Goal: Task Accomplishment & Management: Manage account settings

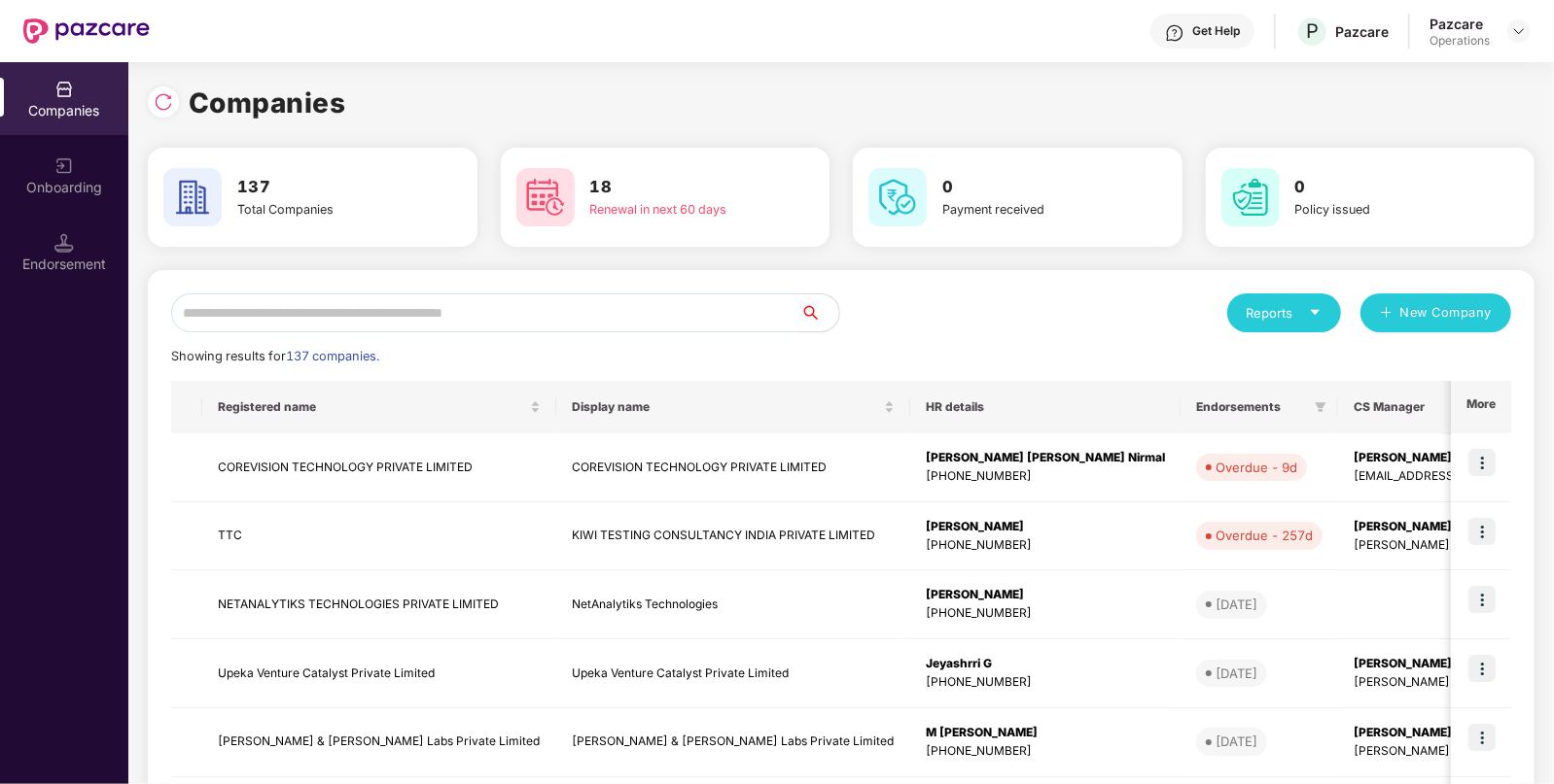
click at [486, 307] on input "text" at bounding box center [485, 313] width 629 height 38
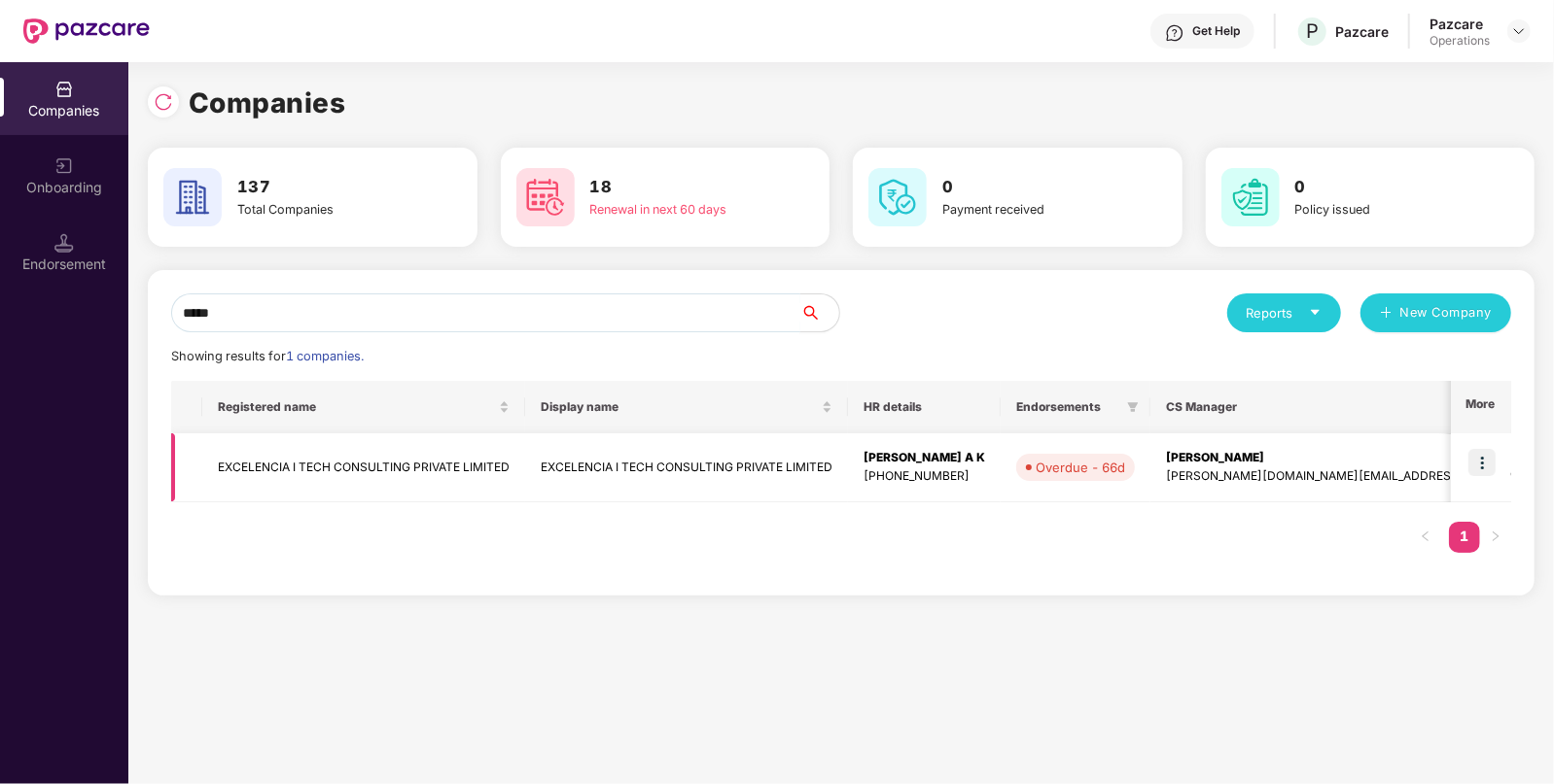
type input "*****"
click at [471, 464] on td "EXCELENCIA I TECH CONSULTING PRIVATE LIMITED" at bounding box center [363, 468] width 323 height 69
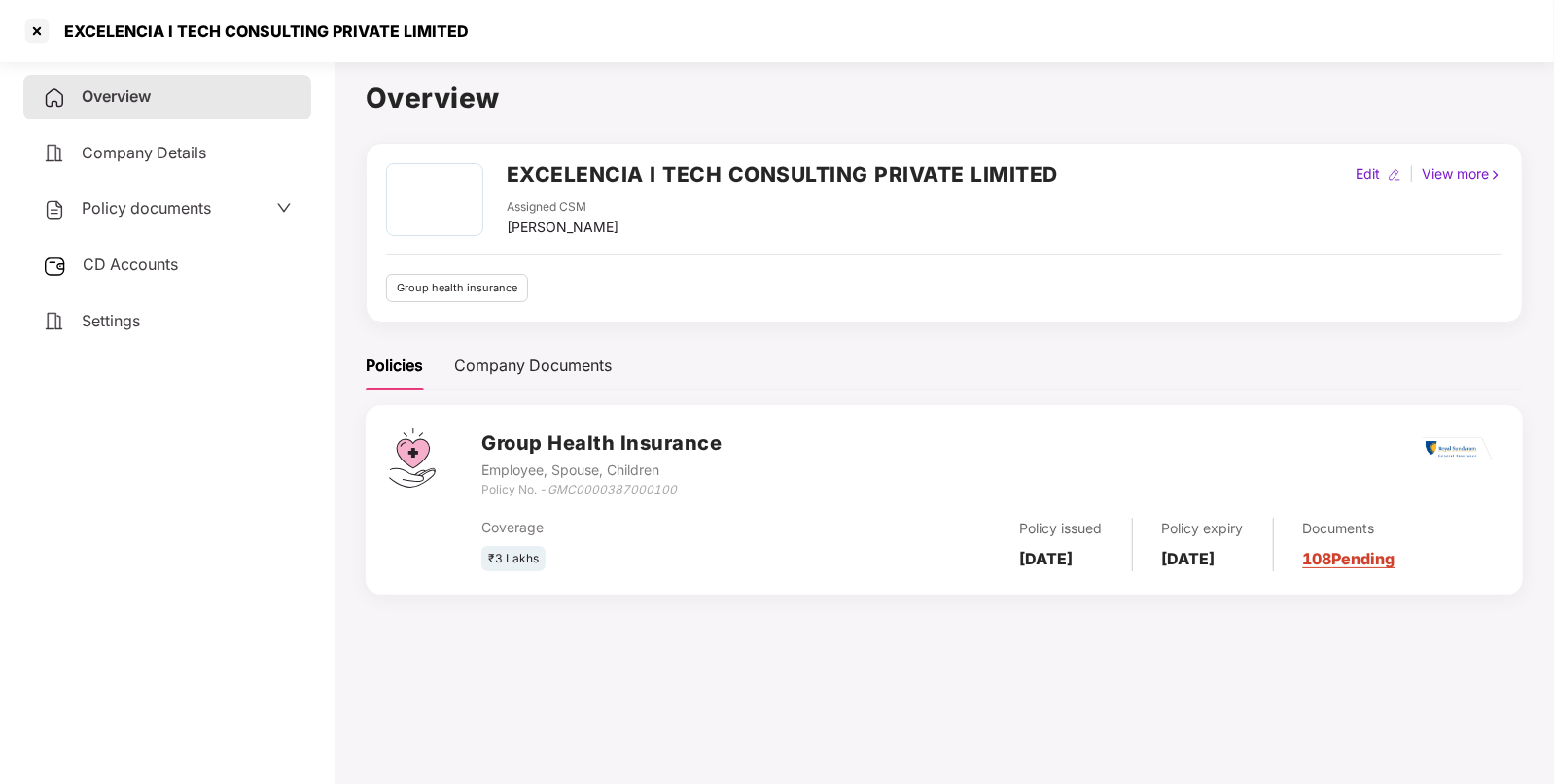
click at [564, 484] on icon "GMC0000387000100" at bounding box center [612, 489] width 129 height 15
copy div "Policy No. - GMC0000387000100"
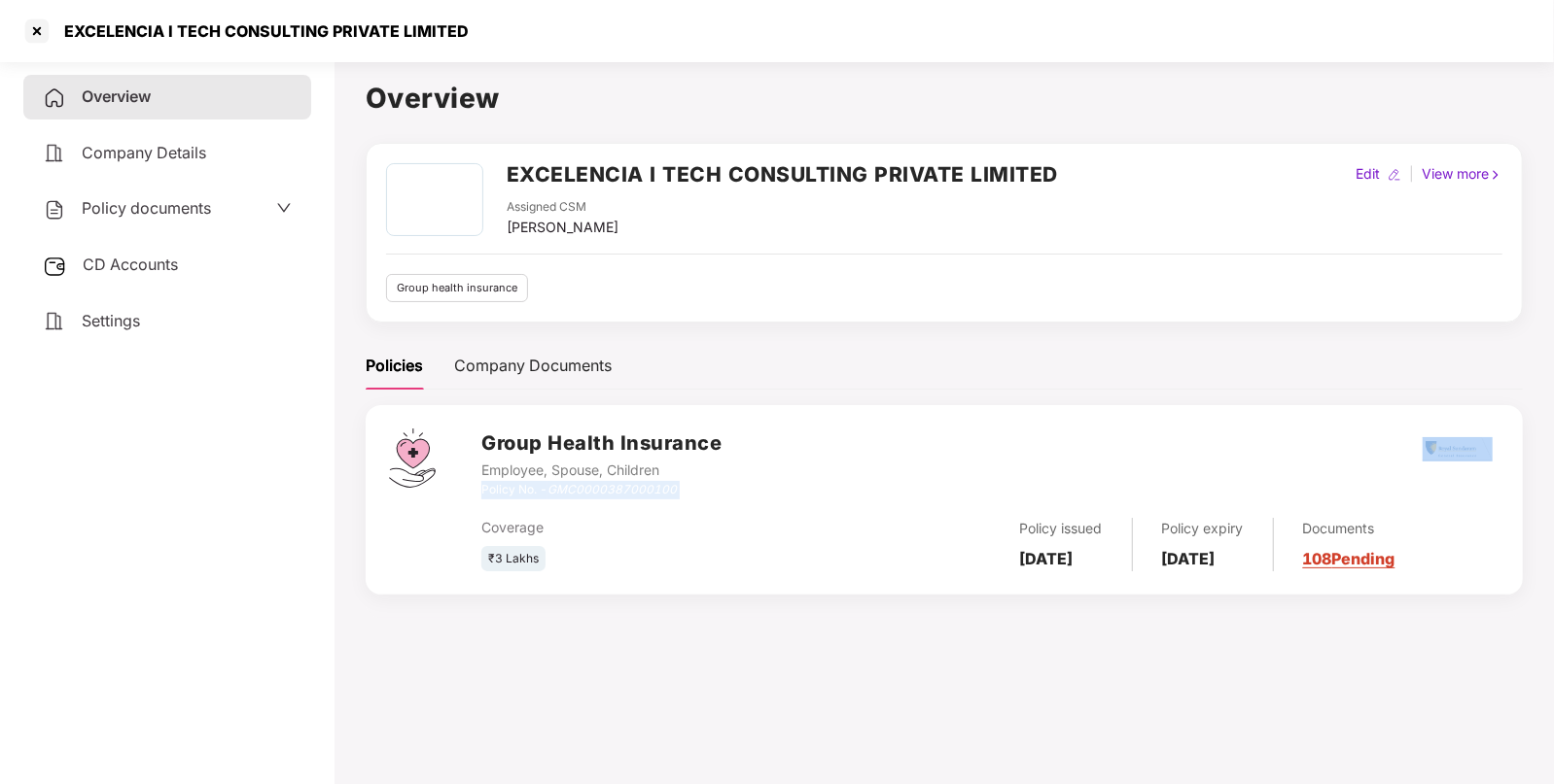
copy div "Policy No. - GMC0000387000100"
click at [27, 31] on div at bounding box center [37, 32] width 32 height 32
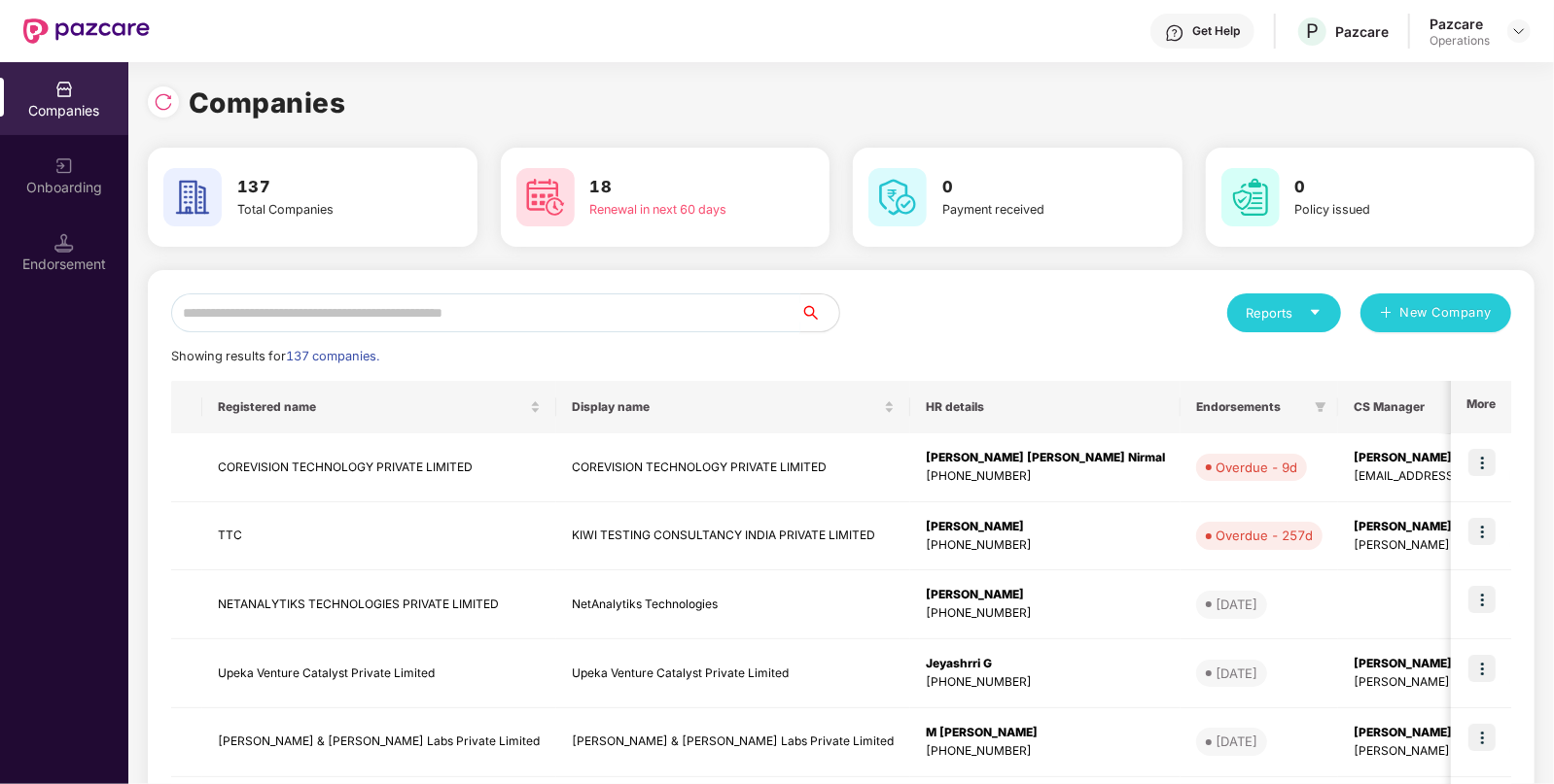
click at [462, 306] on input "text" at bounding box center [485, 313] width 629 height 38
paste input "********"
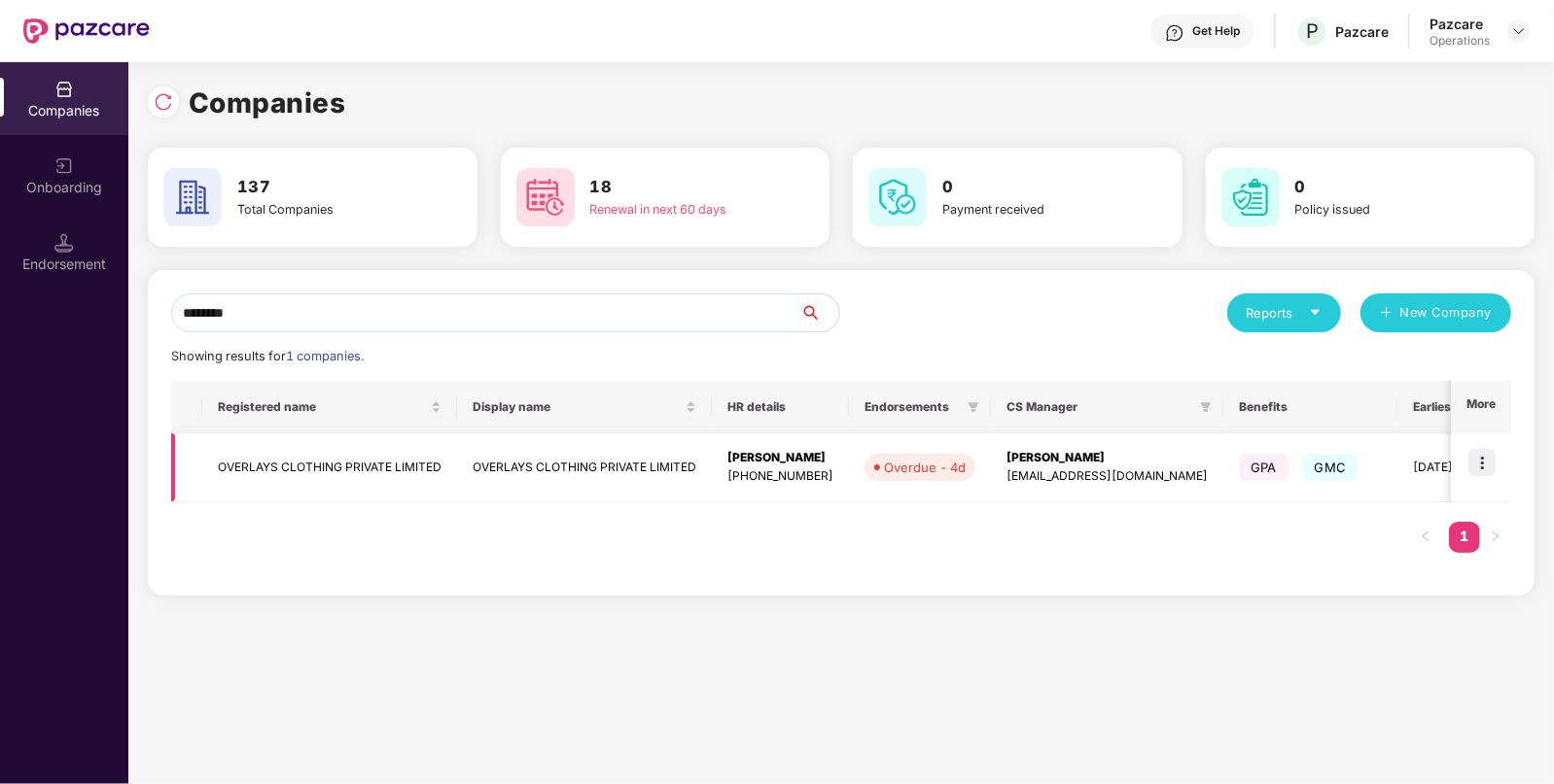
type input "********"
click at [1481, 459] on img at bounding box center [1482, 463] width 28 height 28
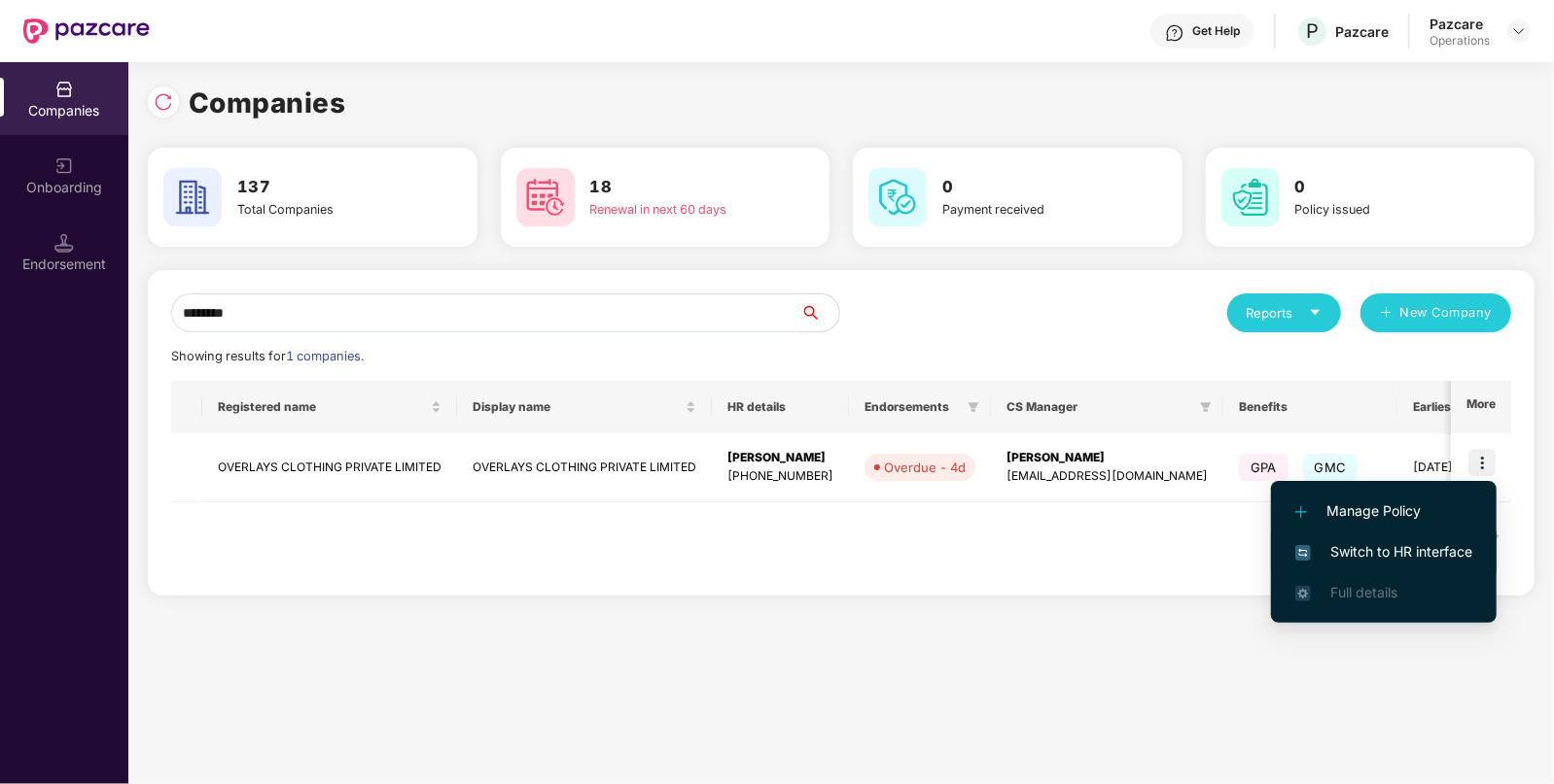
click at [1374, 549] on span "Switch to HR interface" at bounding box center [1383, 552] width 177 height 22
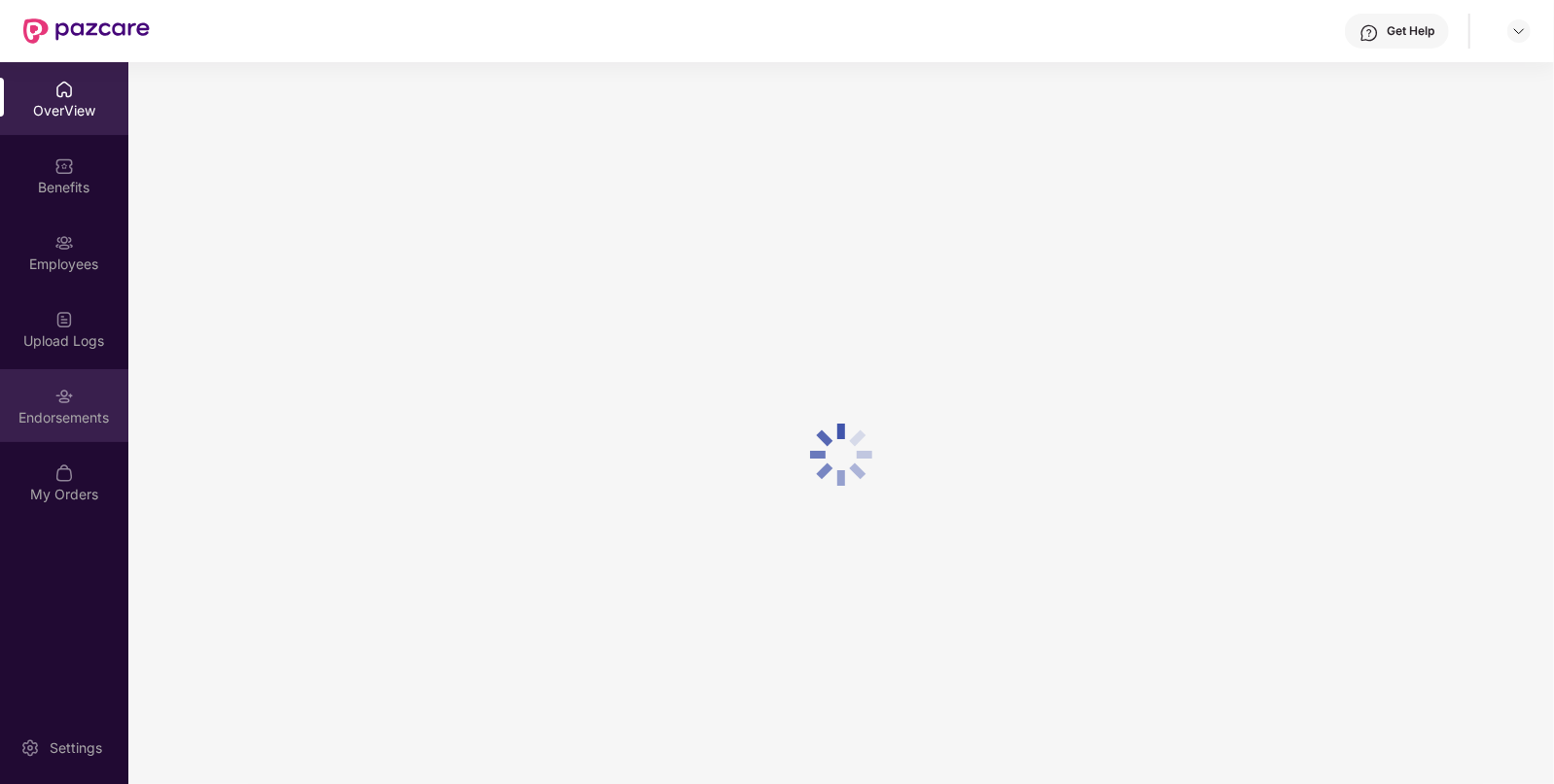
click at [63, 400] on img at bounding box center [64, 396] width 20 height 20
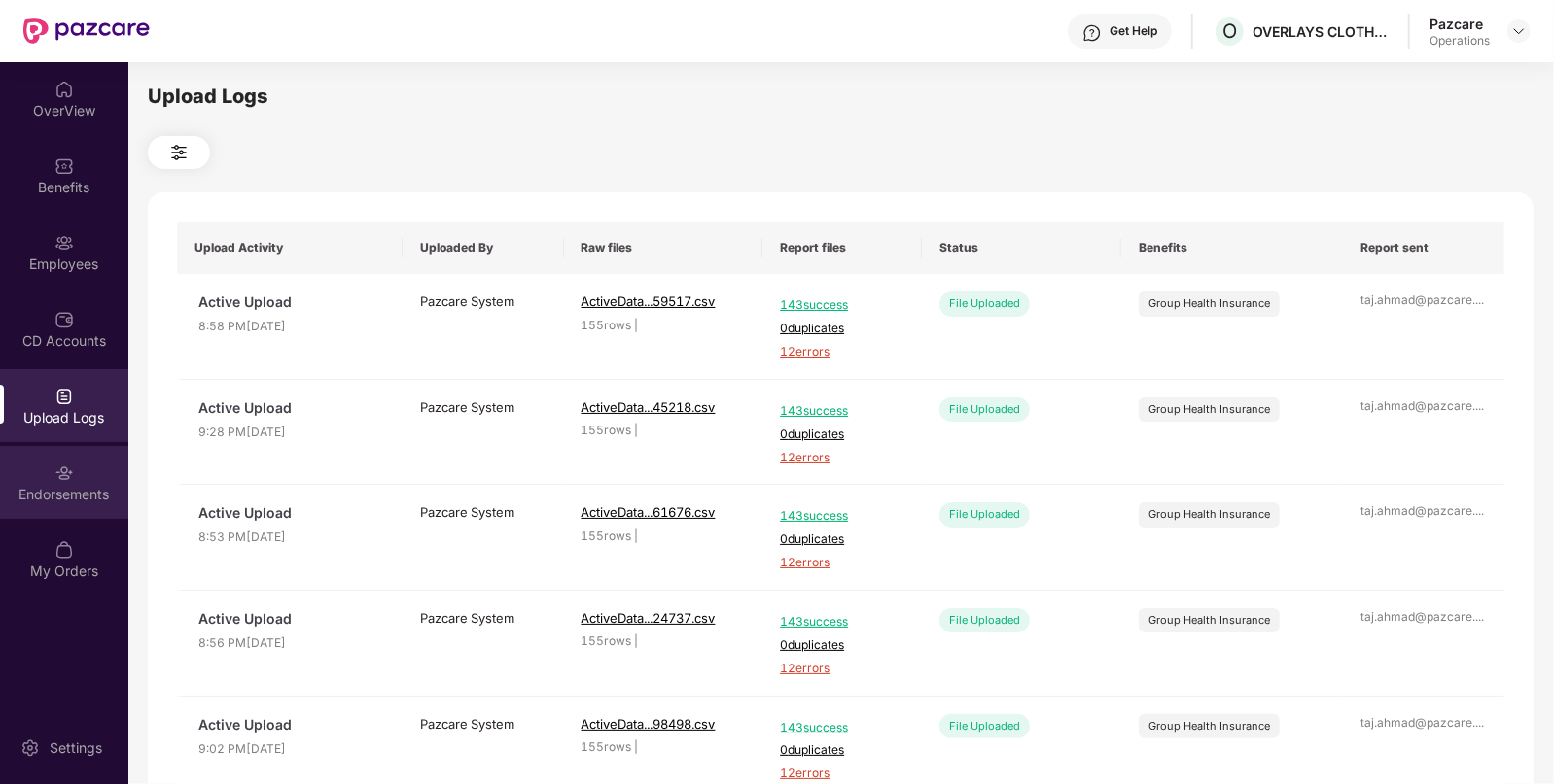
click at [62, 490] on div "Endorsements" at bounding box center [64, 495] width 128 height 20
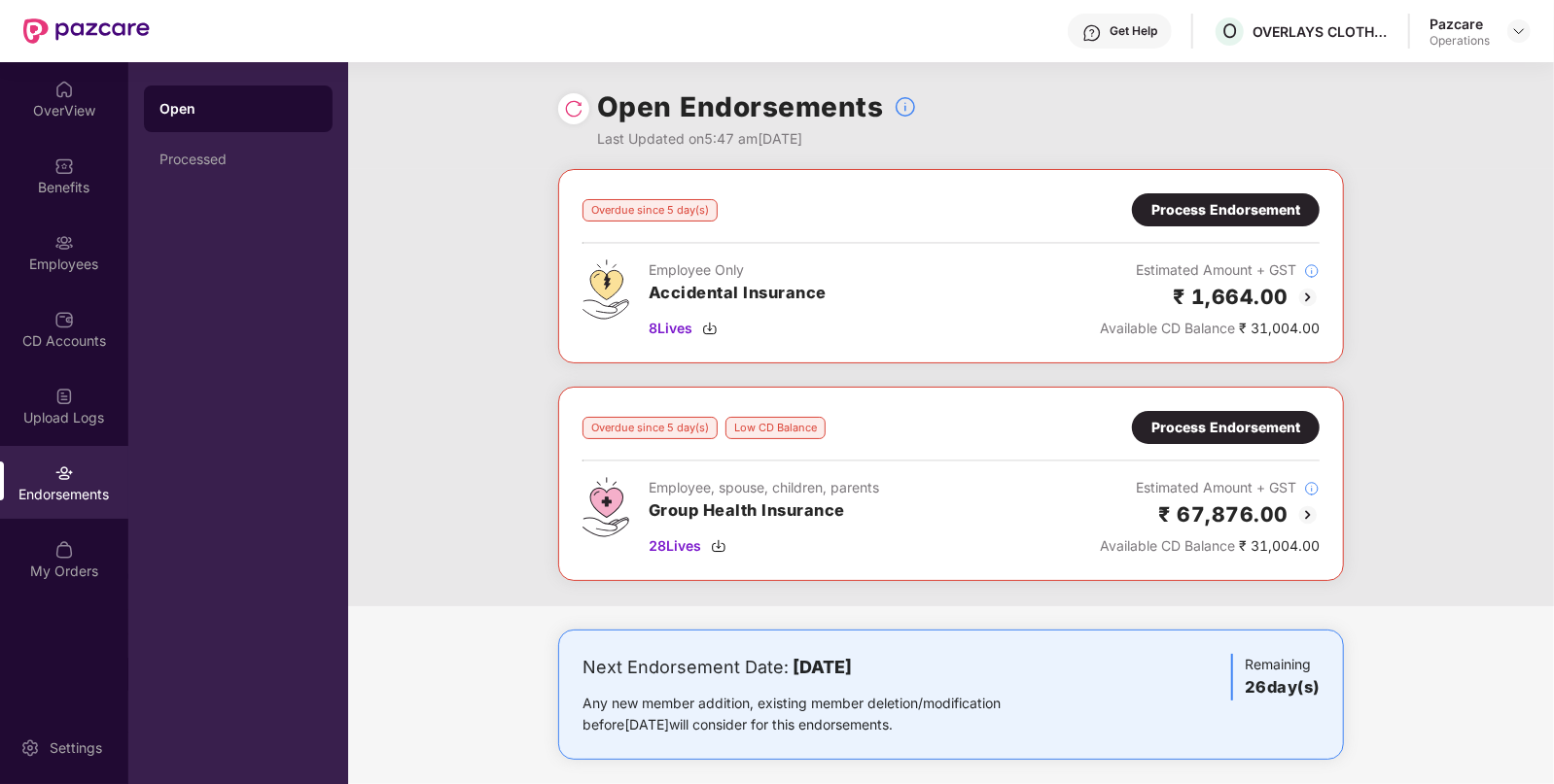
click at [1240, 433] on div "Process Endorsement" at bounding box center [1225, 428] width 149 height 22
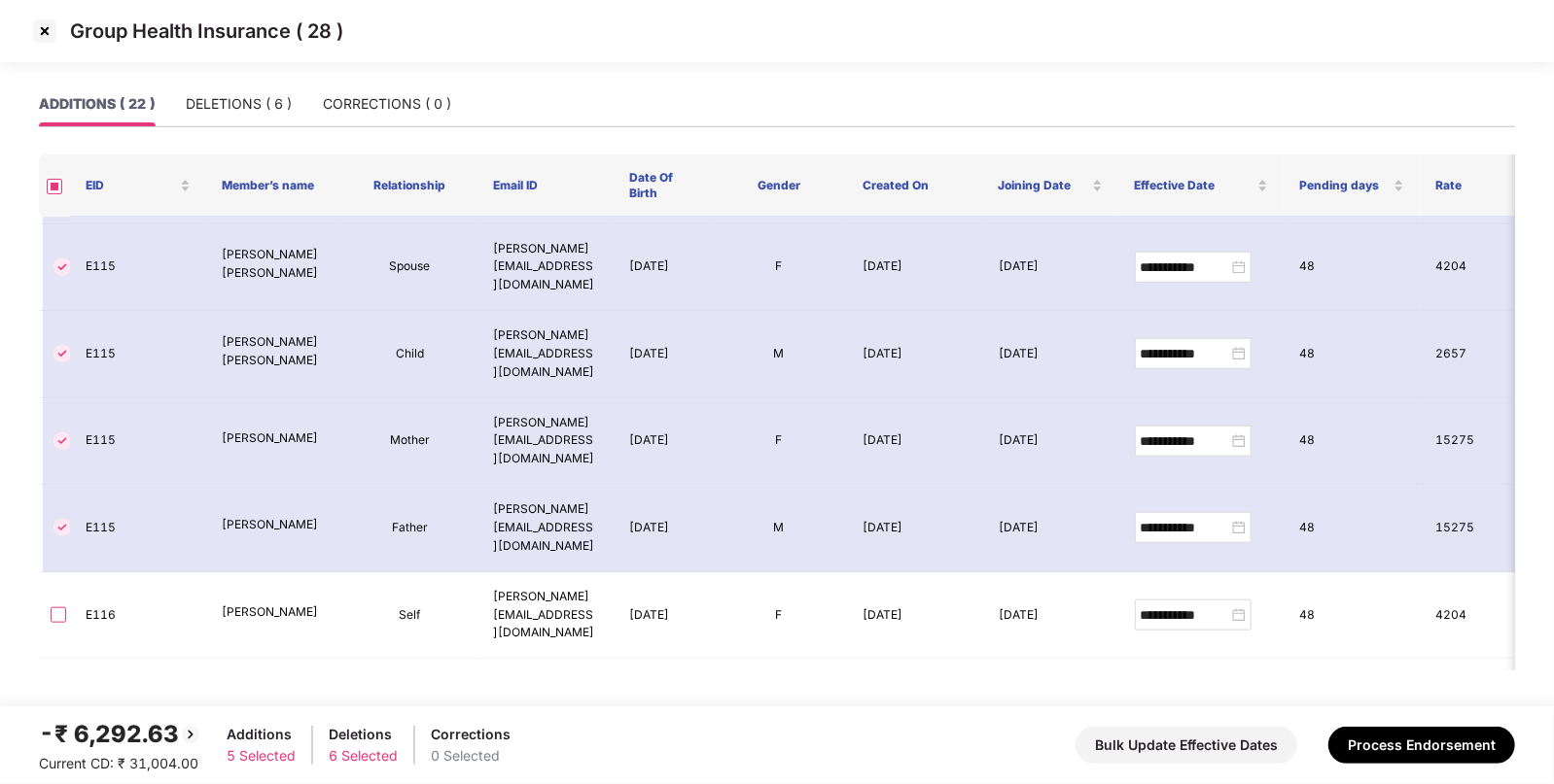
scroll to position [786, 0]
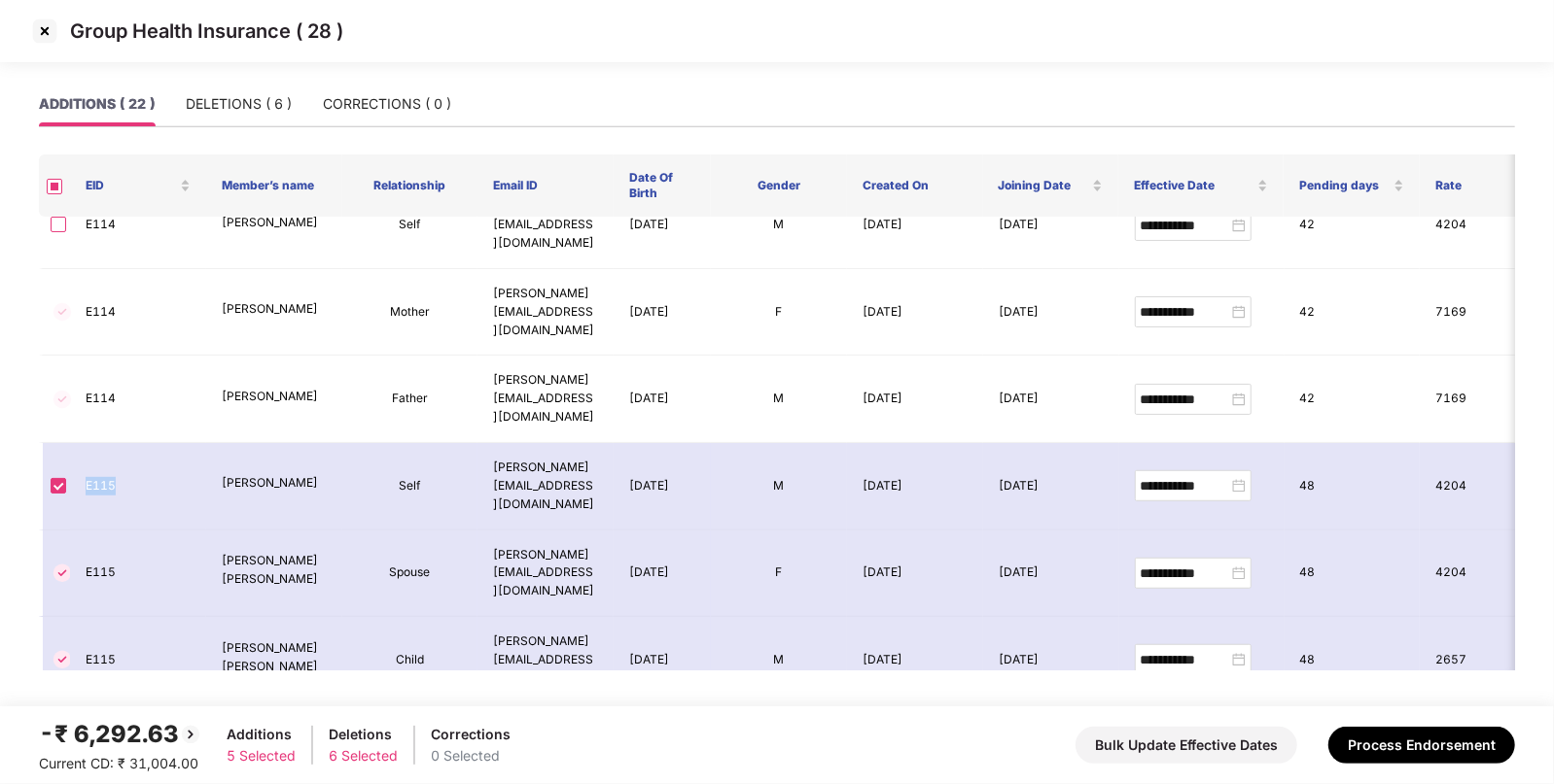
click at [51, 34] on img at bounding box center [45, 32] width 32 height 32
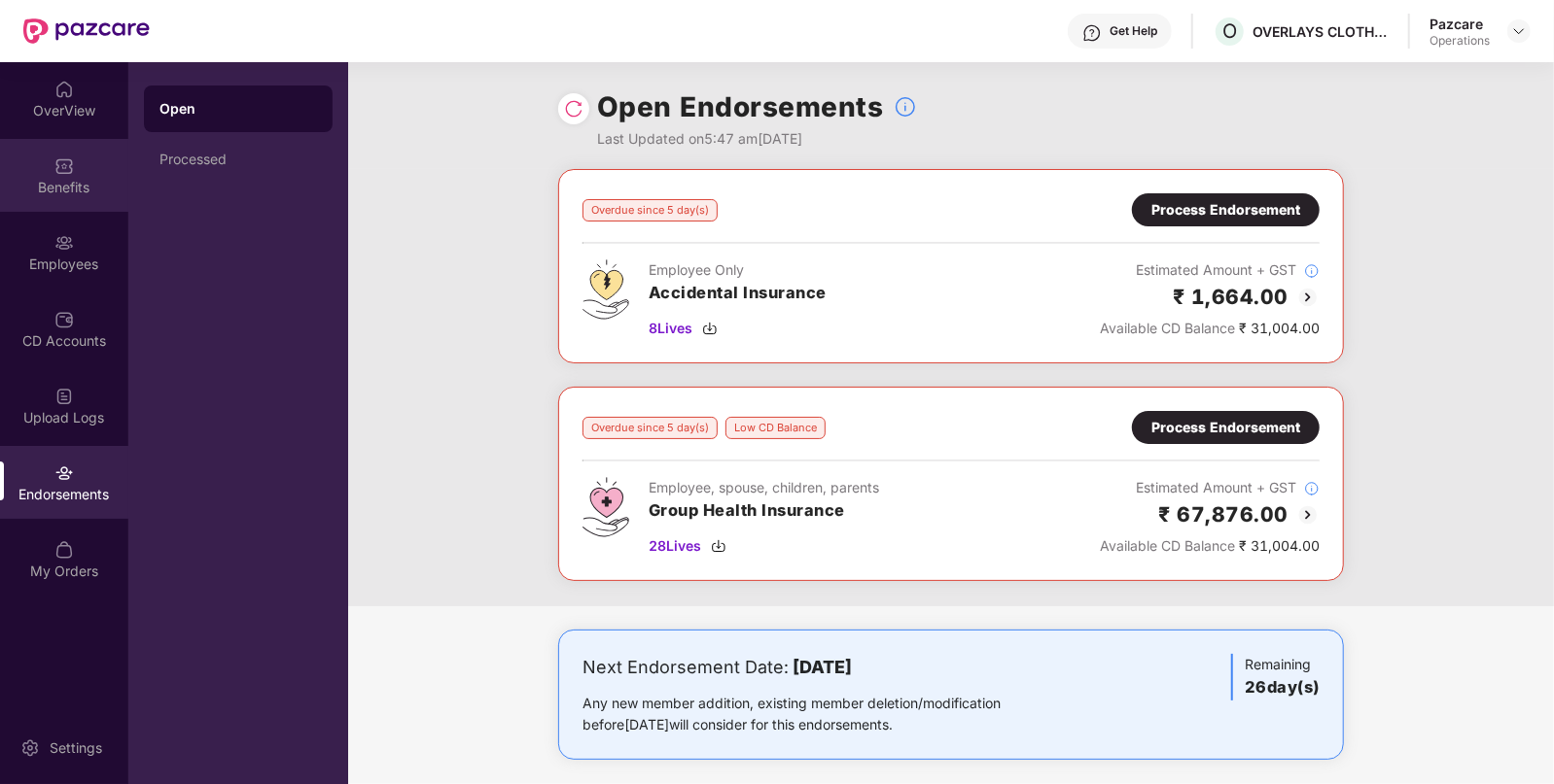
click at [31, 184] on div "Benefits" at bounding box center [64, 187] width 128 height 20
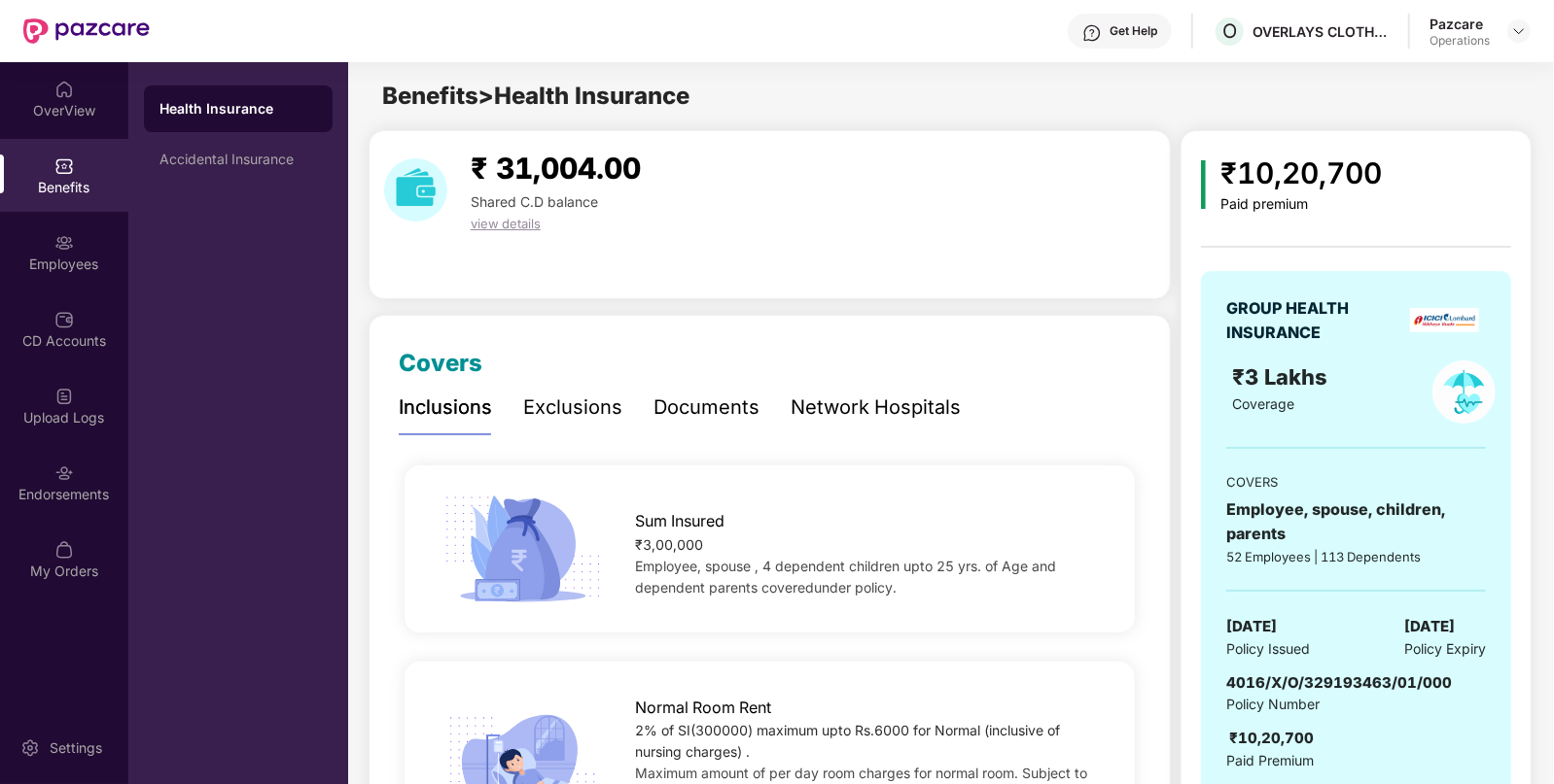
click at [1298, 675] on span "4016/X/O/329193463/01/000" at bounding box center [1339, 682] width 226 height 19
copy span "4016/X/O/329193463/01/000"
click at [107, 485] on div "Endorsements" at bounding box center [64, 495] width 128 height 20
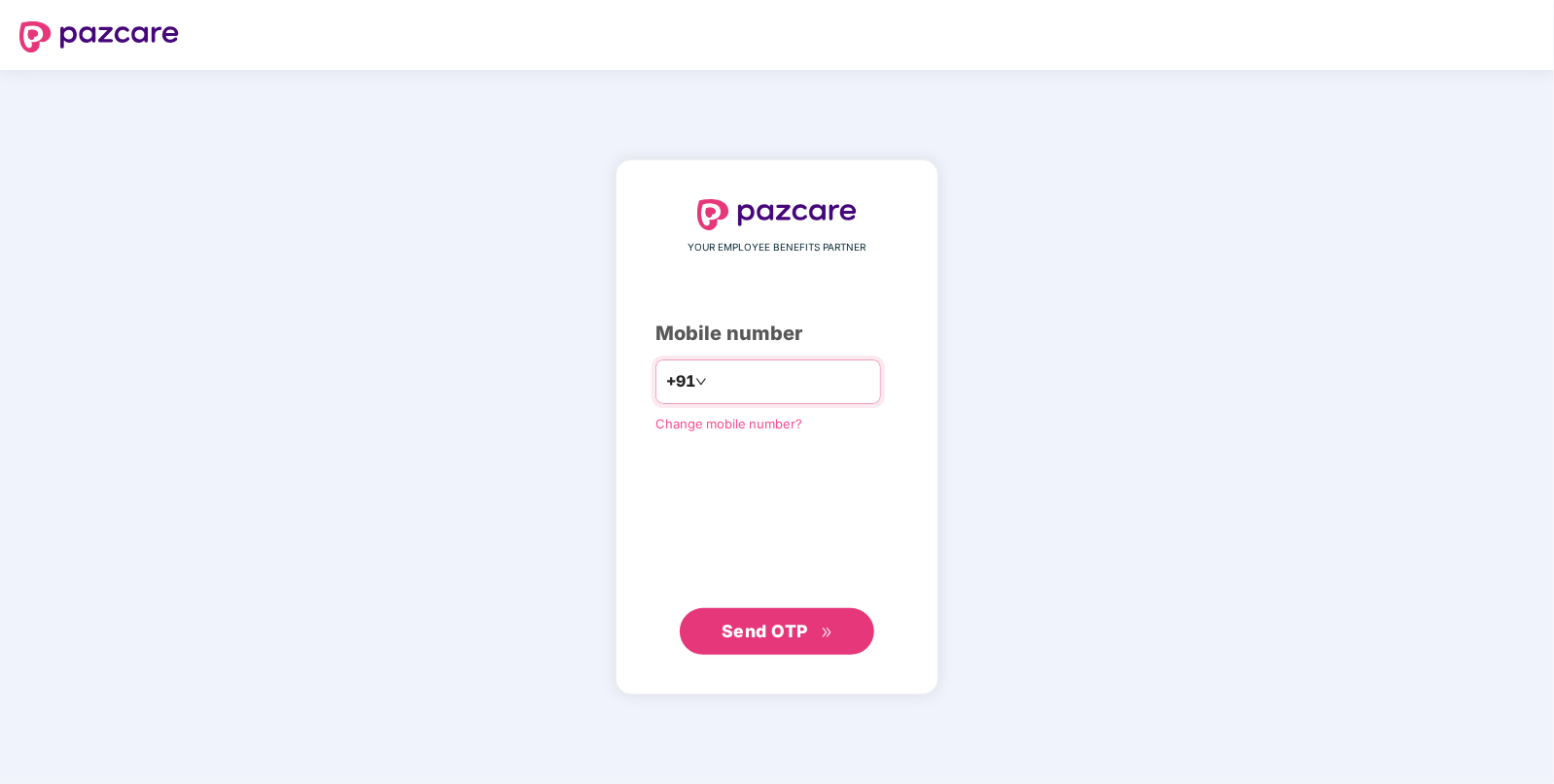
type input "**********"
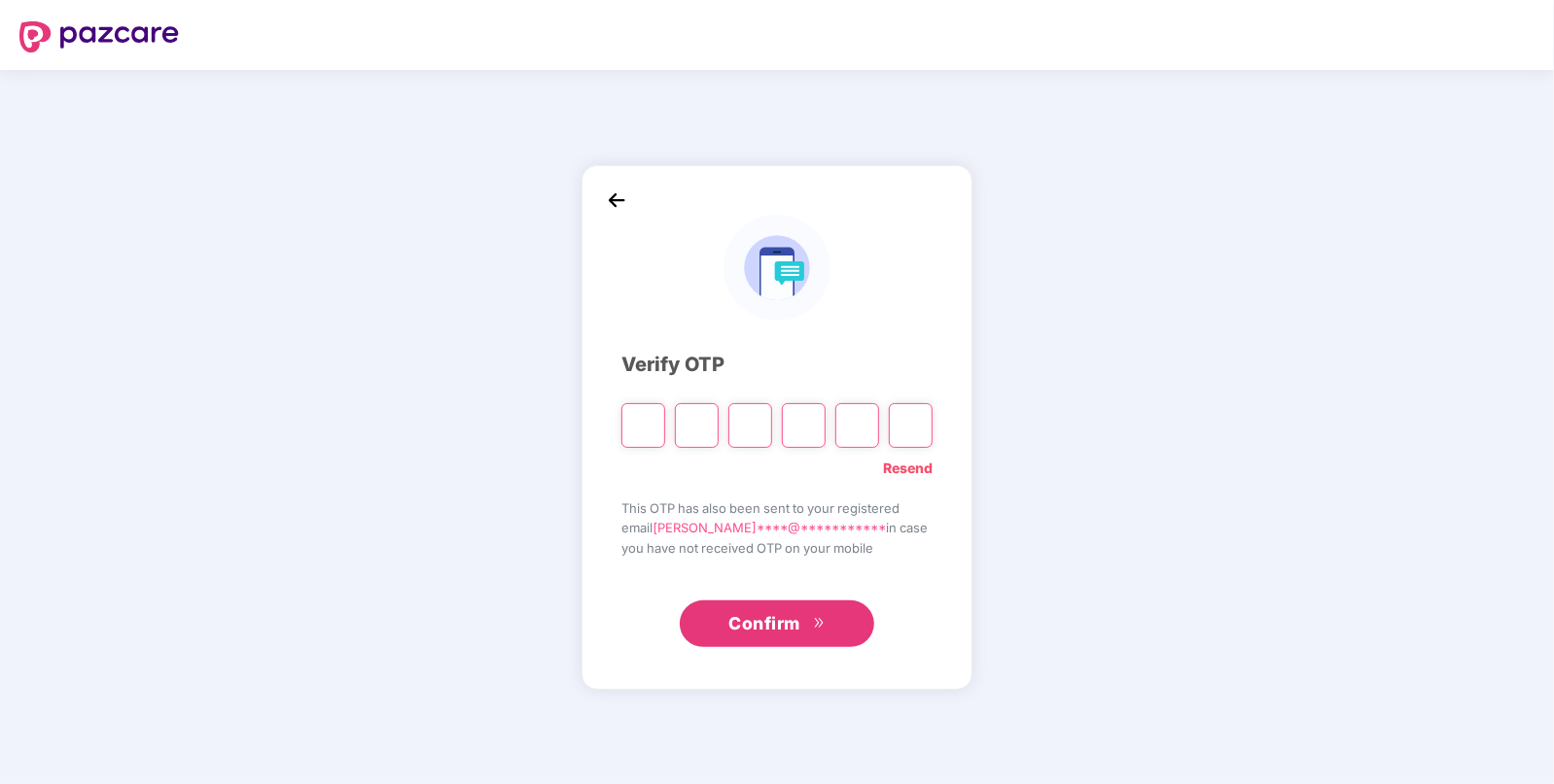
paste input "*"
type input "*"
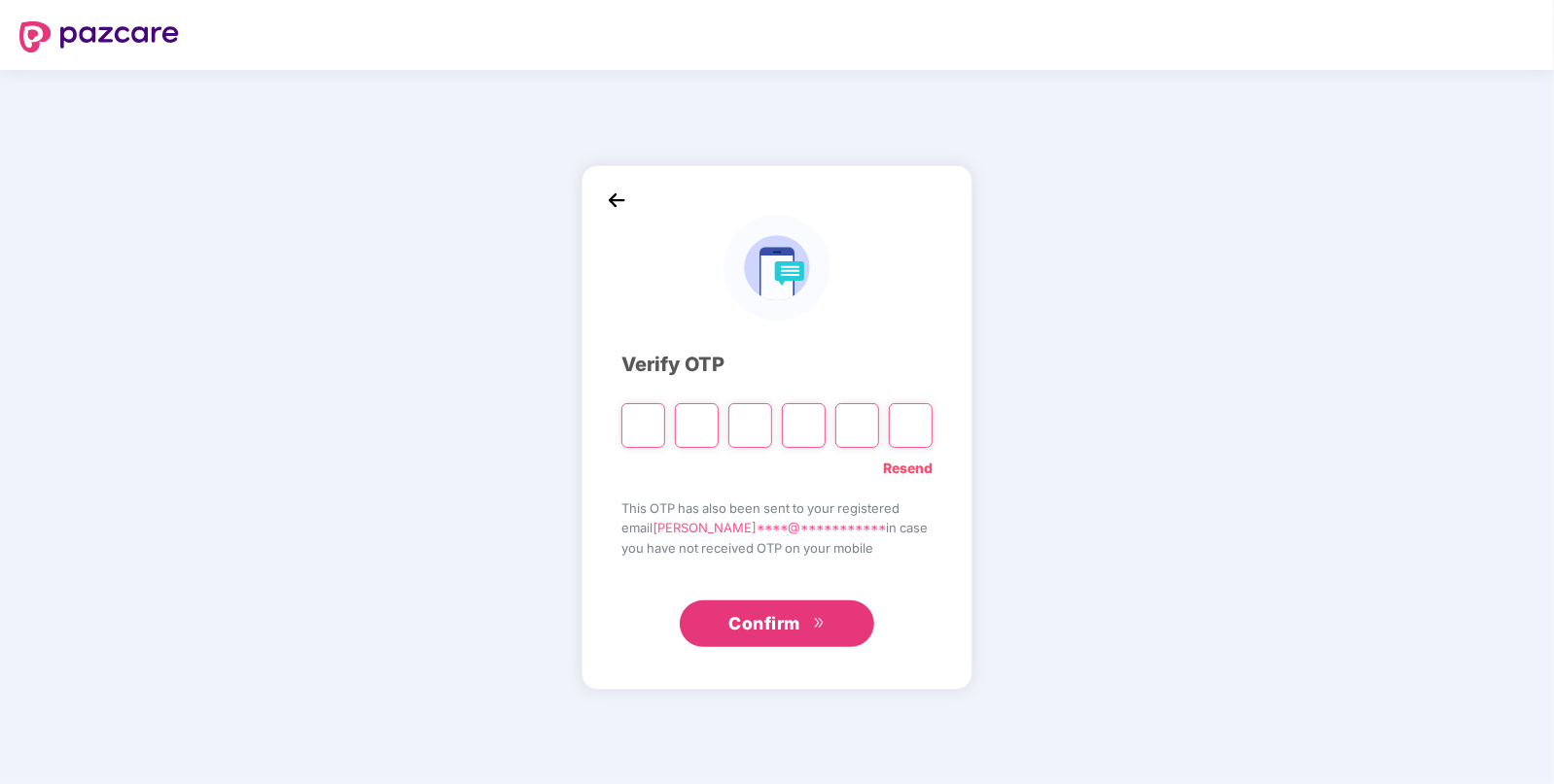
type input "*"
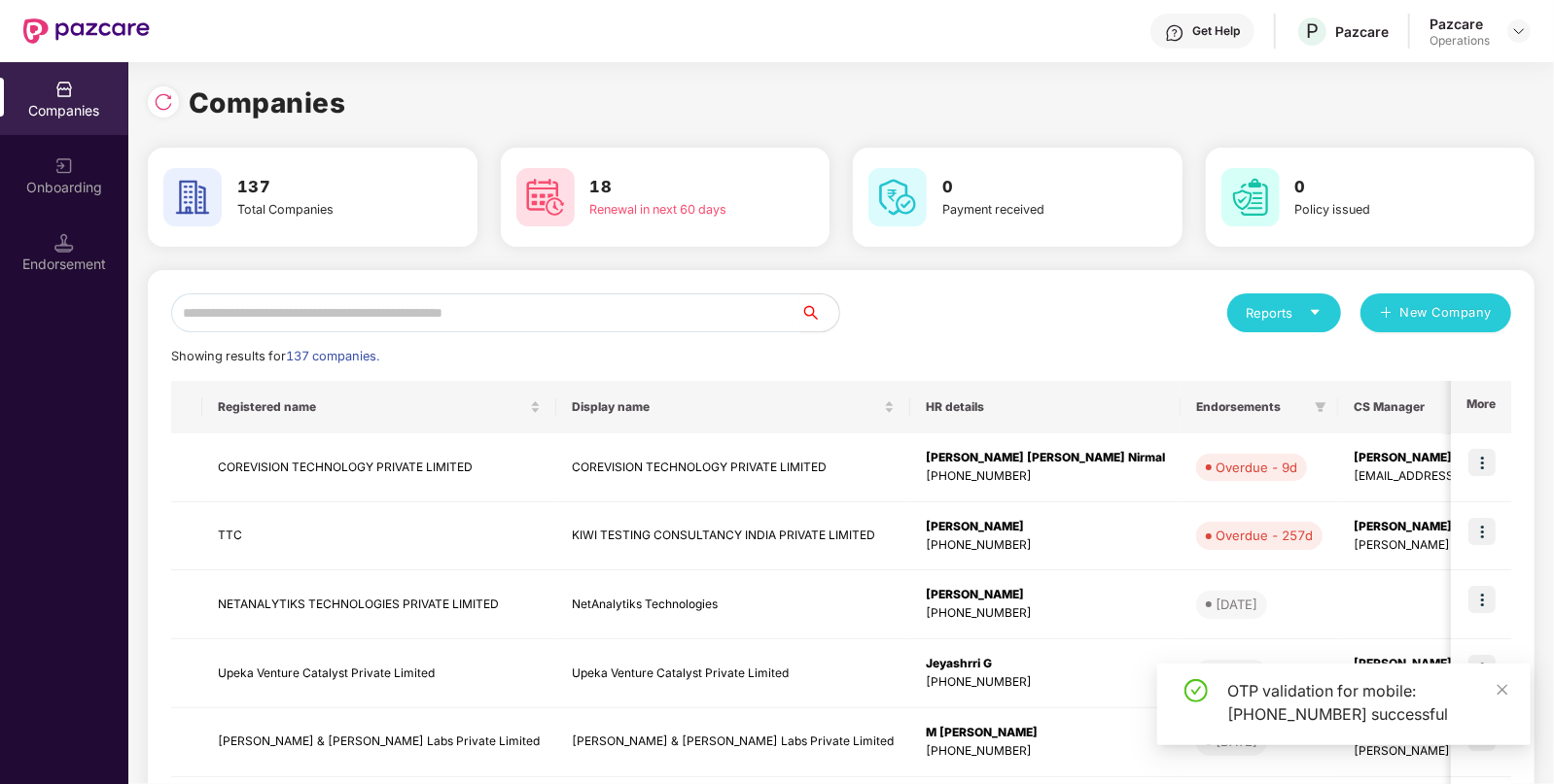
click at [406, 327] on input "text" at bounding box center [485, 313] width 629 height 38
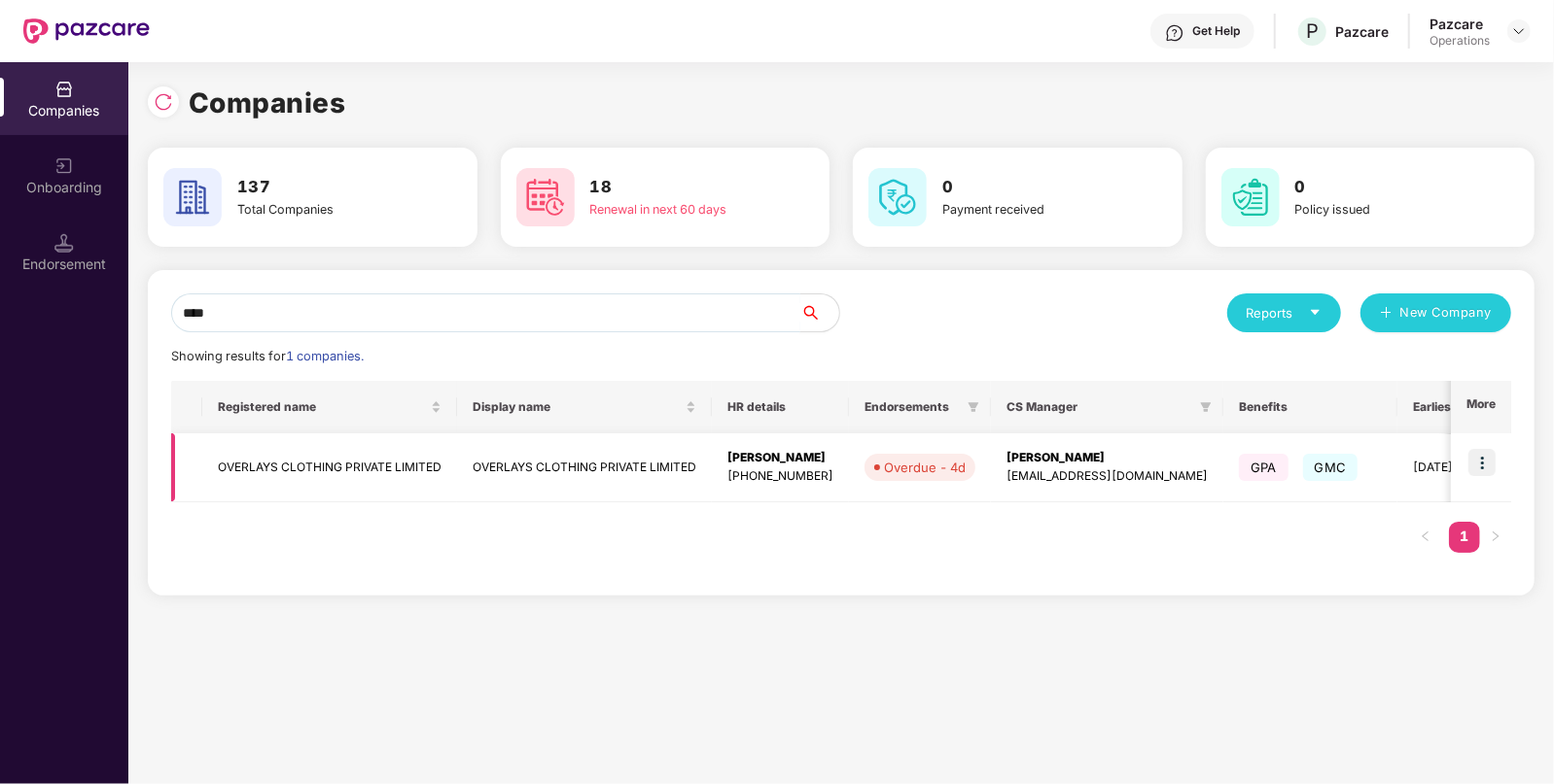
type input "****"
click at [1488, 461] on img at bounding box center [1482, 463] width 28 height 28
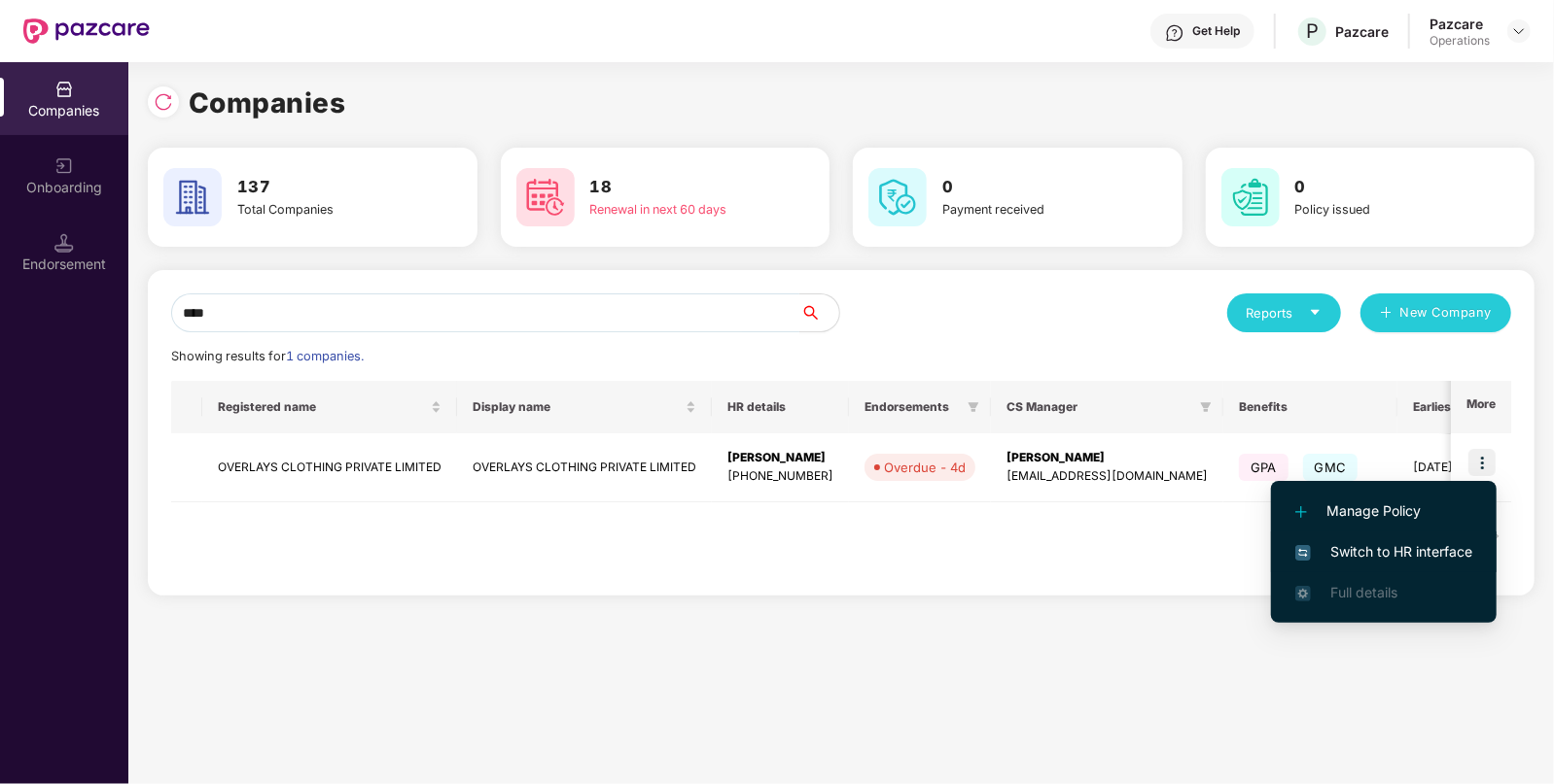
click at [1367, 561] on span "Switch to HR interface" at bounding box center [1383, 552] width 177 height 22
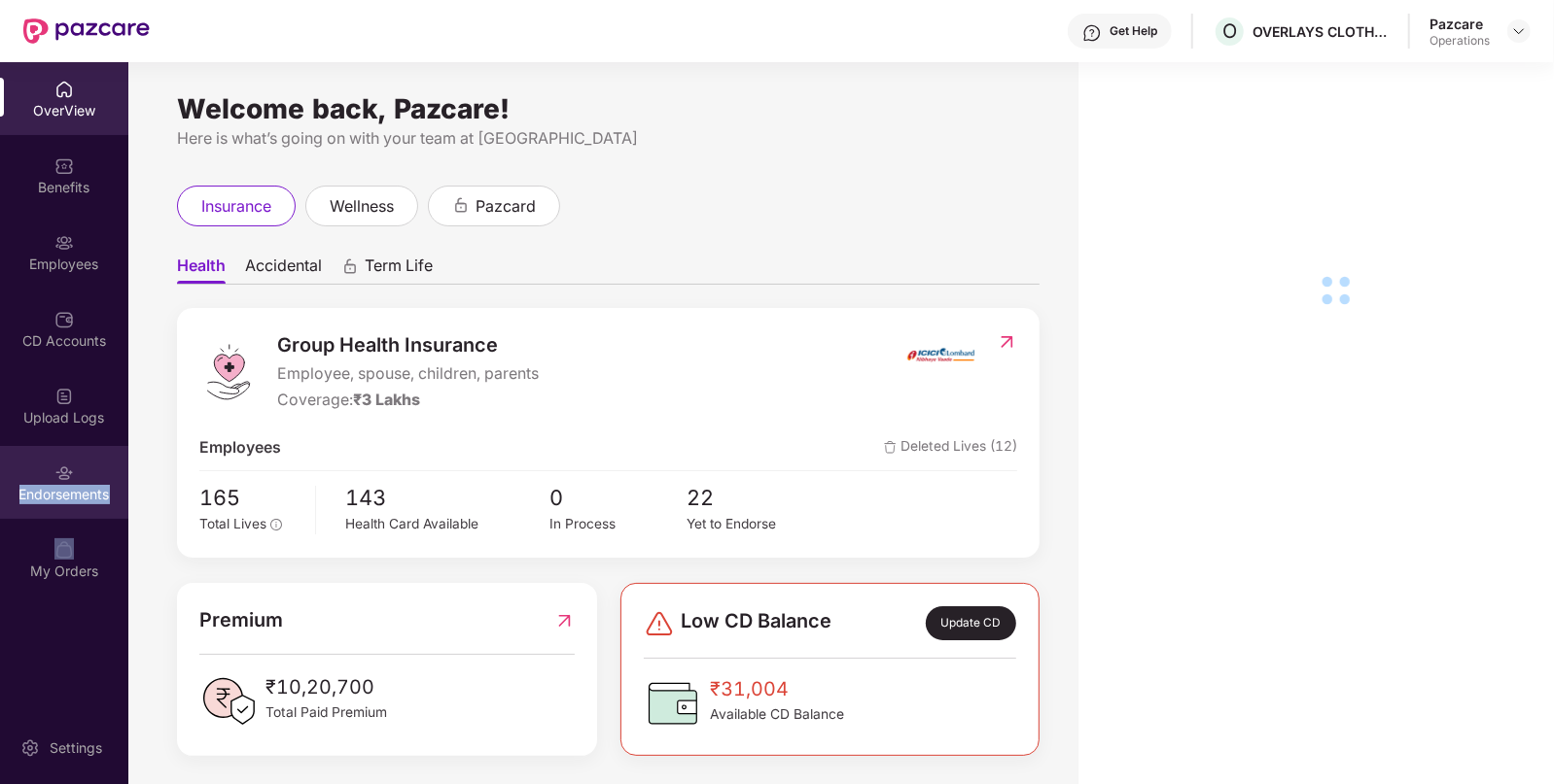
drag, startPoint x: 35, startPoint y: 503, endPoint x: 60, endPoint y: 500, distance: 25.2
click at [60, 500] on div "Endorsements" at bounding box center [64, 495] width 128 height 20
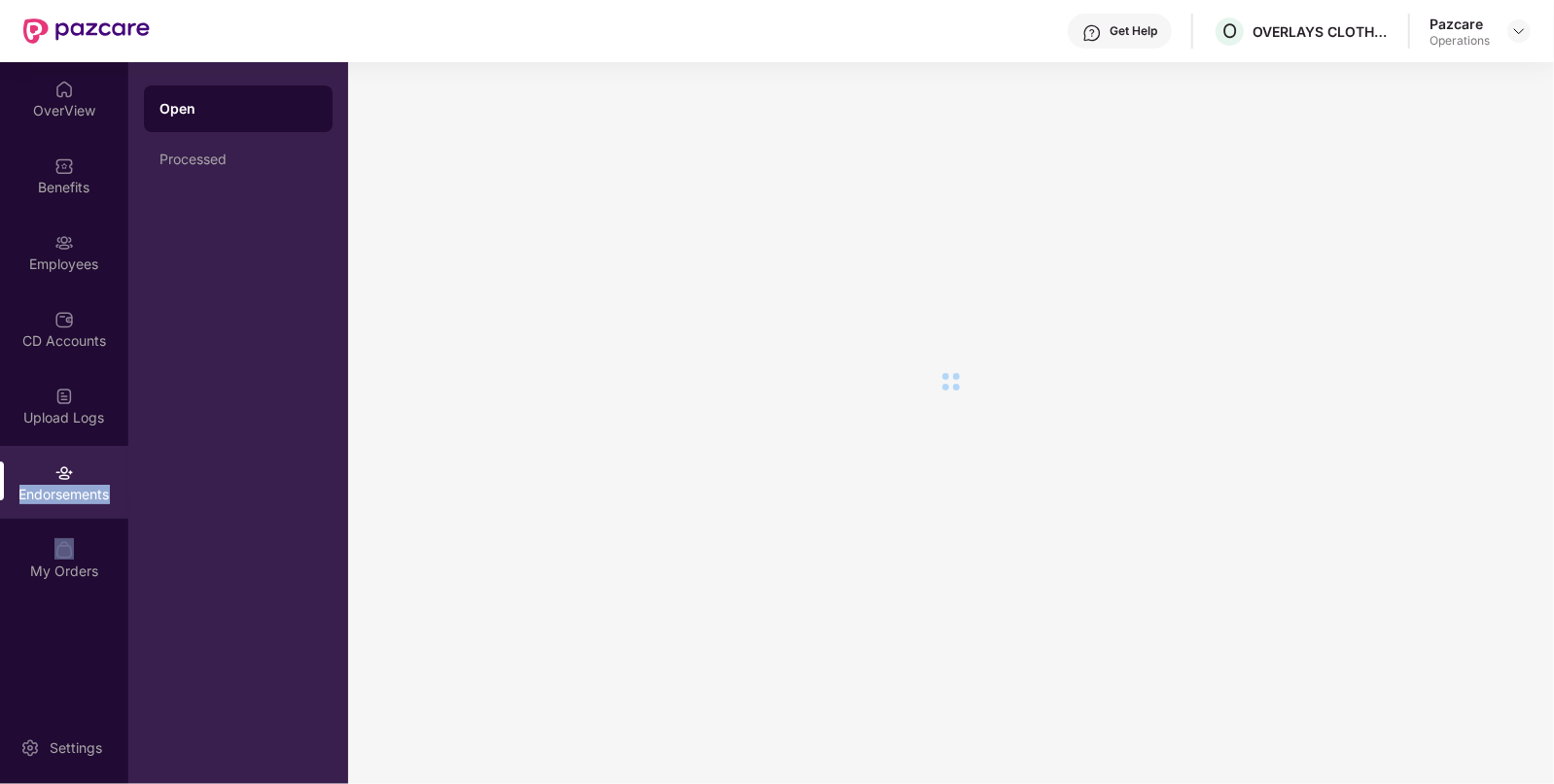
click at [60, 500] on div "Endorsements" at bounding box center [64, 495] width 128 height 20
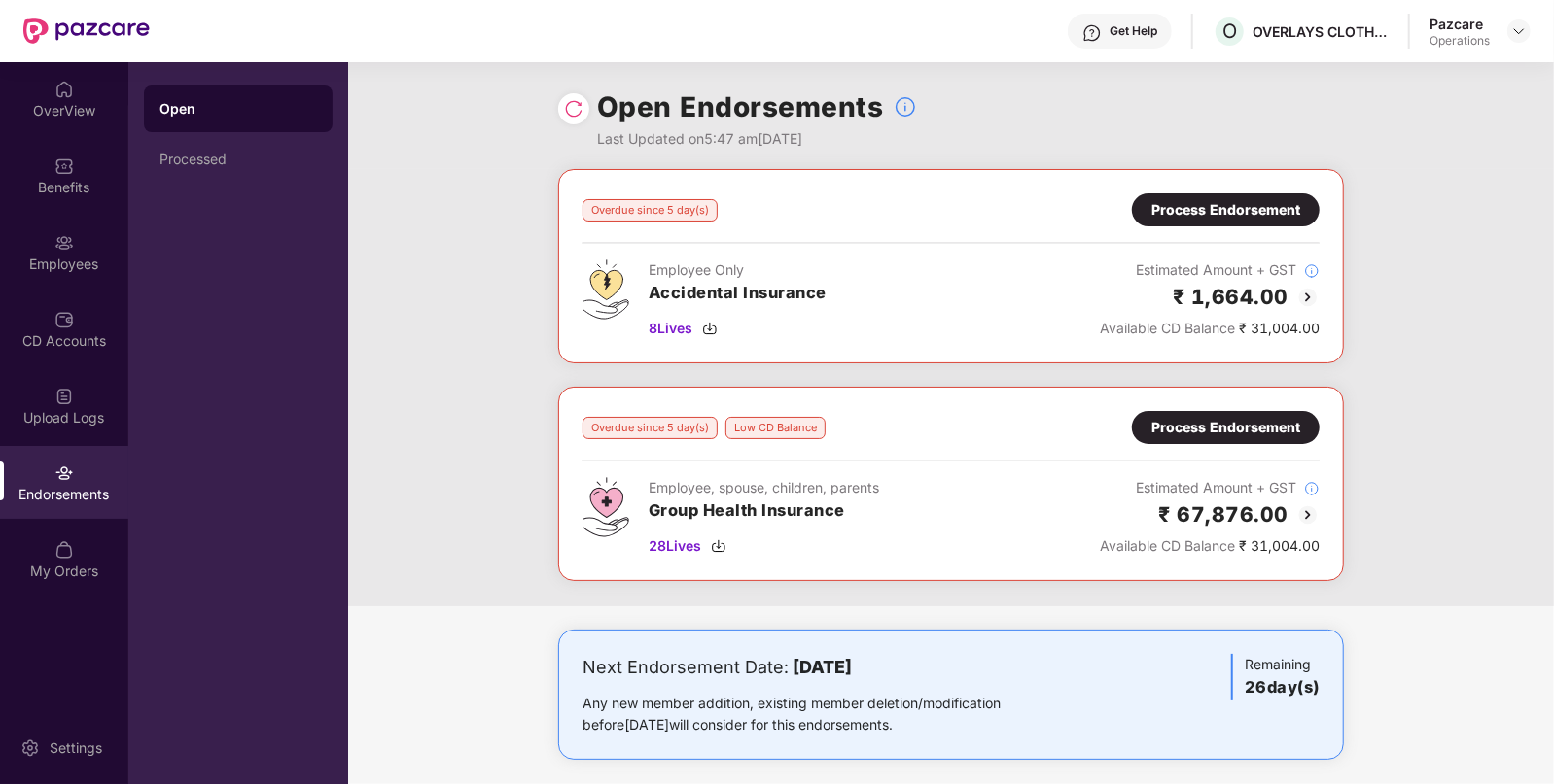
click at [1186, 203] on div "Process Endorsement" at bounding box center [1225, 210] width 149 height 22
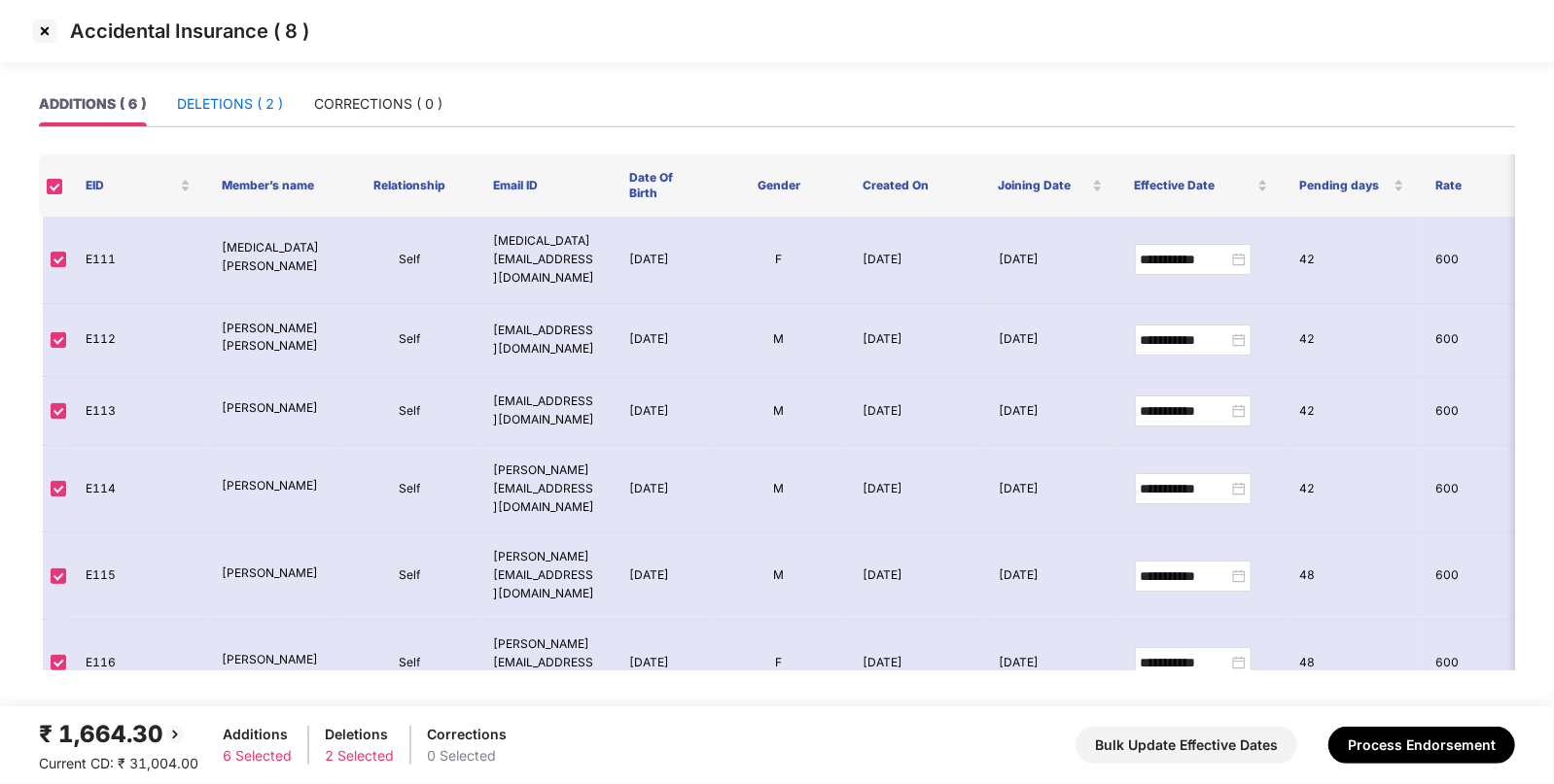
click at [205, 107] on div "DELETIONS ( 2 )" at bounding box center [229, 105] width 106 height 22
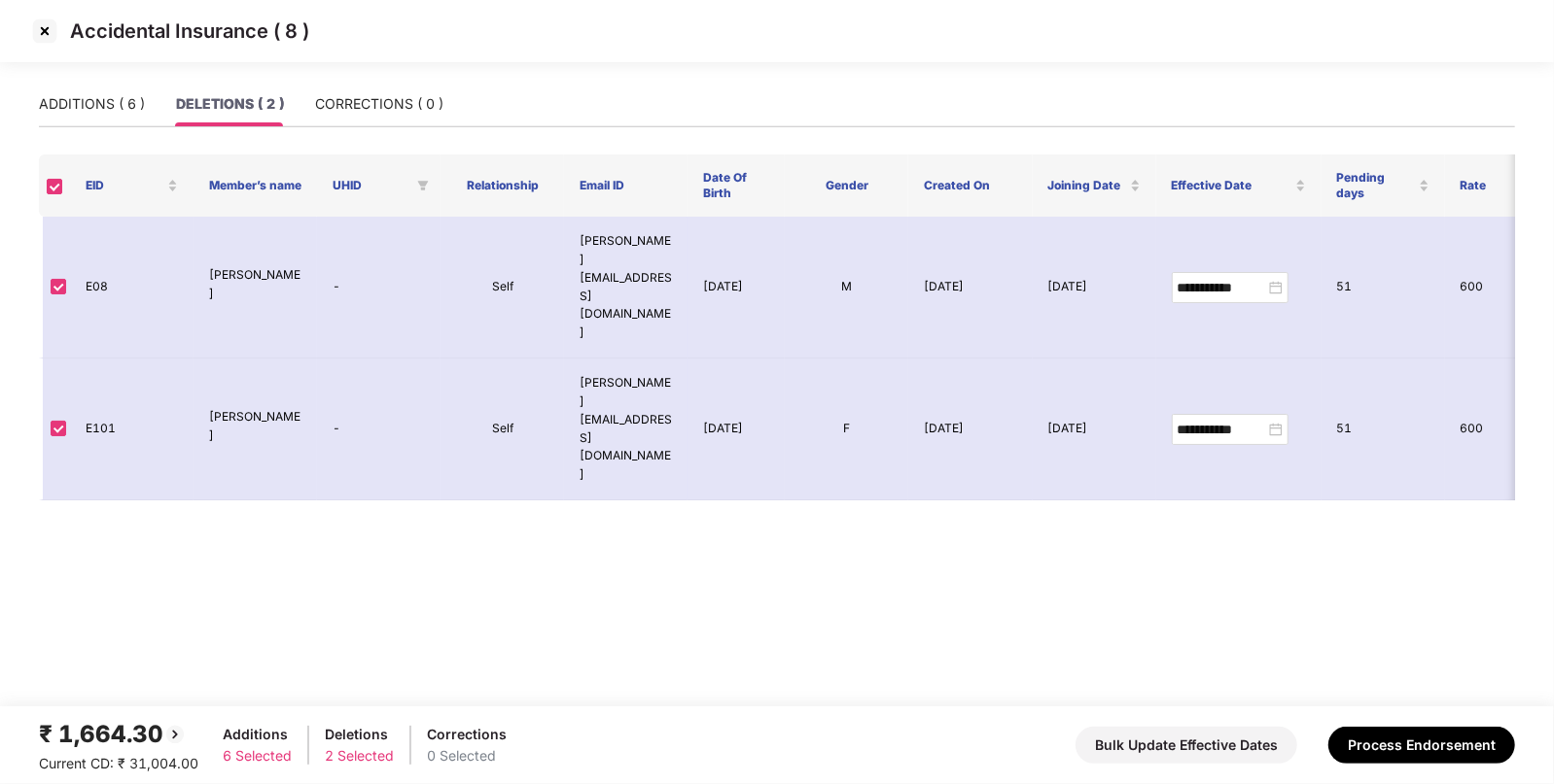
click at [121, 746] on div "₹ 1,664.30" at bounding box center [118, 734] width 160 height 36
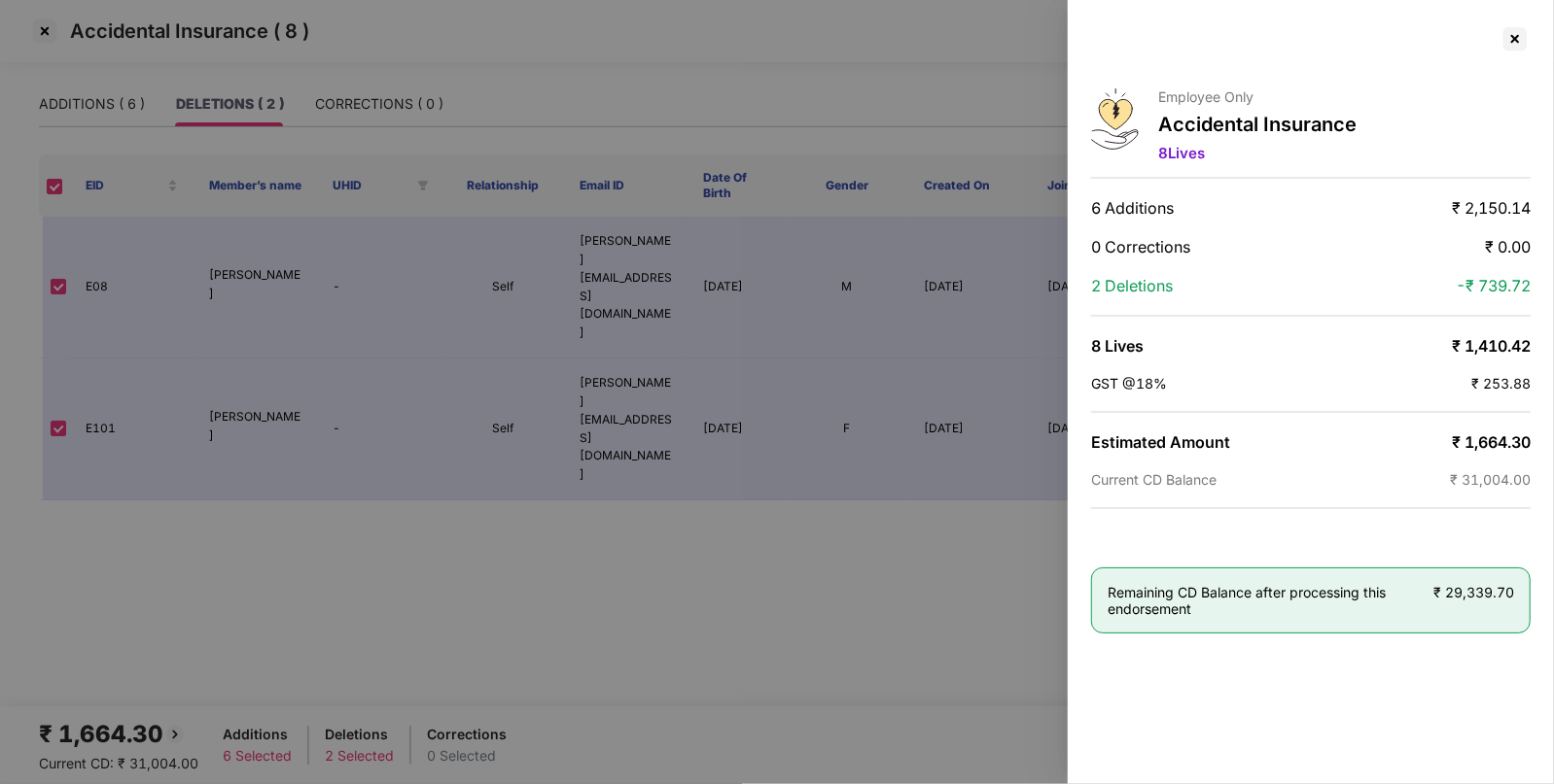
click at [1499, 447] on span "₹ 1,664.30" at bounding box center [1491, 443] width 79 height 20
copy span "1,664.30"
click at [43, 34] on div at bounding box center [777, 392] width 1554 height 784
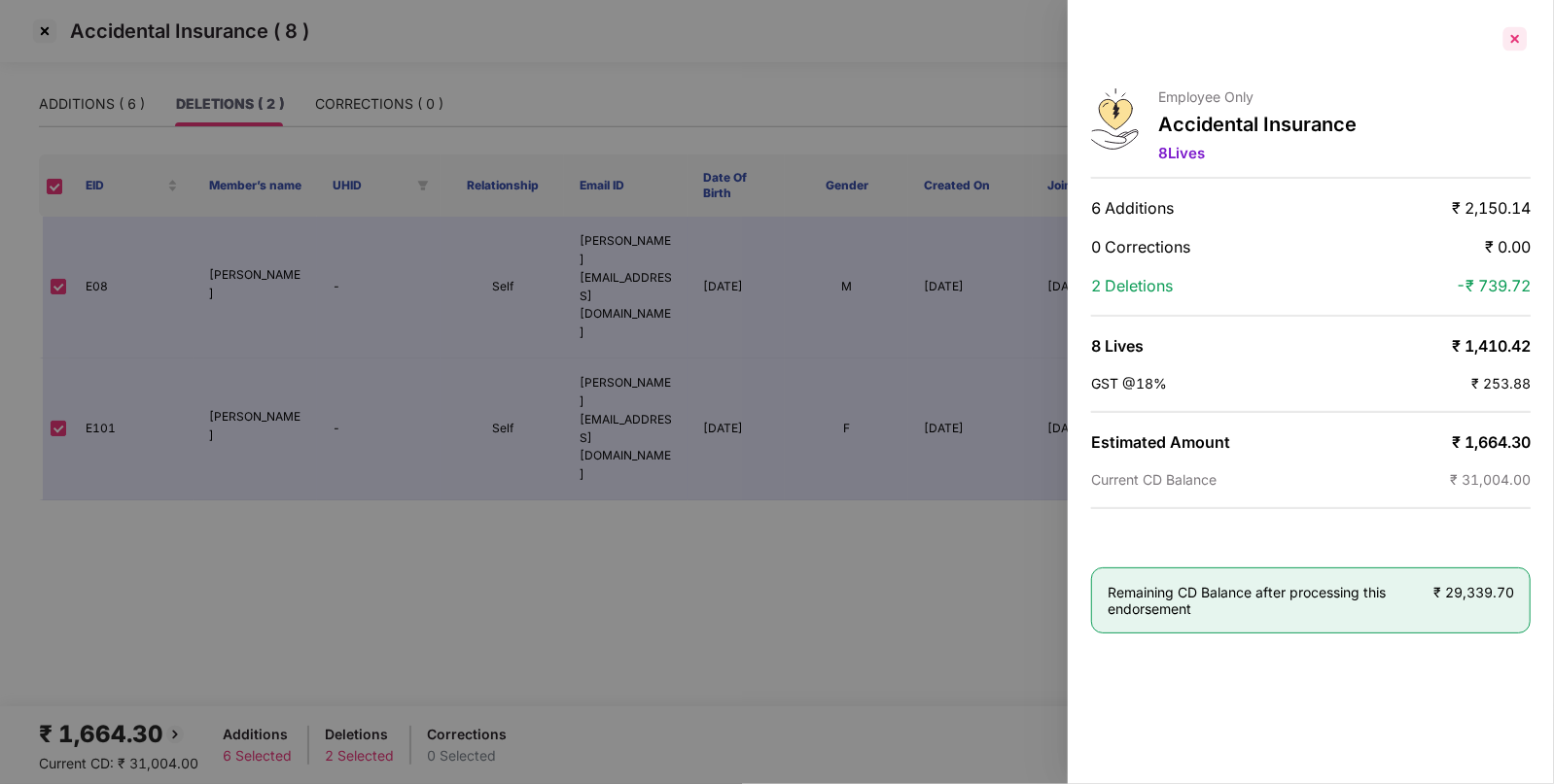
click at [1506, 43] on div at bounding box center [1516, 39] width 32 height 32
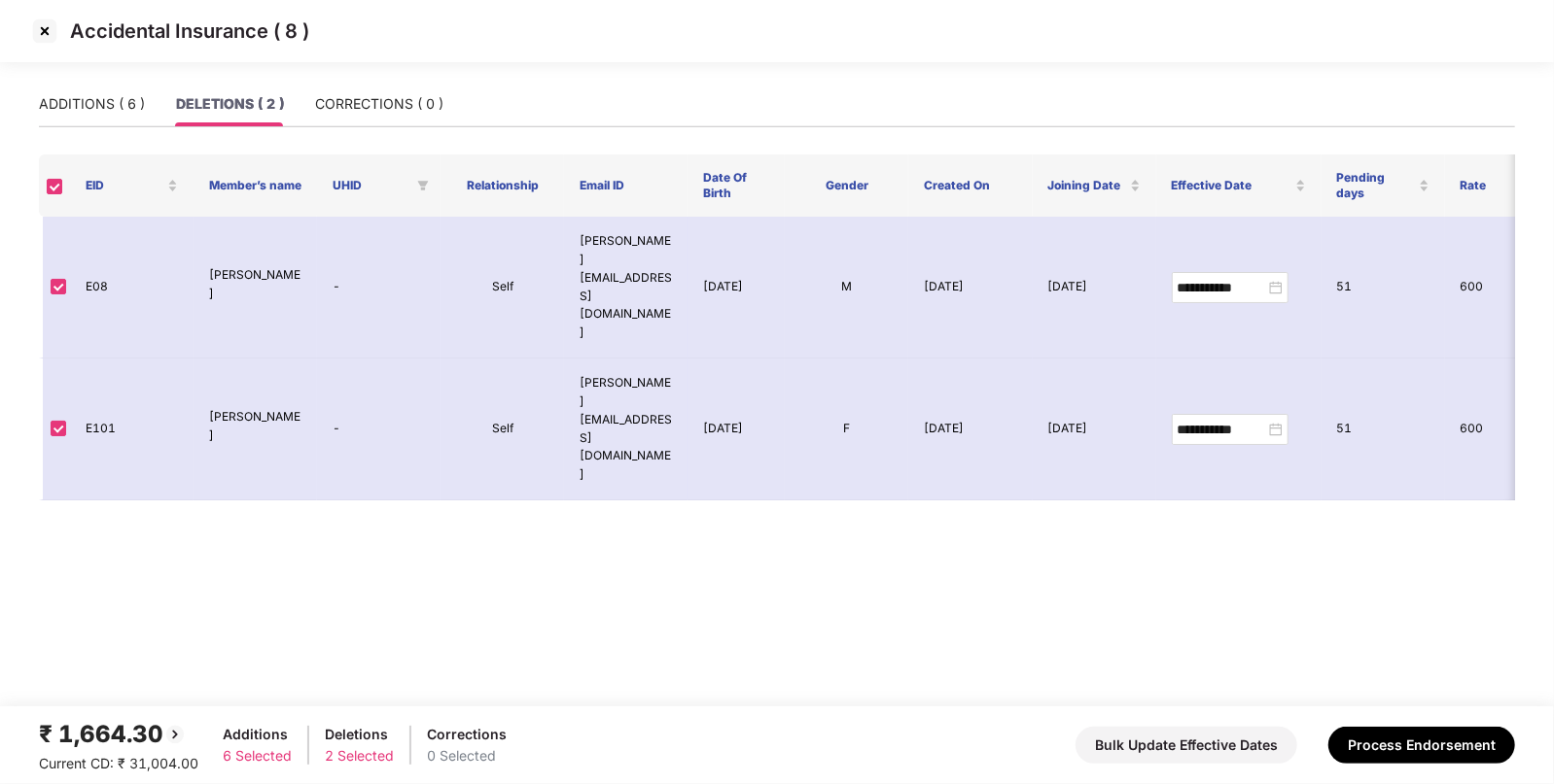
click at [37, 43] on img at bounding box center [45, 32] width 32 height 32
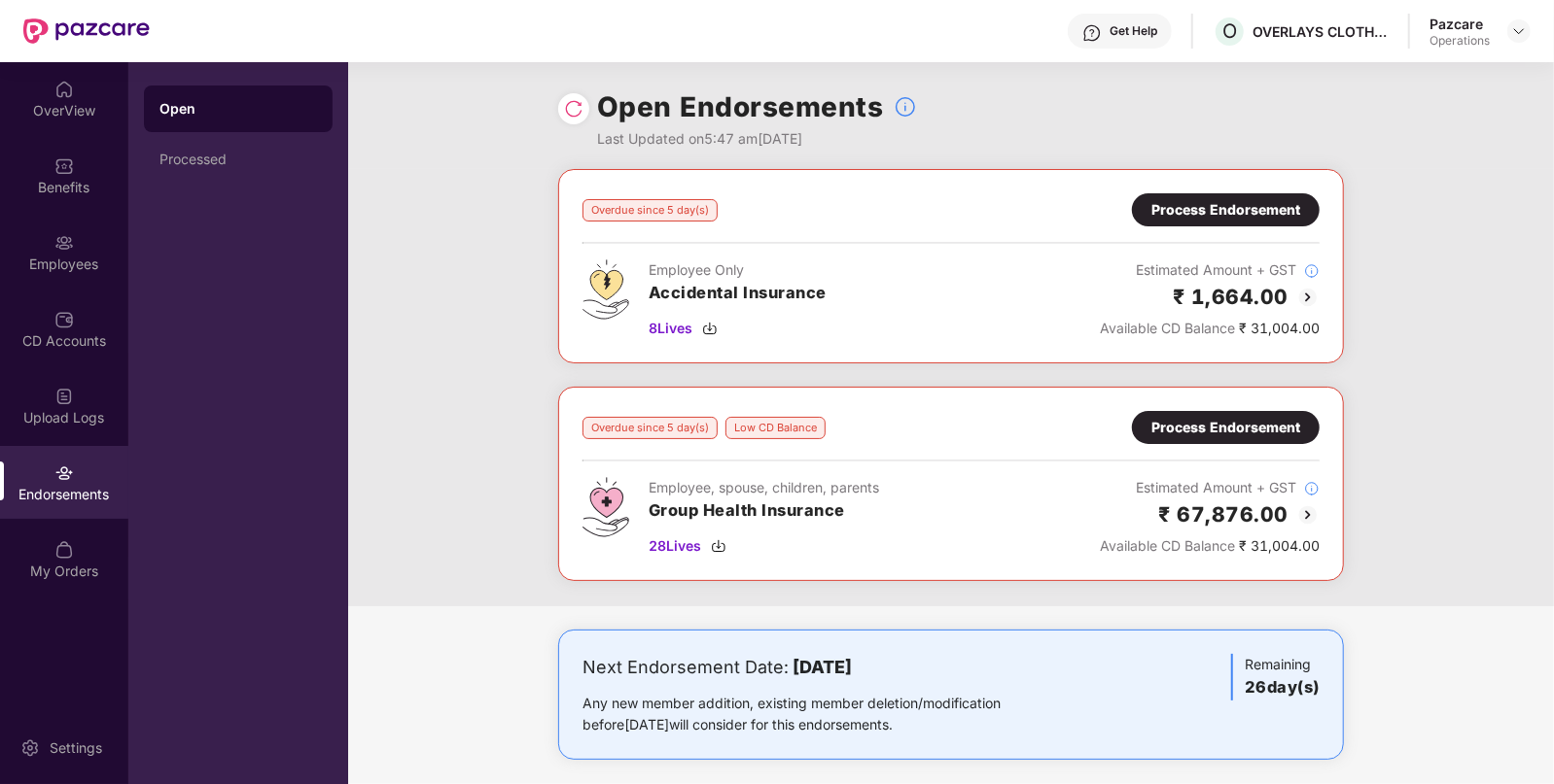
click at [1225, 417] on div "Process Endorsement" at bounding box center [1225, 428] width 149 height 22
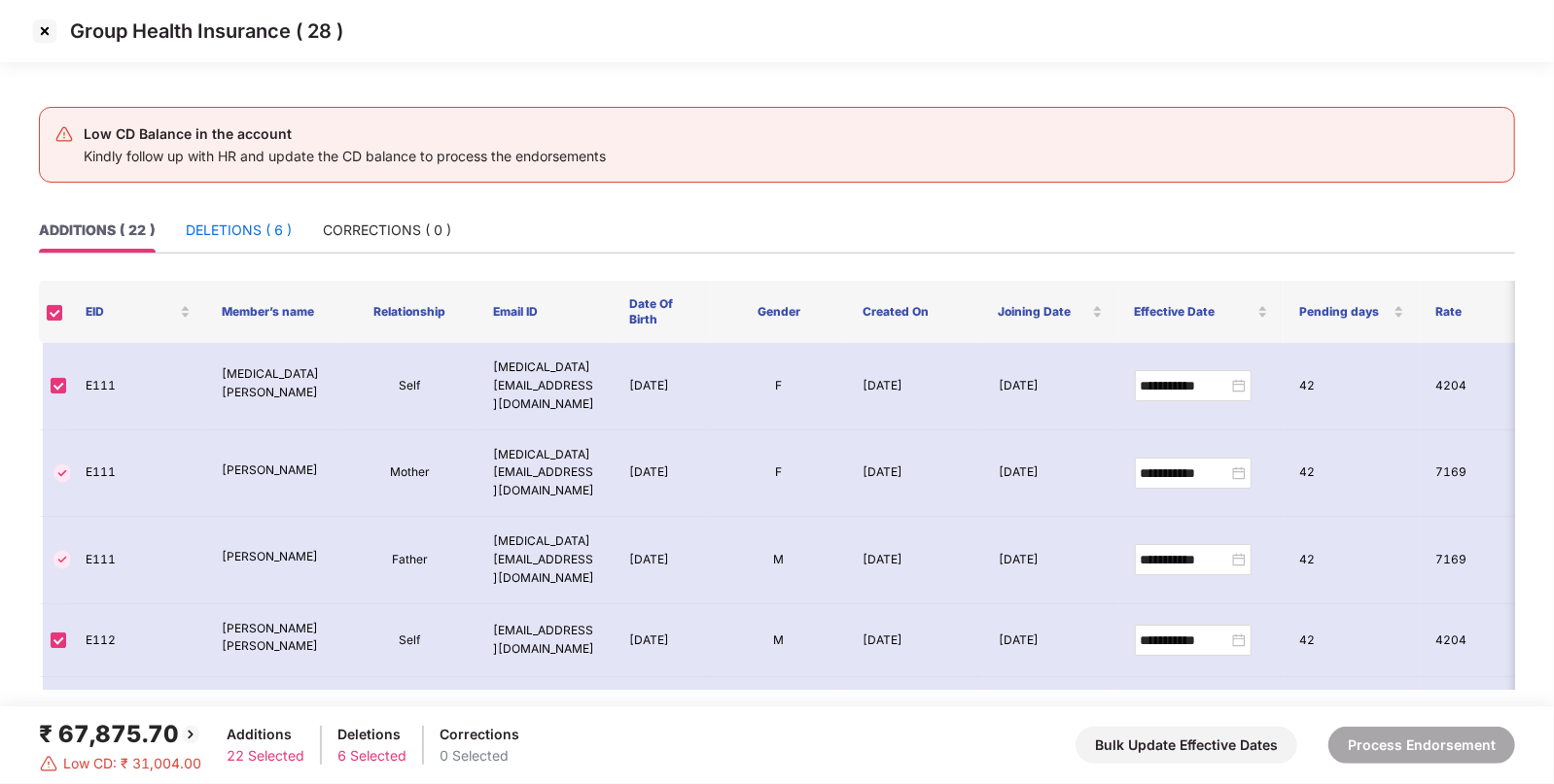
click at [253, 233] on div "DELETIONS ( 6 )" at bounding box center [238, 231] width 106 height 22
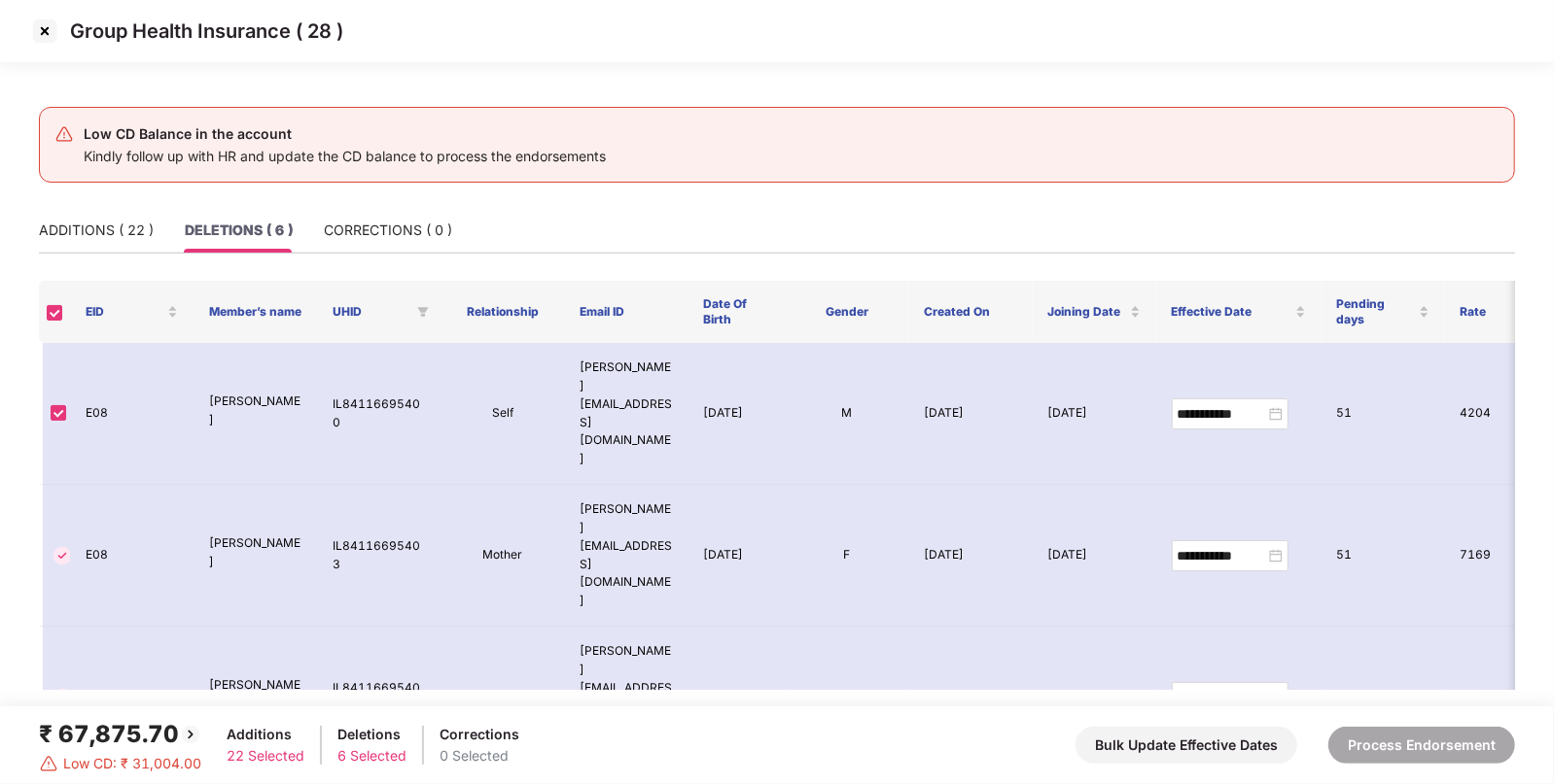
click at [43, 316] on th at bounding box center [54, 312] width 32 height 62
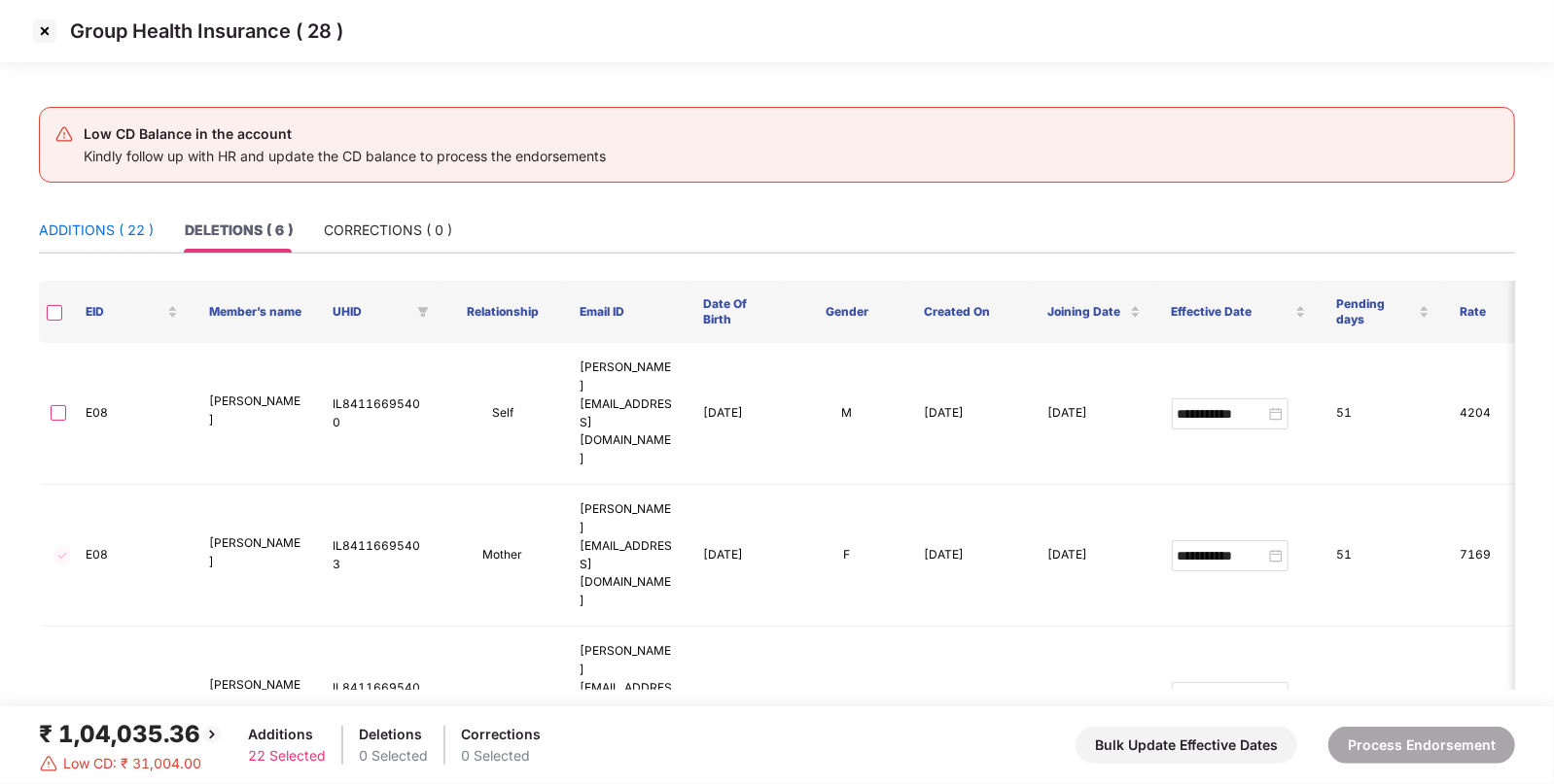
click at [107, 228] on div "ADDITIONS ( 22 )" at bounding box center [96, 231] width 114 height 22
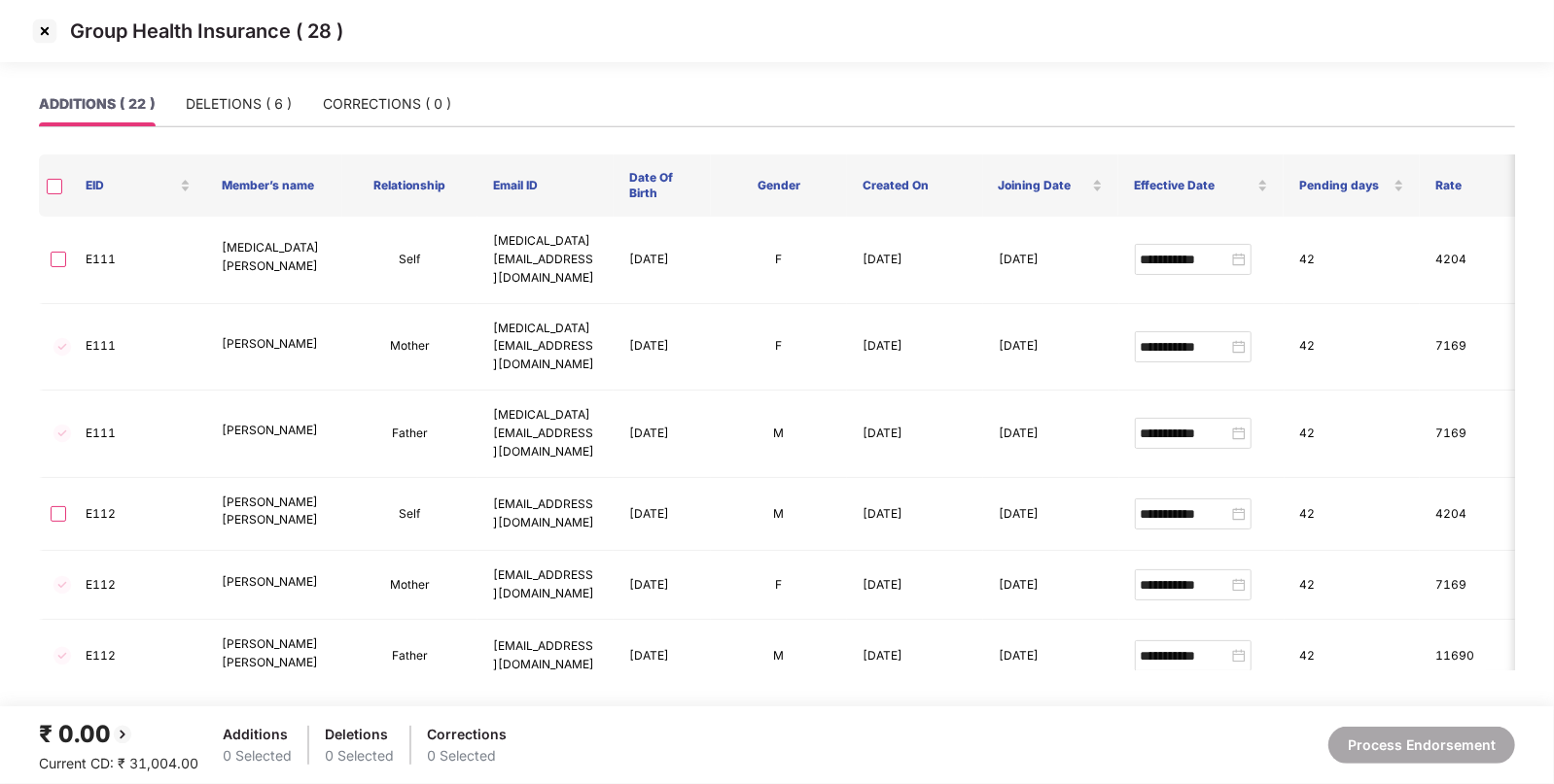
scroll to position [715, 0]
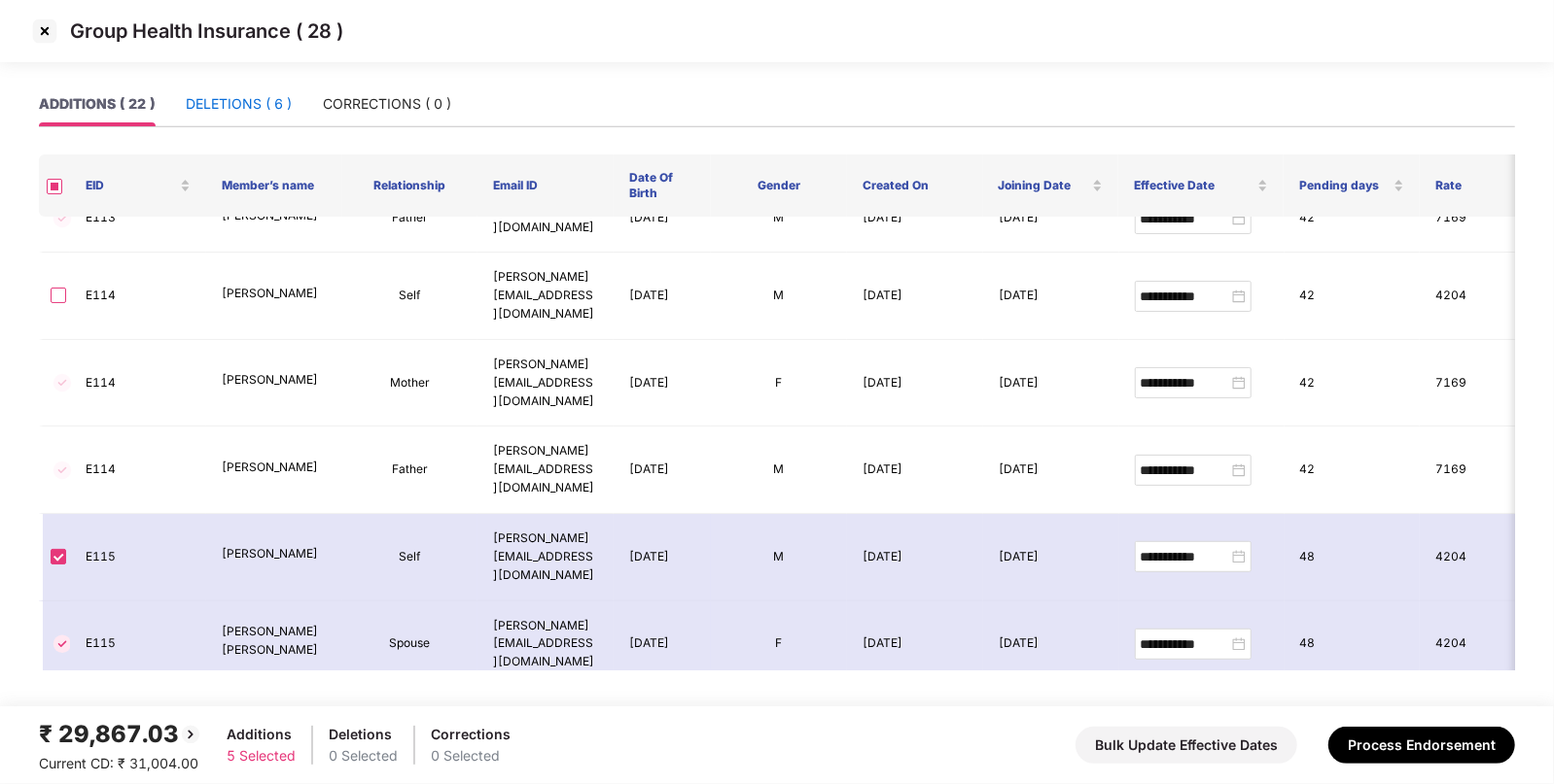
click at [247, 99] on div "DELETIONS ( 6 )" at bounding box center [238, 105] width 106 height 22
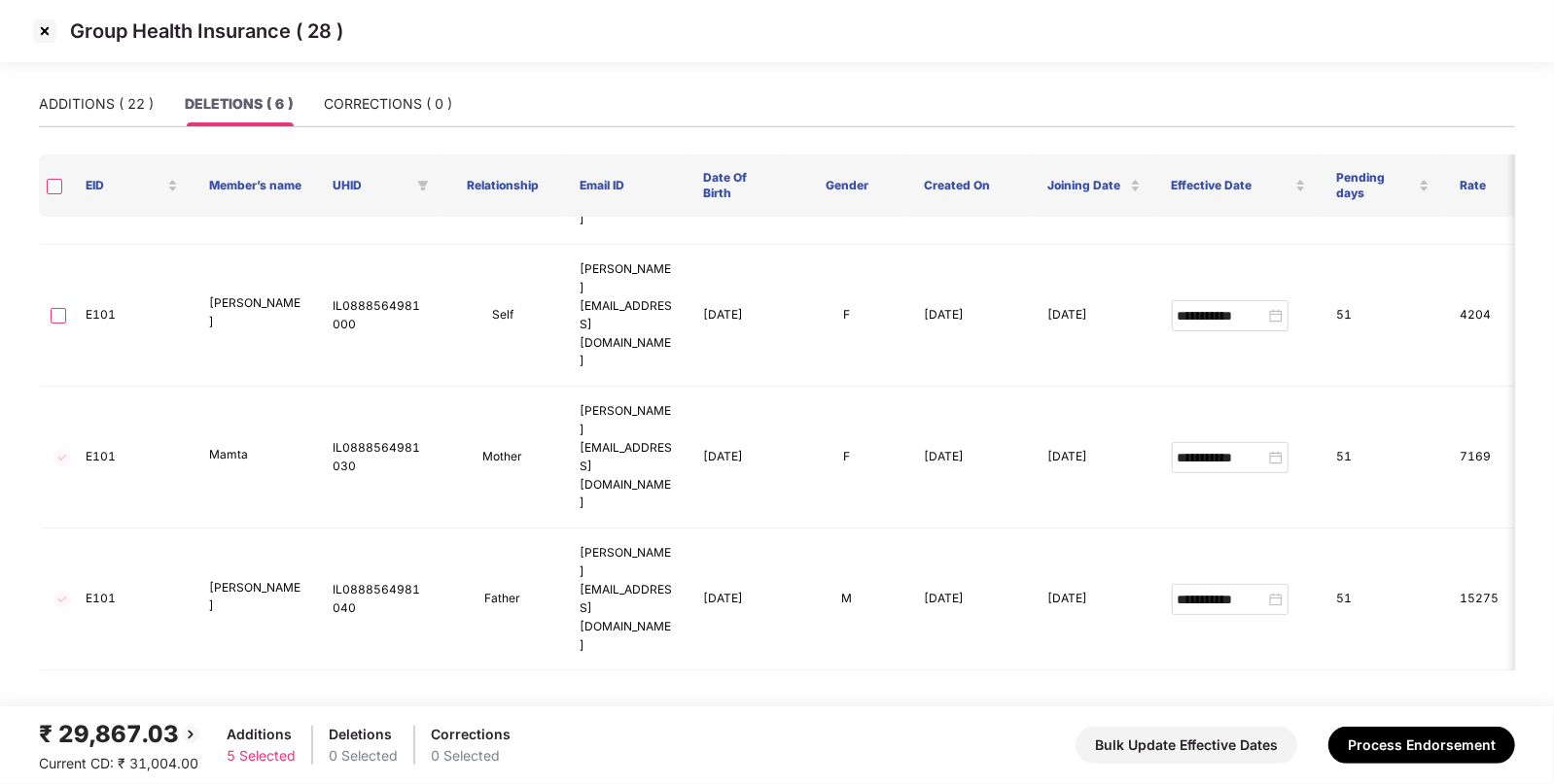
scroll to position [0, 0]
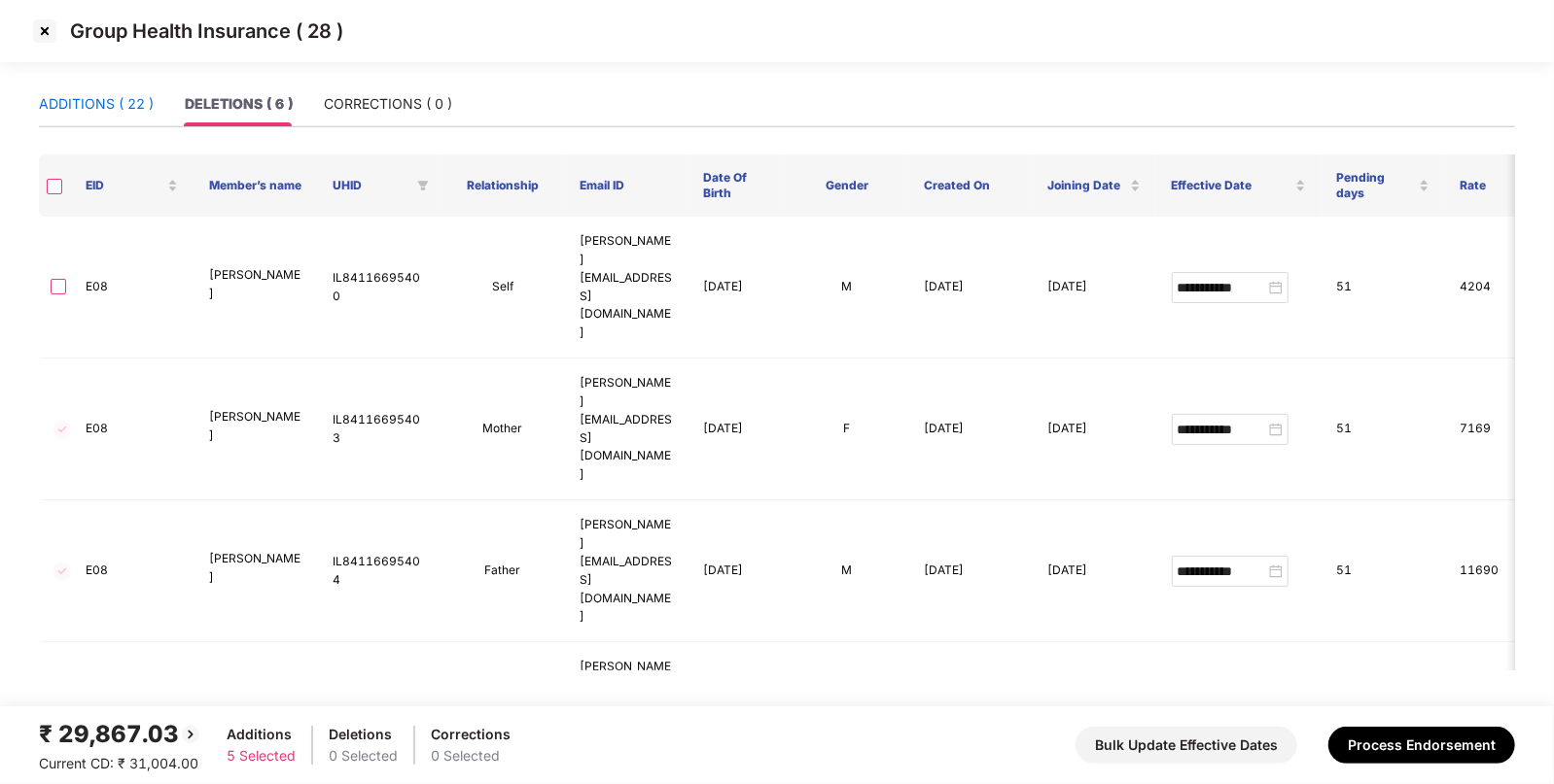
click at [101, 108] on div "ADDITIONS ( 22 )" at bounding box center [96, 105] width 114 height 22
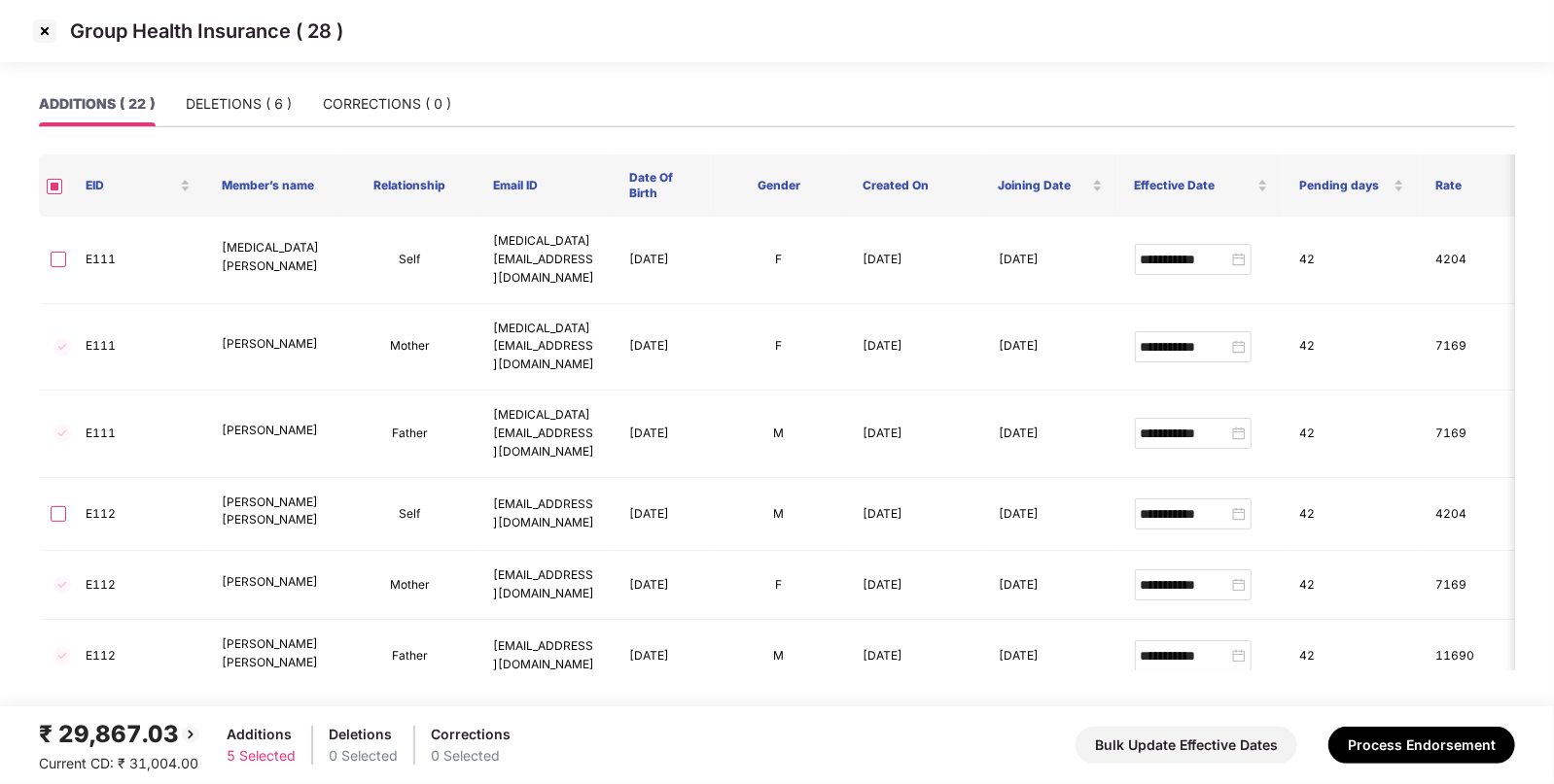
click at [123, 737] on div "₹ 29,867.03" at bounding box center [120, 734] width 164 height 36
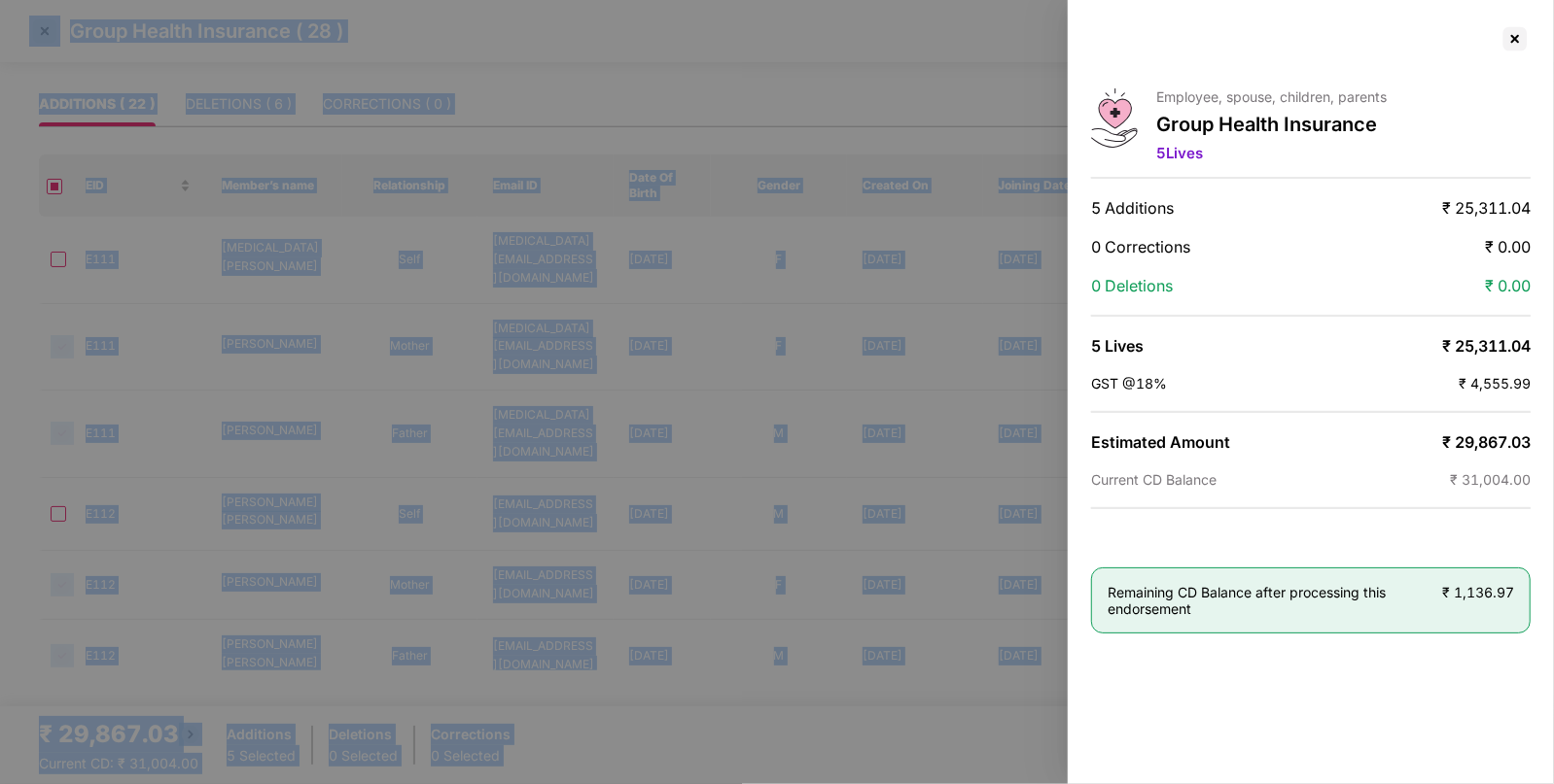
click at [123, 737] on div at bounding box center [777, 392] width 1554 height 784
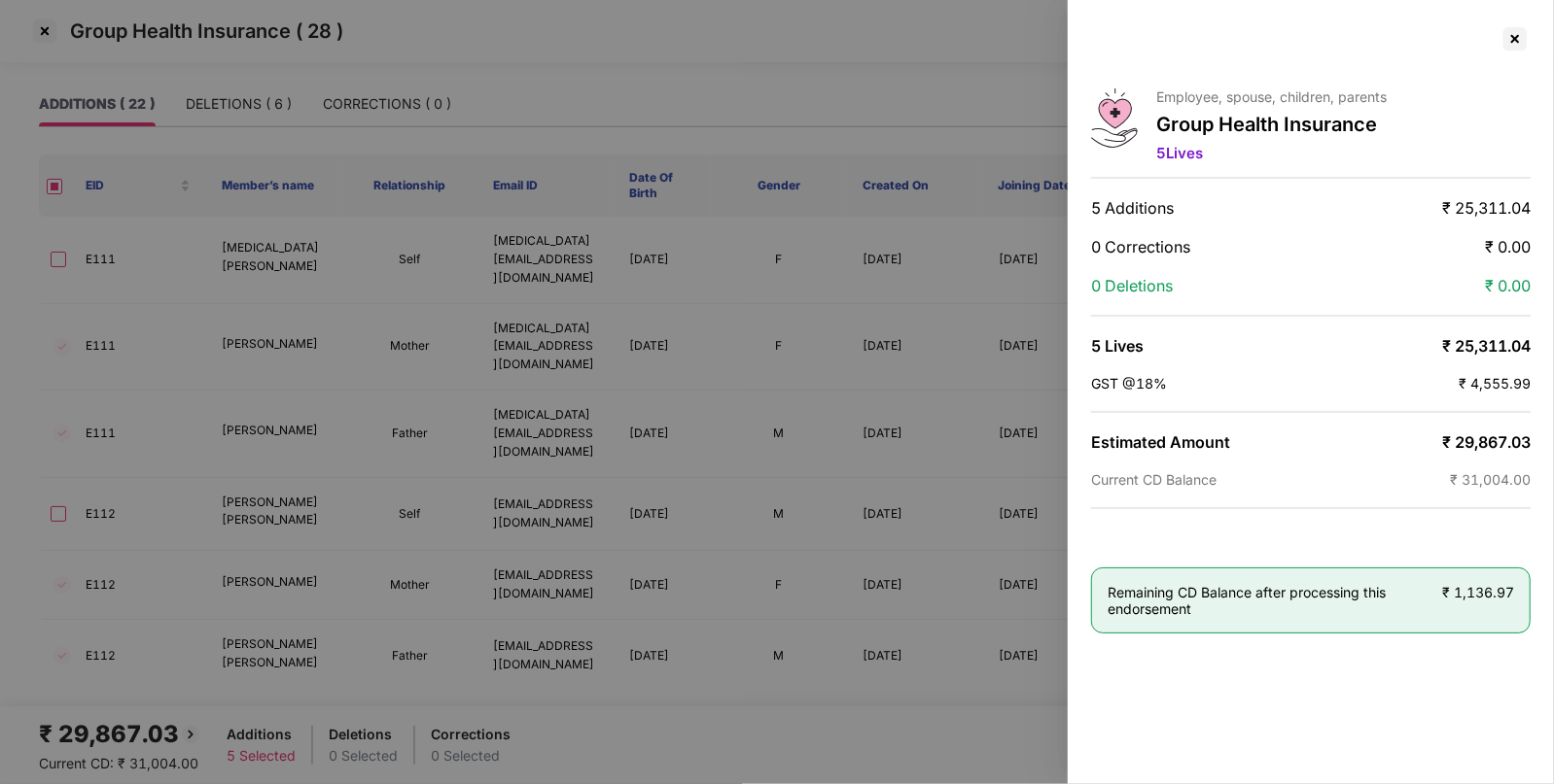
click at [1485, 434] on span "₹ 29,867.03" at bounding box center [1486, 443] width 89 height 20
copy span "29,867.03"
click at [1511, 53] on div at bounding box center [1516, 39] width 32 height 32
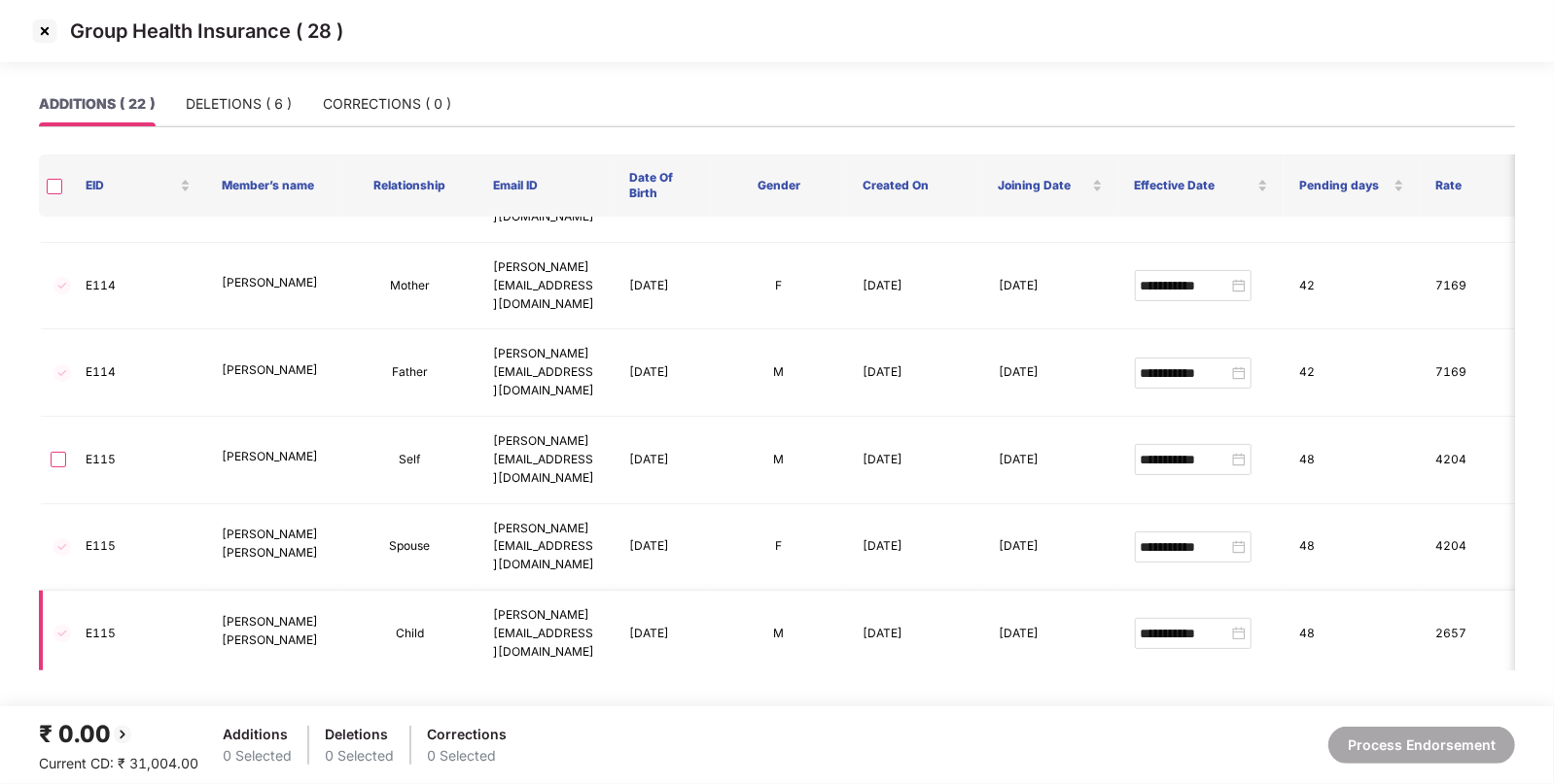
scroll to position [1093, 0]
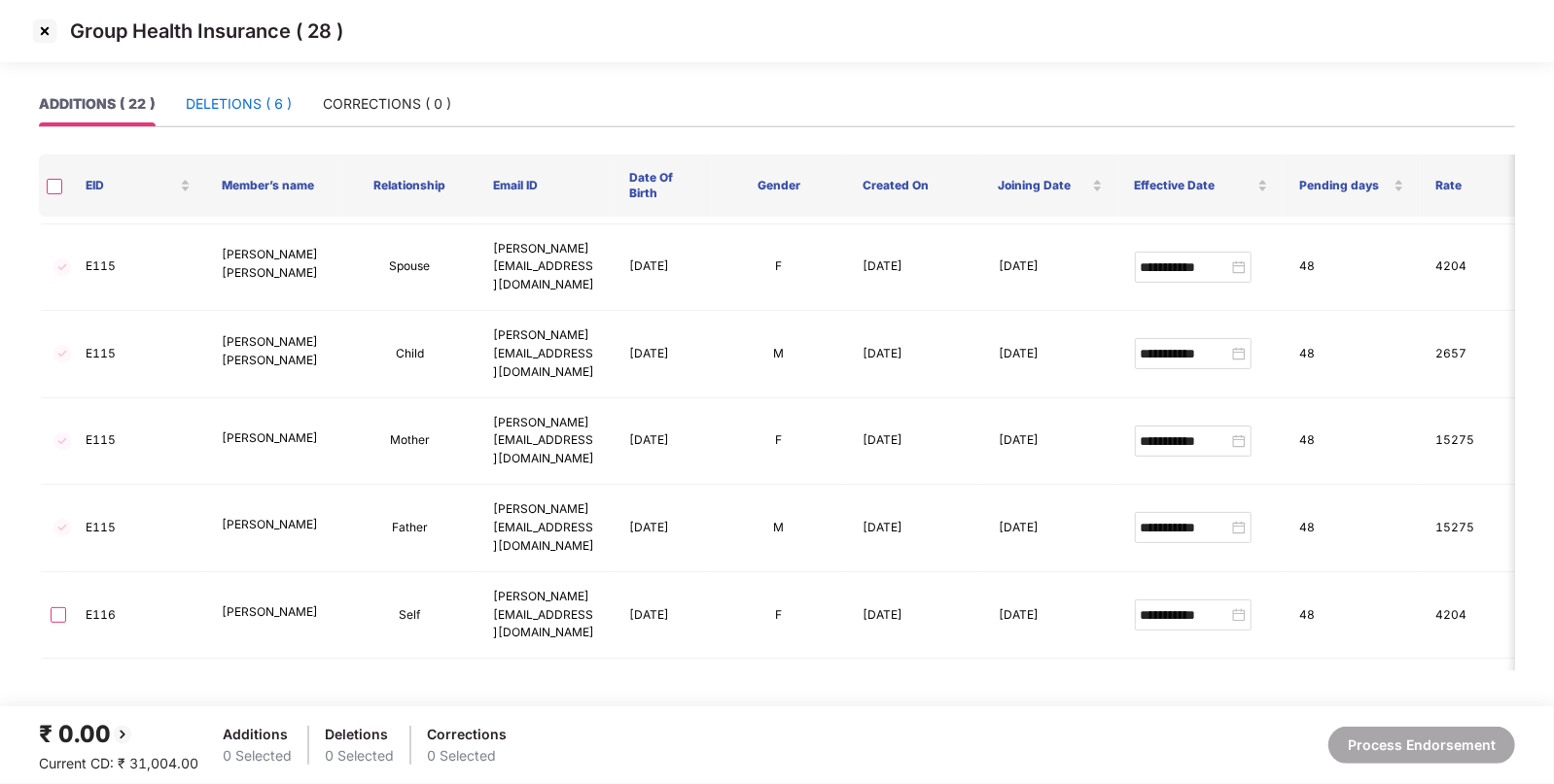
click at [233, 98] on div "DELETIONS ( 6 )" at bounding box center [238, 105] width 106 height 22
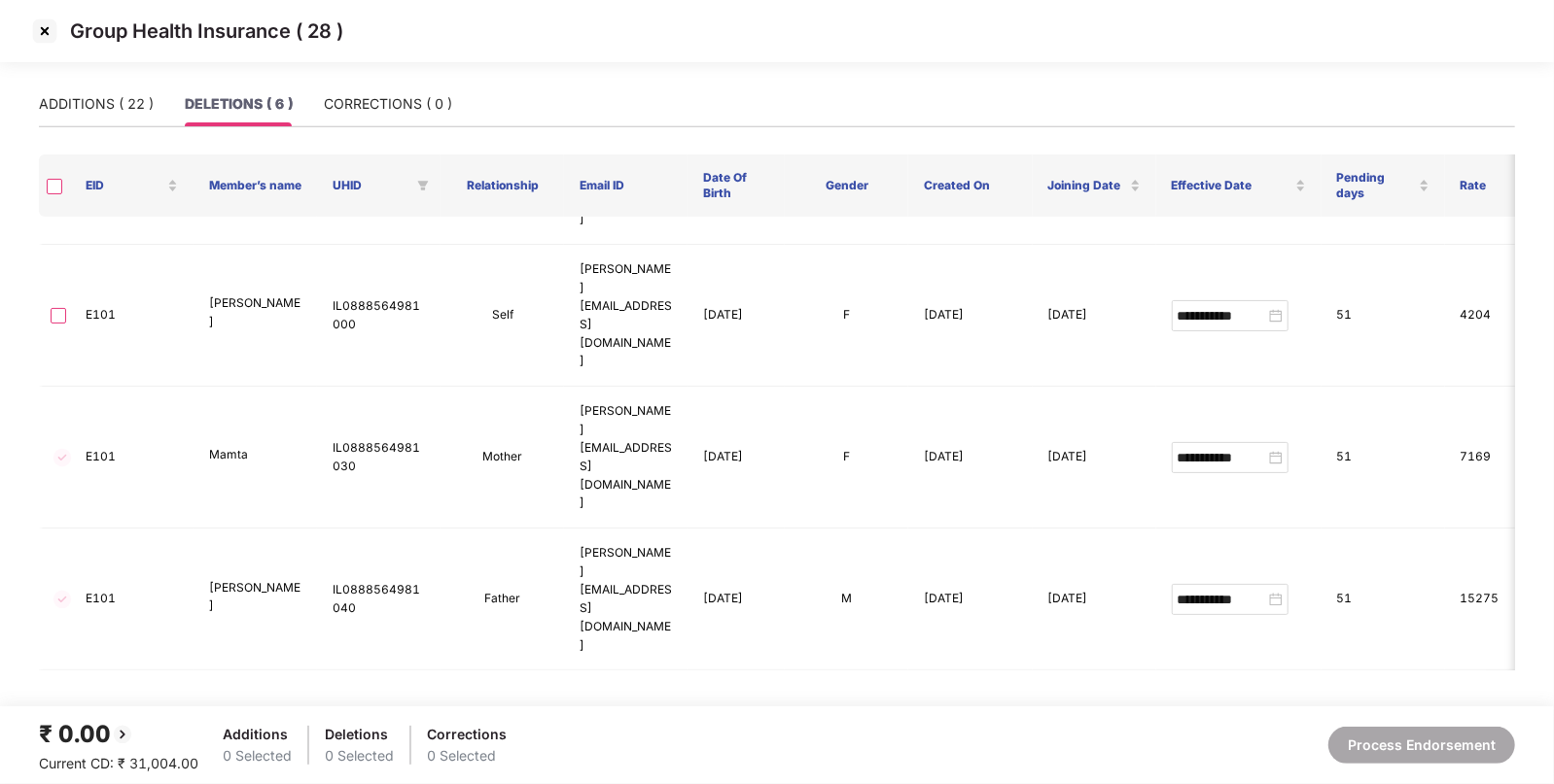
scroll to position [0, 0]
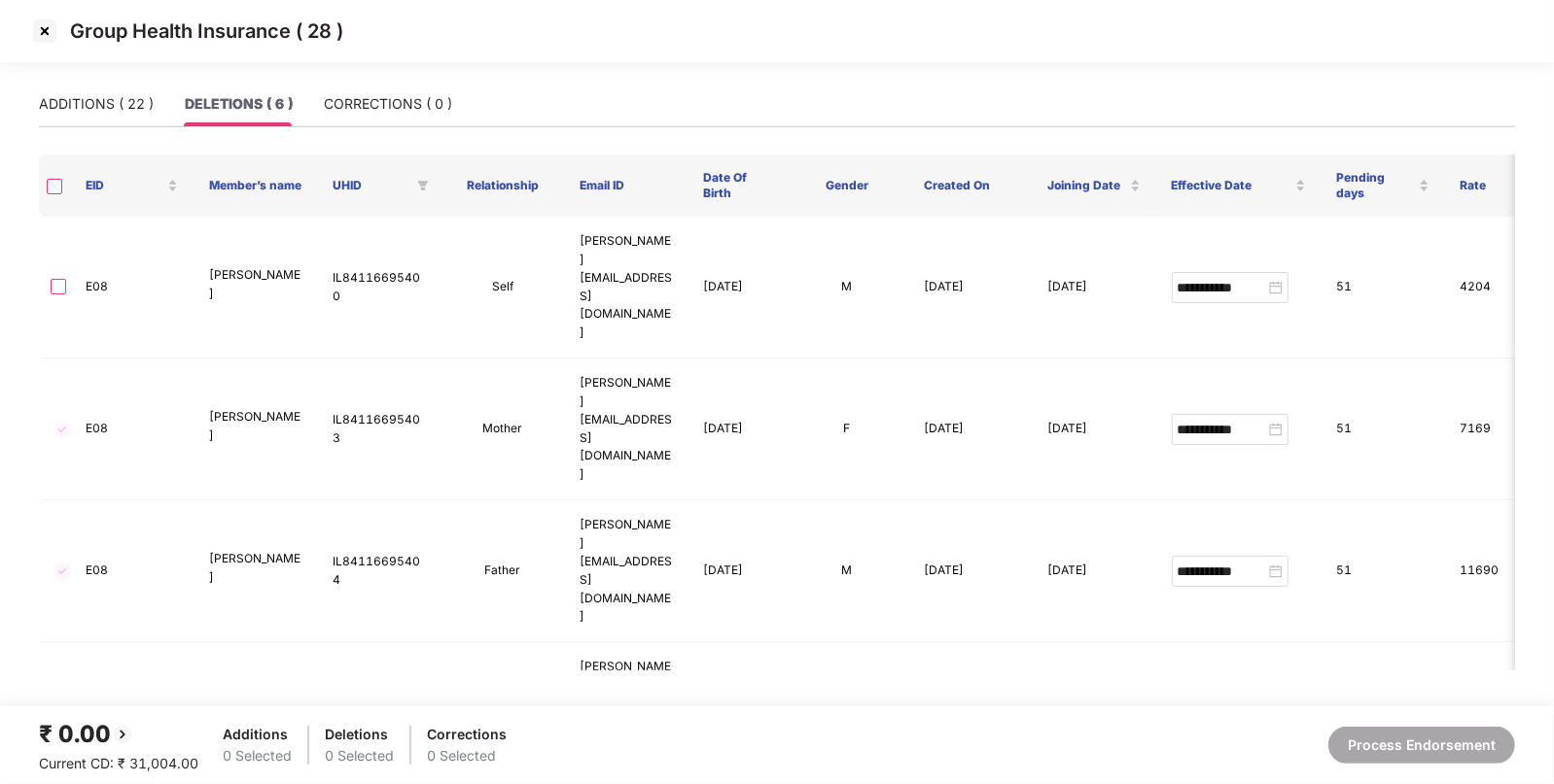
click at [53, 173] on th at bounding box center [54, 185] width 32 height 62
click at [62, 179] on th at bounding box center [54, 185] width 32 height 62
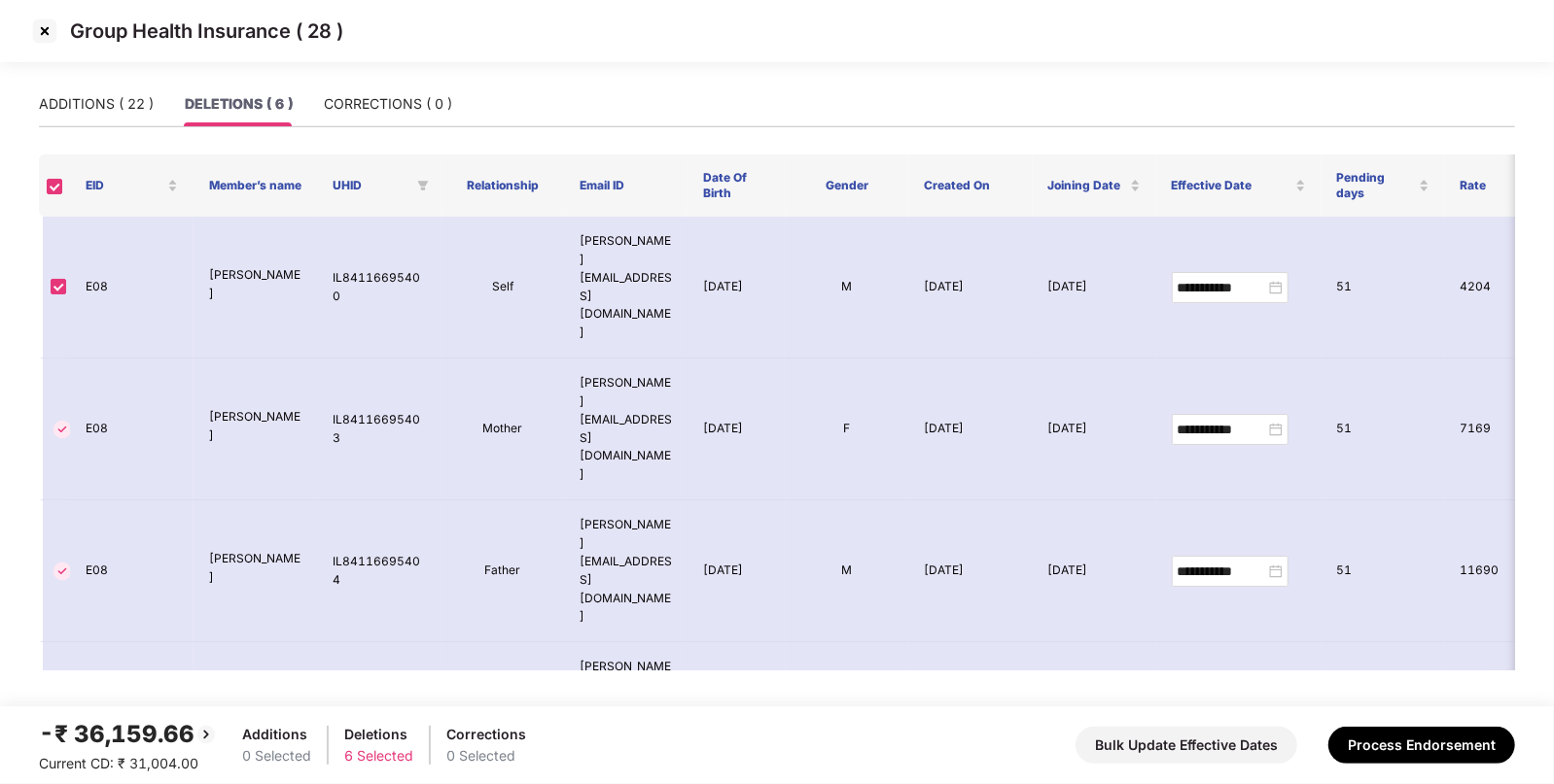
click at [140, 732] on div "-₹ 36,159.66" at bounding box center [127, 734] width 179 height 36
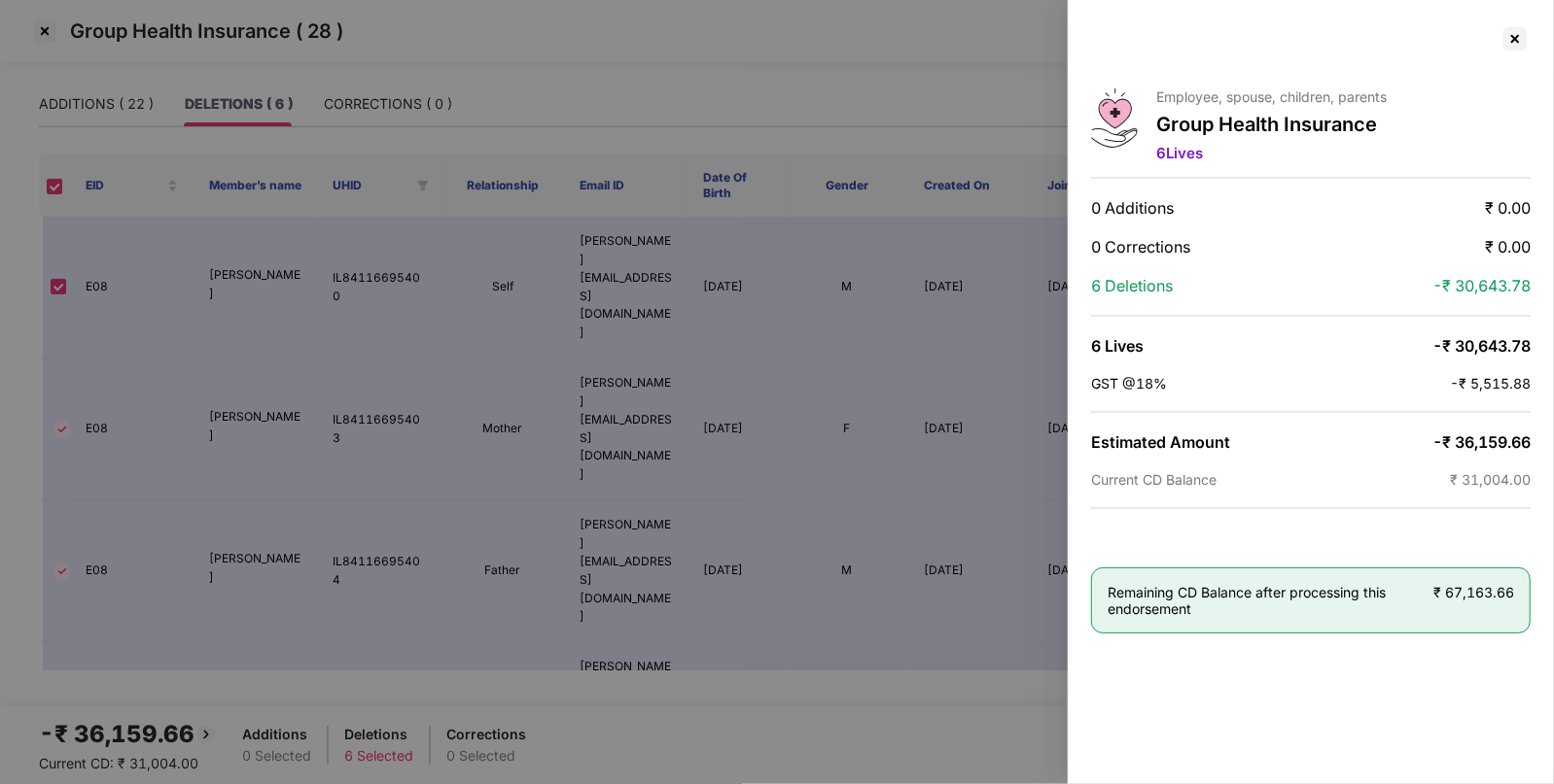
copy div
click at [1498, 433] on span "-₹ 36,159.66" at bounding box center [1482, 443] width 99 height 20
copy span "36,159.66"
click at [1517, 30] on div at bounding box center [1516, 39] width 32 height 32
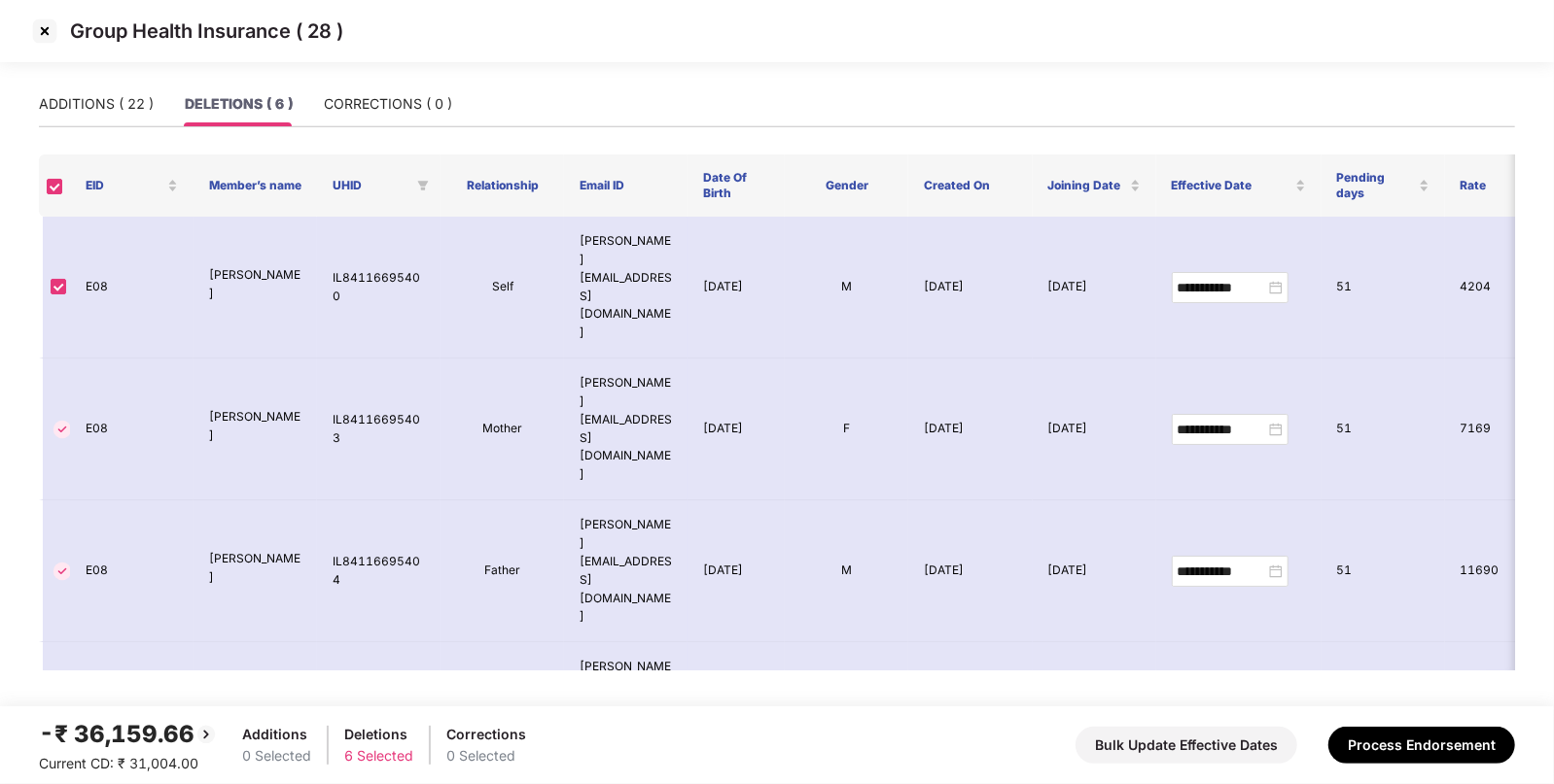
click at [36, 30] on img at bounding box center [45, 32] width 32 height 32
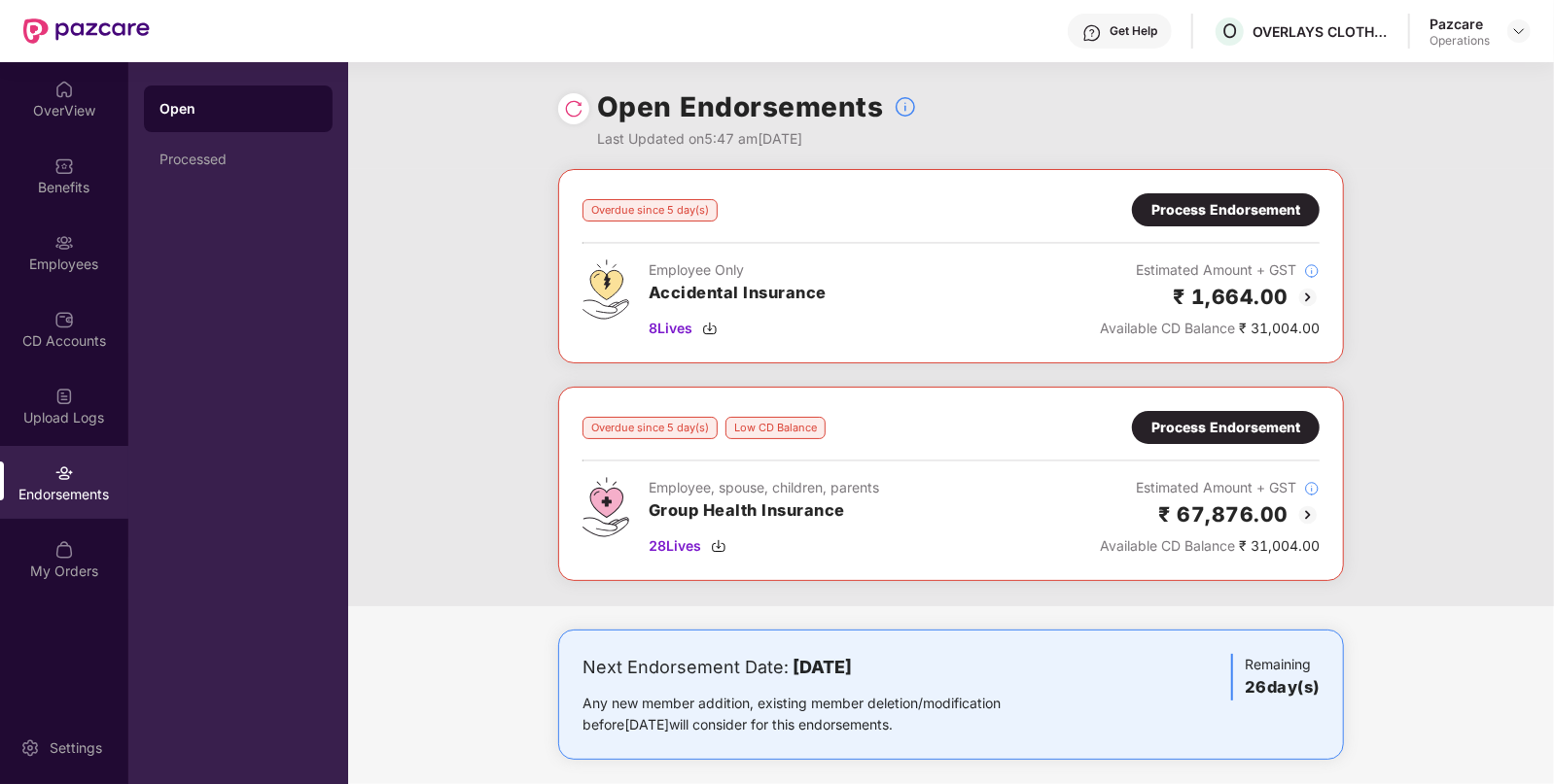
click at [1190, 432] on div "Process Endorsement" at bounding box center [1225, 428] width 149 height 22
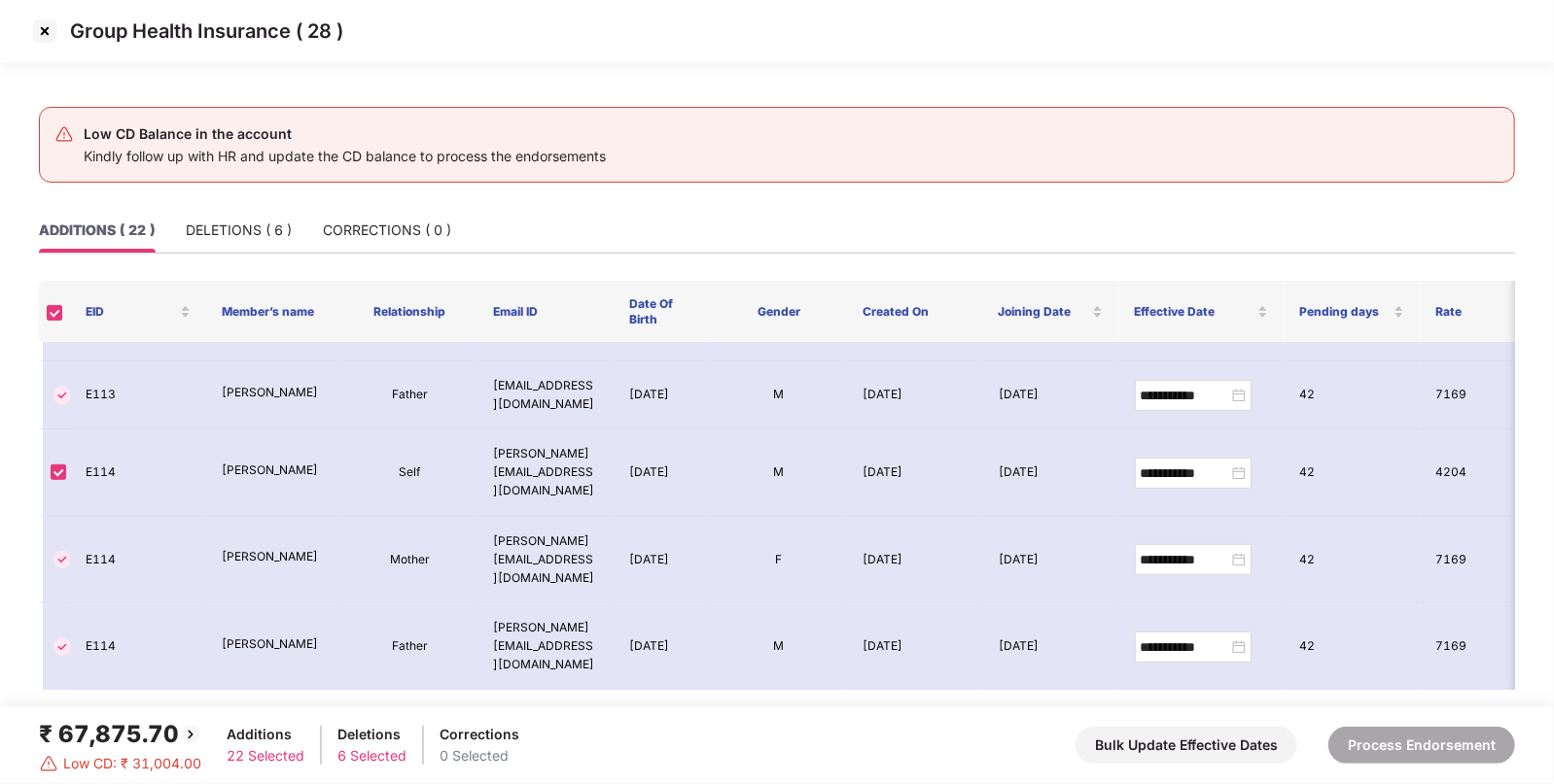
scroll to position [932, 0]
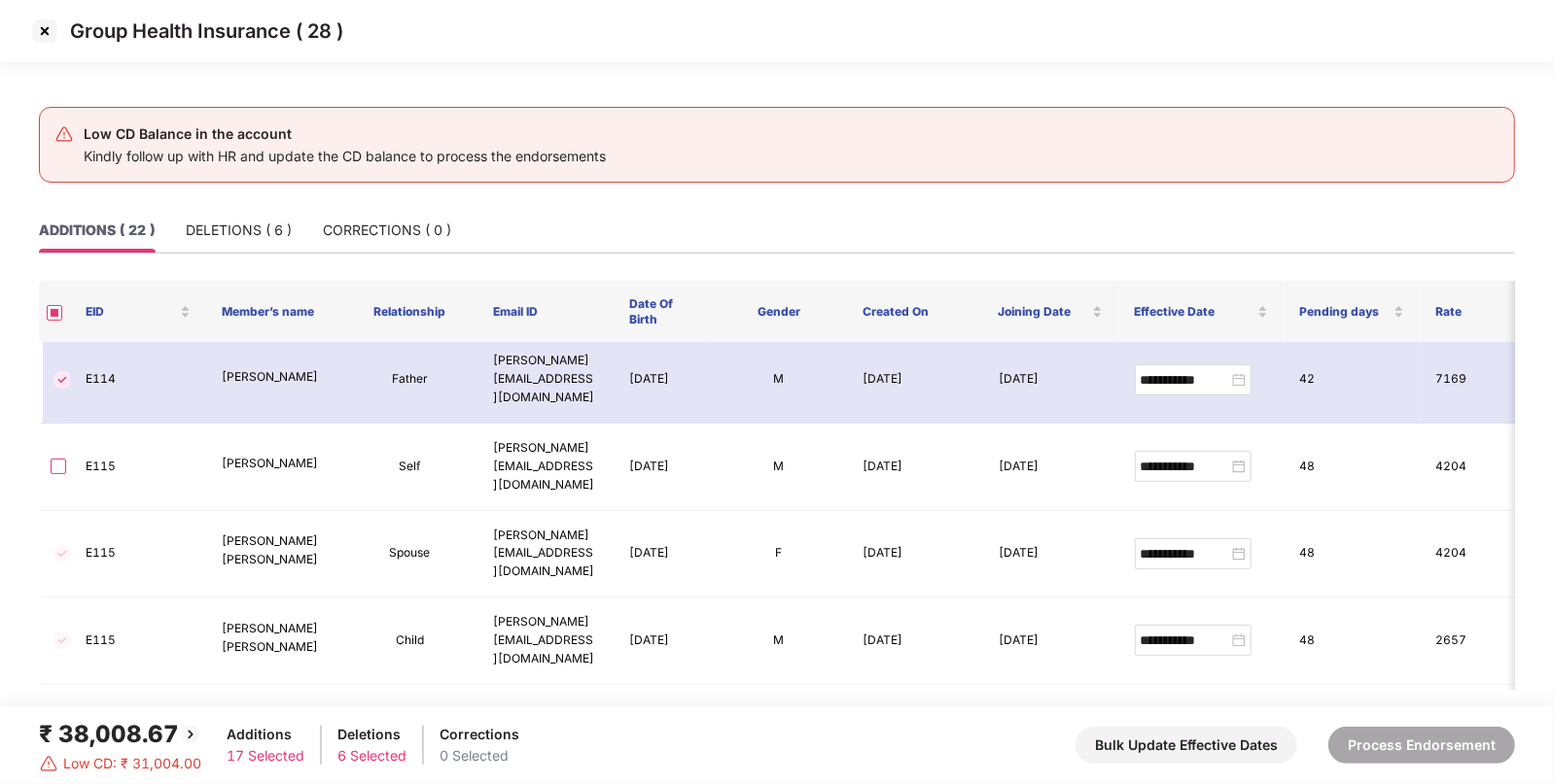
click at [133, 734] on div "₹ 38,008.67" at bounding box center [120, 734] width 164 height 36
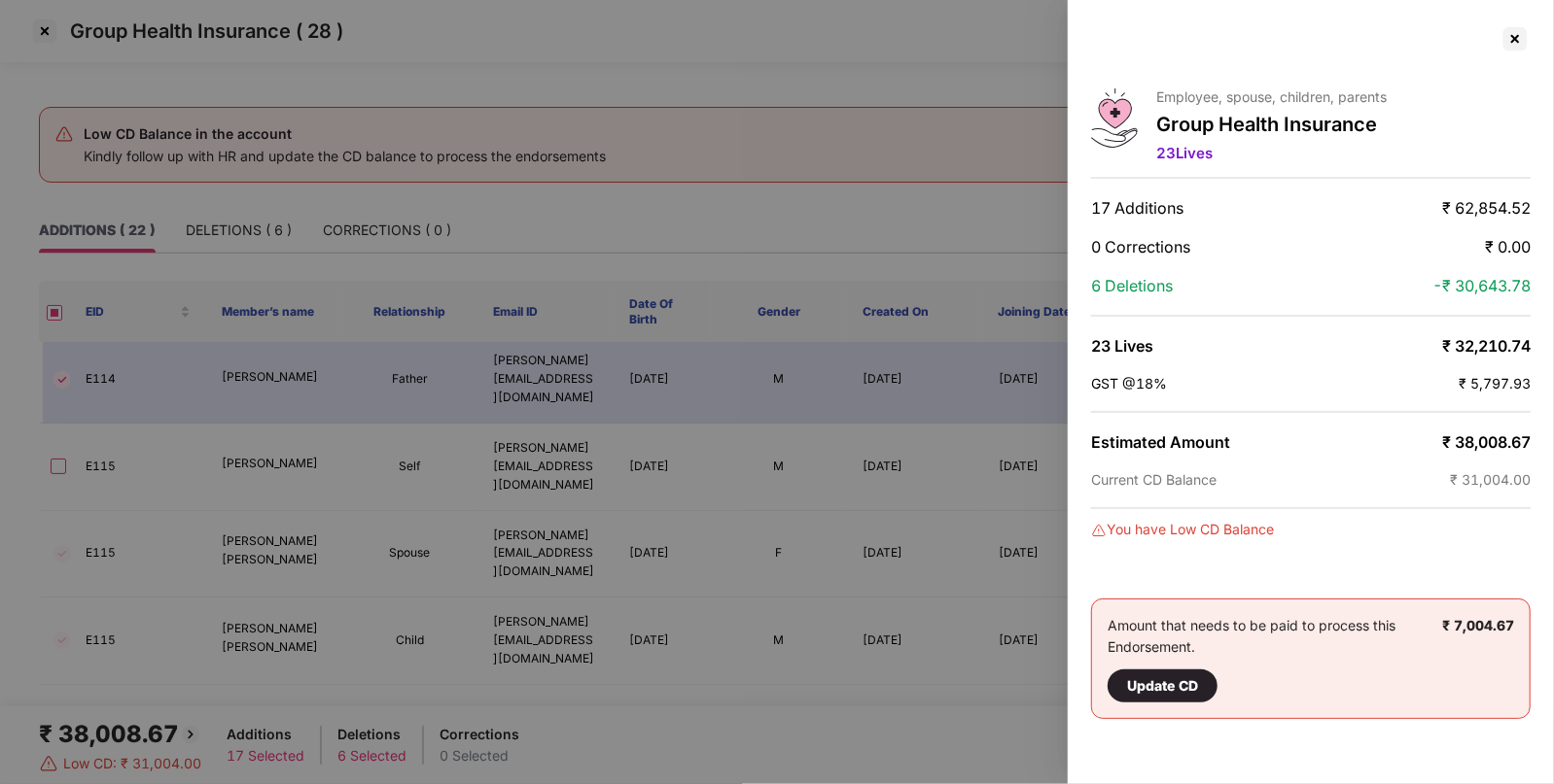
click at [1494, 449] on div "Employee, spouse, children, parents Group Health Insurance 23 Lives 17 Addition…" at bounding box center [1310, 392] width 486 height 784
click at [1497, 441] on span "₹ 38,008.67" at bounding box center [1486, 443] width 89 height 20
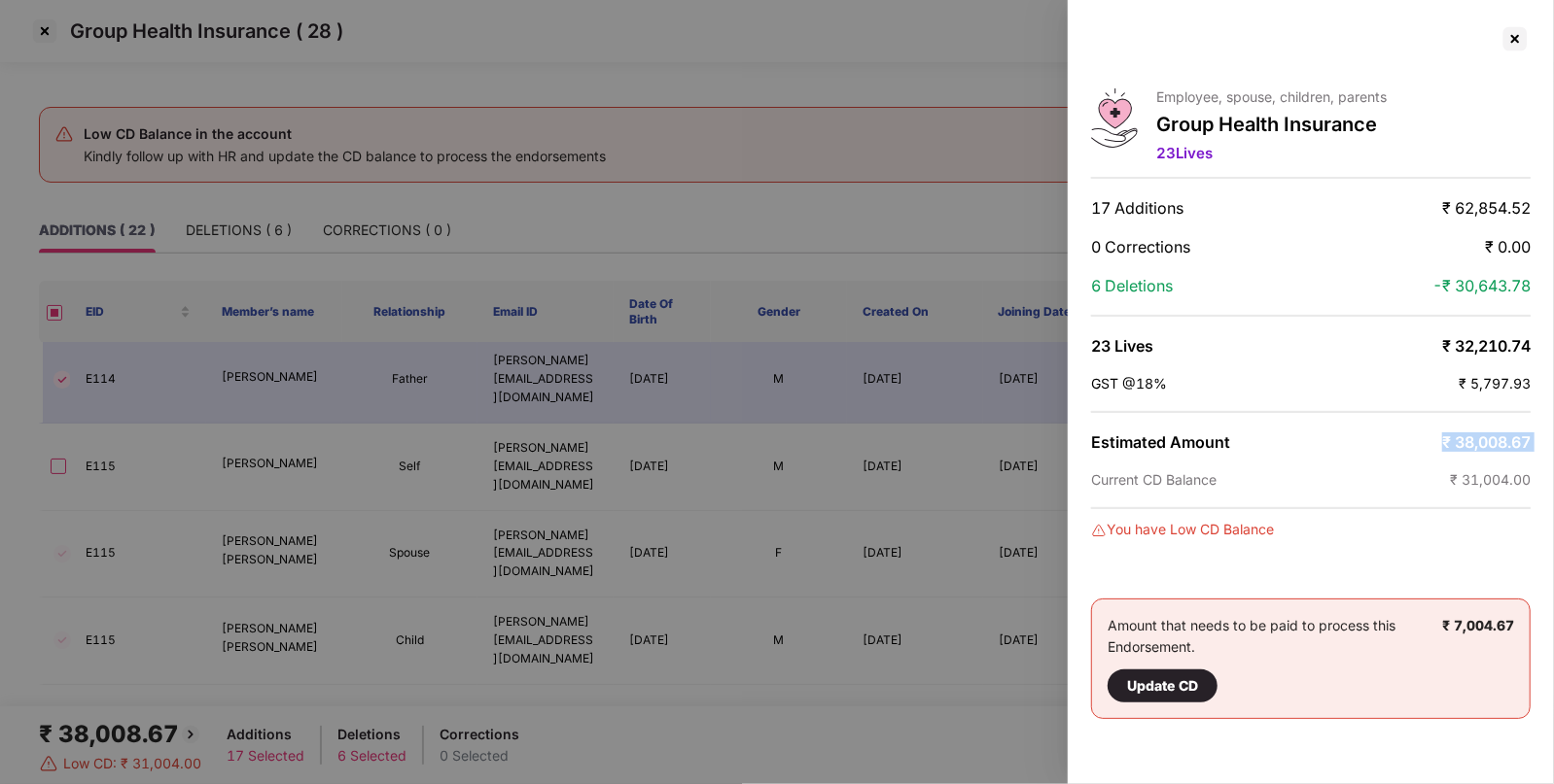
click at [1497, 441] on span "₹ 38,008.67" at bounding box center [1486, 443] width 89 height 20
copy span "38,008.67"
click at [1517, 41] on div at bounding box center [1516, 39] width 32 height 32
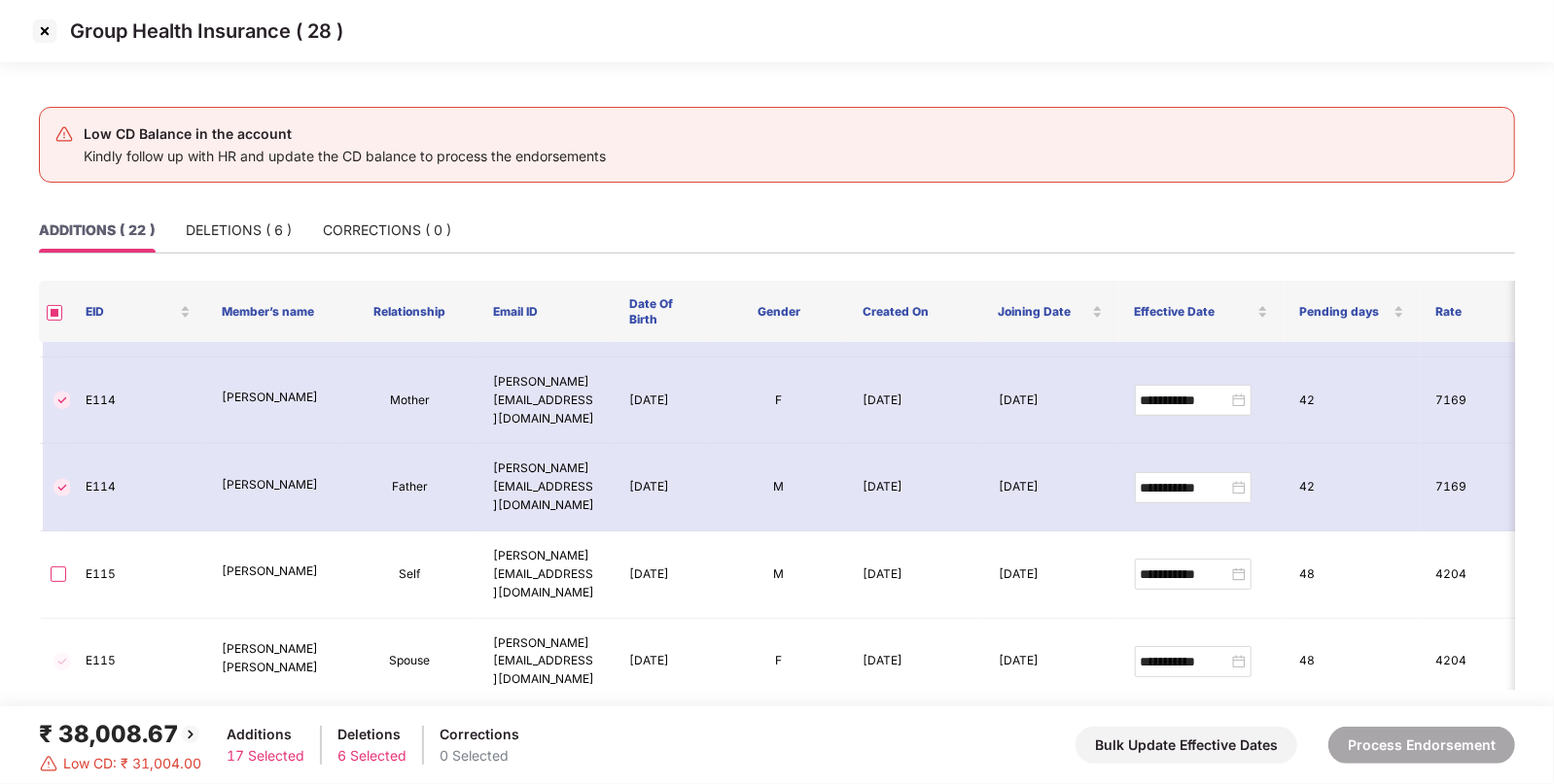
scroll to position [820, 0]
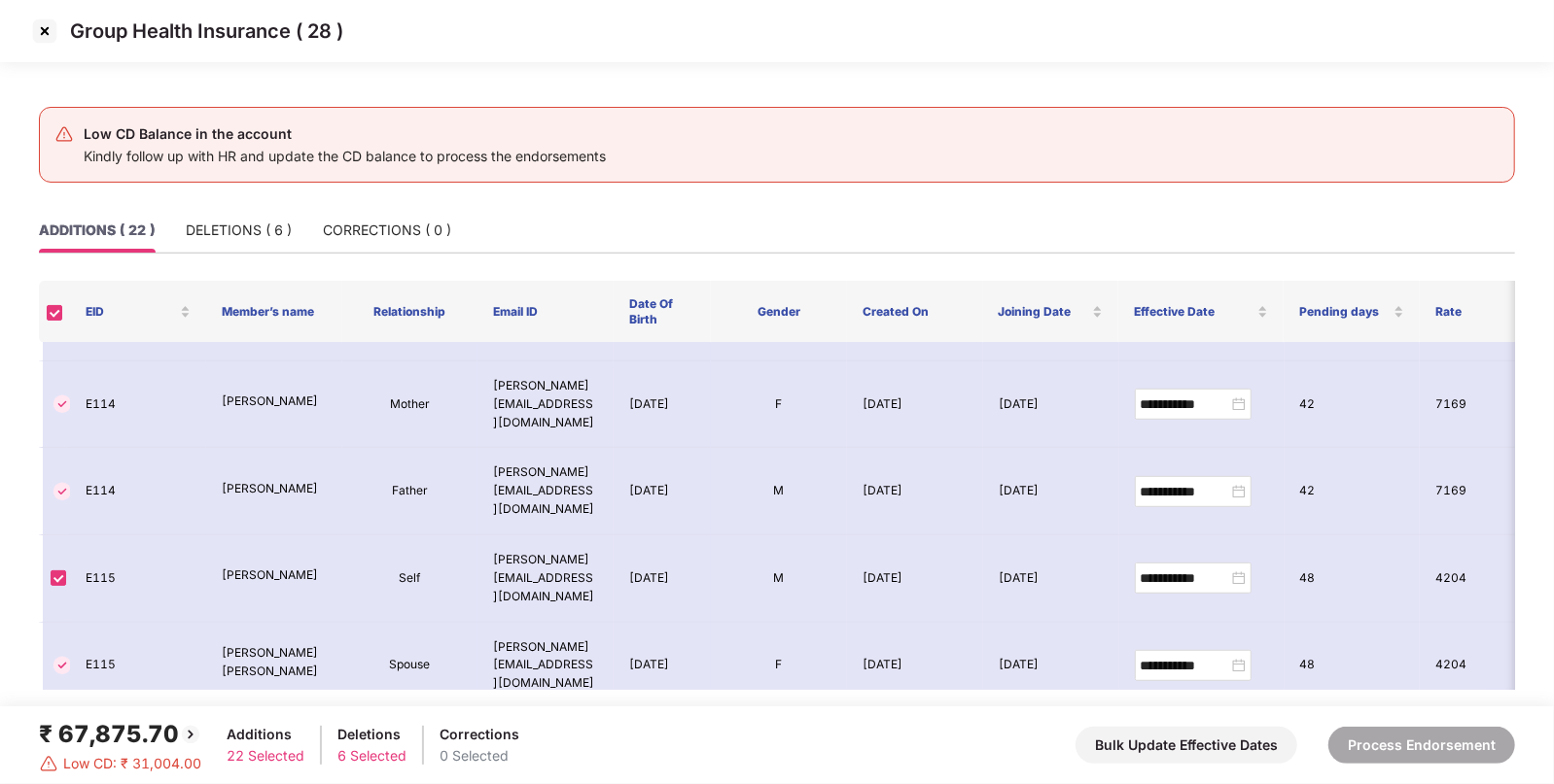
click at [116, 707] on footer "₹ 67,875.70 Low CD: ₹ 31,004.00 Additions 22 Selected Deletions 6 Selected Corr…" at bounding box center [777, 745] width 1554 height 78
click at [111, 719] on div "₹ 67,875.70" at bounding box center [120, 734] width 164 height 36
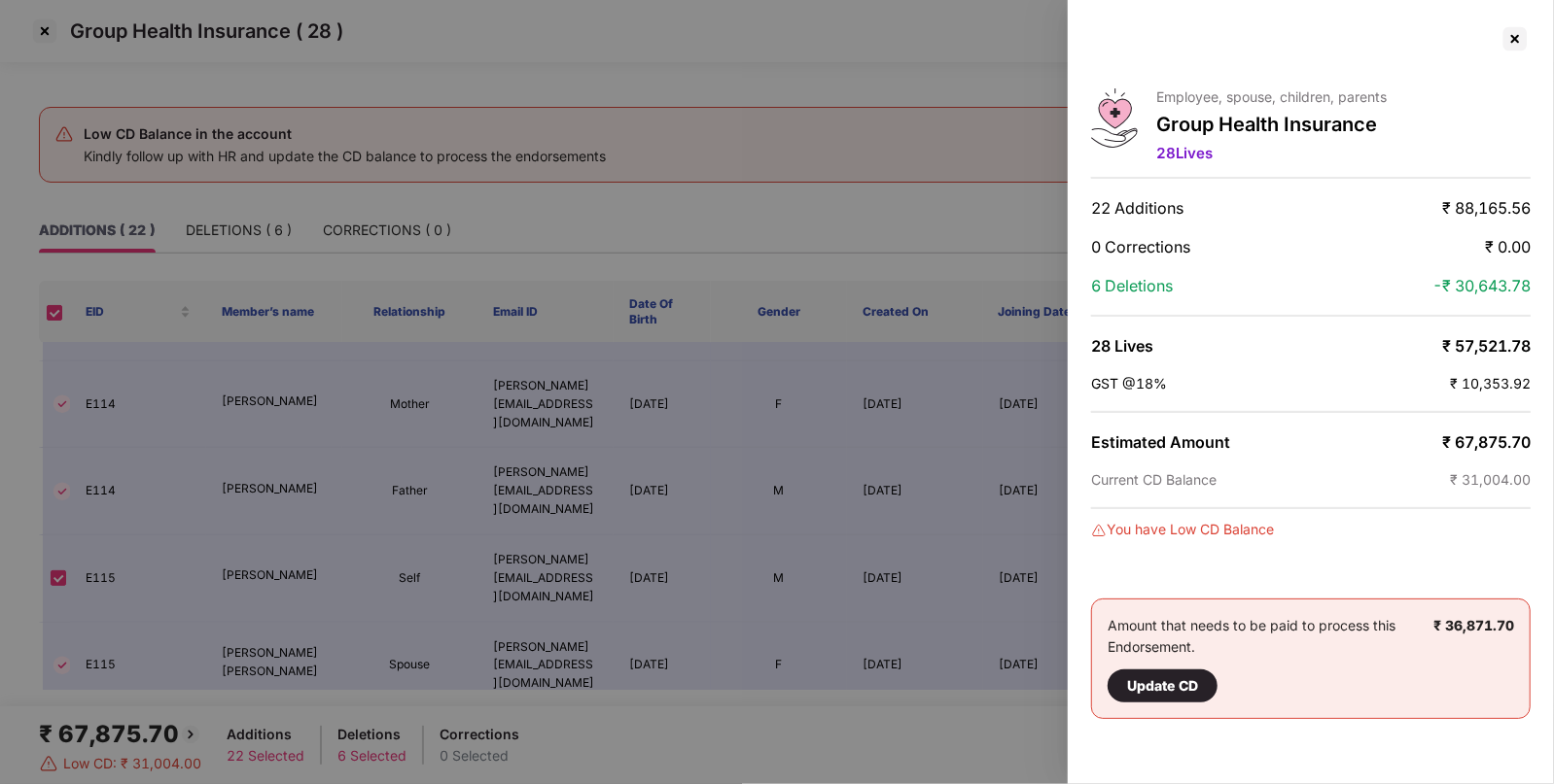
click at [1499, 433] on span "₹ 67,875.70" at bounding box center [1486, 443] width 89 height 20
copy span "67,875.70"
click at [1513, 40] on div at bounding box center [1516, 39] width 32 height 32
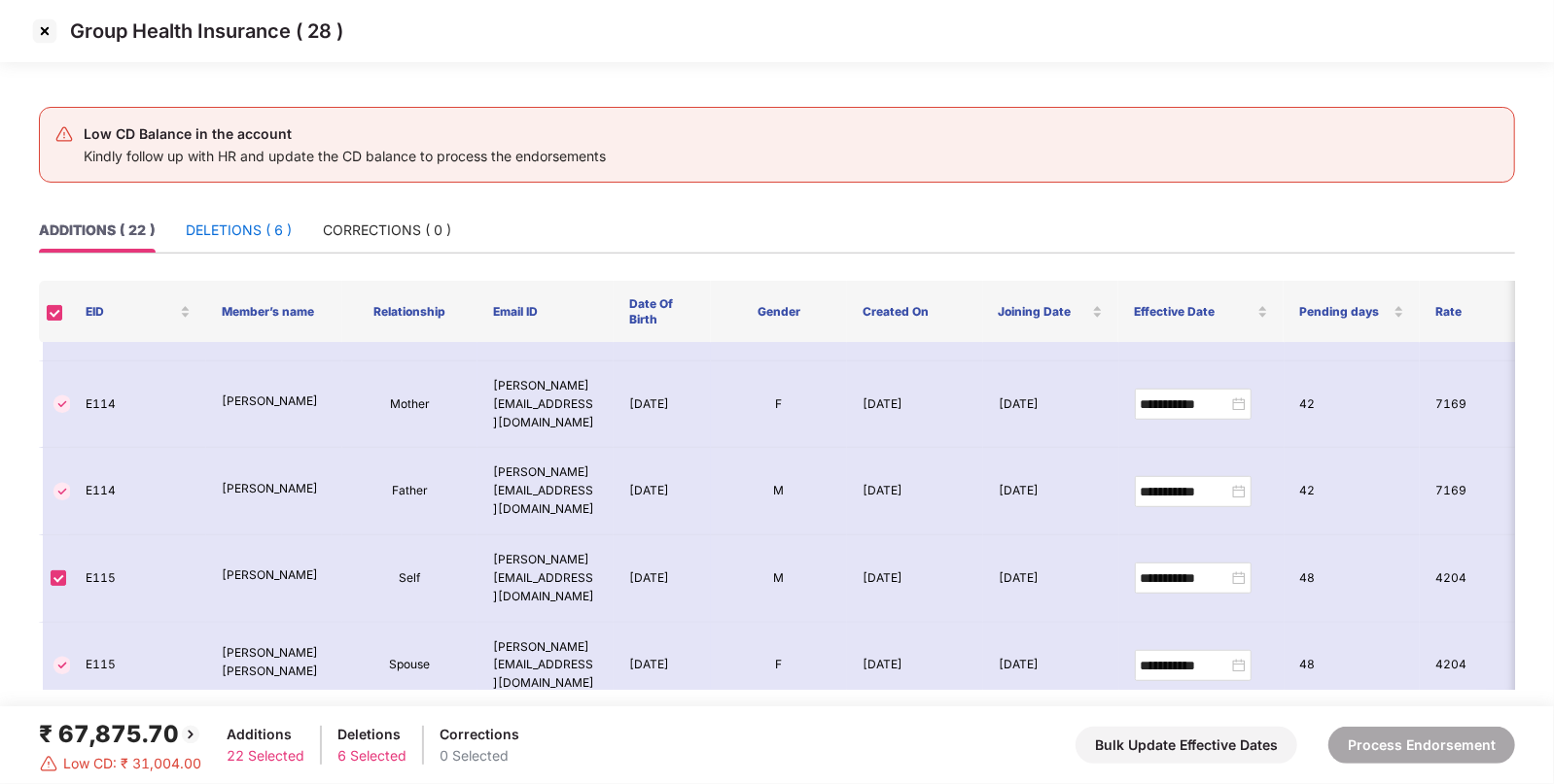
click at [272, 220] on div "DELETIONS ( 6 )" at bounding box center [238, 231] width 106 height 22
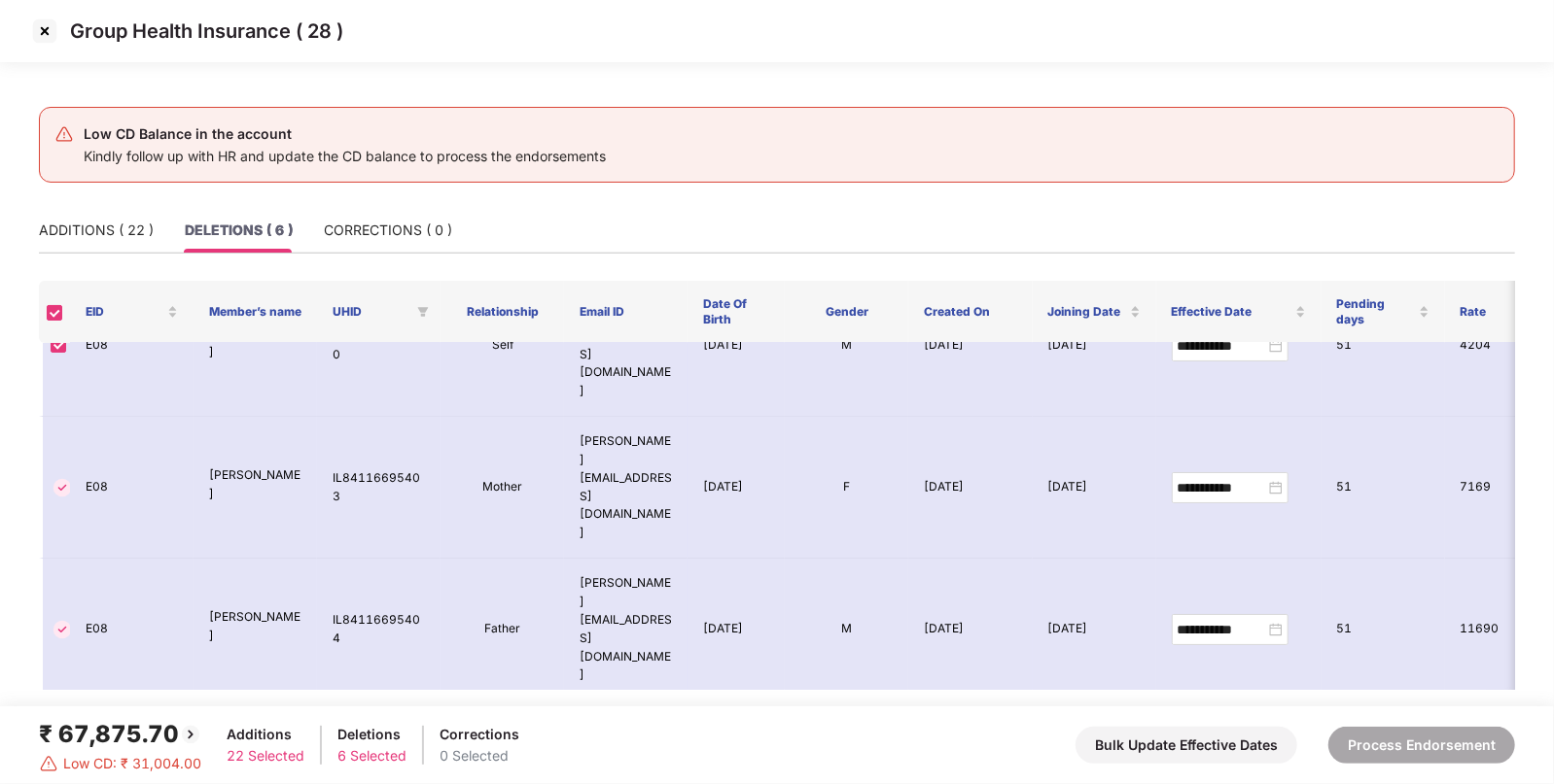
click at [110, 729] on div "₹ 67,875.70" at bounding box center [120, 734] width 164 height 36
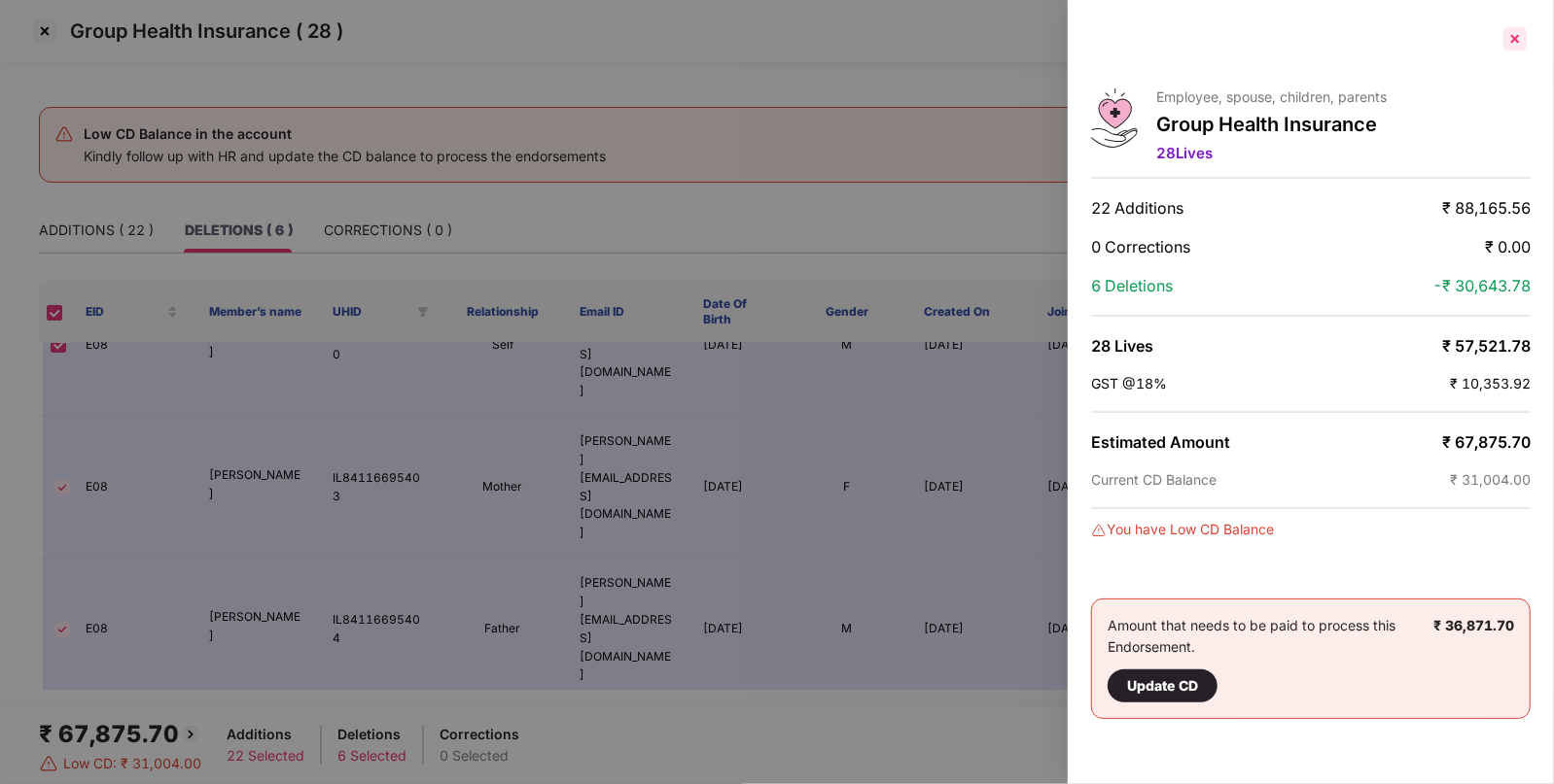
click at [1513, 36] on div at bounding box center [1516, 39] width 32 height 32
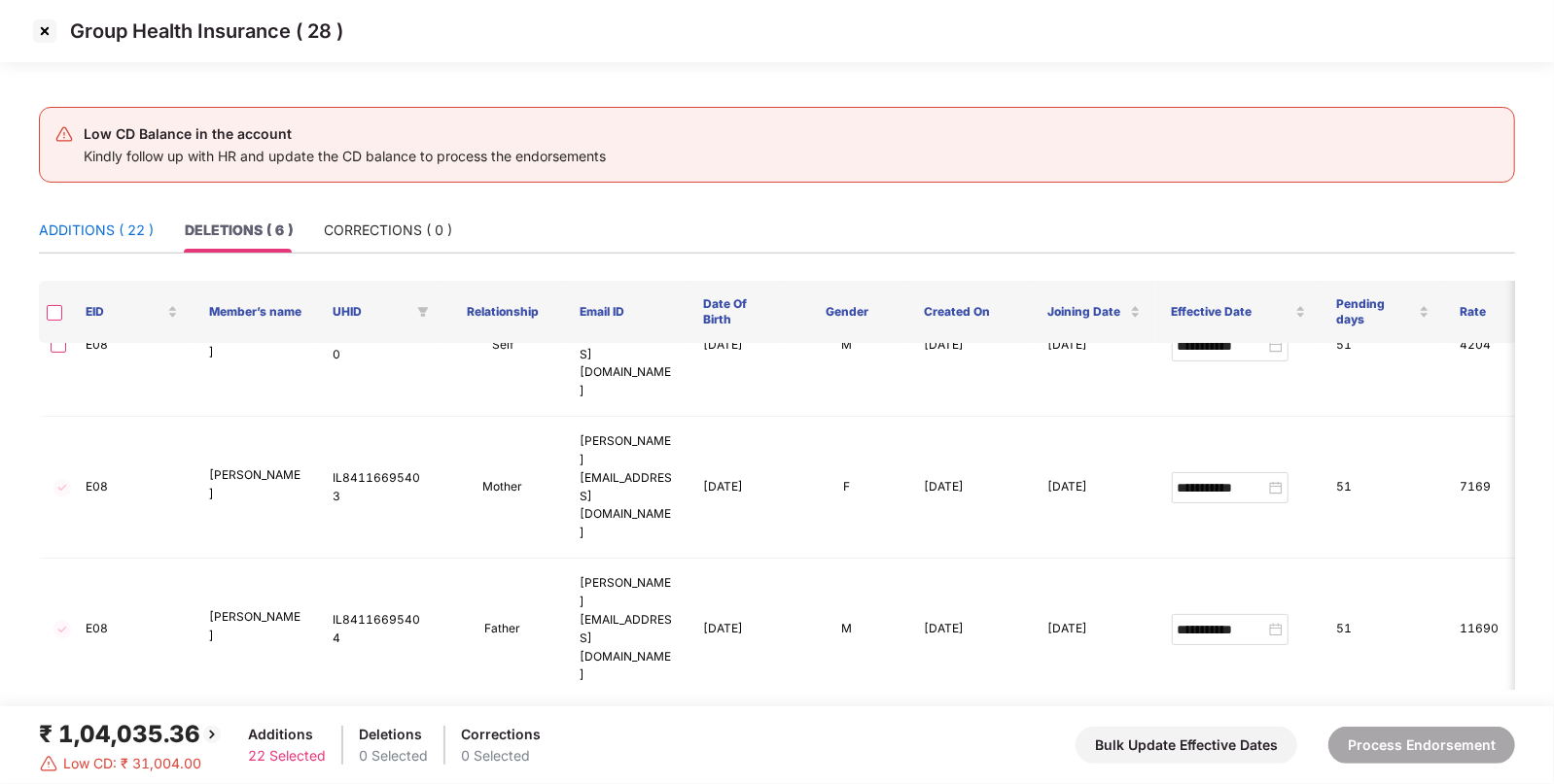
click at [114, 233] on div "ADDITIONS ( 22 )" at bounding box center [96, 231] width 114 height 22
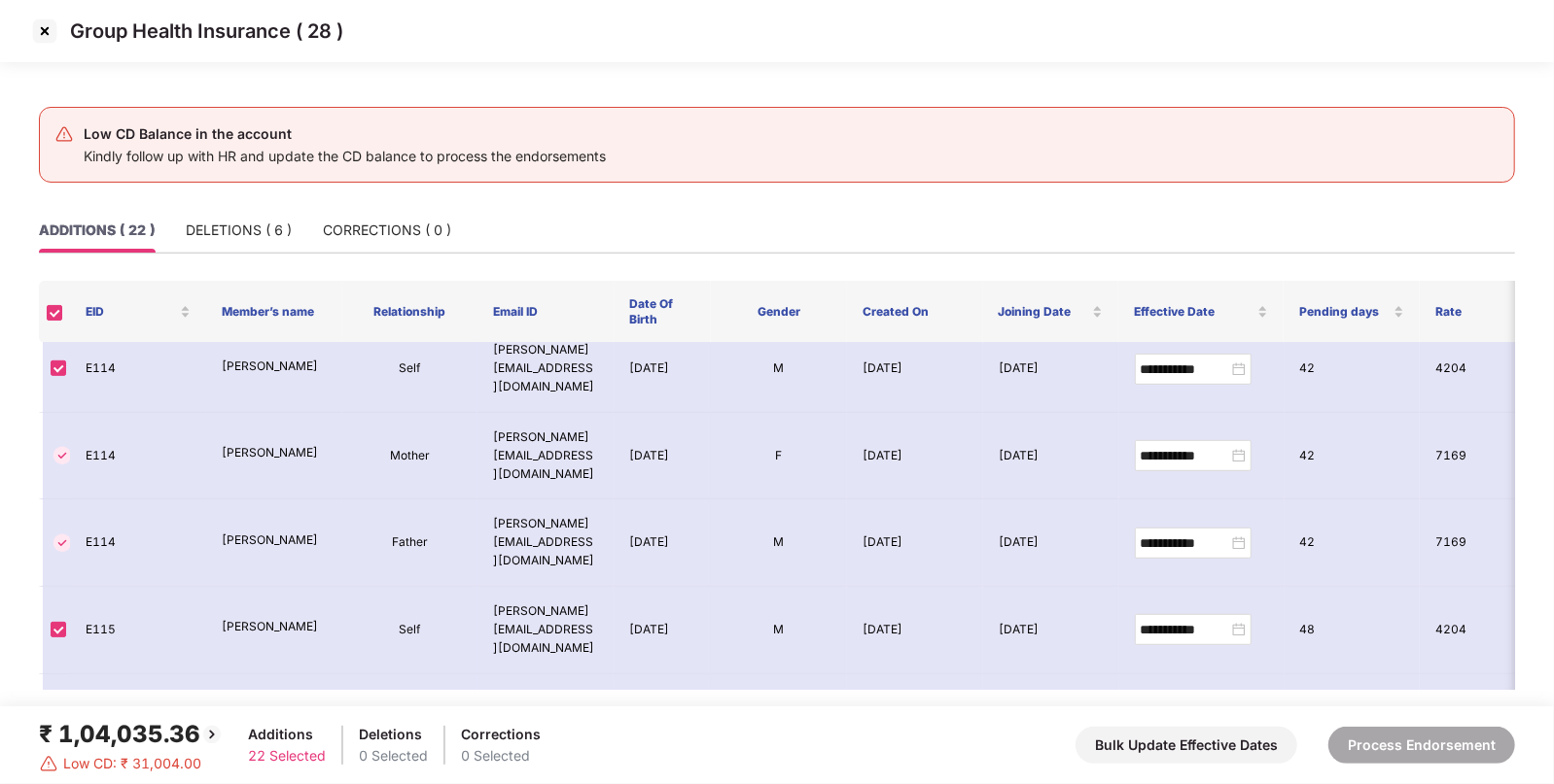
scroll to position [771, 0]
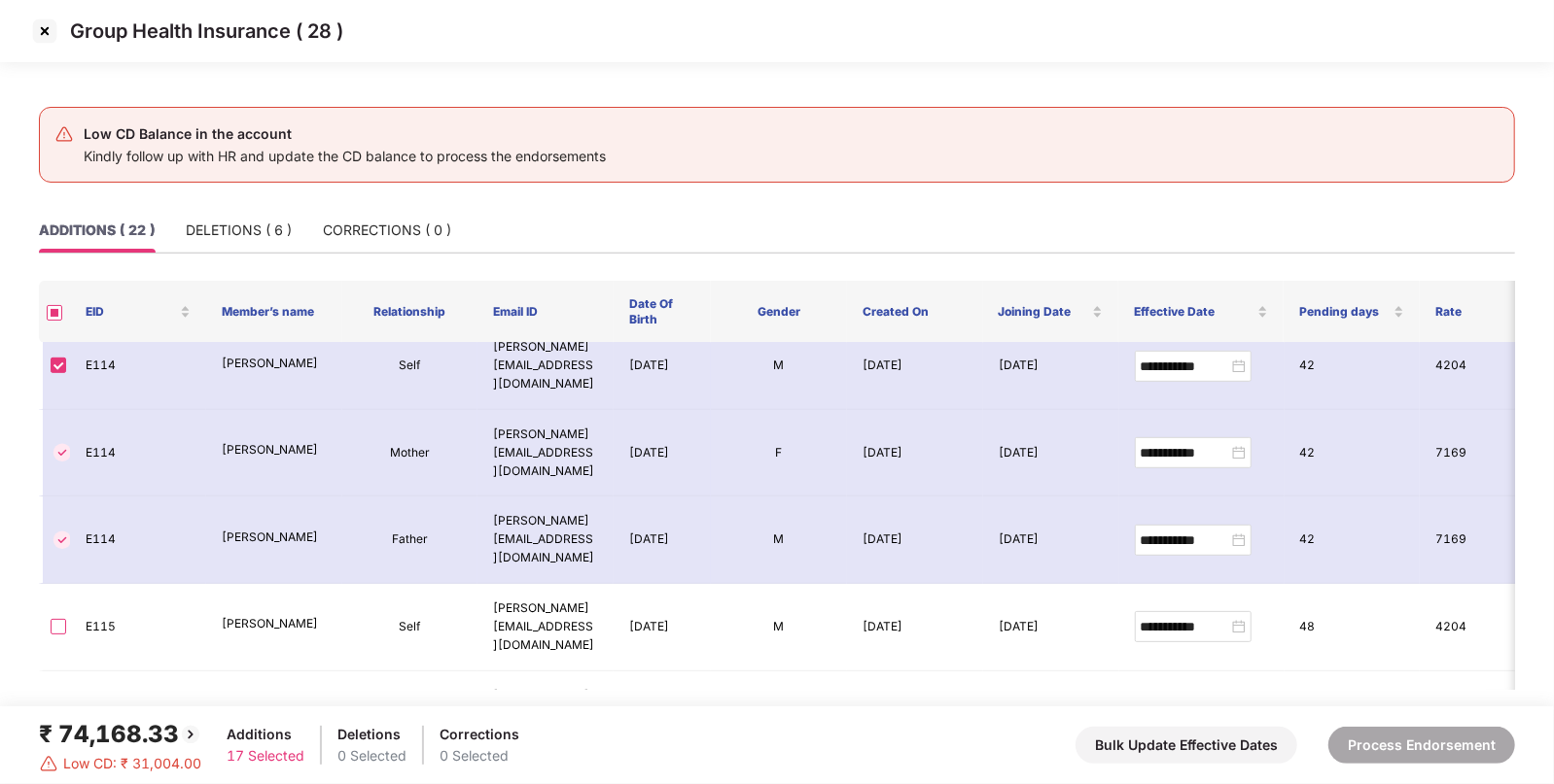
click at [144, 720] on div "₹ 74,168.33" at bounding box center [120, 734] width 164 height 36
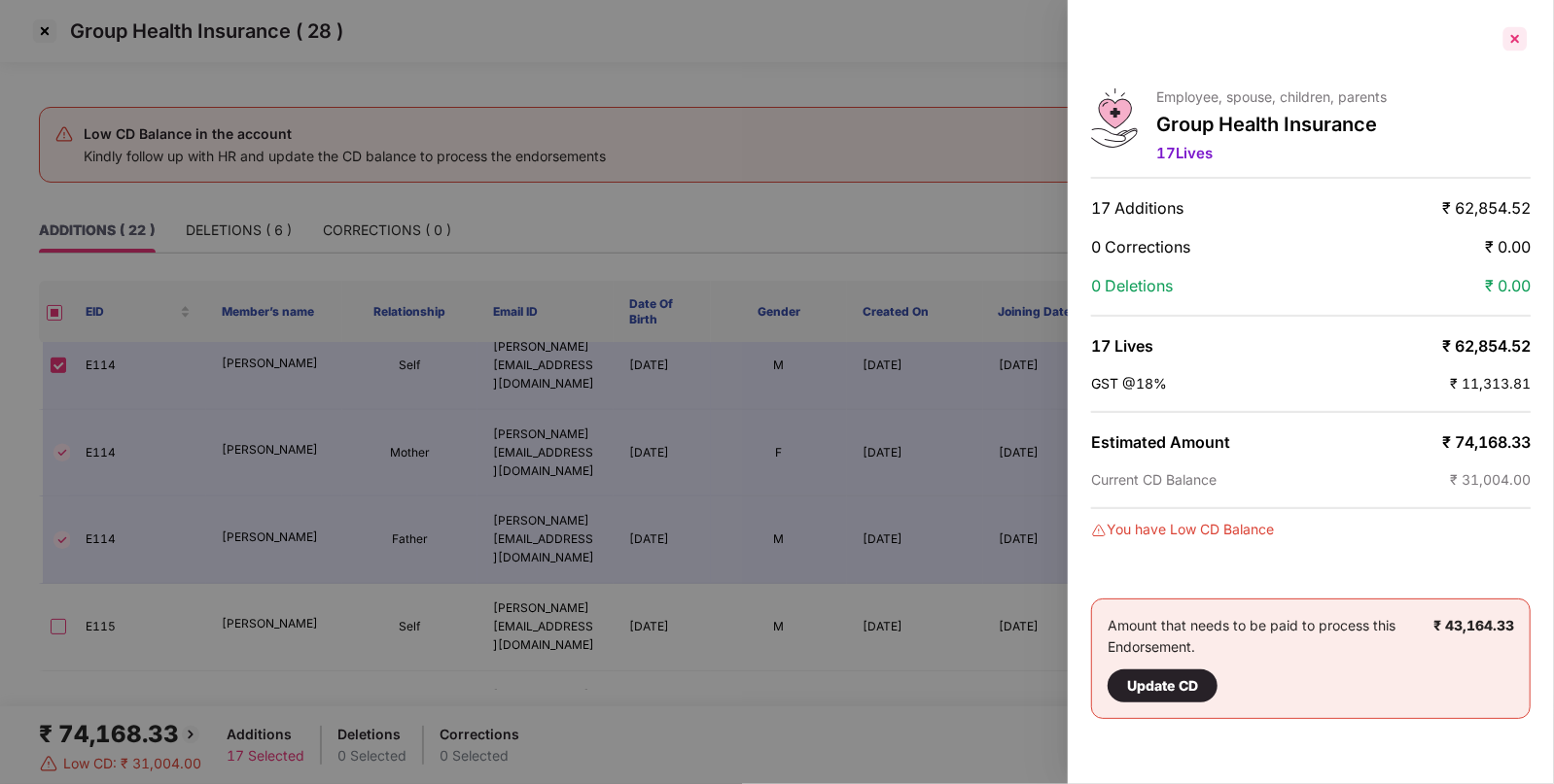
click at [1520, 36] on div at bounding box center [1516, 39] width 32 height 32
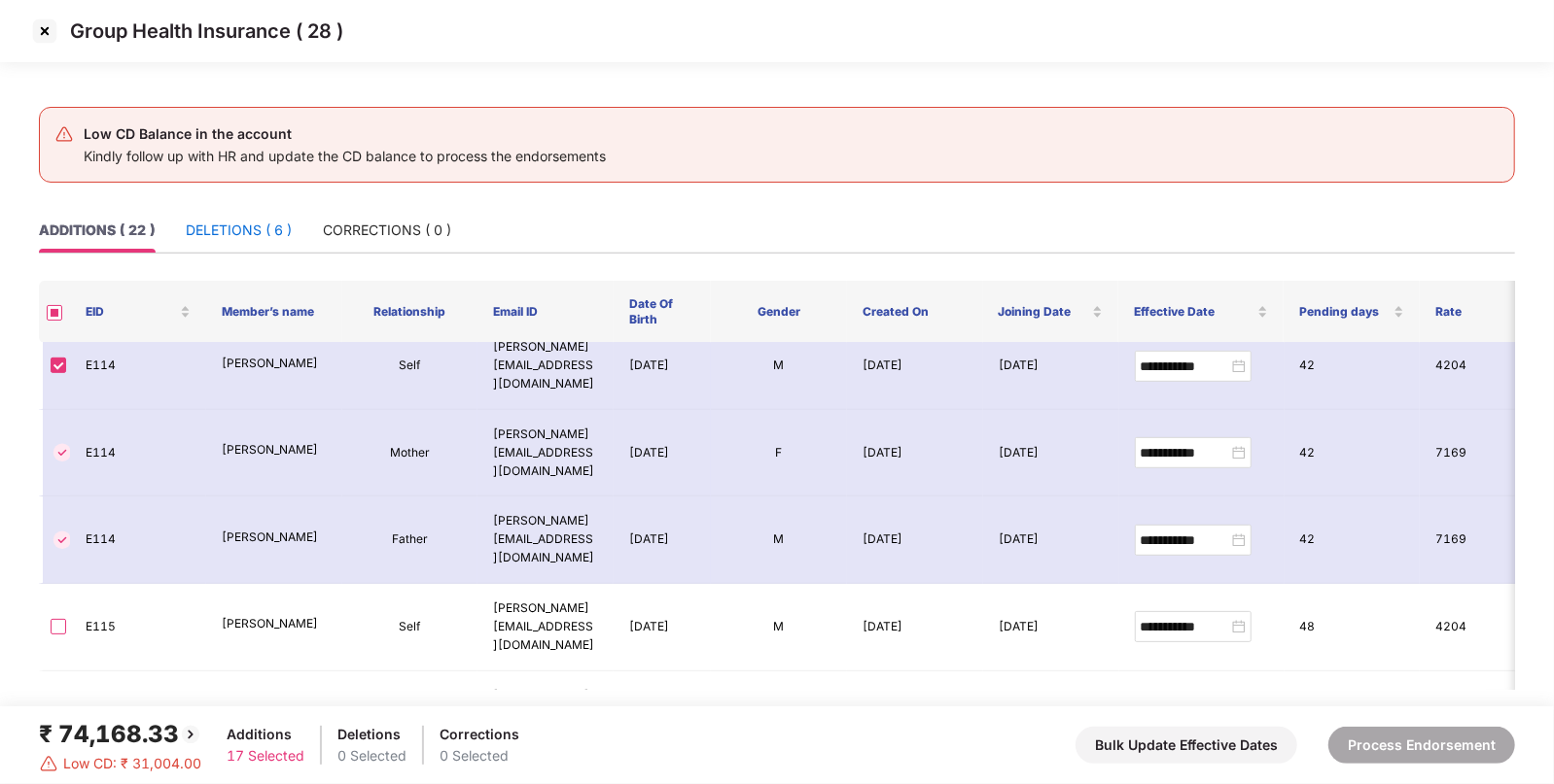
click at [205, 232] on div "DELETIONS ( 6 )" at bounding box center [238, 231] width 106 height 22
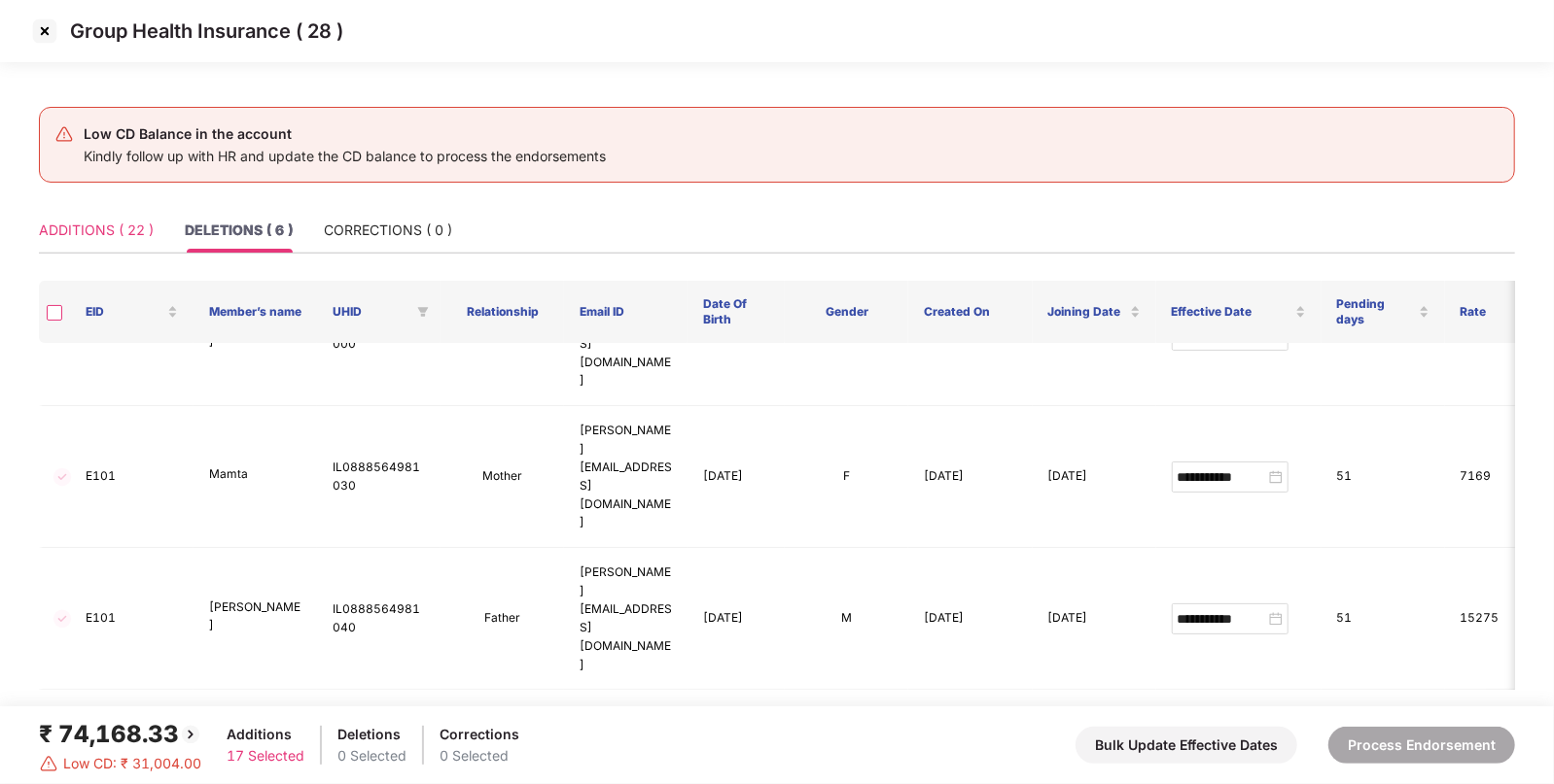
scroll to position [68, 0]
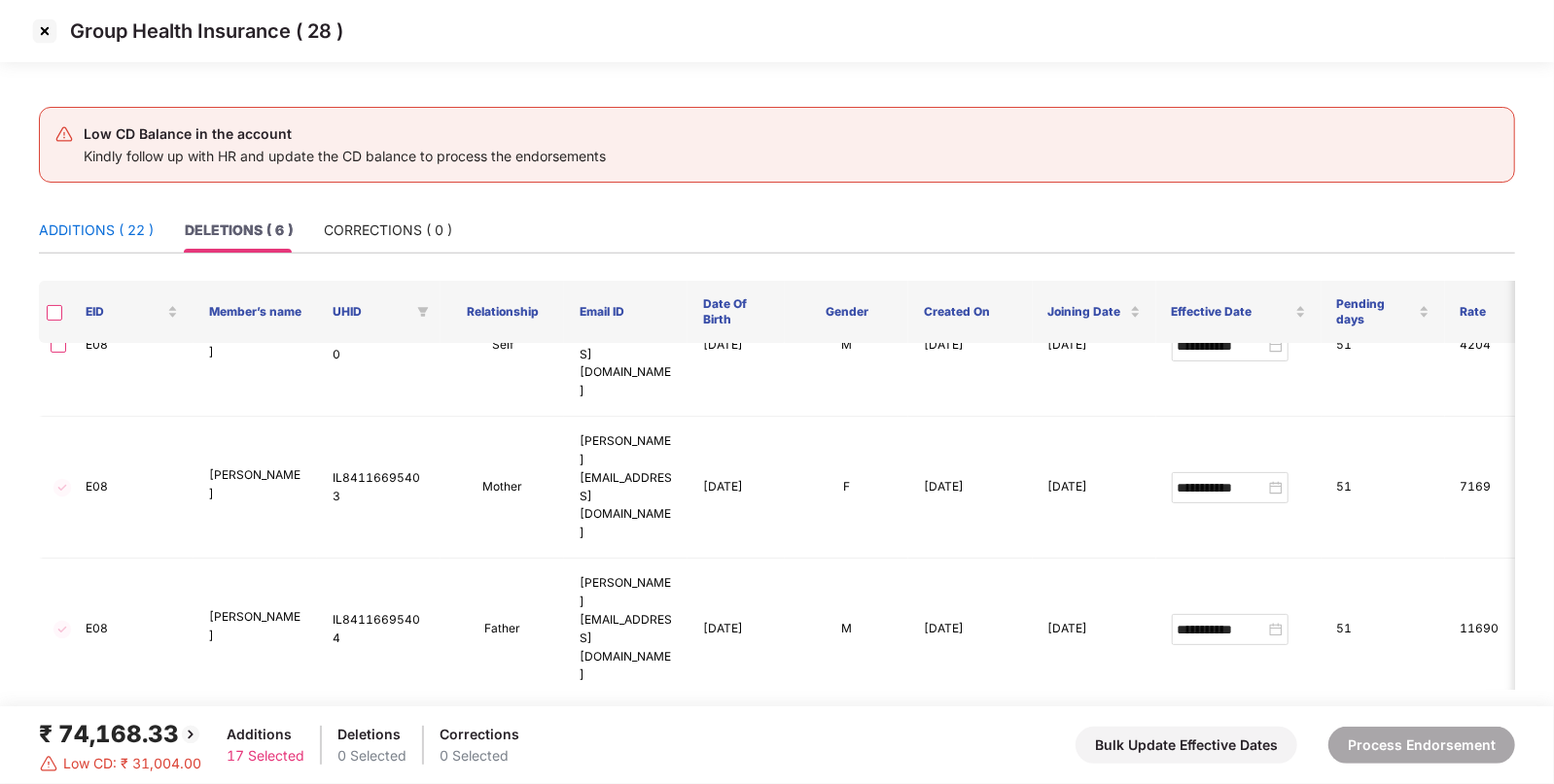
click at [104, 223] on div "ADDITIONS ( 22 )" at bounding box center [96, 231] width 114 height 22
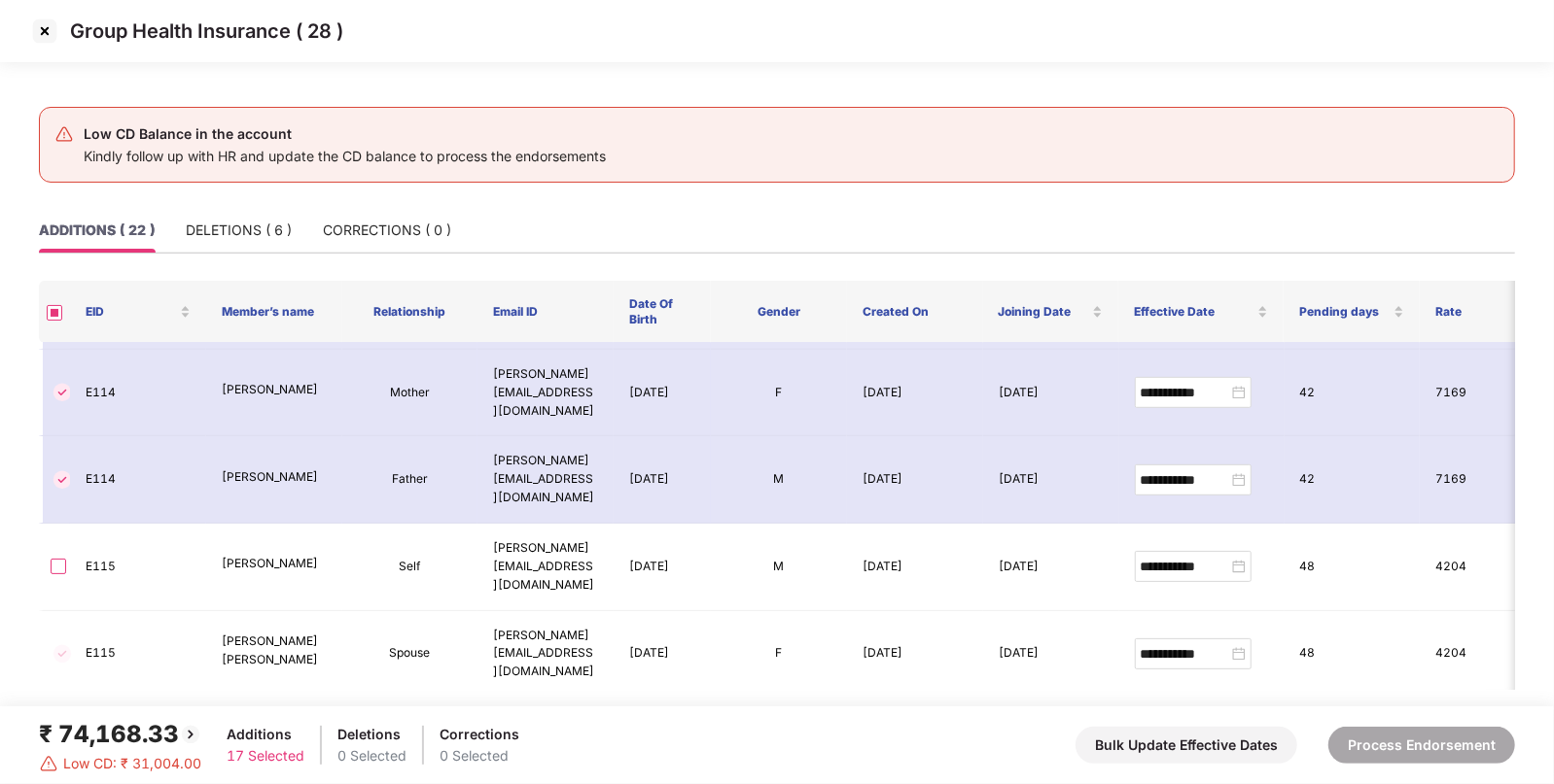
scroll to position [1199, 0]
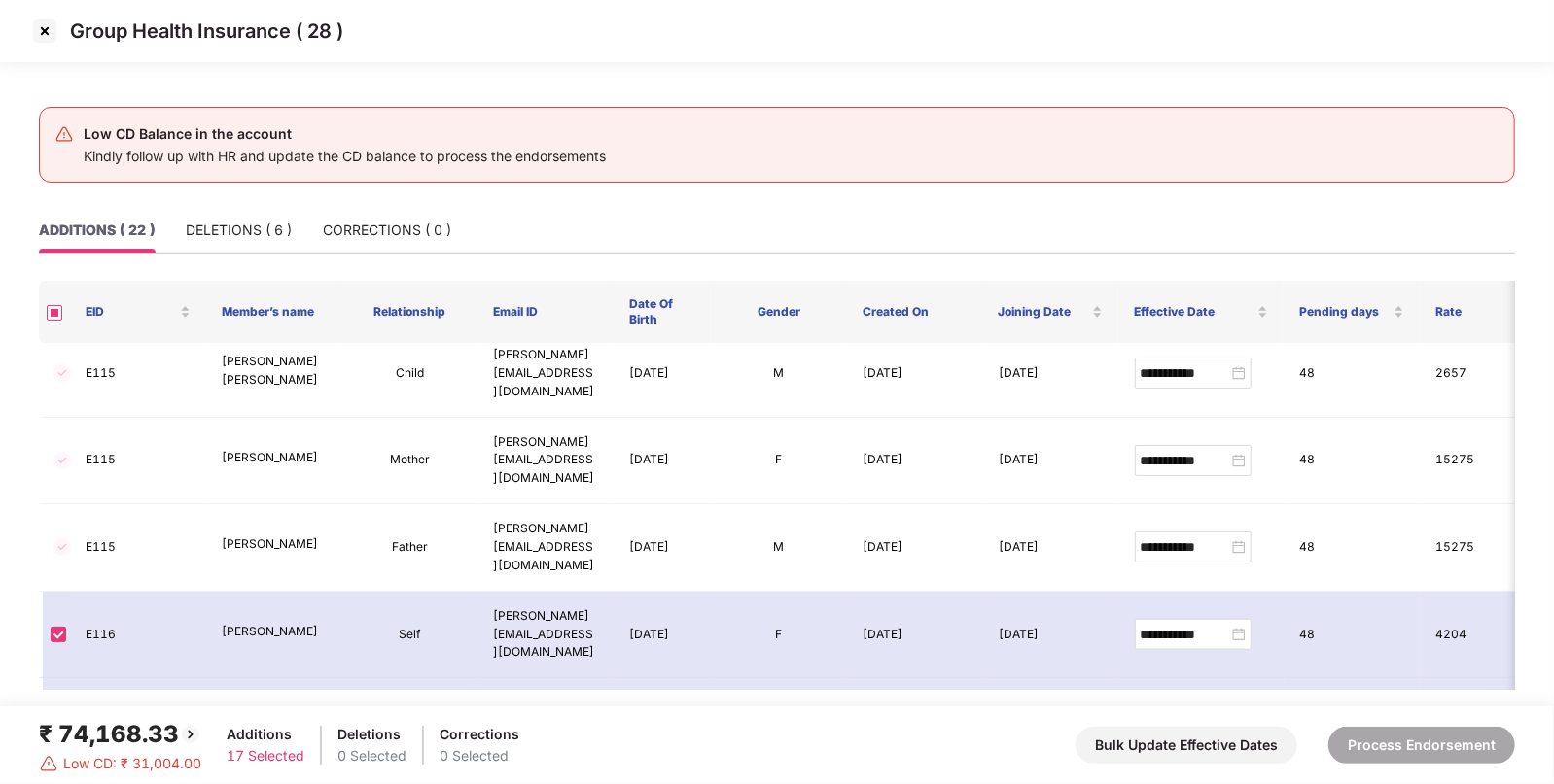
click at [109, 733] on div "₹ 74,168.33" at bounding box center [120, 734] width 164 height 36
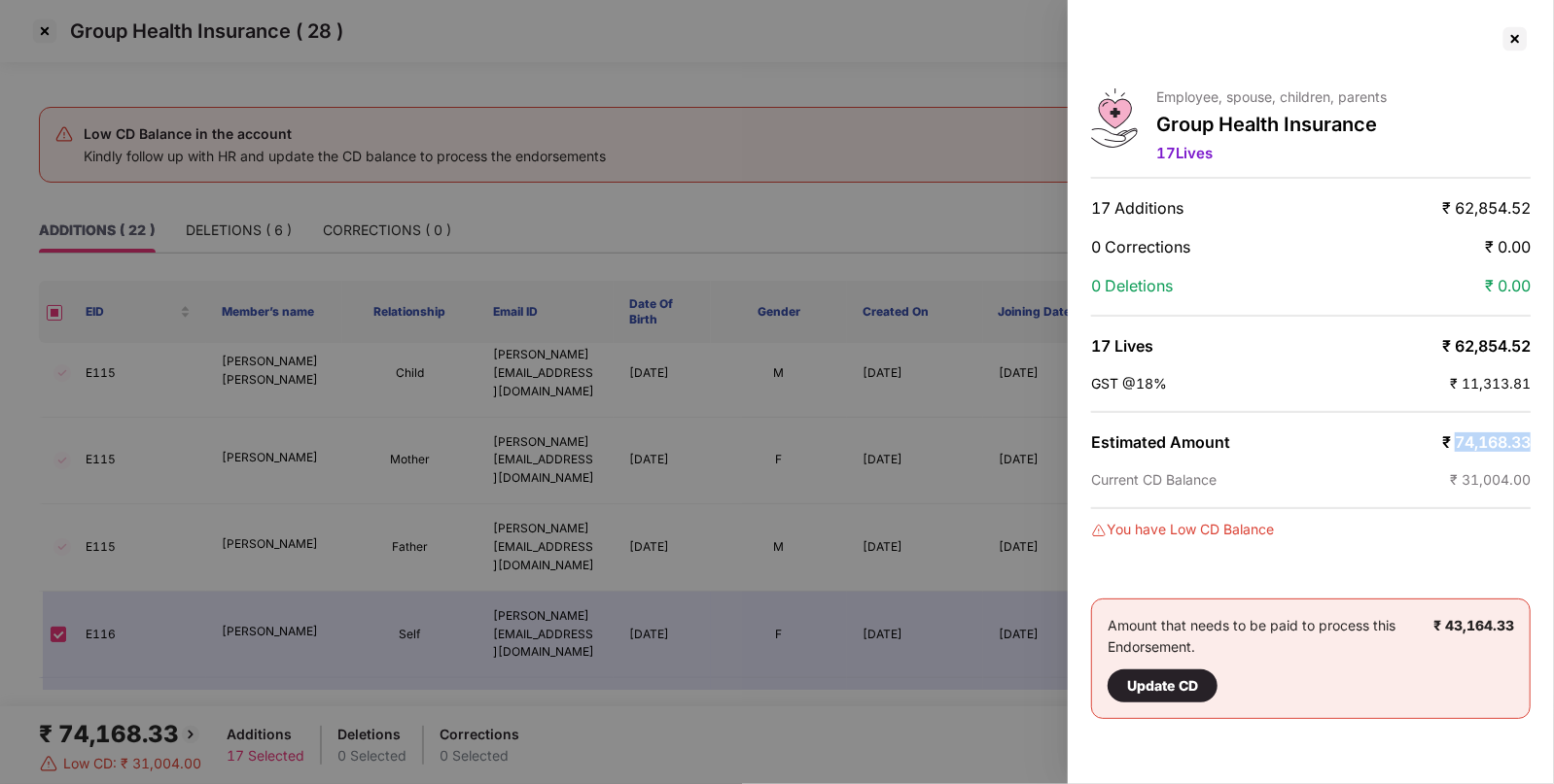
drag, startPoint x: 1456, startPoint y: 434, endPoint x: 1550, endPoint y: 434, distance: 94.0
click at [1550, 434] on div "Employee, spouse, children, parents Group Health Insurance 17 Lives 17 Addition…" at bounding box center [1310, 392] width 486 height 784
copy span "74,168.33"
click at [1512, 38] on div at bounding box center [1516, 39] width 32 height 32
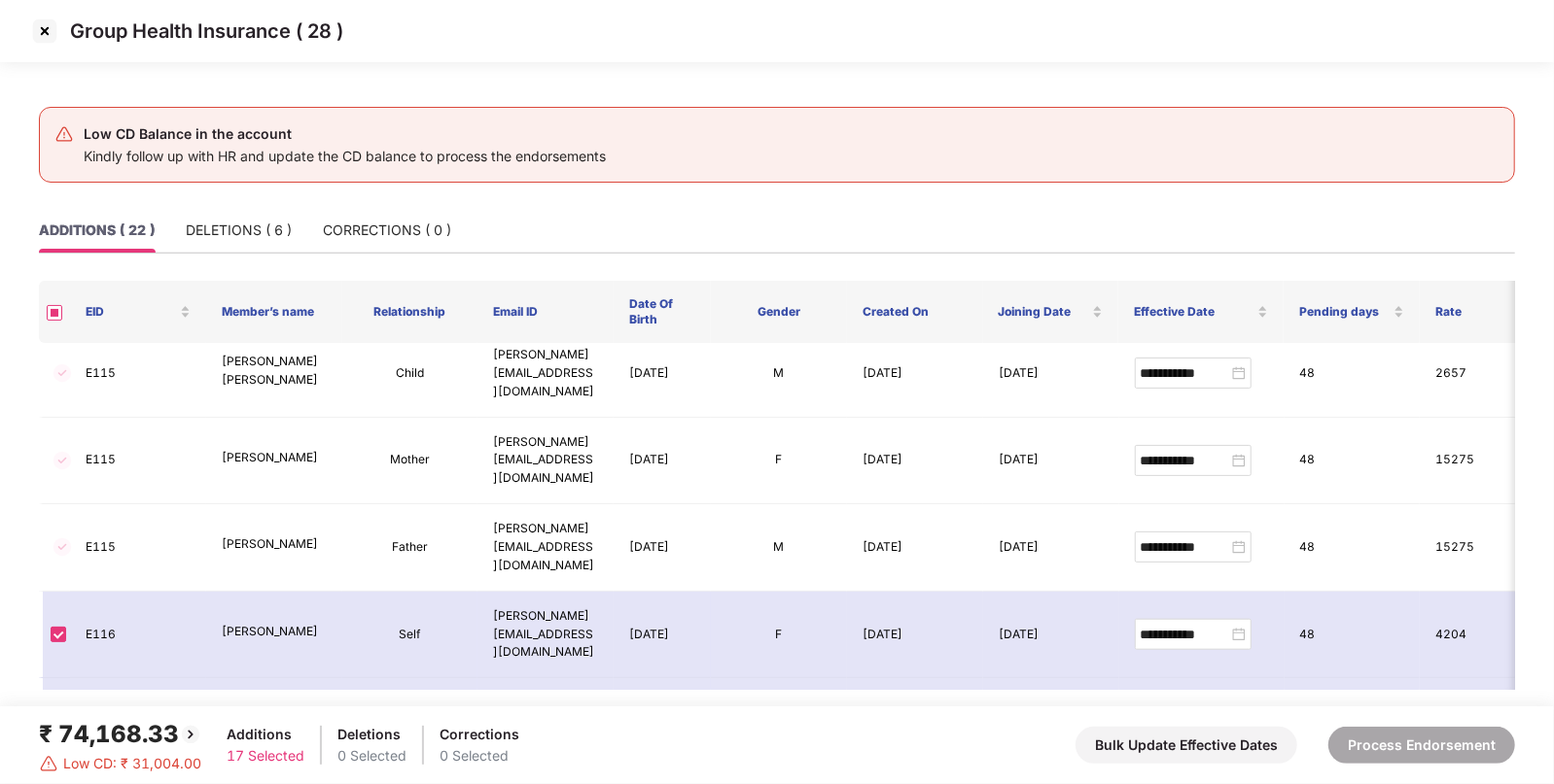
click at [36, 35] on img at bounding box center [45, 32] width 32 height 32
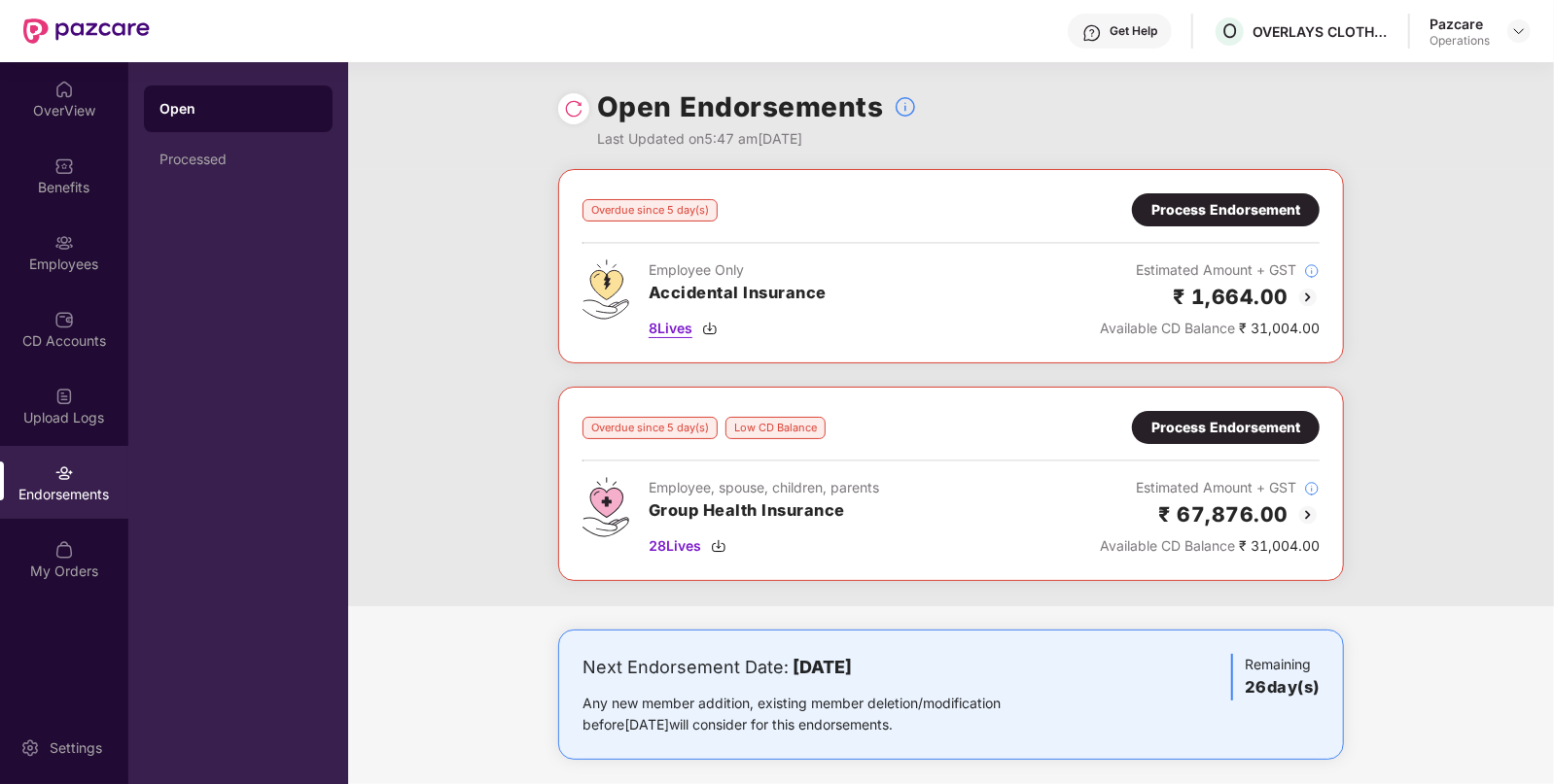
click at [709, 329] on img at bounding box center [709, 328] width 16 height 16
click at [714, 540] on img at bounding box center [718, 546] width 16 height 16
click at [710, 539] on div "28 Lives" at bounding box center [764, 546] width 231 height 22
click at [1194, 425] on div "Process Endorsement" at bounding box center [1225, 428] width 149 height 22
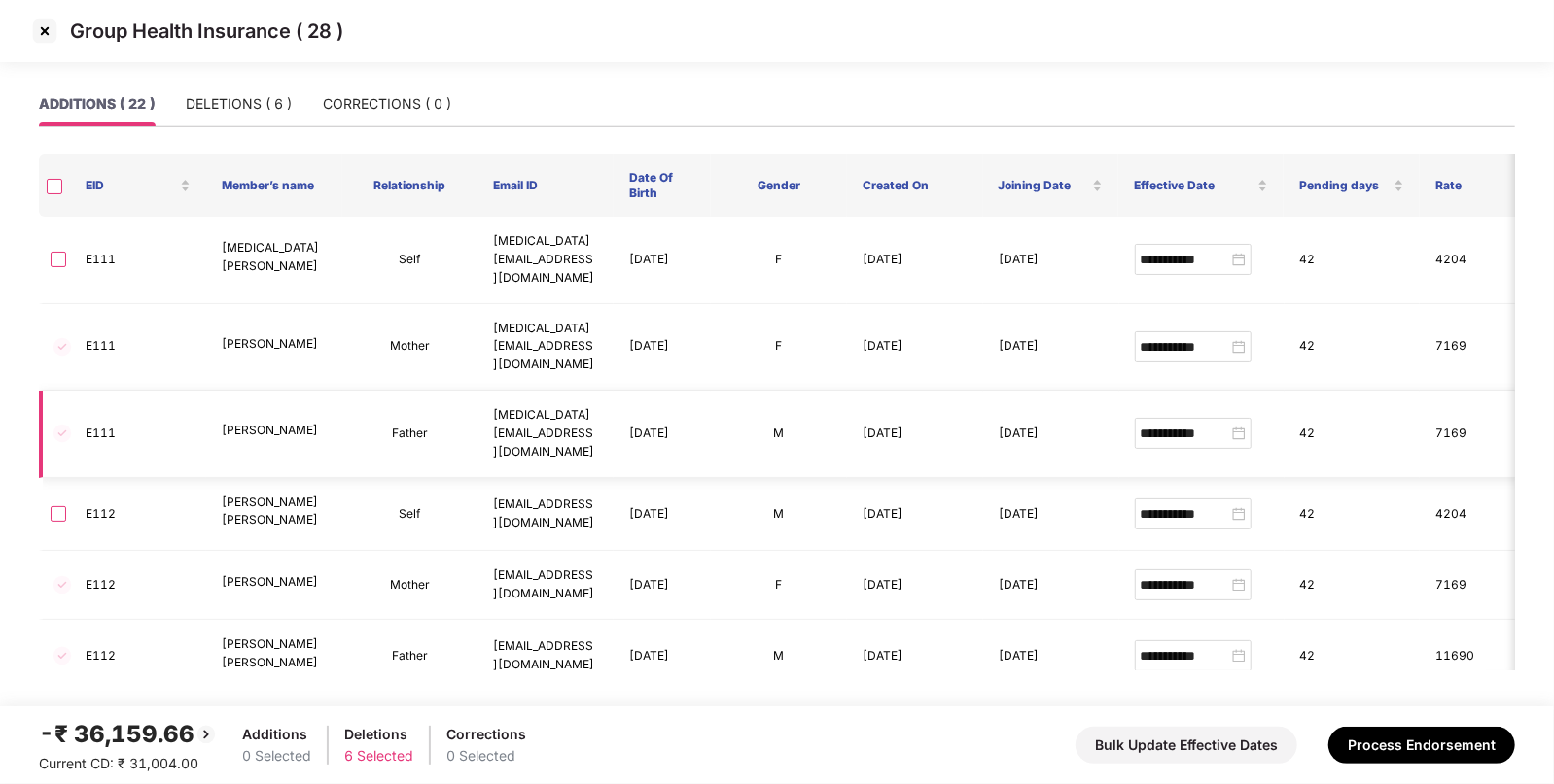
scroll to position [715, 0]
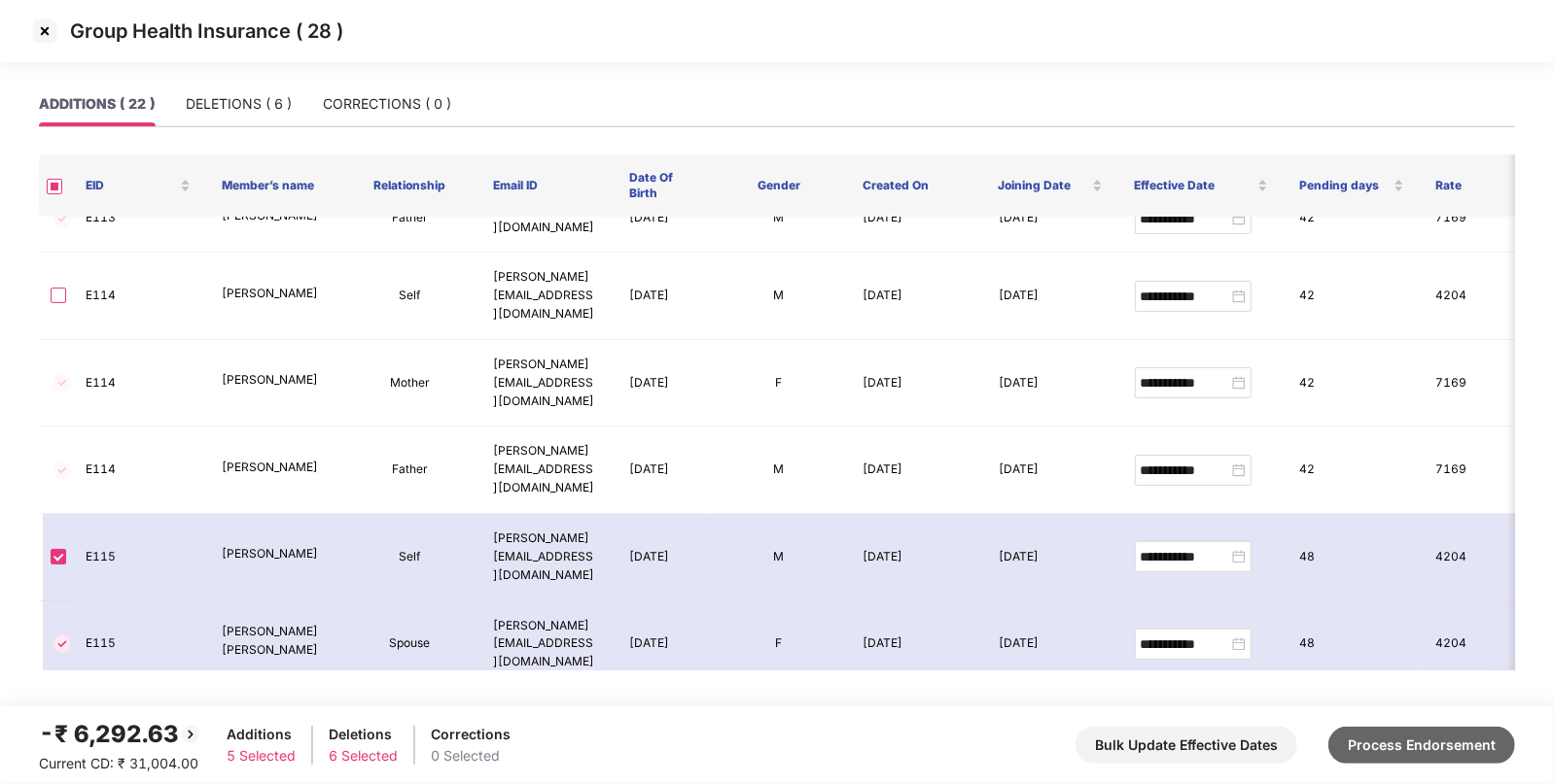
click at [1419, 757] on button "Process Endorsement" at bounding box center [1421, 745] width 186 height 36
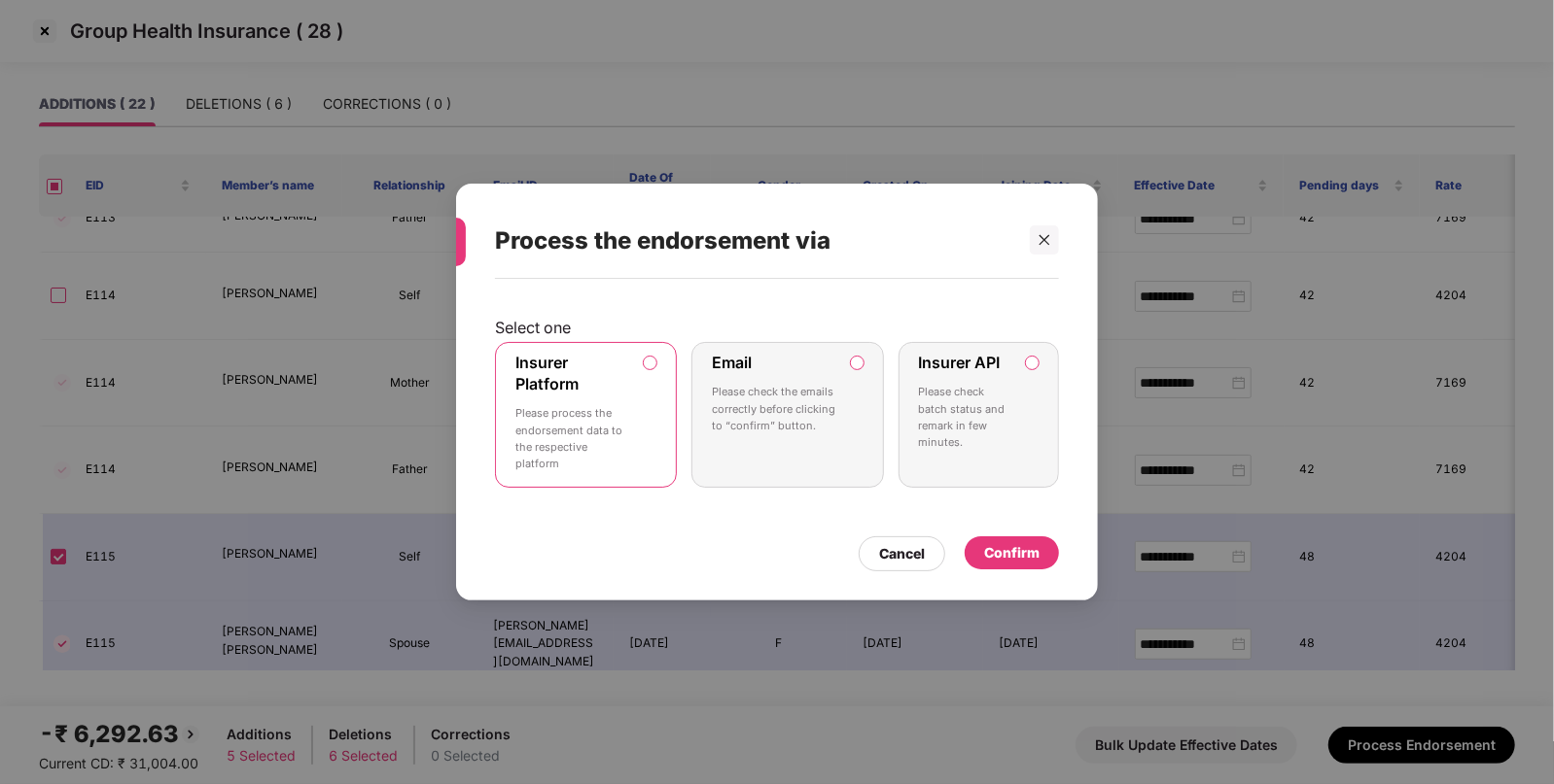
click at [1005, 558] on div "Confirm" at bounding box center [1011, 553] width 55 height 22
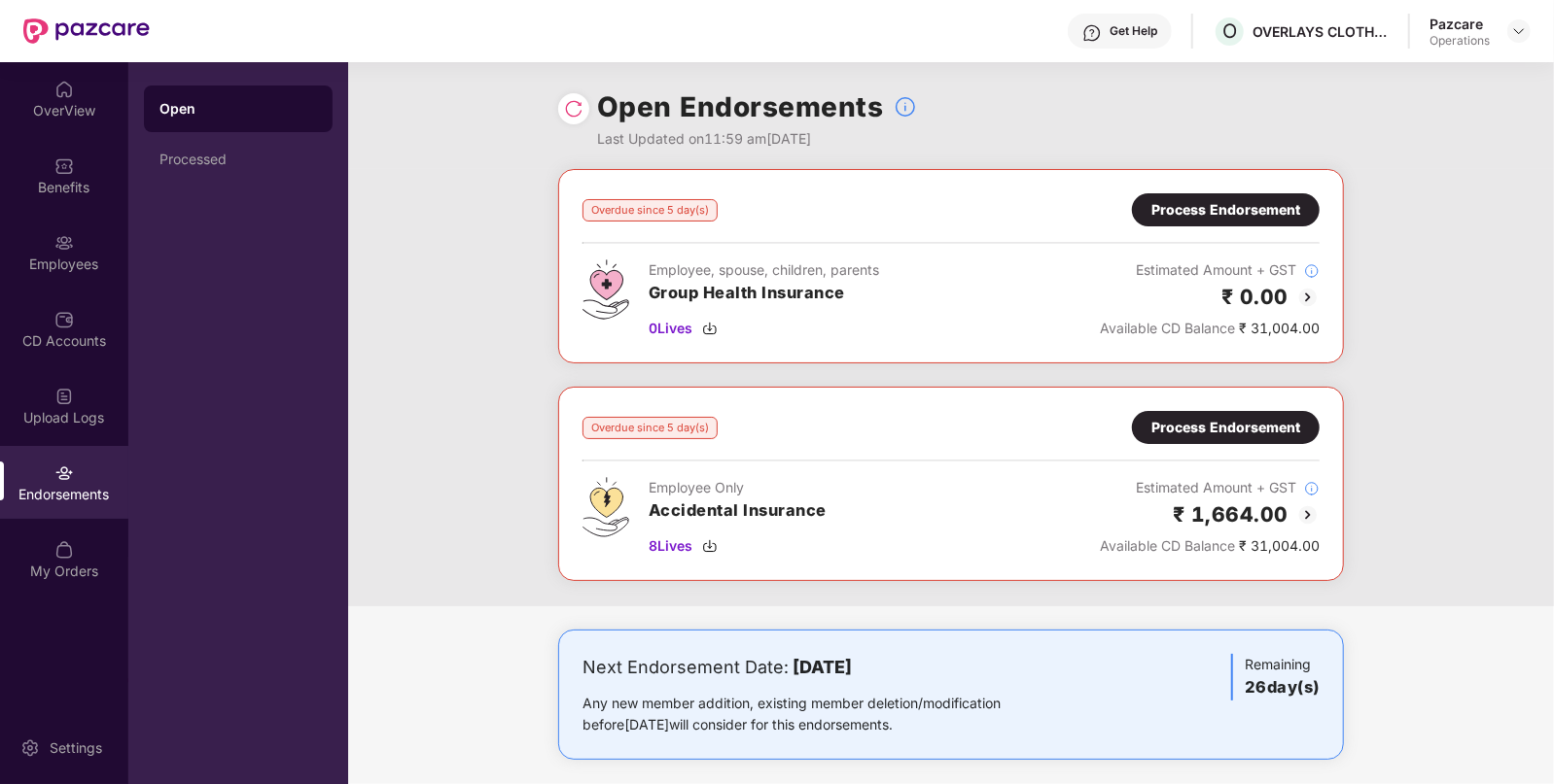
click at [1230, 209] on div "Process Endorsement" at bounding box center [1225, 210] width 149 height 22
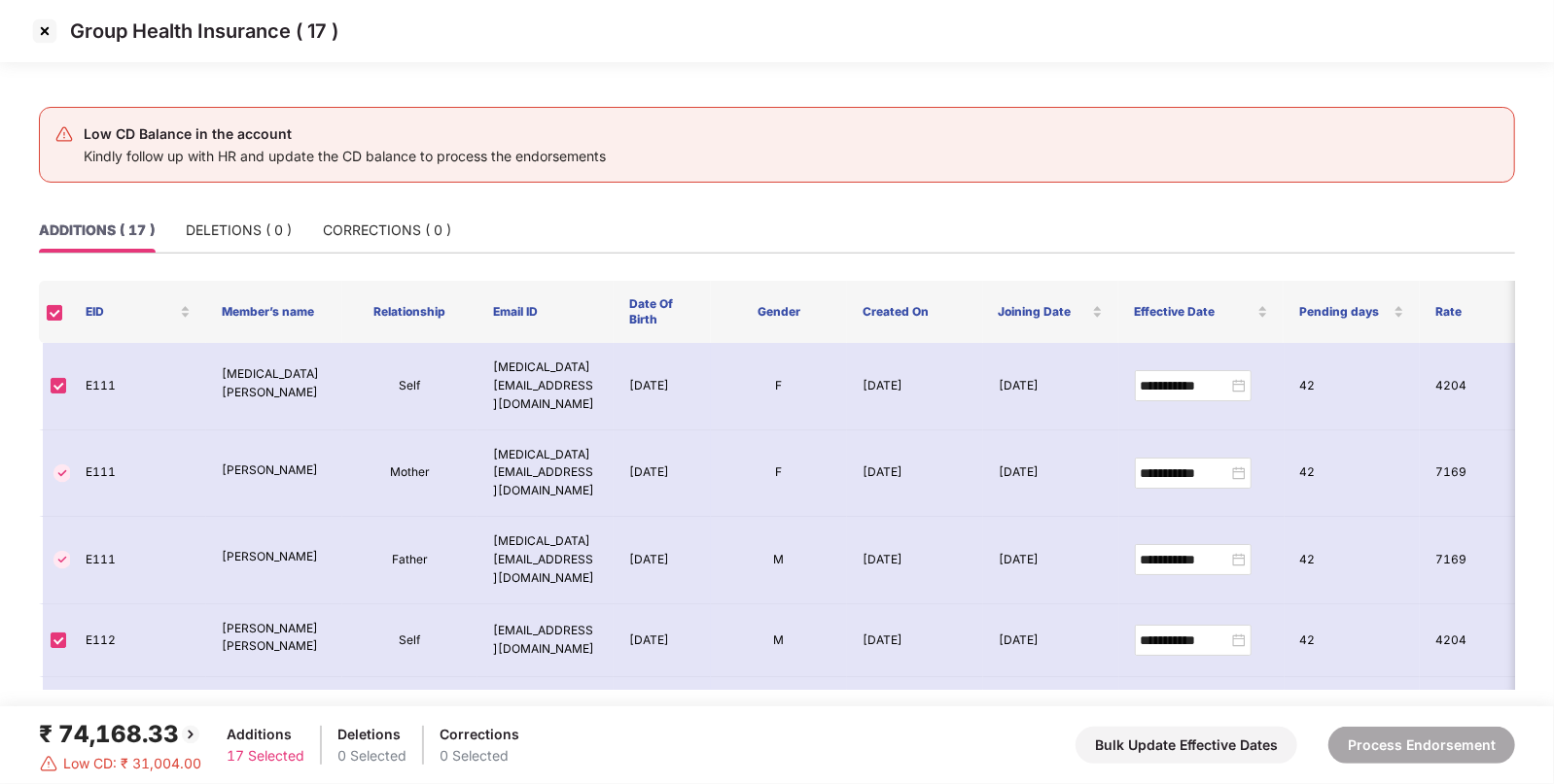
click at [44, 25] on img at bounding box center [45, 32] width 32 height 32
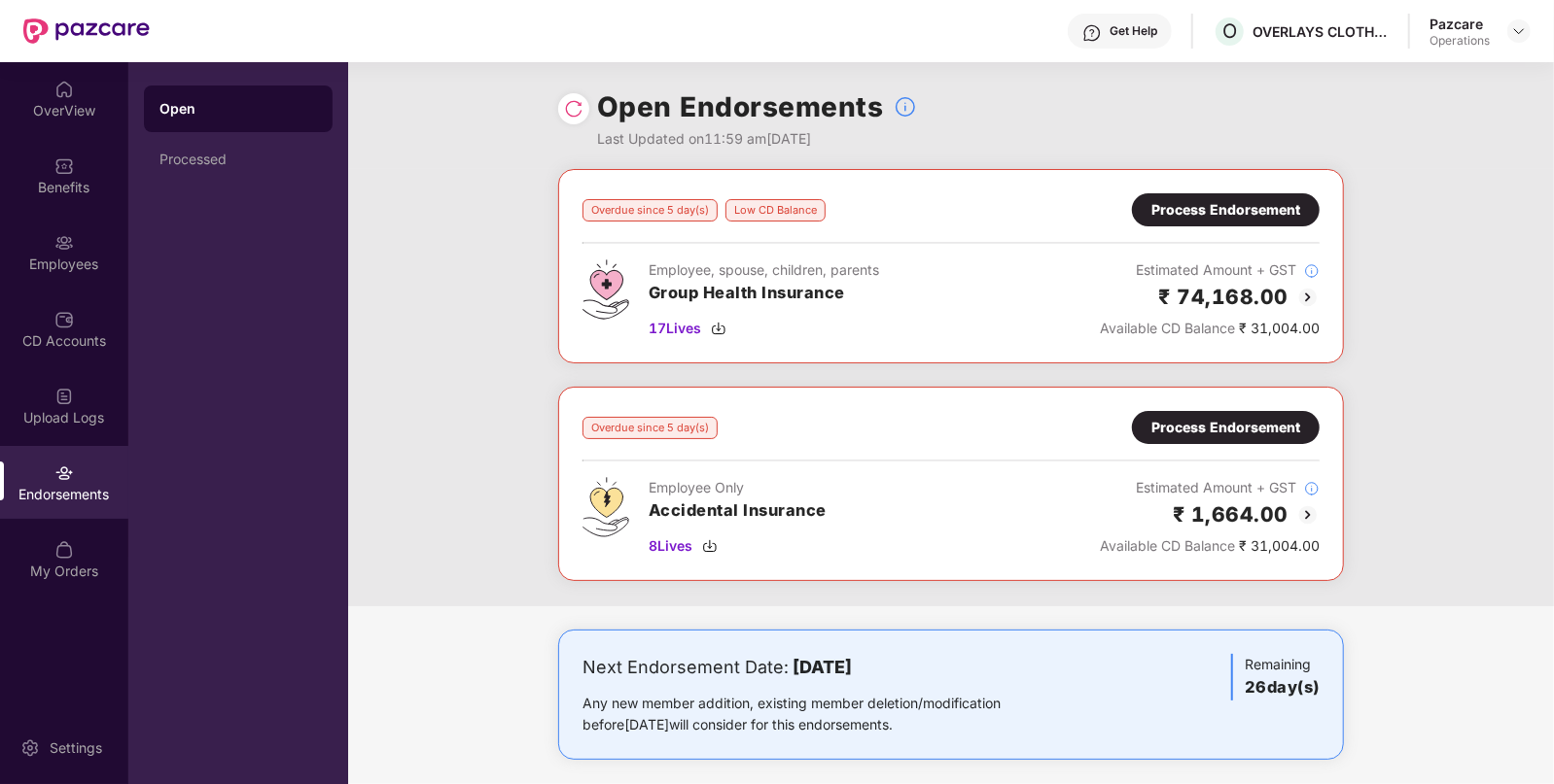
click at [1213, 432] on div "Process Endorsement" at bounding box center [1225, 428] width 149 height 22
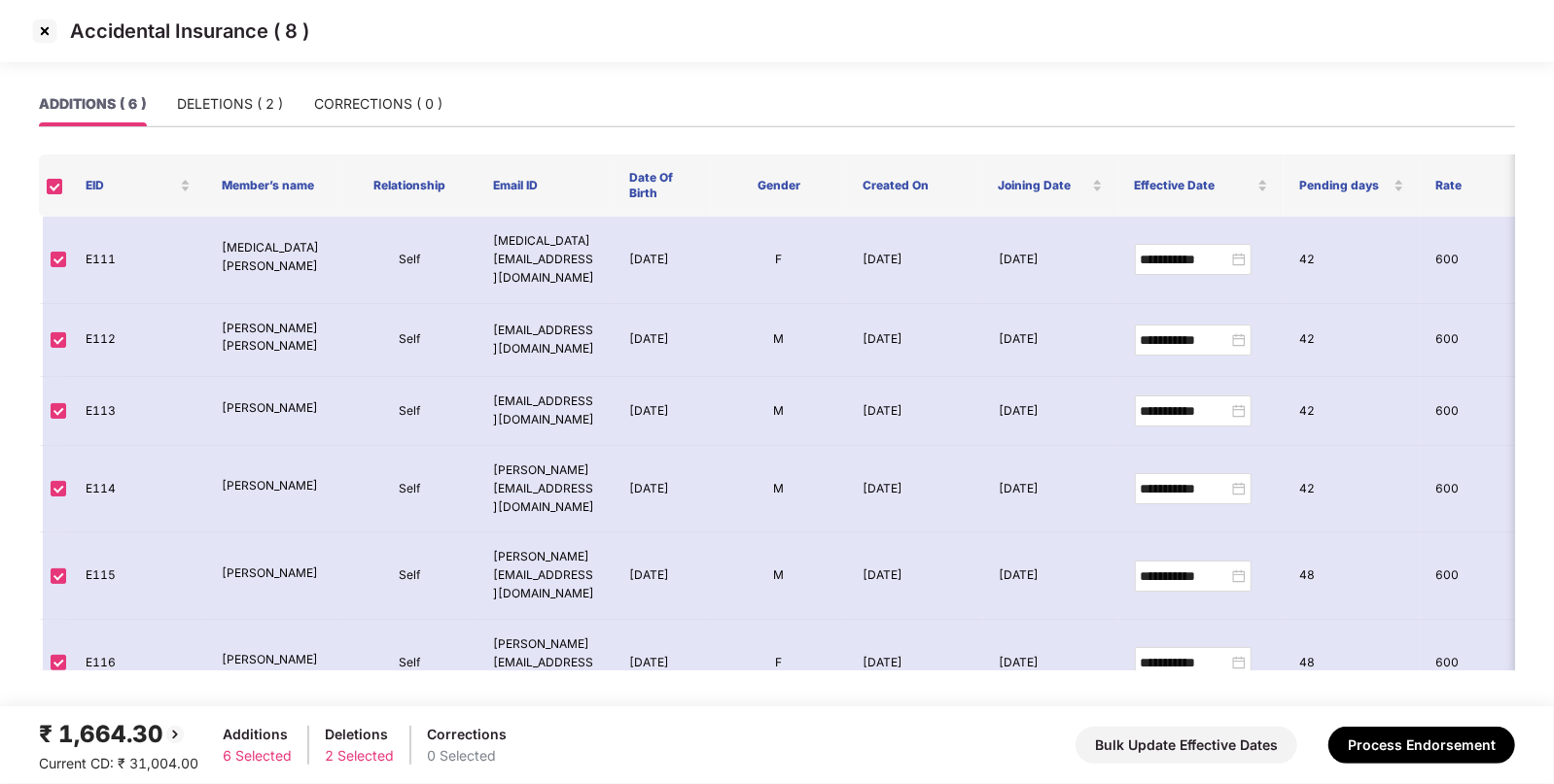
click at [48, 41] on img at bounding box center [45, 32] width 32 height 32
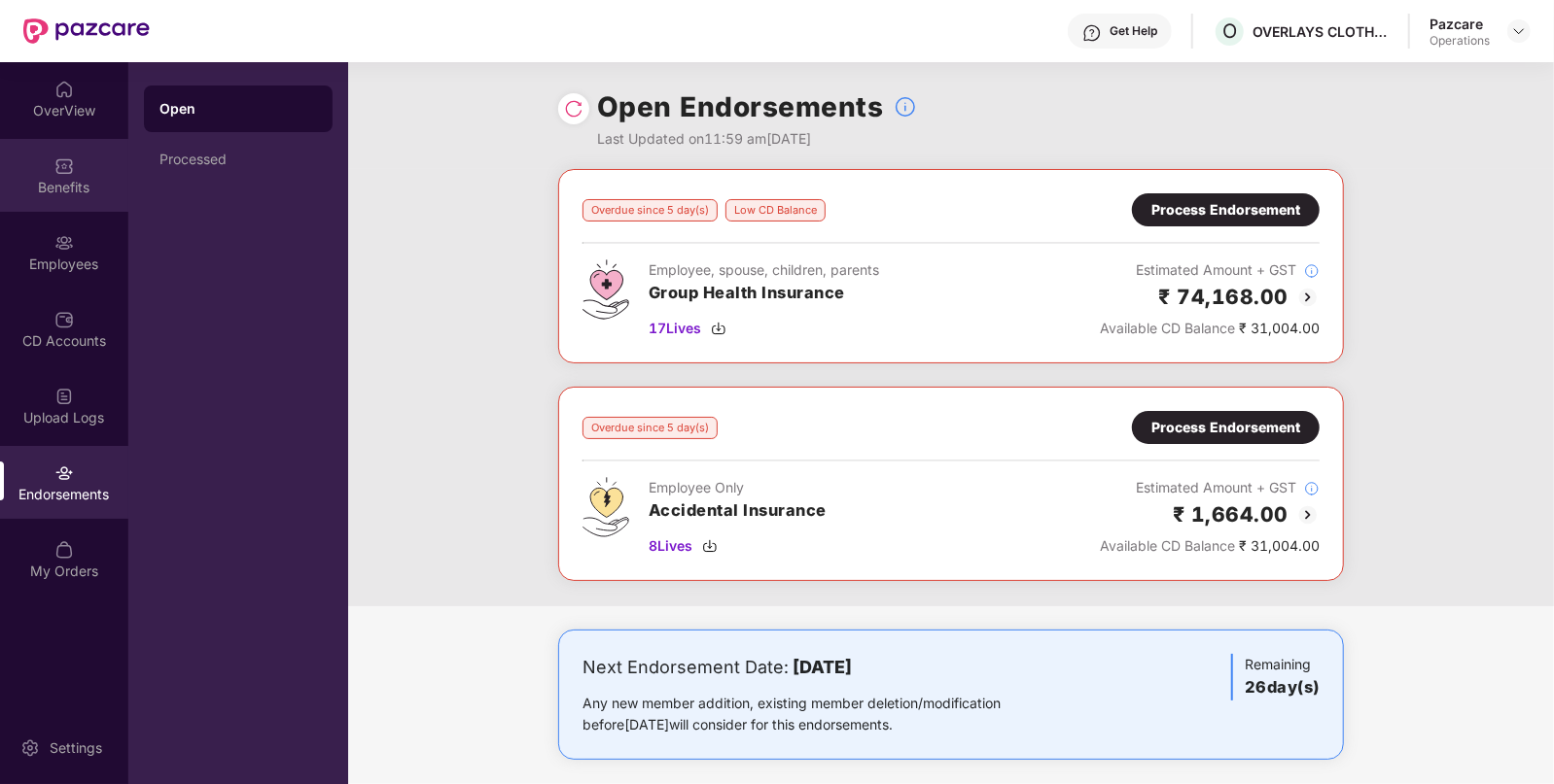
click at [58, 190] on div "Benefits" at bounding box center [64, 187] width 128 height 20
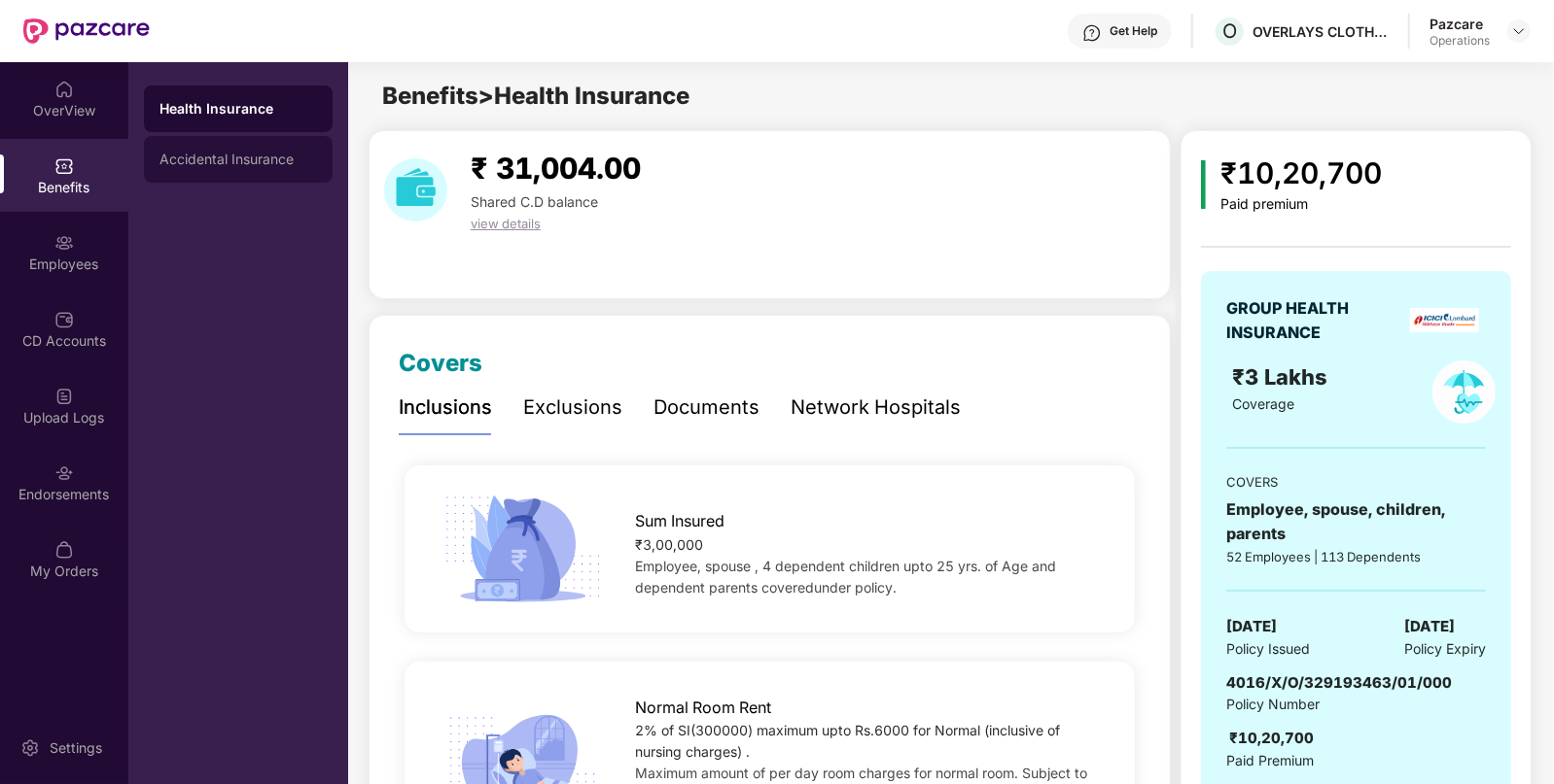
click at [236, 181] on div "Accidental Insurance" at bounding box center [238, 159] width 188 height 46
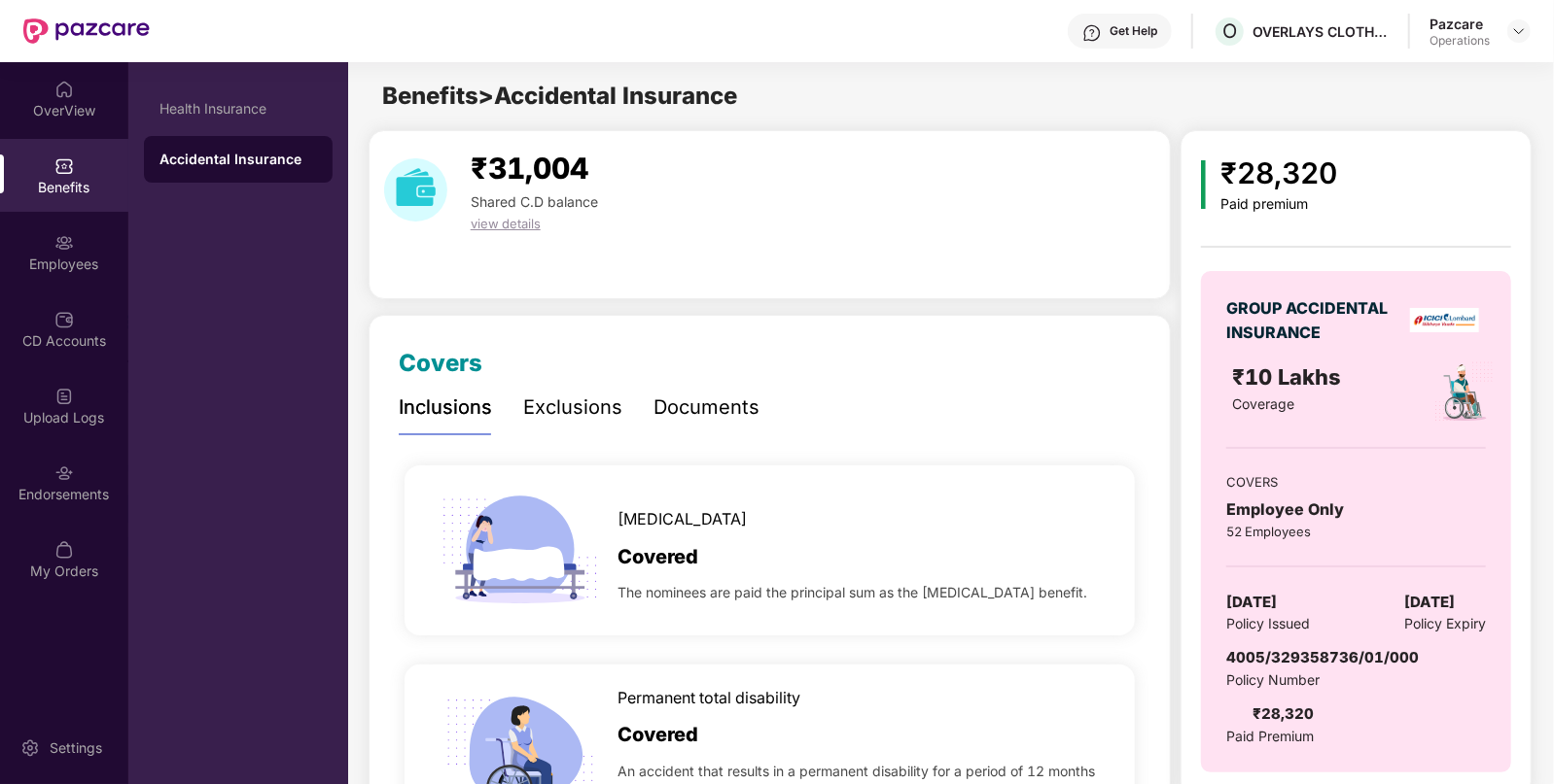
click at [1303, 656] on span "4005/329358736/01/000" at bounding box center [1322, 657] width 192 height 19
copy span "4005/329358736/01/000"
click at [85, 505] on div "Endorsements" at bounding box center [64, 482] width 128 height 73
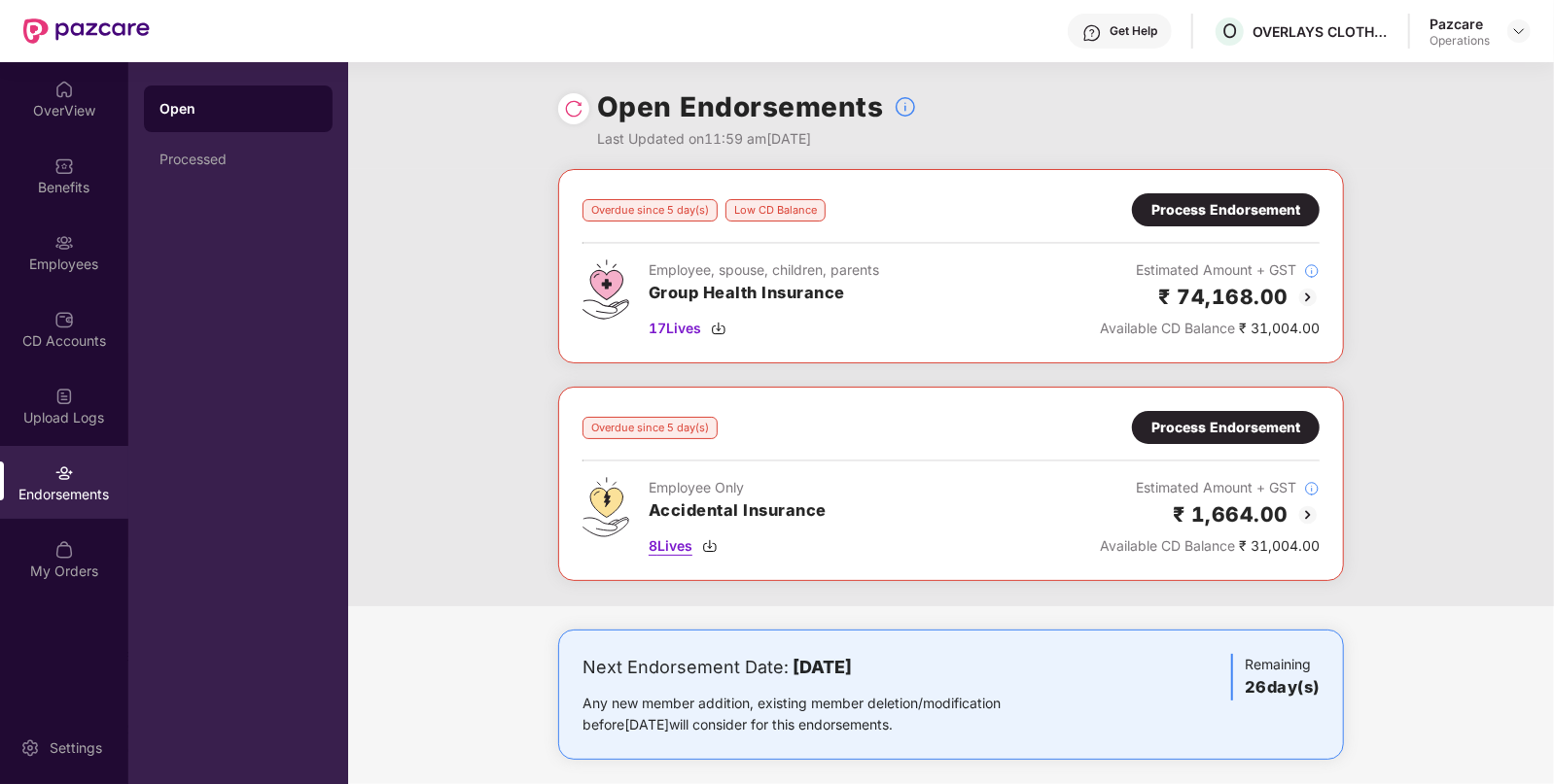
click at [709, 544] on img at bounding box center [709, 546] width 16 height 16
click at [1514, 25] on img at bounding box center [1518, 32] width 16 height 16
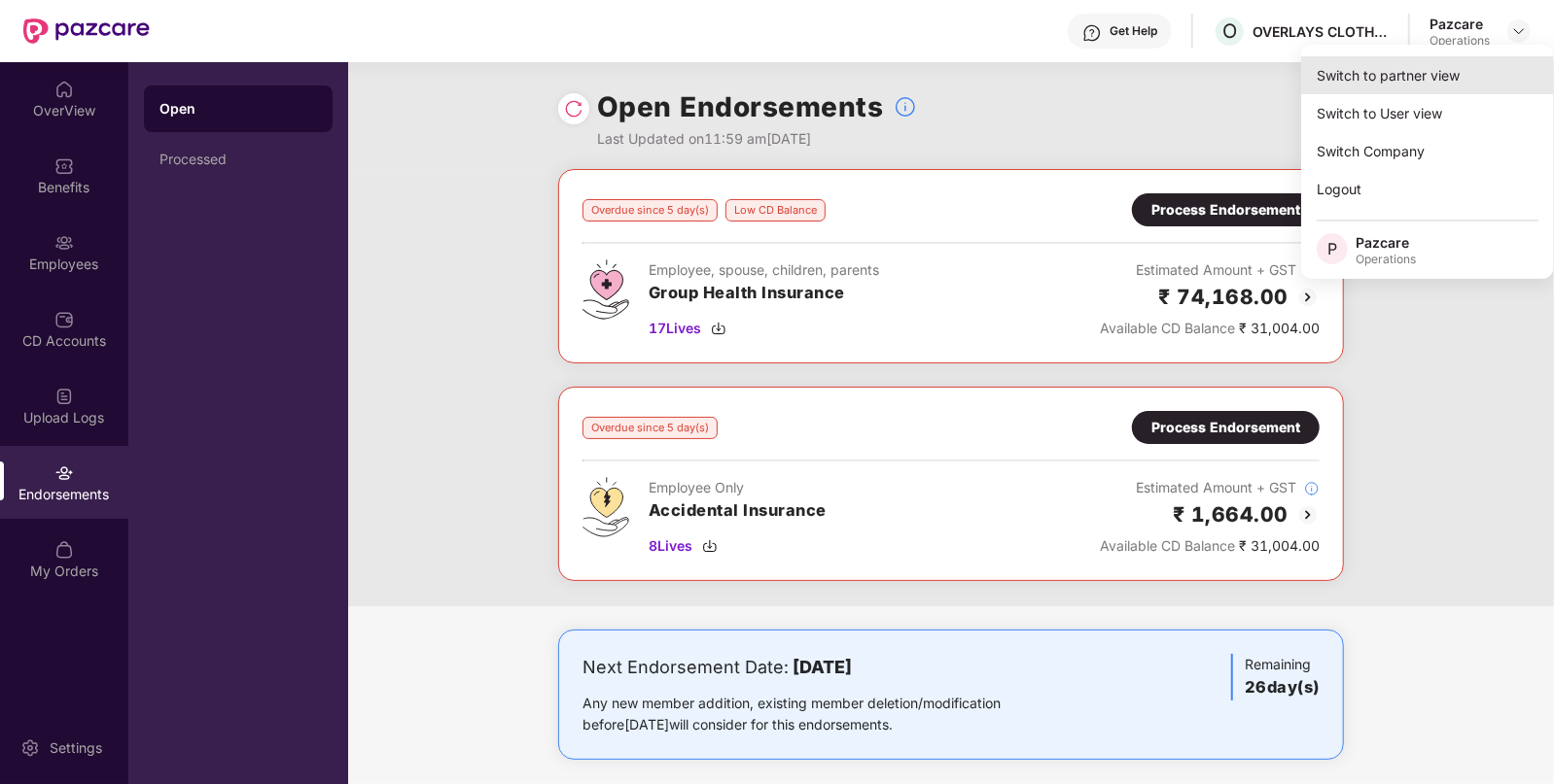
click at [1426, 64] on div "Switch to partner view" at bounding box center [1428, 75] width 253 height 37
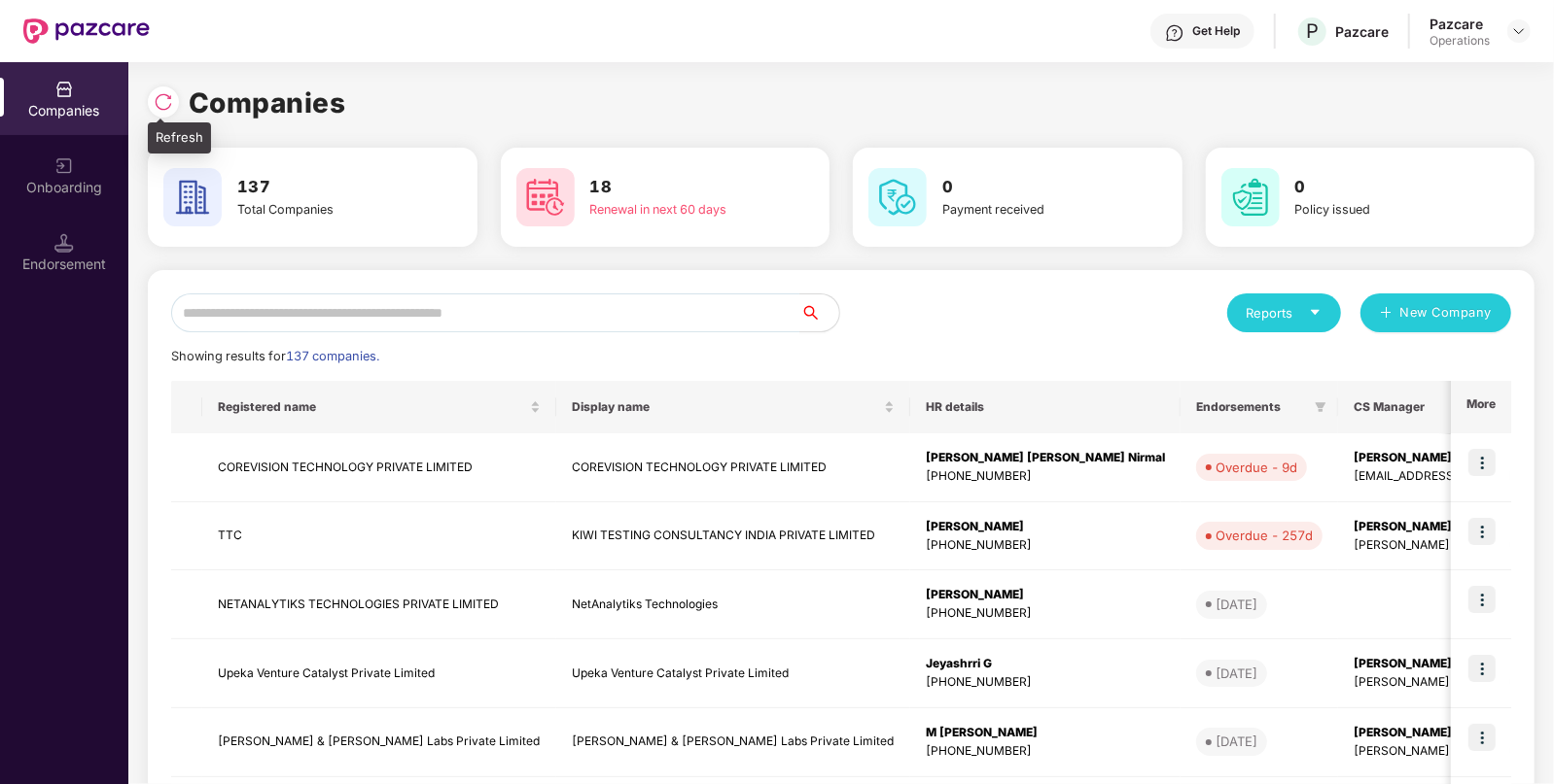
click at [165, 108] on img at bounding box center [164, 103] width 20 height 20
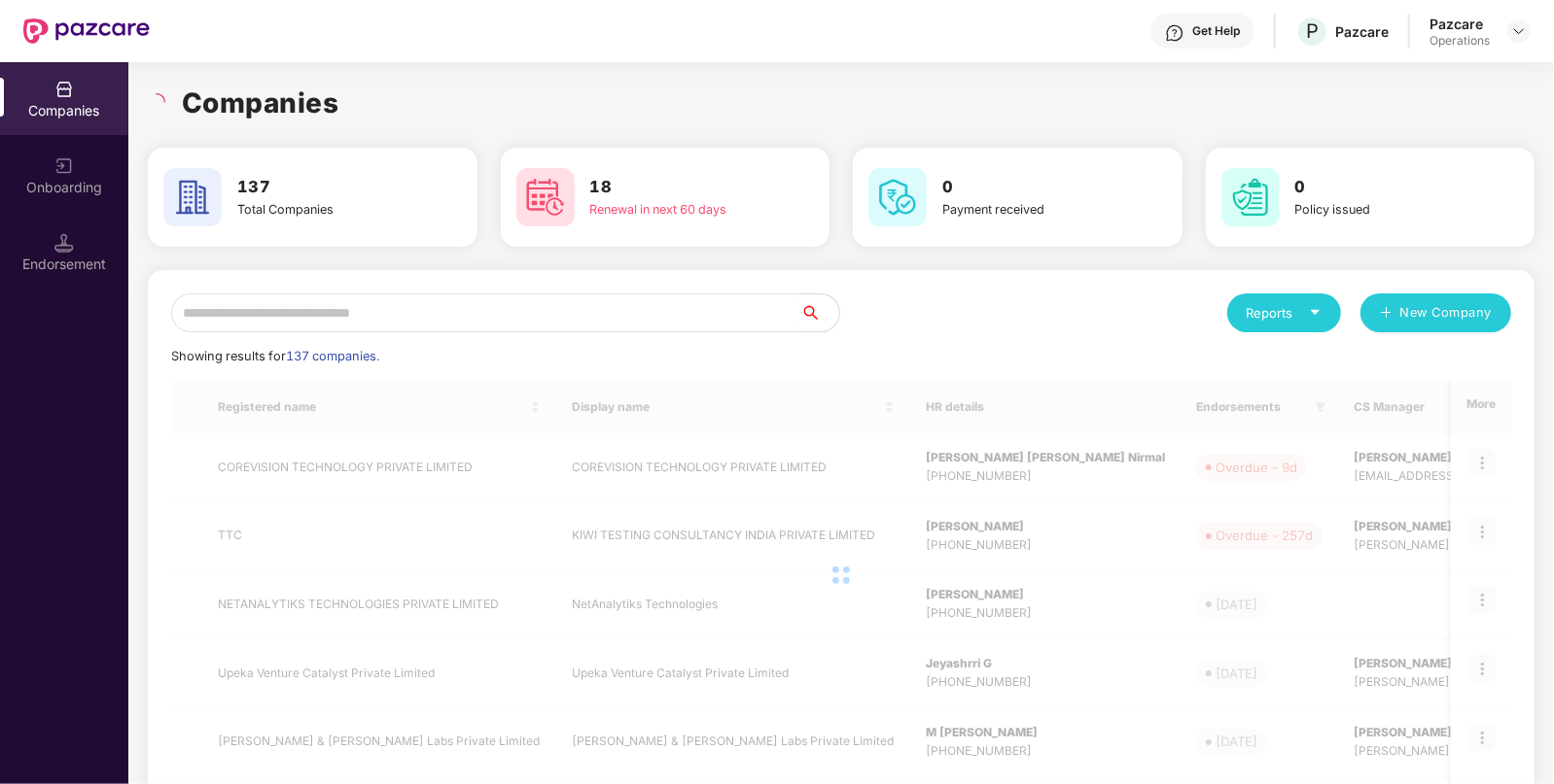
click at [428, 305] on input "text" at bounding box center [485, 313] width 629 height 38
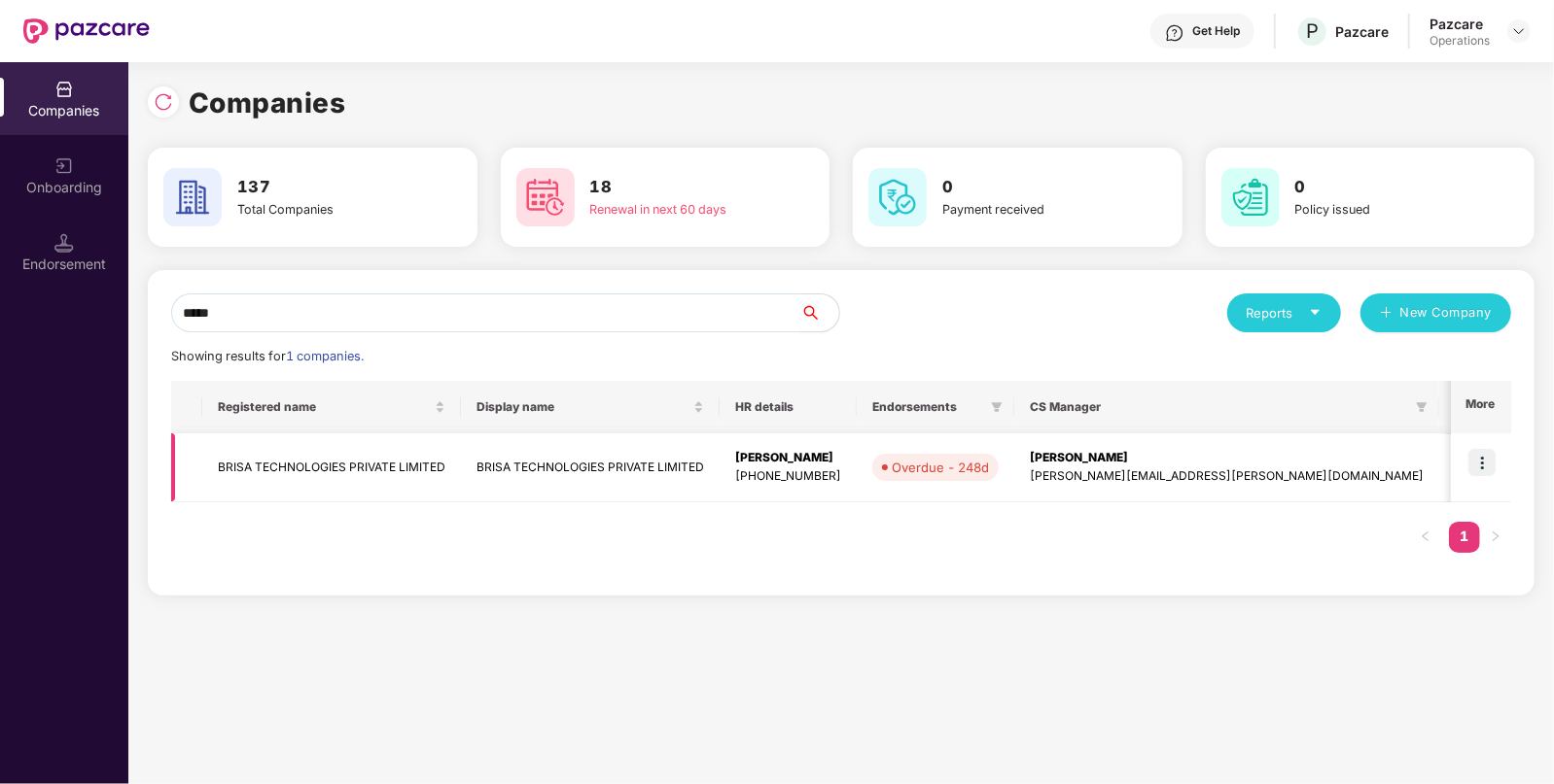
type input "*****"
click at [1481, 462] on img at bounding box center [1482, 463] width 28 height 28
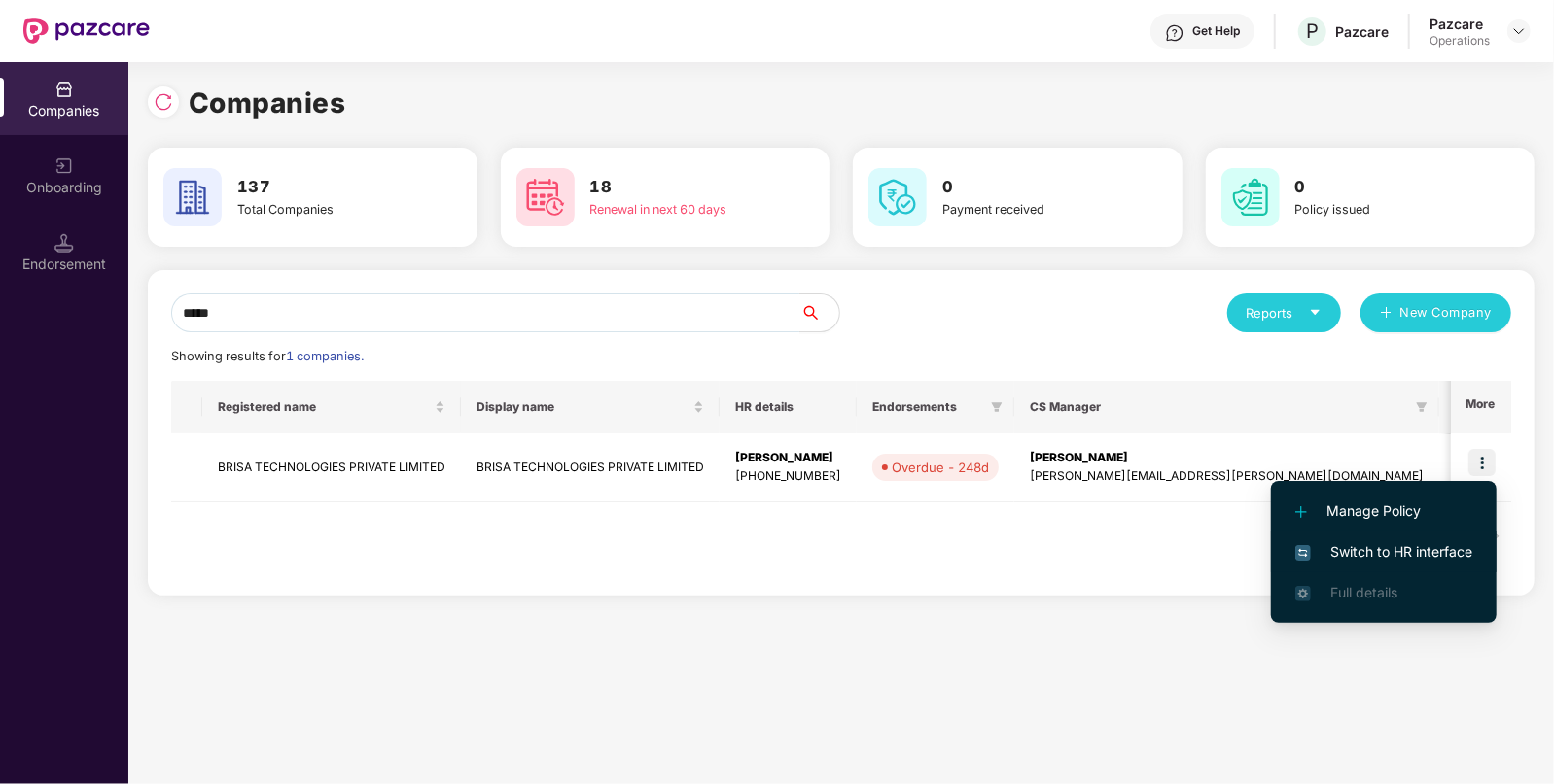
click at [1369, 553] on span "Switch to HR interface" at bounding box center [1383, 552] width 177 height 22
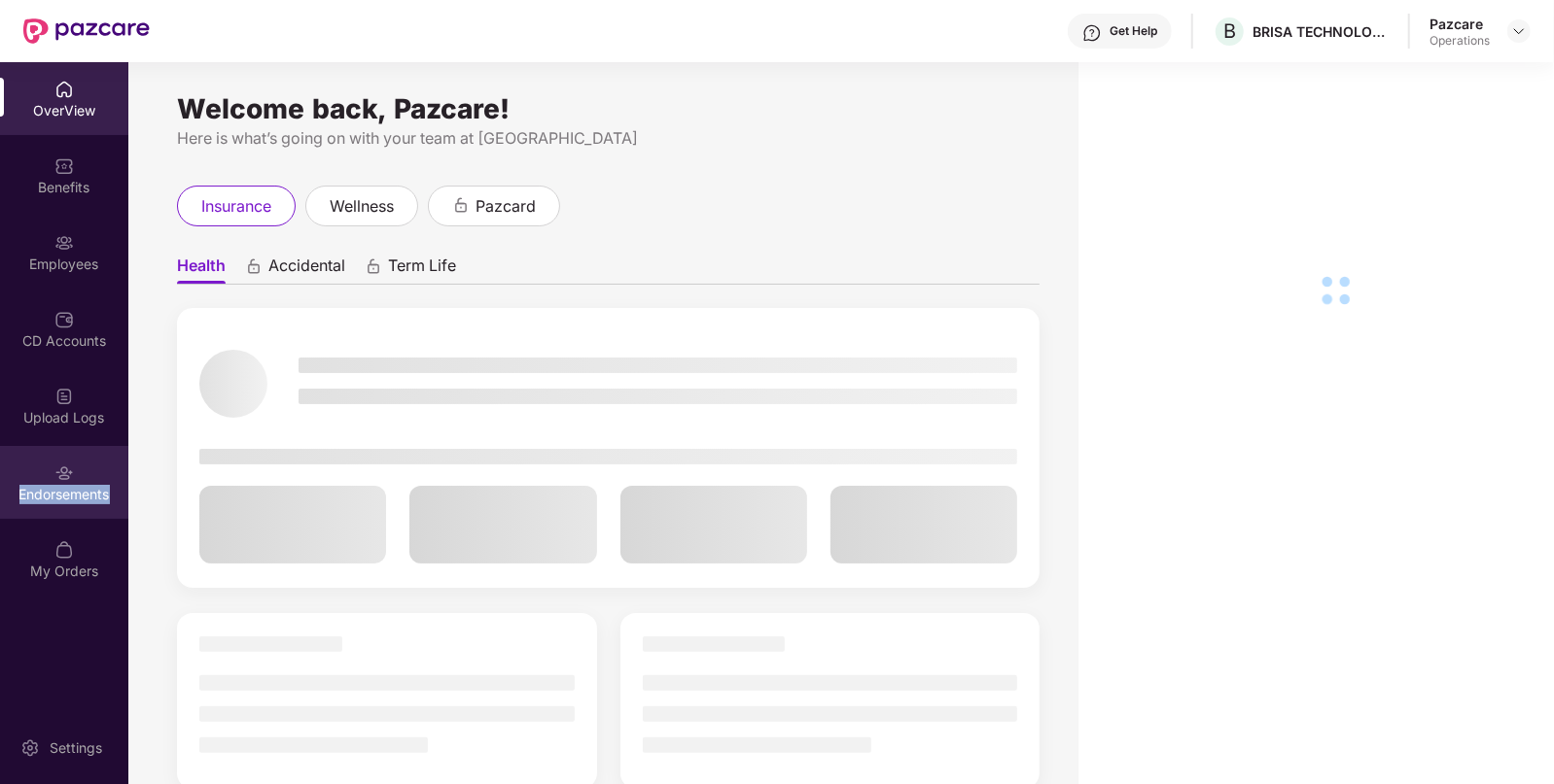
click at [34, 501] on div "Endorsements" at bounding box center [64, 495] width 128 height 20
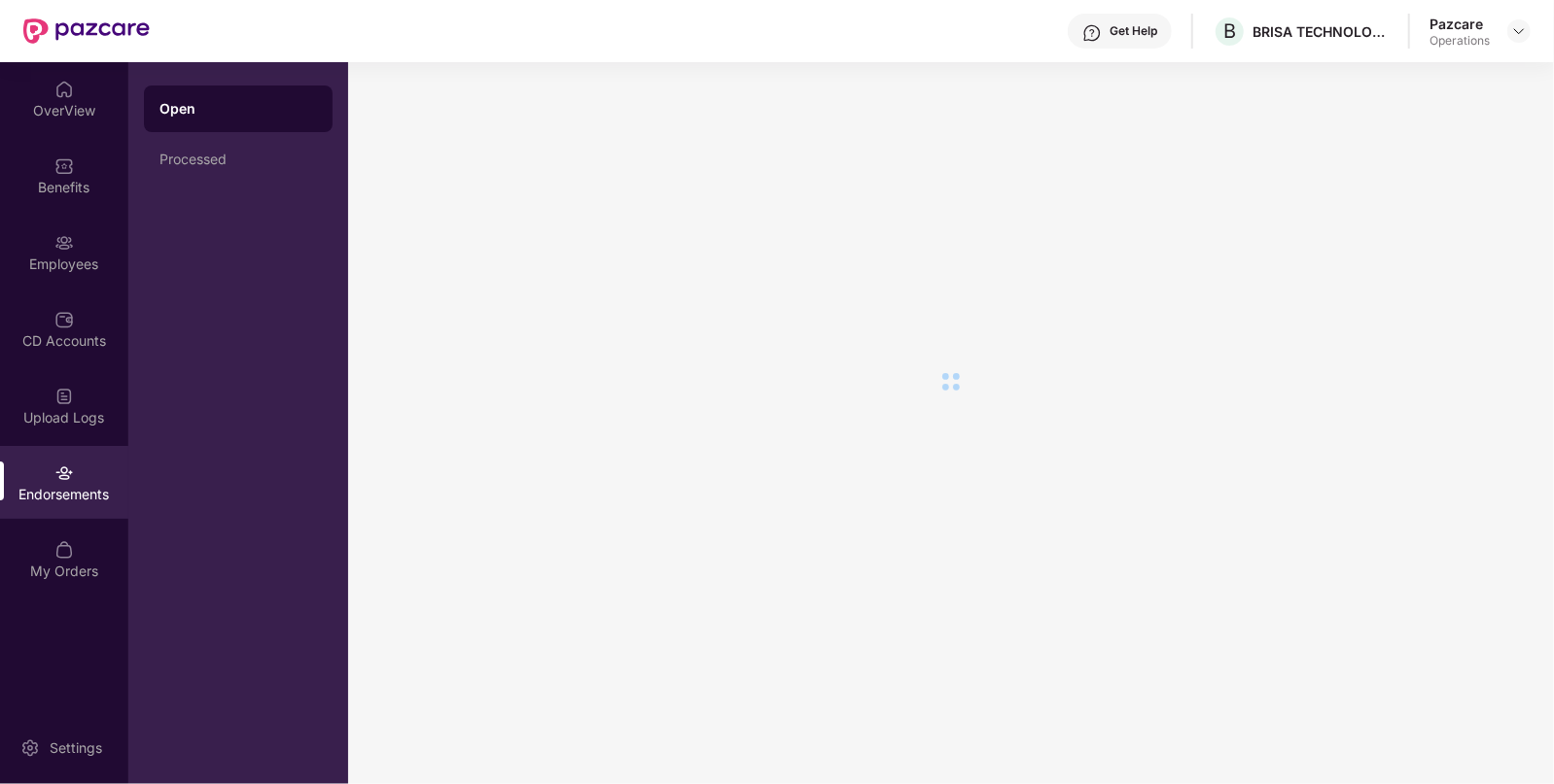
click at [34, 501] on div "Endorsements" at bounding box center [64, 495] width 128 height 20
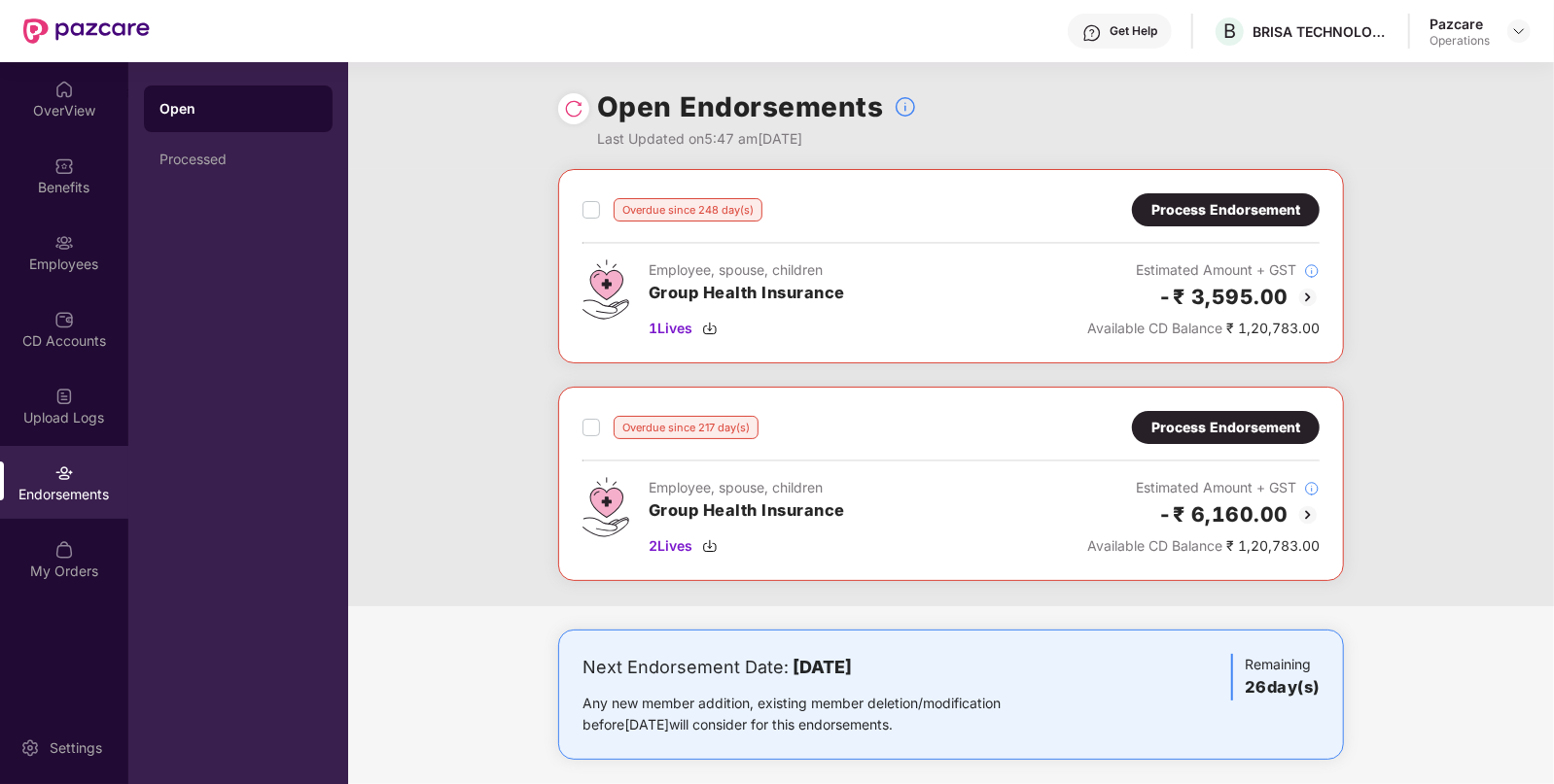
scroll to position [1, 0]
click at [577, 106] on img at bounding box center [574, 108] width 20 height 20
click at [1521, 40] on div at bounding box center [1518, 32] width 24 height 24
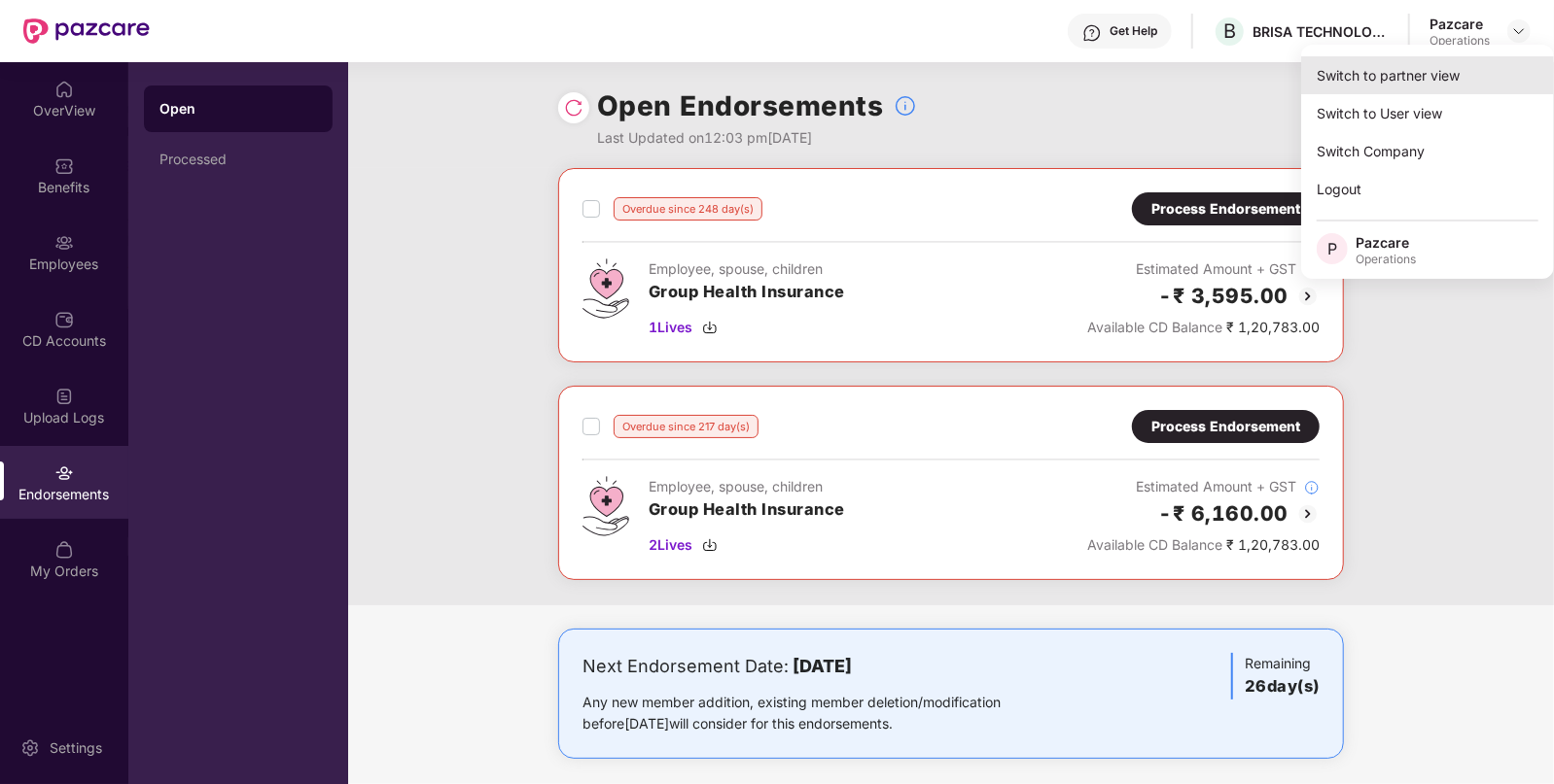
click at [1439, 73] on div "Switch to partner view" at bounding box center [1428, 75] width 253 height 37
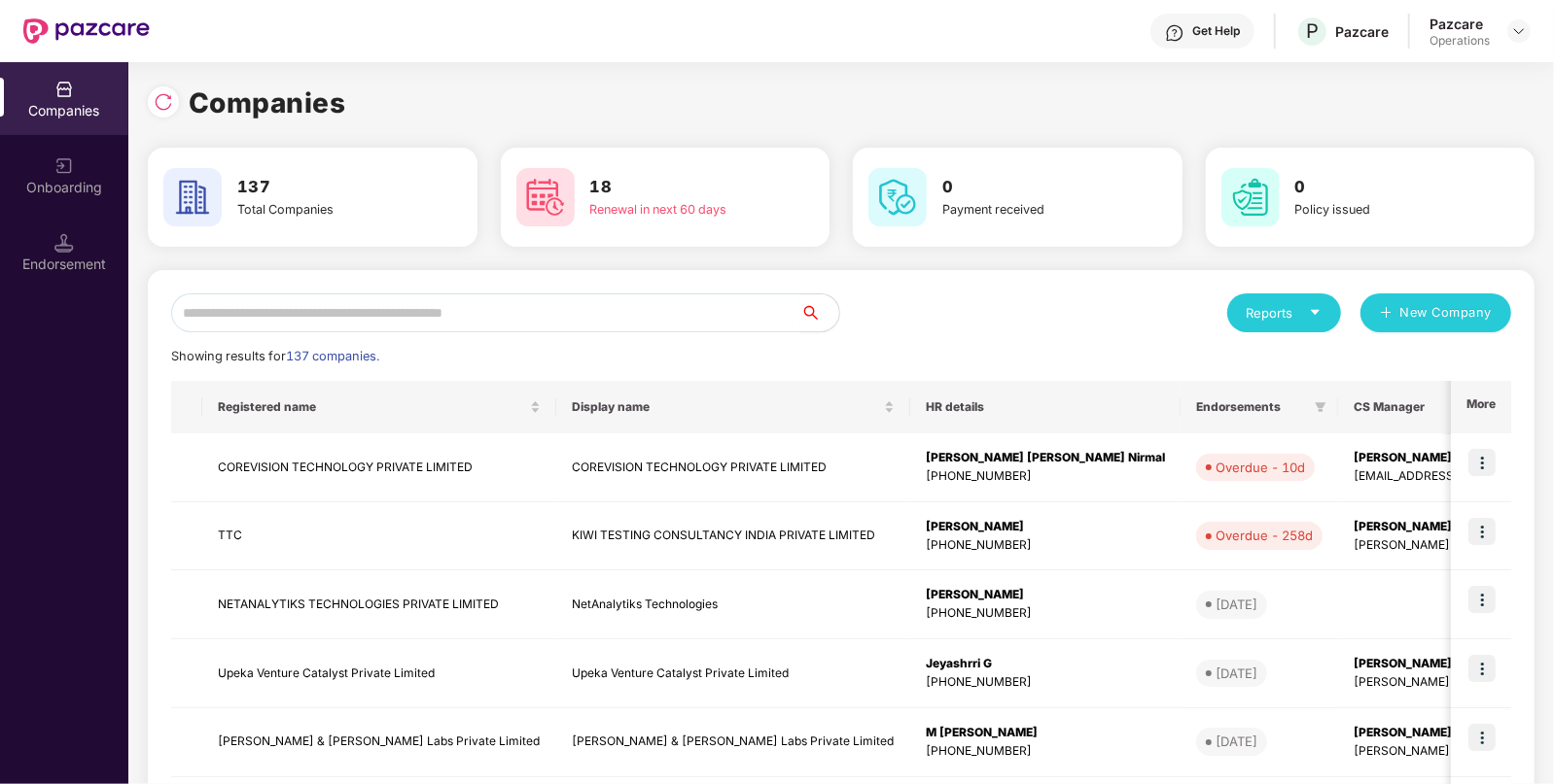
click at [494, 304] on input "text" at bounding box center [485, 313] width 629 height 38
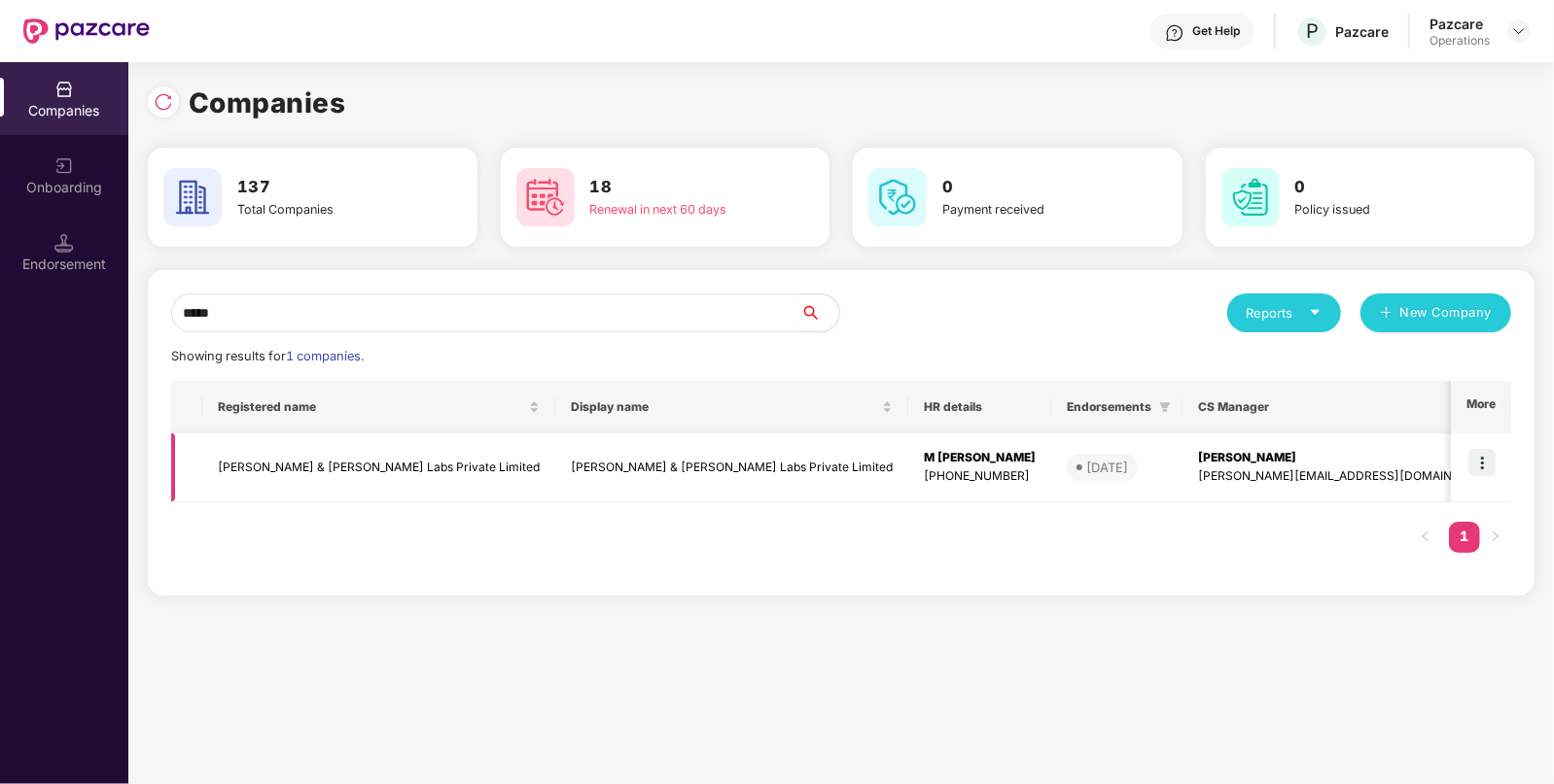
type input "*****"
click at [1488, 463] on img at bounding box center [1482, 463] width 28 height 28
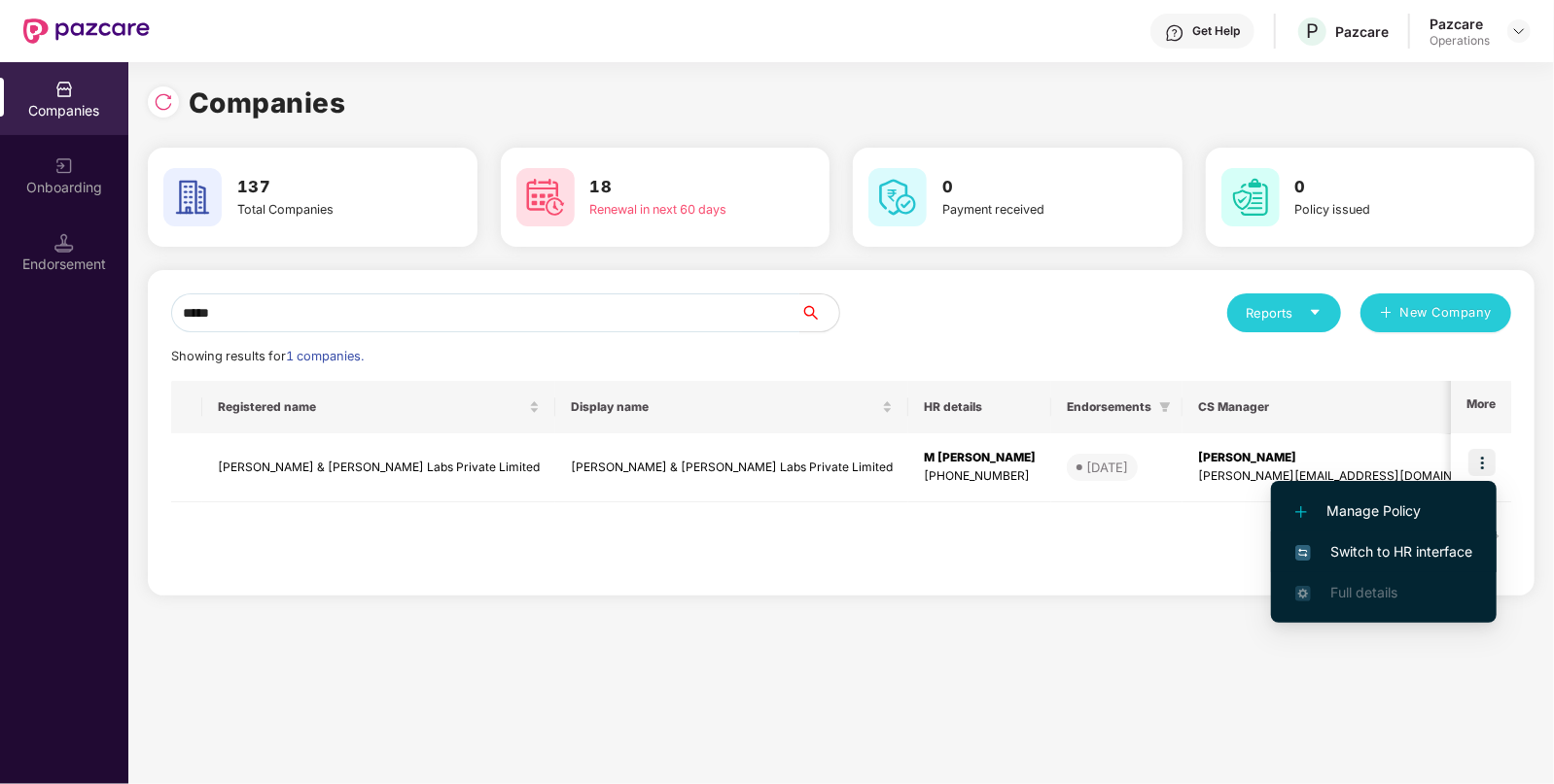
click at [1373, 544] on span "Switch to HR interface" at bounding box center [1383, 552] width 177 height 22
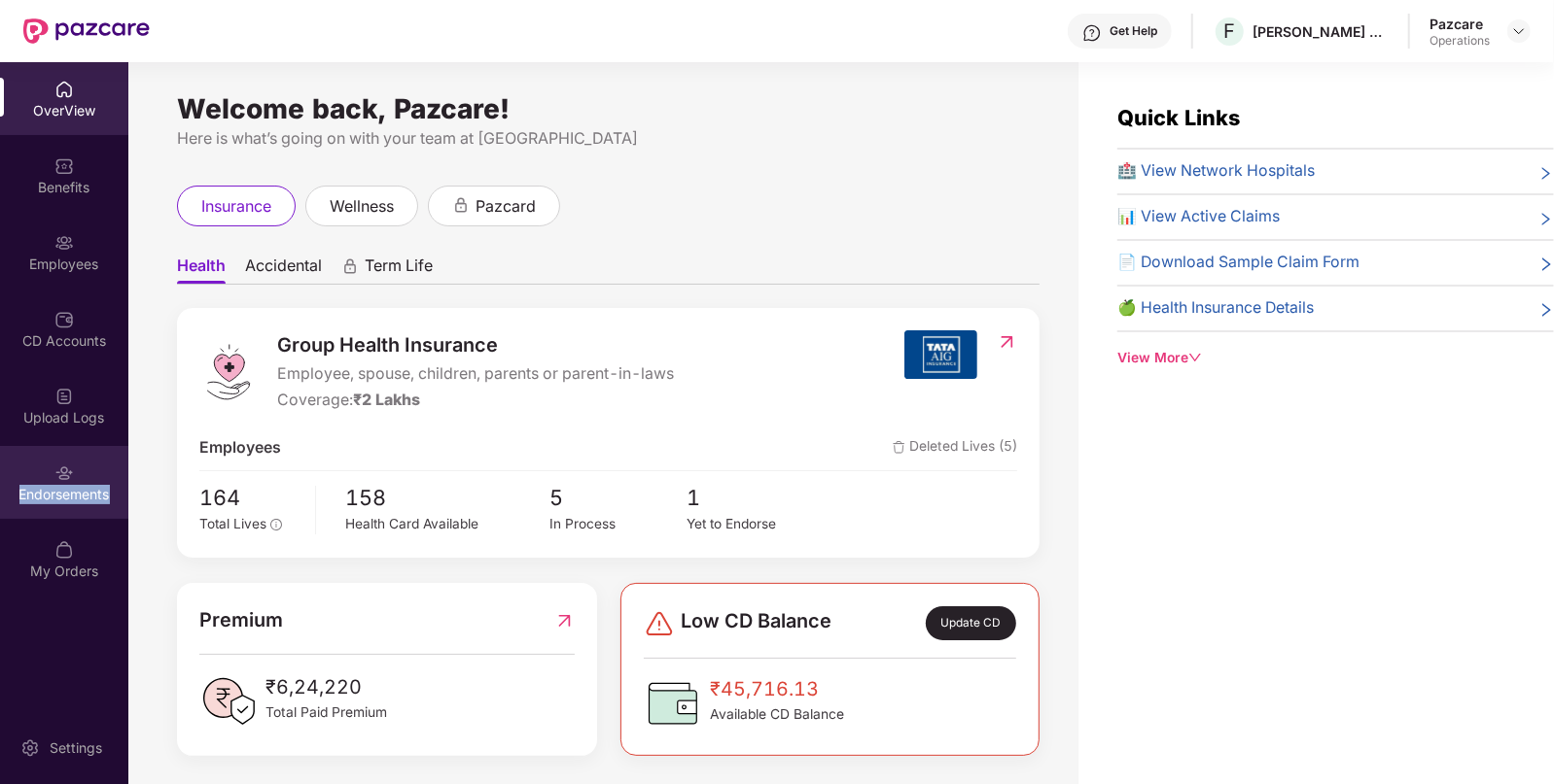
click at [43, 503] on div "Endorsements" at bounding box center [64, 495] width 128 height 20
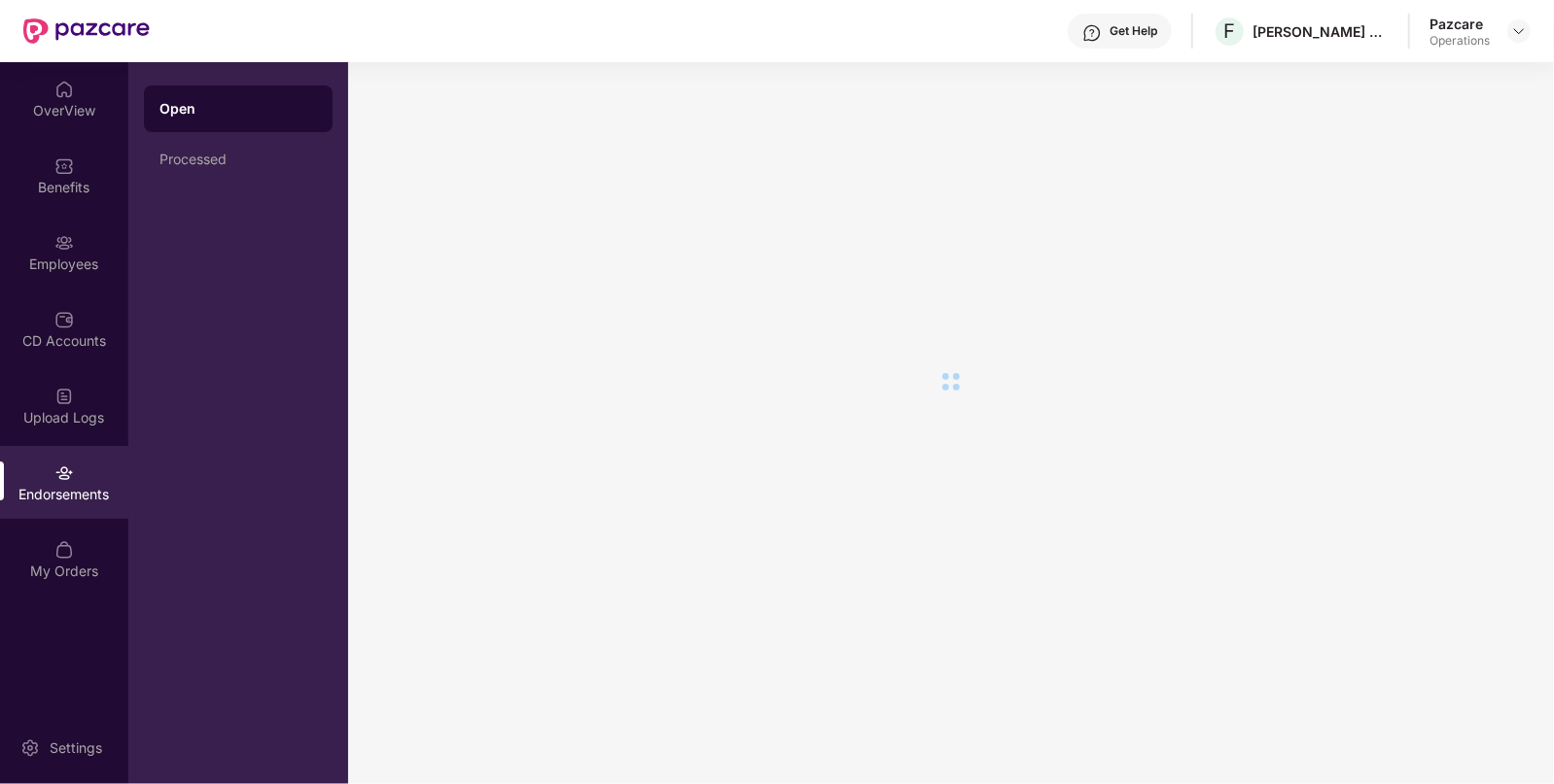
click at [43, 503] on div "Endorsements" at bounding box center [64, 495] width 128 height 20
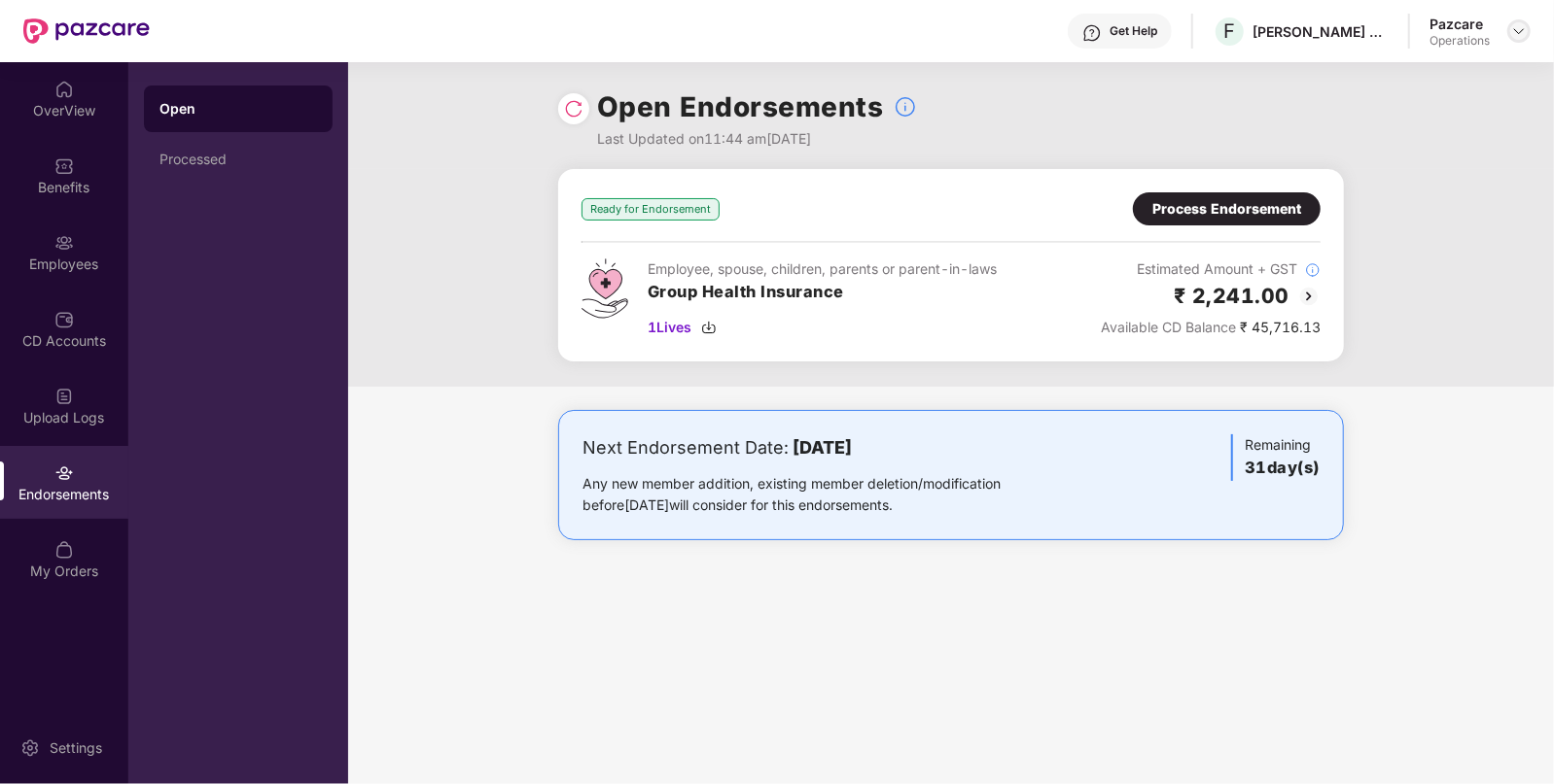
click at [1516, 33] on img at bounding box center [1518, 32] width 16 height 16
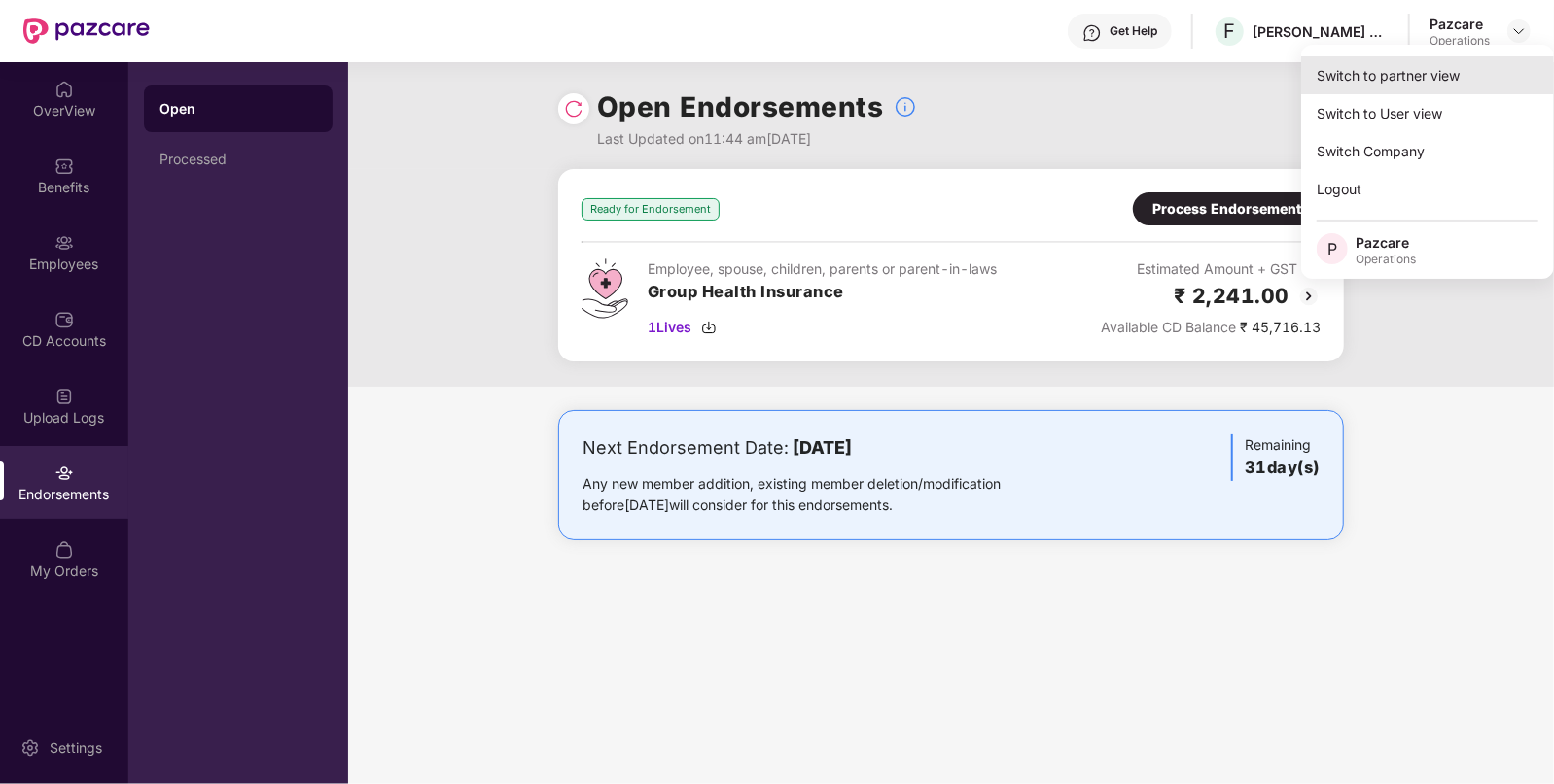
click at [1405, 69] on div "Switch to partner view" at bounding box center [1428, 75] width 253 height 37
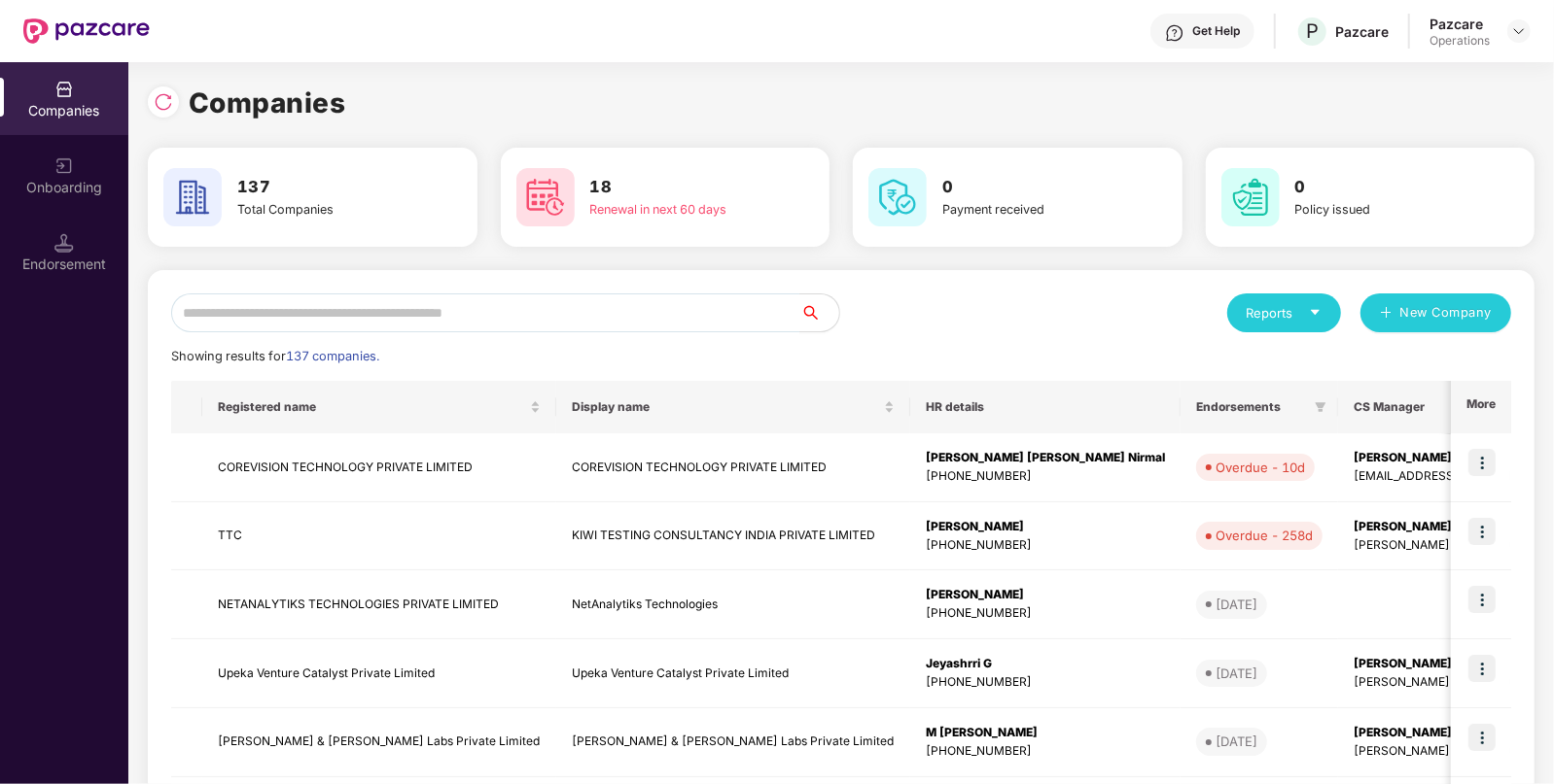
click at [480, 292] on div "Reports New Company Showing results for 137 companies. Registered name Display …" at bounding box center [841, 742] width 1386 height 944
click at [437, 309] on input "text" at bounding box center [485, 313] width 629 height 38
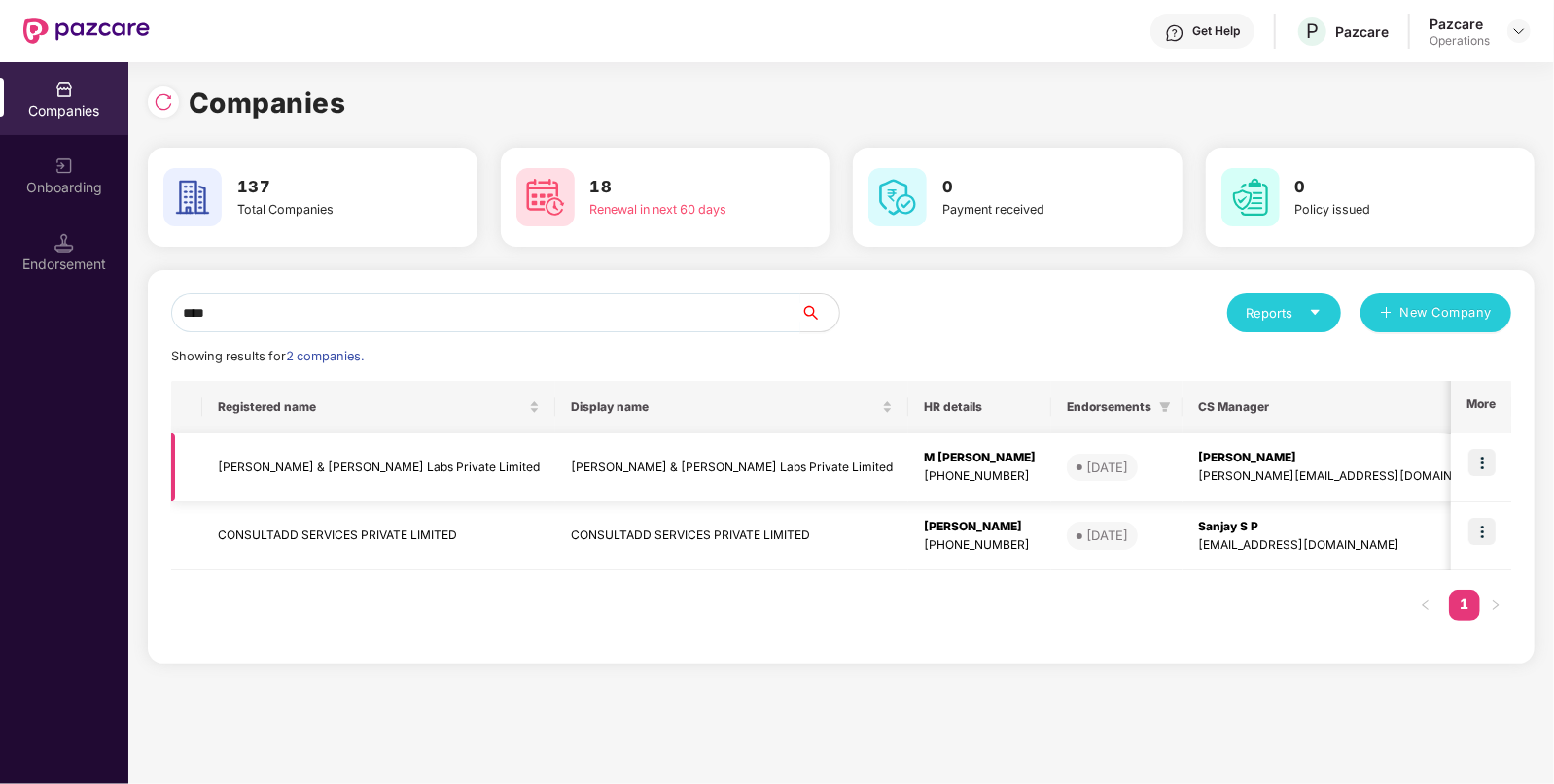
type input "****"
click at [555, 457] on td "[PERSON_NAME] & [PERSON_NAME] Labs Private Limited" at bounding box center [732, 468] width 353 height 69
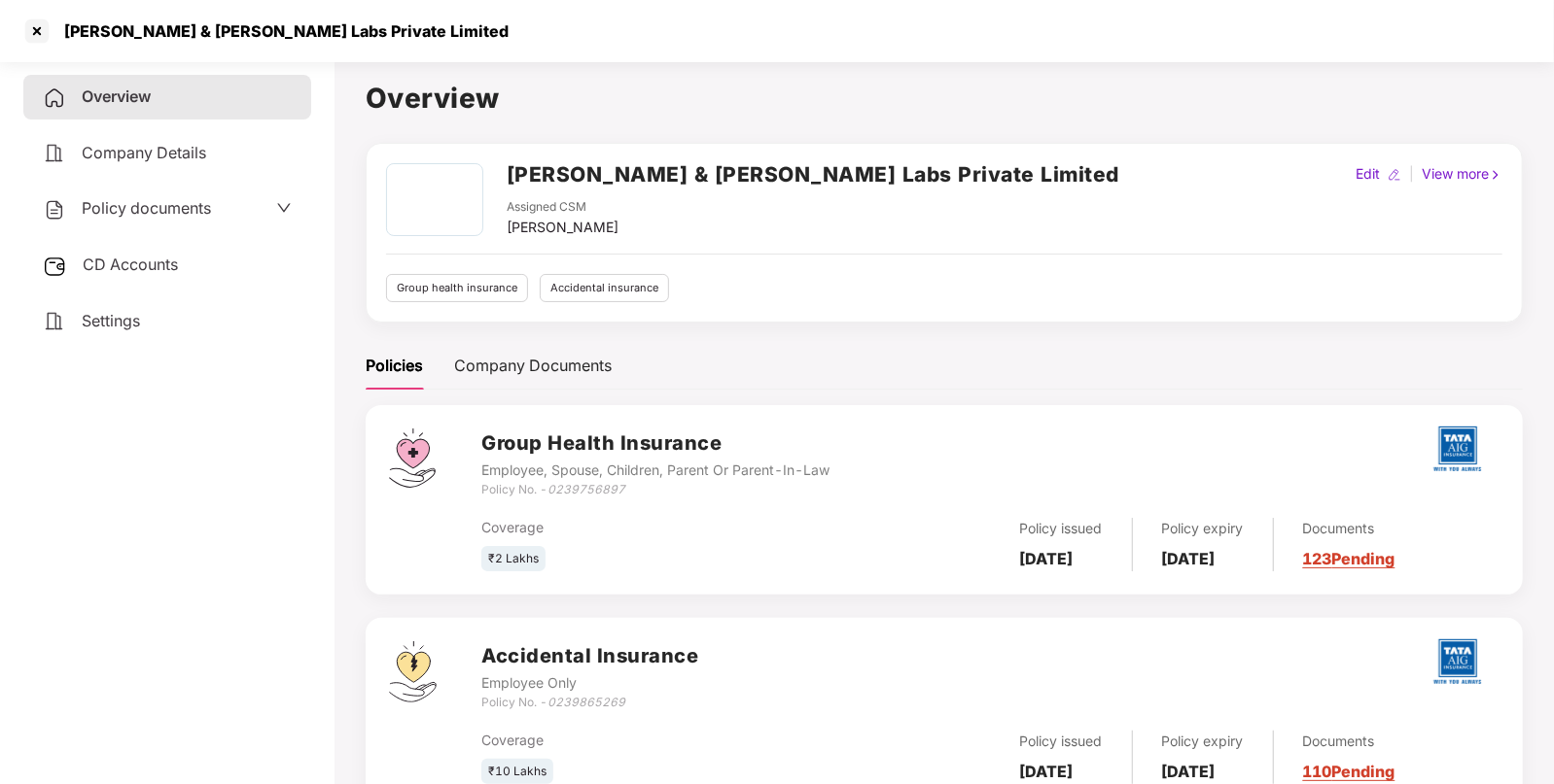
click at [152, 265] on span "CD Accounts" at bounding box center [130, 264] width 96 height 20
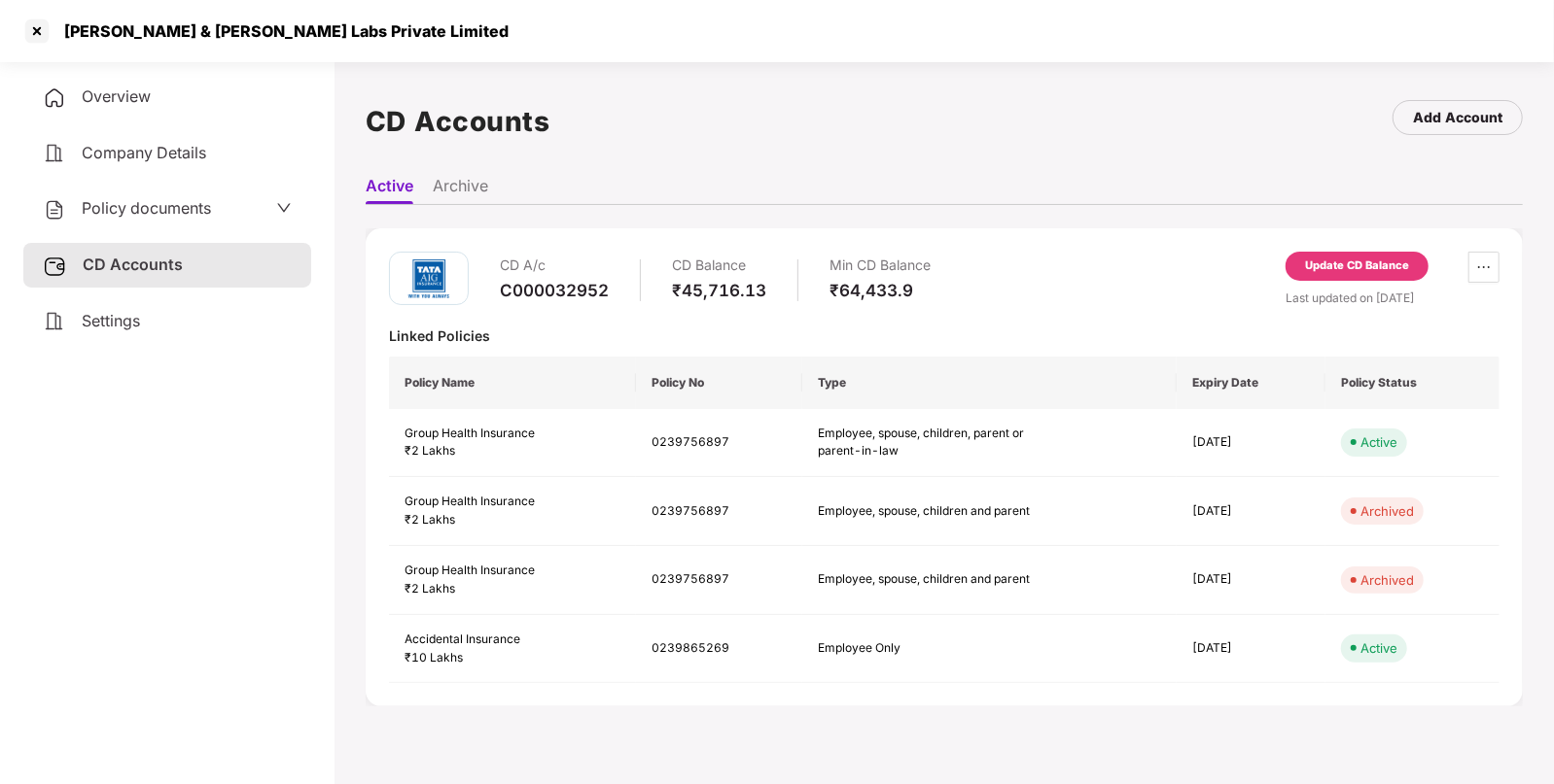
click at [1347, 274] on div "Update CD Balance" at bounding box center [1356, 266] width 104 height 18
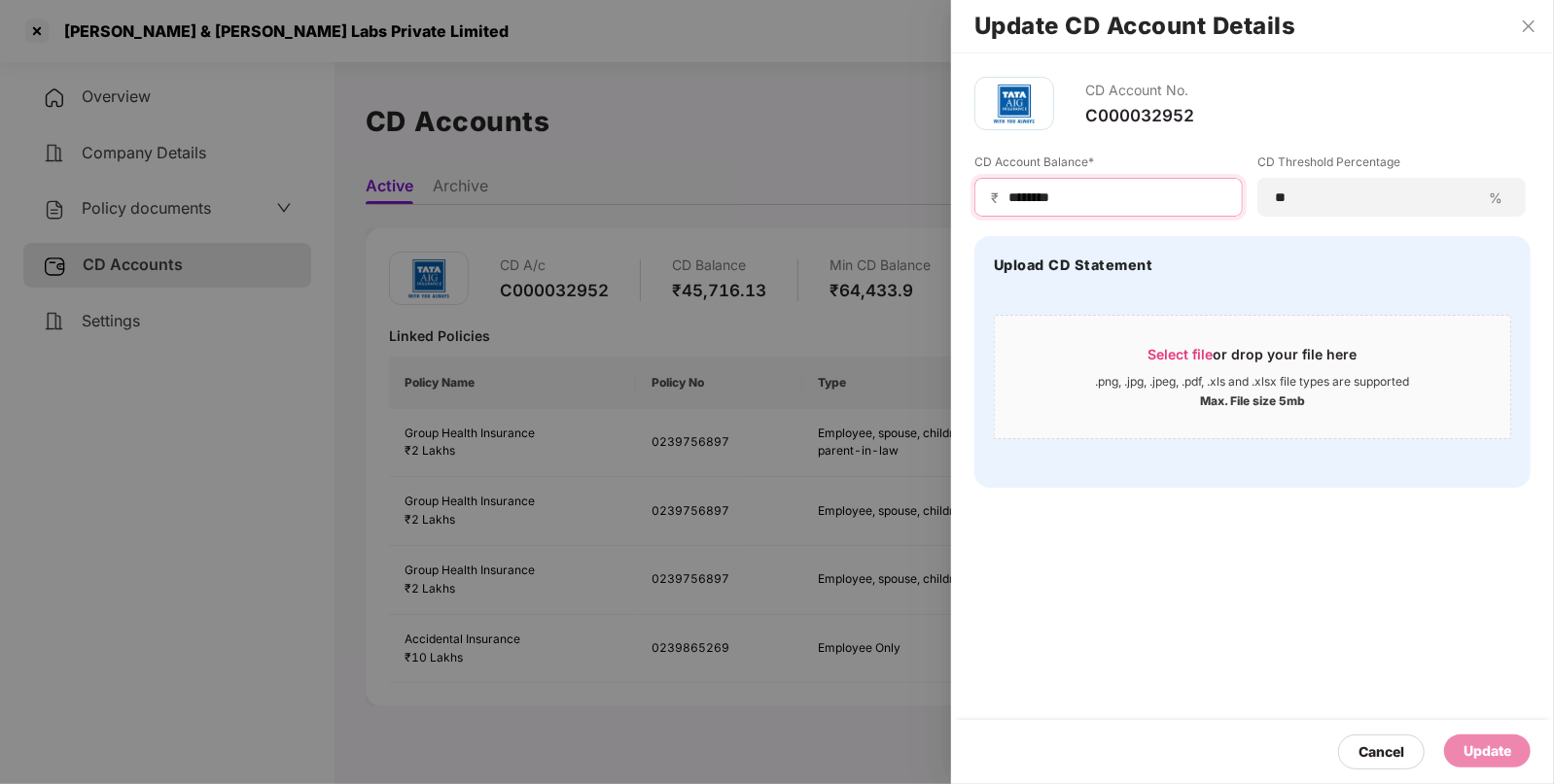
drag, startPoint x: 1107, startPoint y: 198, endPoint x: 705, endPoint y: 203, distance: 402.0
click at [705, 203] on div "Update CD Account Details CD Account No. C000032952 CD Account Balance* ₹ *****…" at bounding box center [777, 392] width 1554 height 784
type input "****"
click at [1493, 756] on div "Update" at bounding box center [1487, 751] width 47 height 22
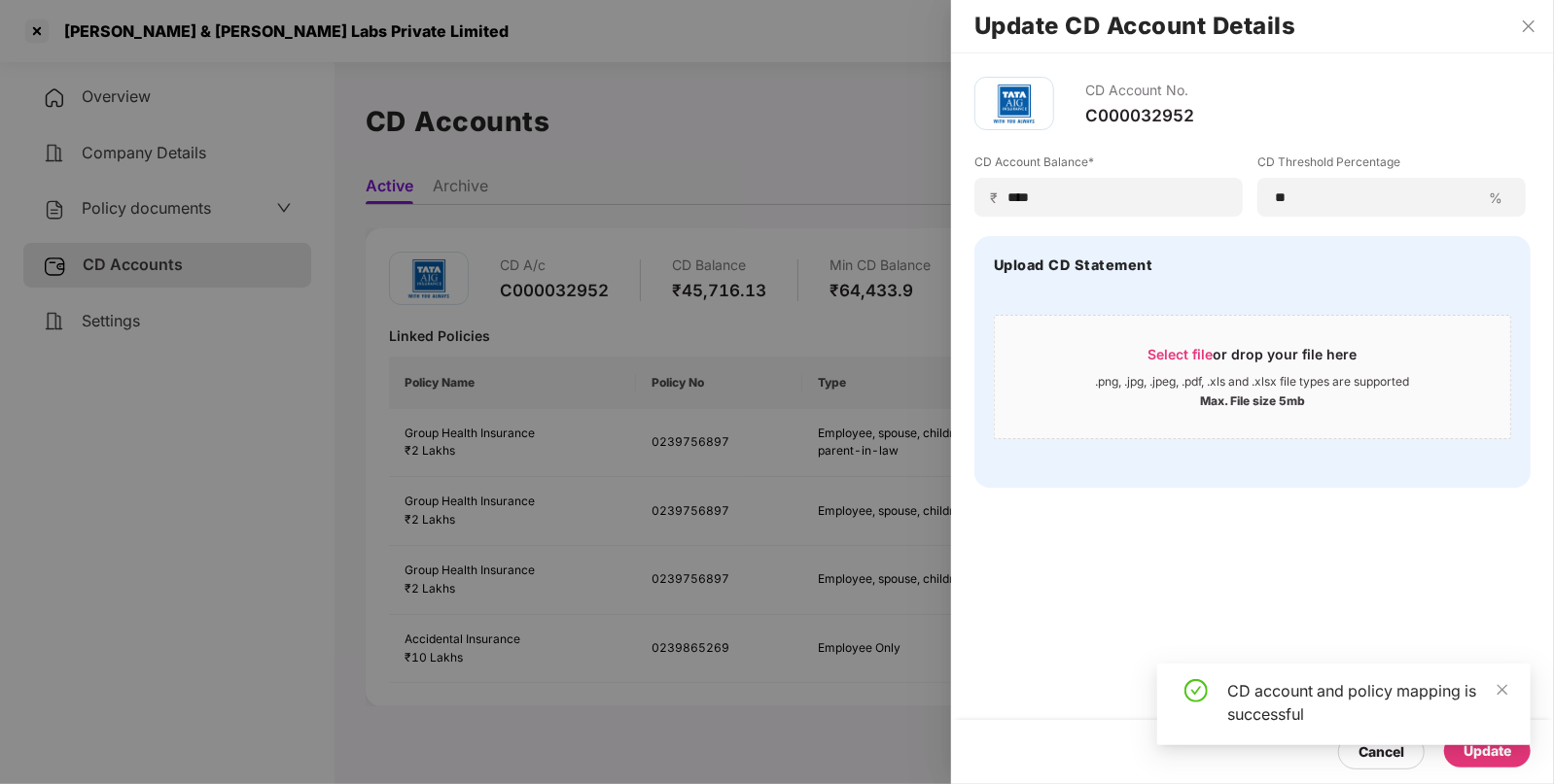
click at [199, 209] on div at bounding box center [777, 392] width 1554 height 784
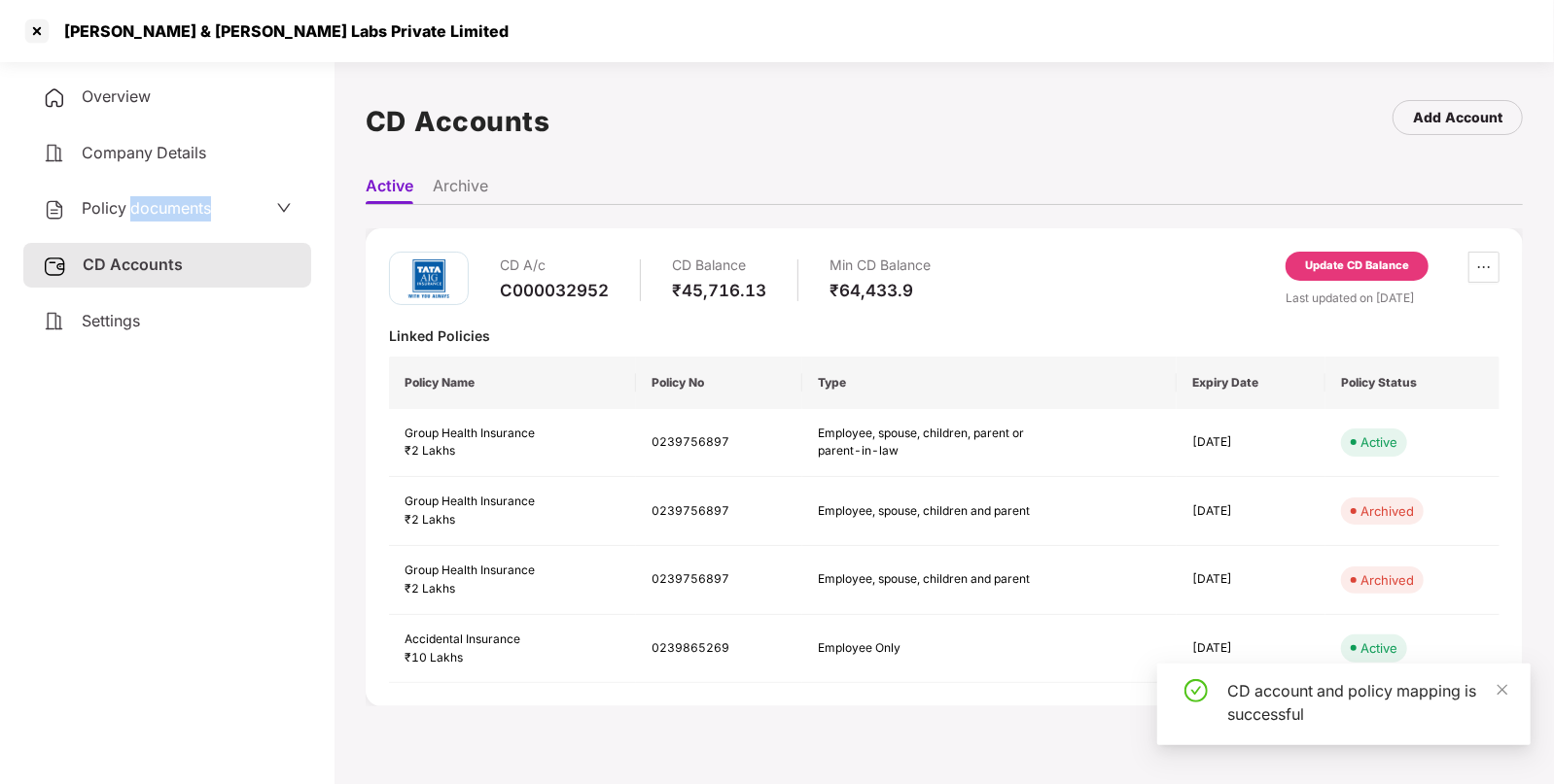
click at [199, 209] on span "Policy documents" at bounding box center [146, 208] width 129 height 20
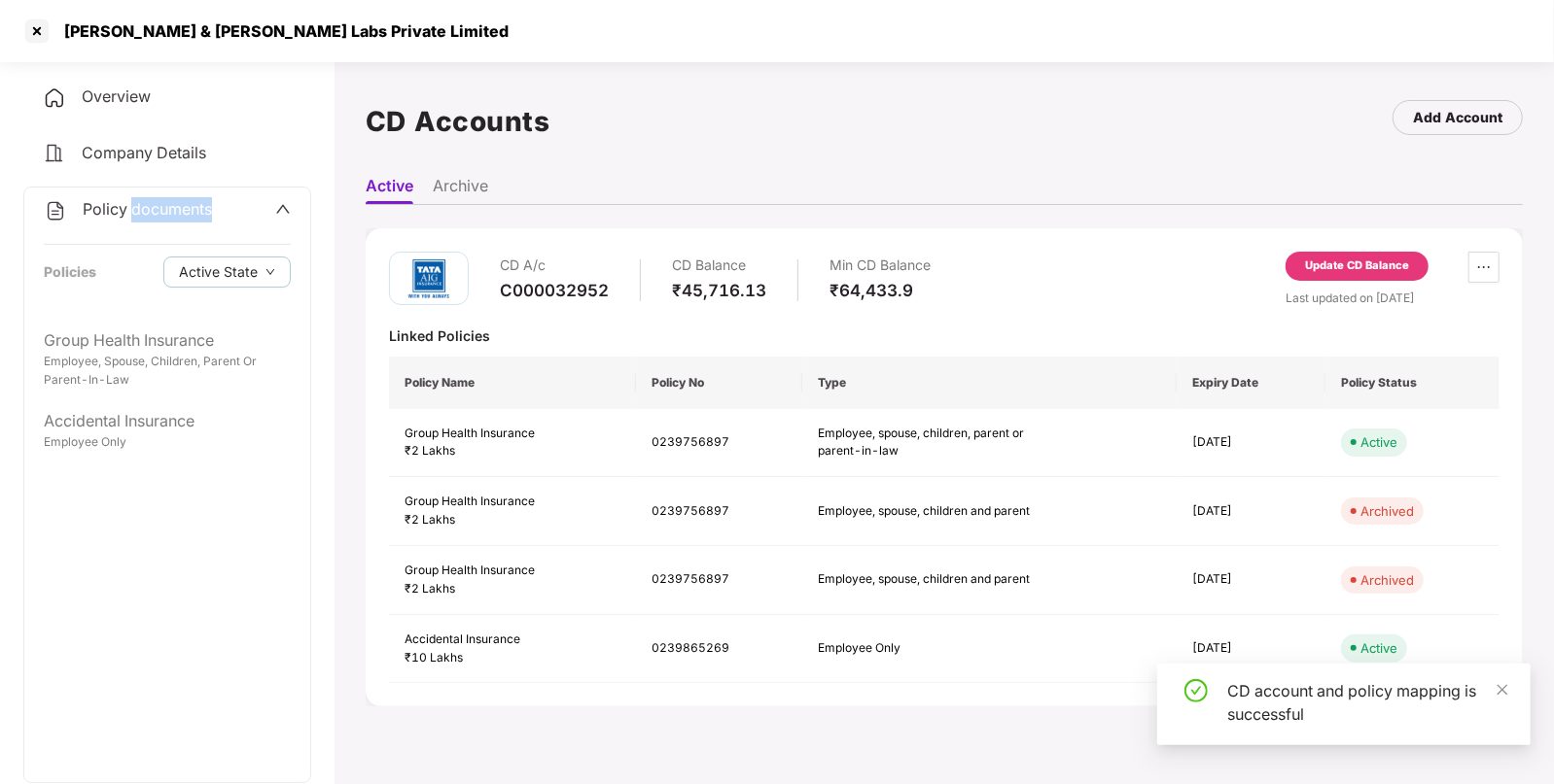
click at [199, 209] on span "Policy documents" at bounding box center [147, 209] width 129 height 20
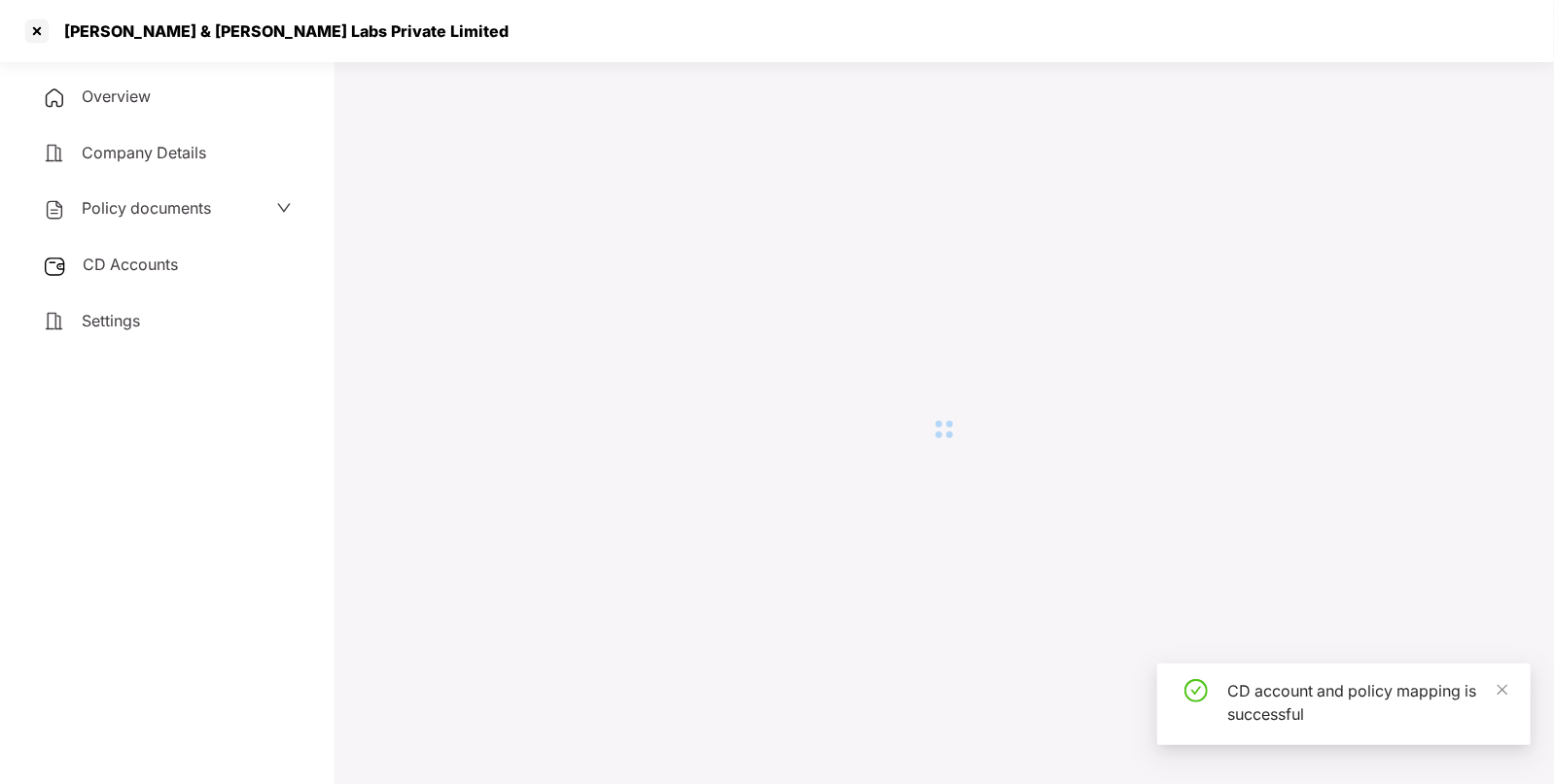
click at [198, 209] on span "Policy documents" at bounding box center [146, 208] width 129 height 20
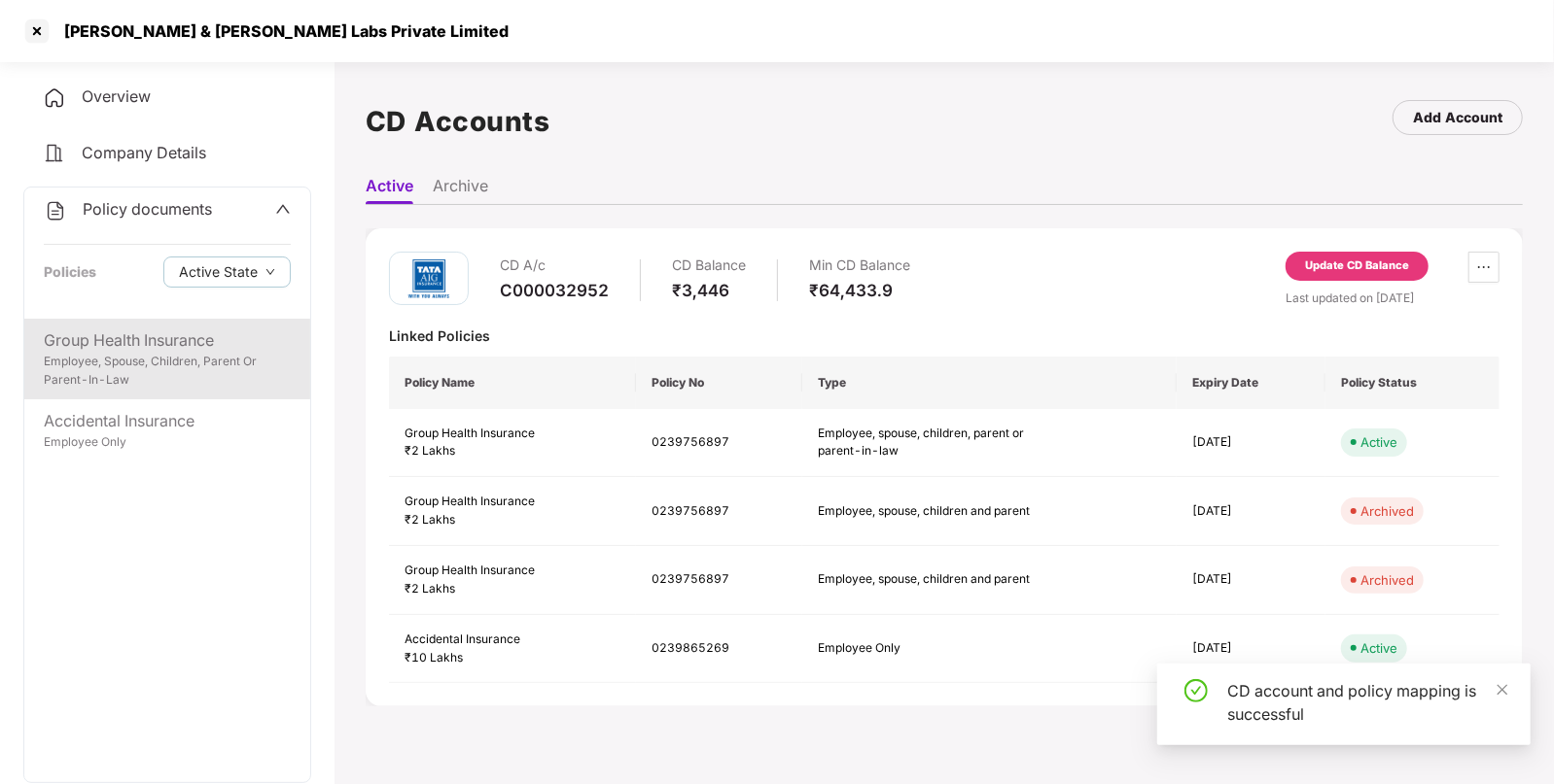
click at [135, 350] on div "Group Health Insurance" at bounding box center [167, 340] width 247 height 25
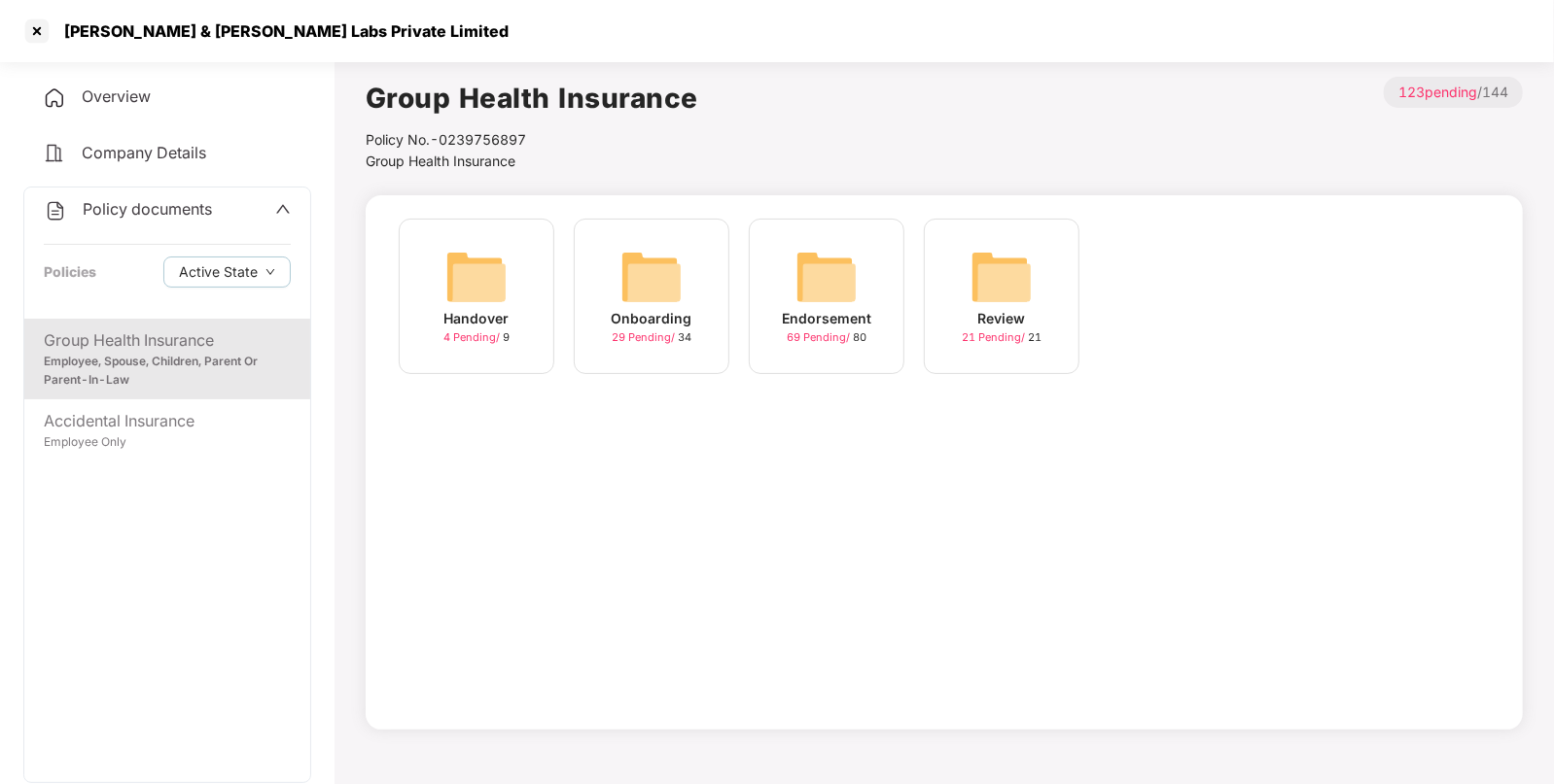
click at [846, 293] on img at bounding box center [826, 276] width 62 height 62
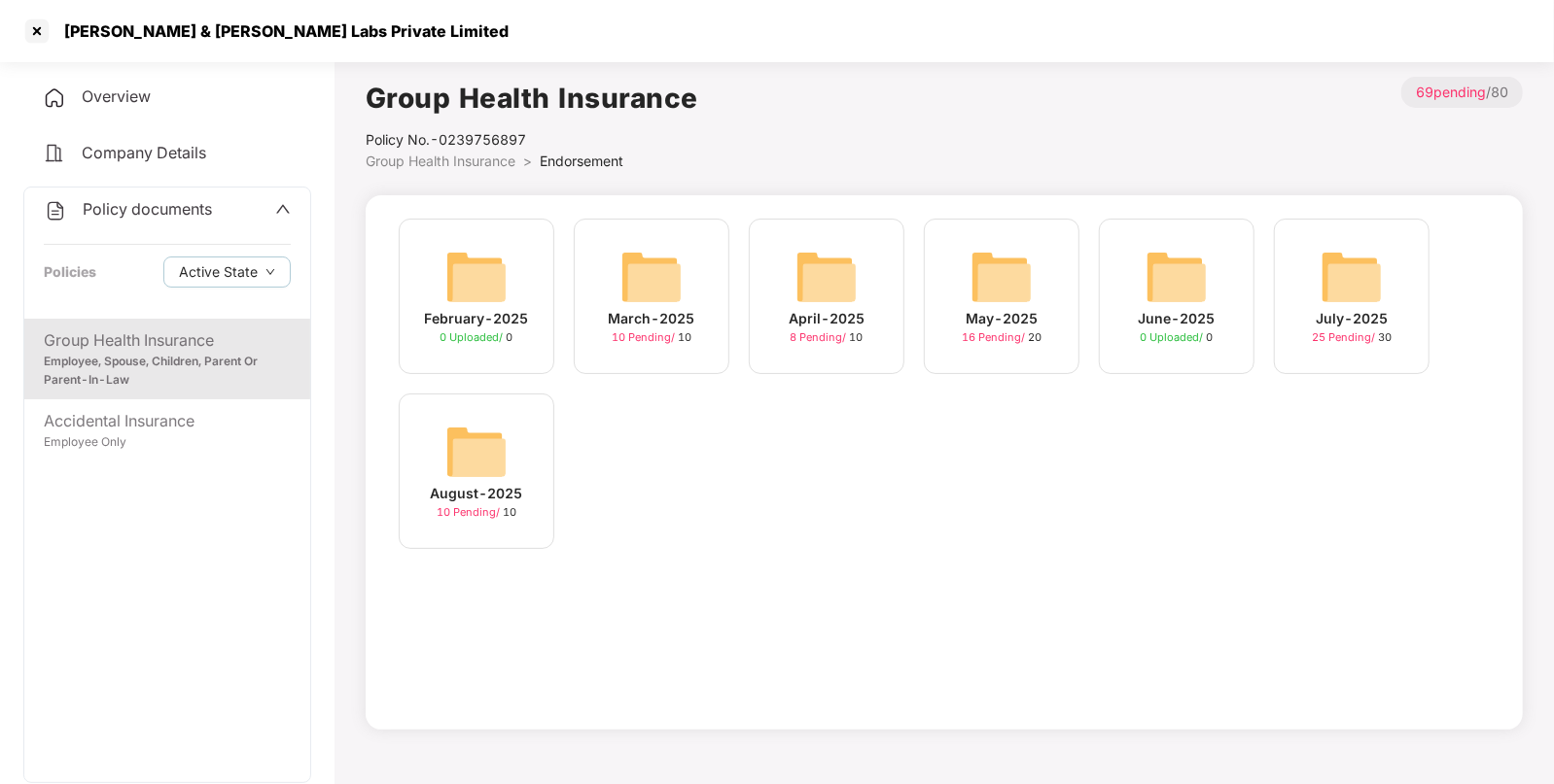
click at [481, 452] on img at bounding box center [476, 452] width 62 height 62
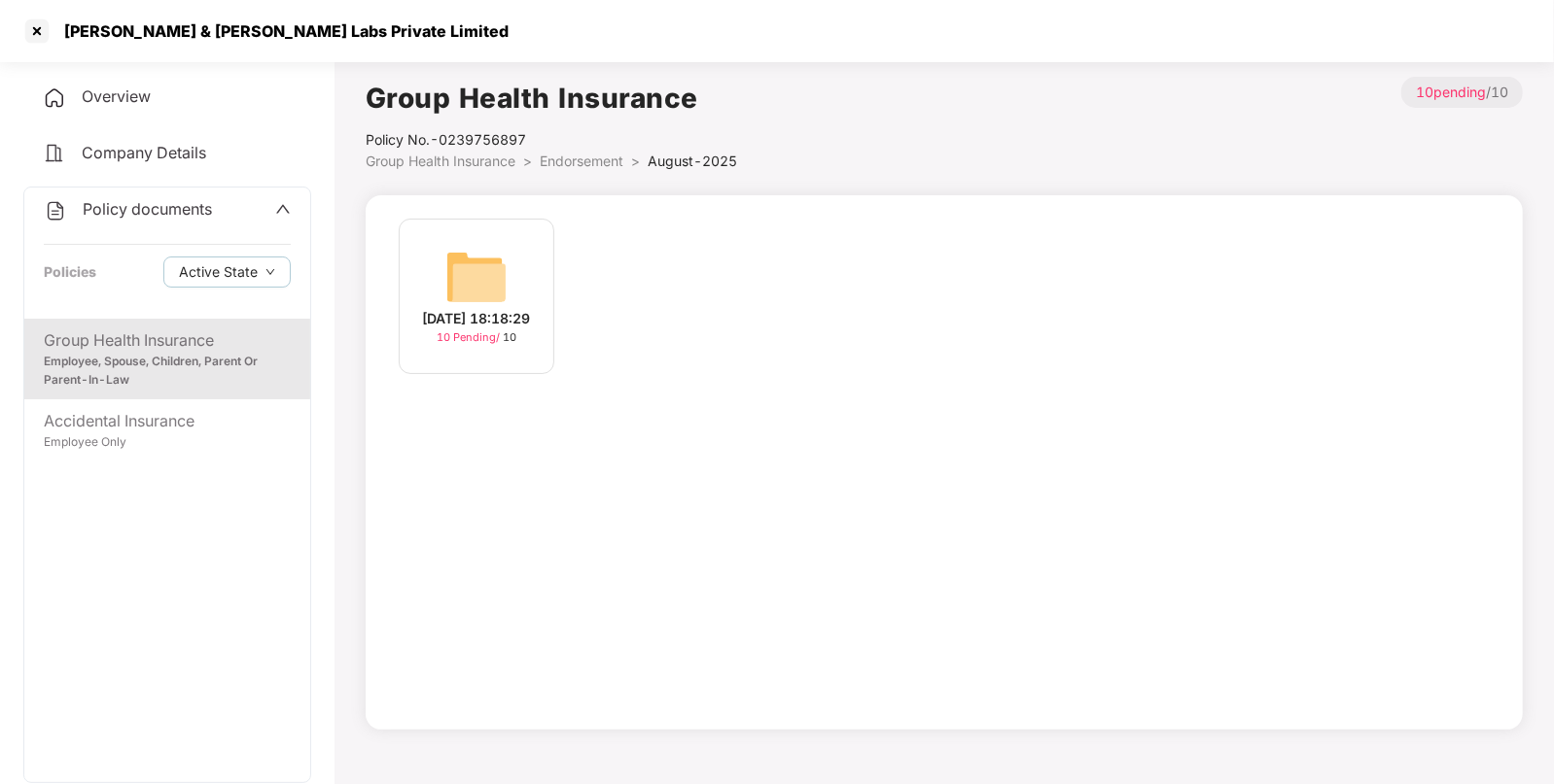
click at [517, 282] on div "05-Aug-2025 18:18:29 10 Pending / 10" at bounding box center [477, 297] width 156 height 156
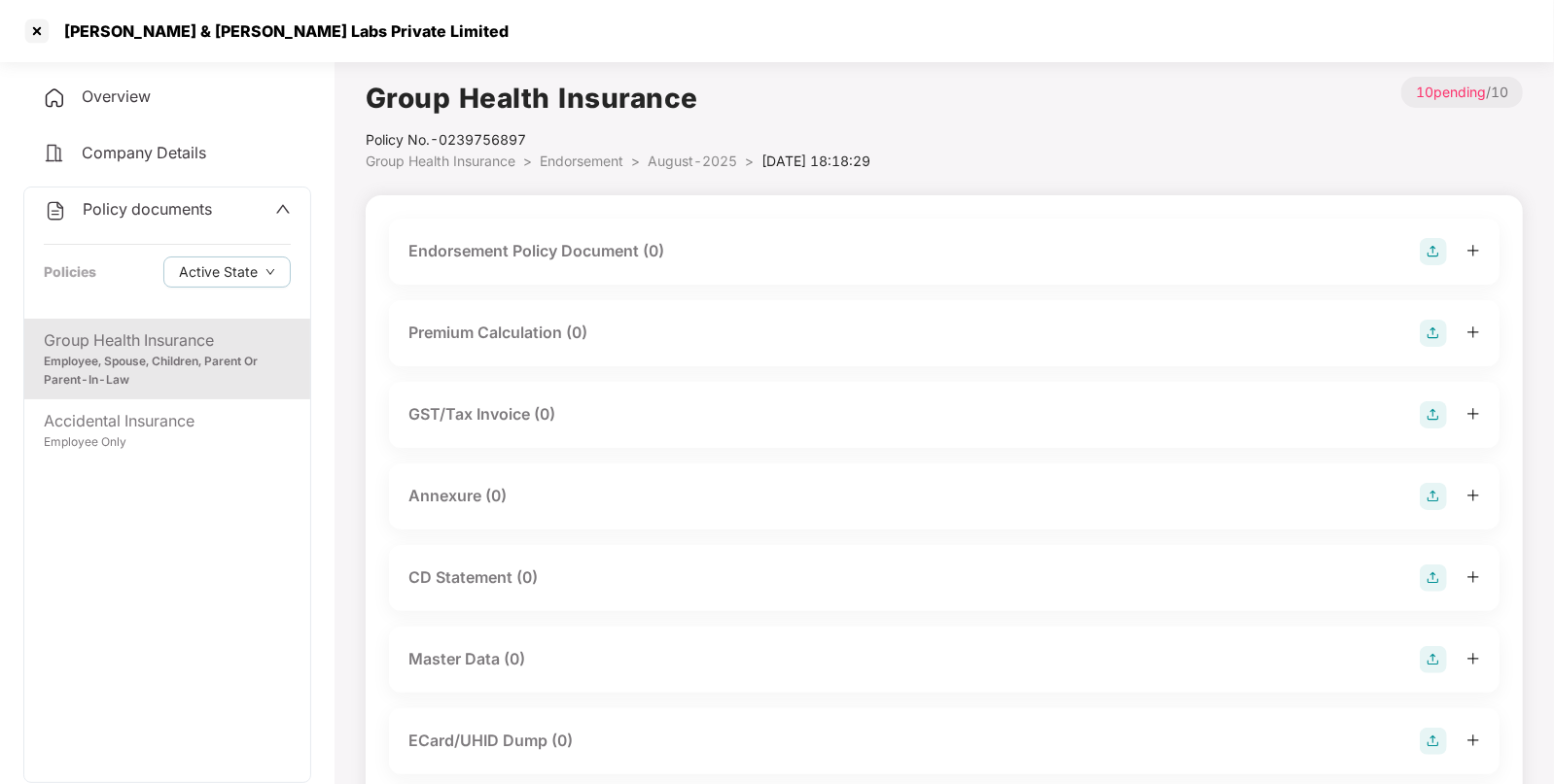
click at [1433, 257] on img at bounding box center [1434, 251] width 28 height 28
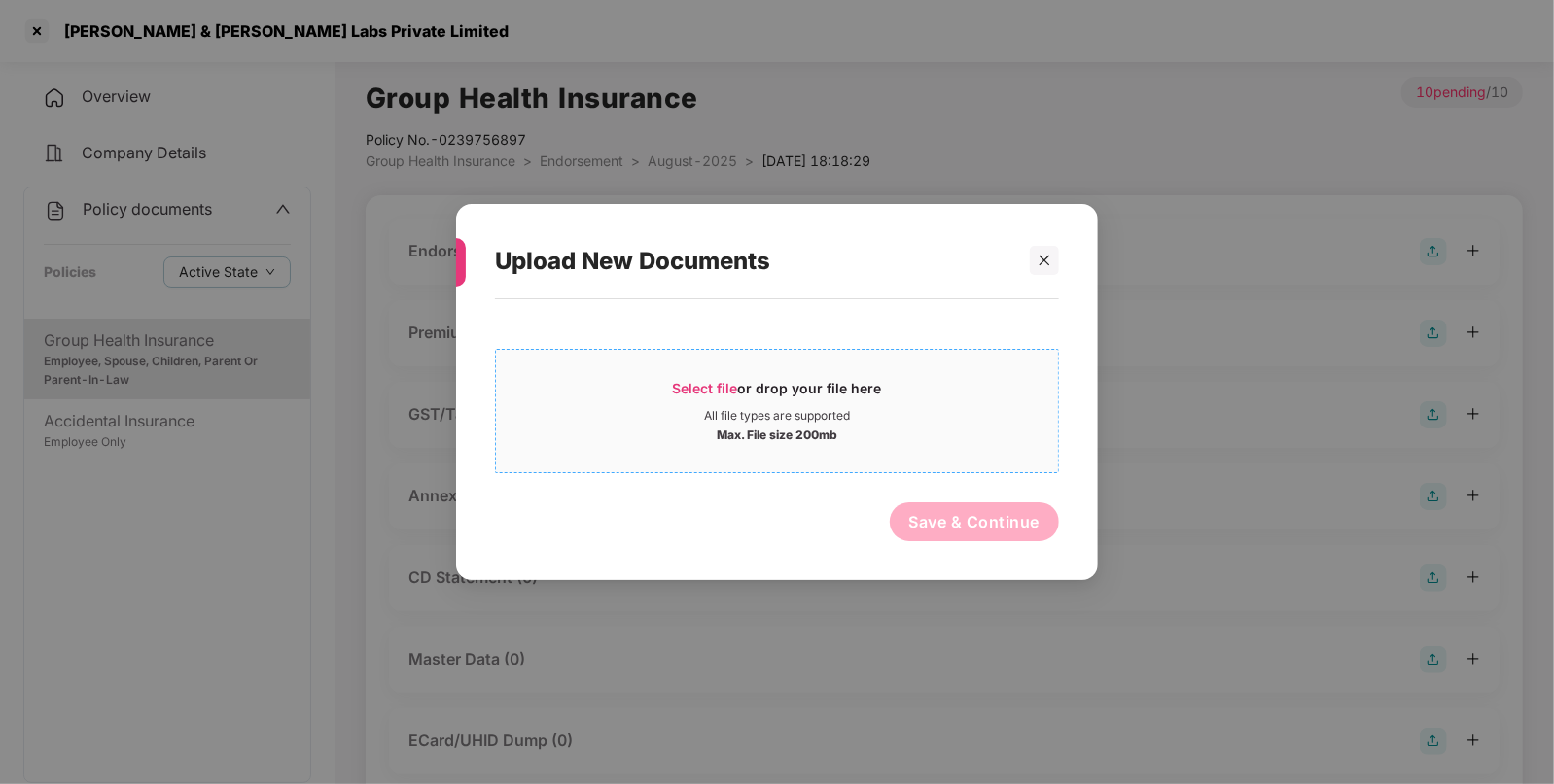
click at [687, 393] on span "Select file" at bounding box center [705, 388] width 65 height 17
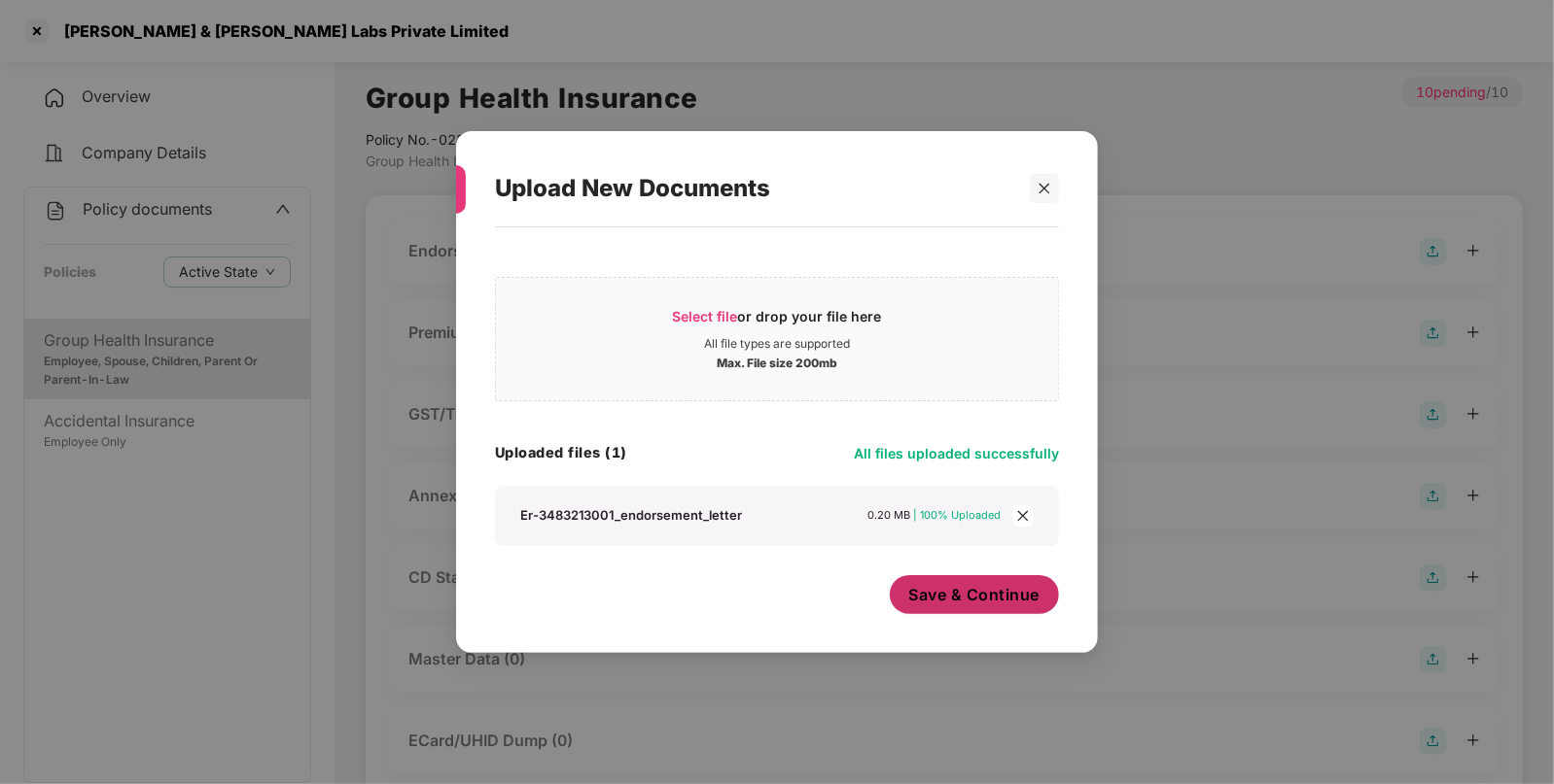
click at [1011, 603] on span "Save & Continue" at bounding box center [974, 595] width 131 height 22
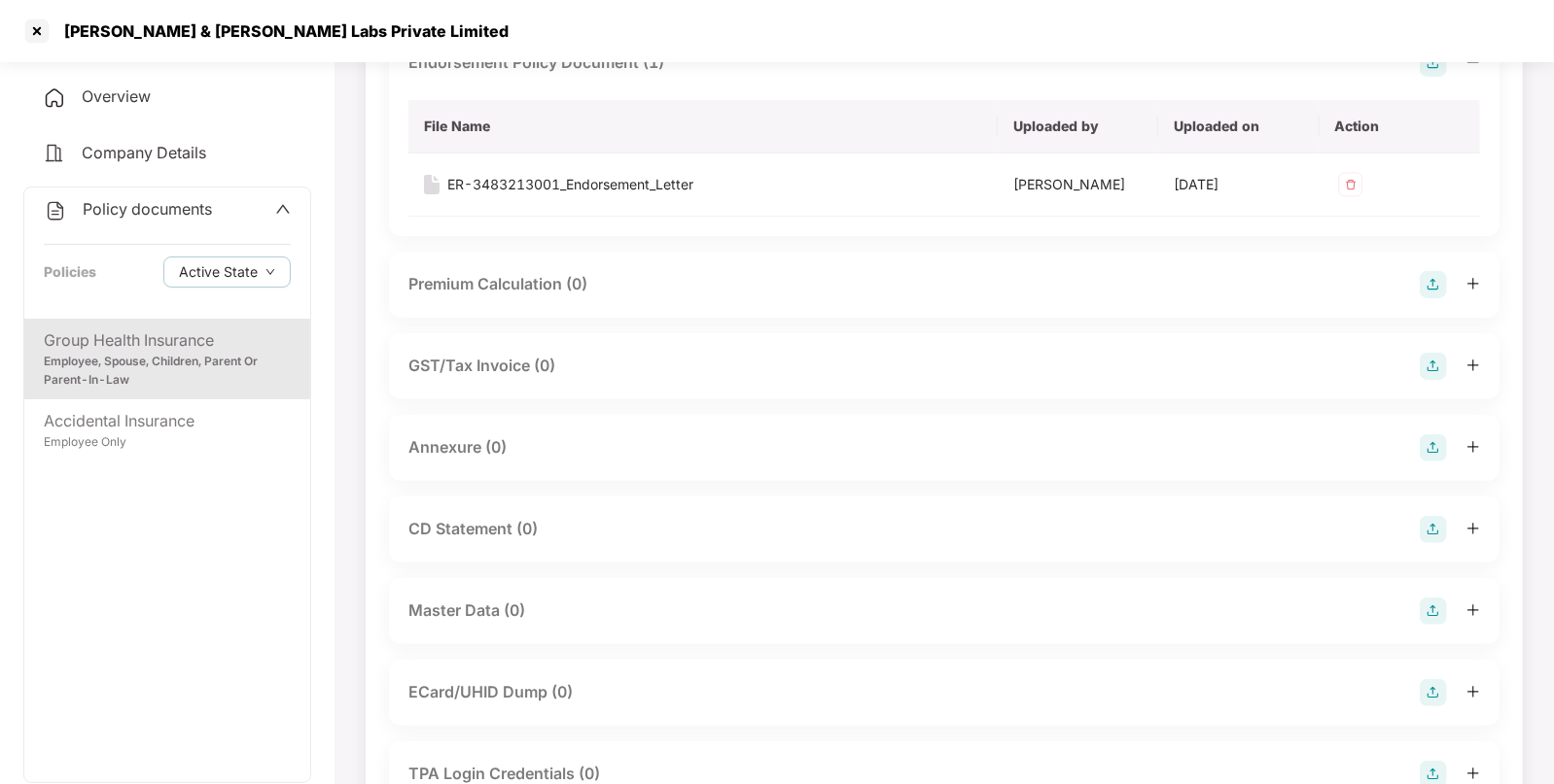
scroll to position [188, 0]
click at [1430, 603] on img at bounding box center [1434, 611] width 28 height 28
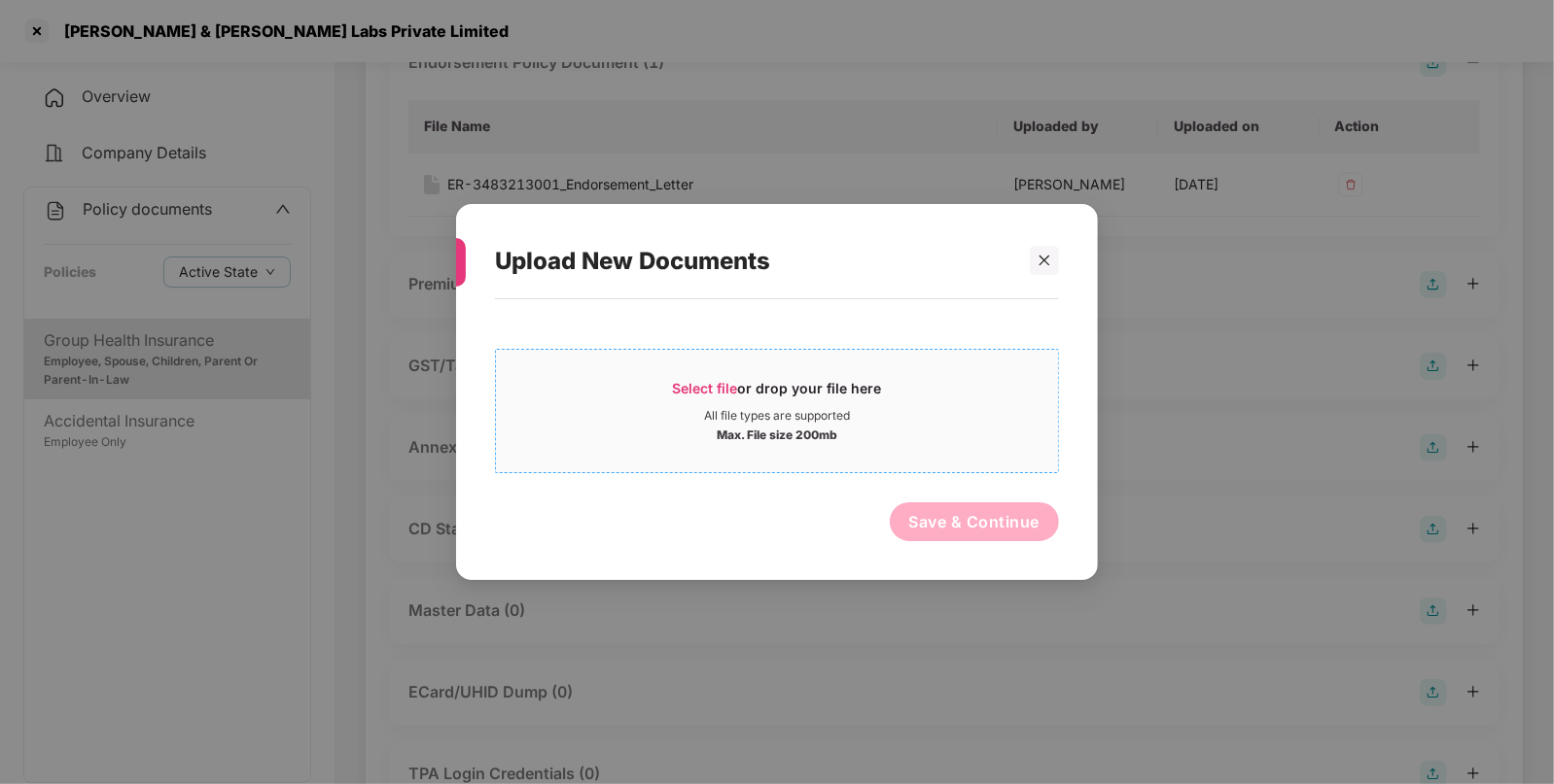
click at [698, 386] on span "Select file" at bounding box center [705, 388] width 65 height 17
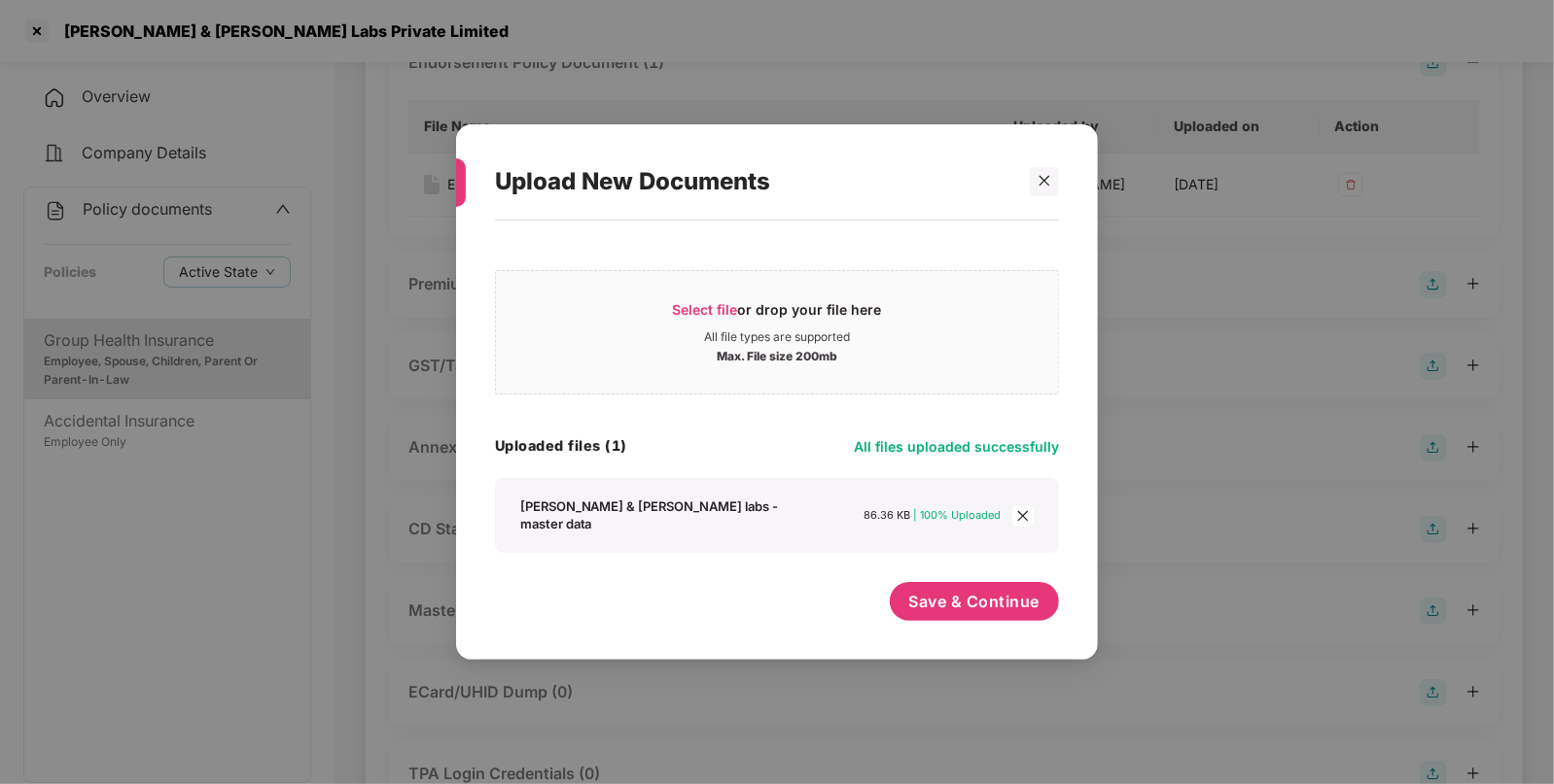
click at [969, 617] on div "Save & Continue" at bounding box center [975, 606] width 170 height 48
click at [968, 601] on span "Save & Continue" at bounding box center [974, 602] width 131 height 22
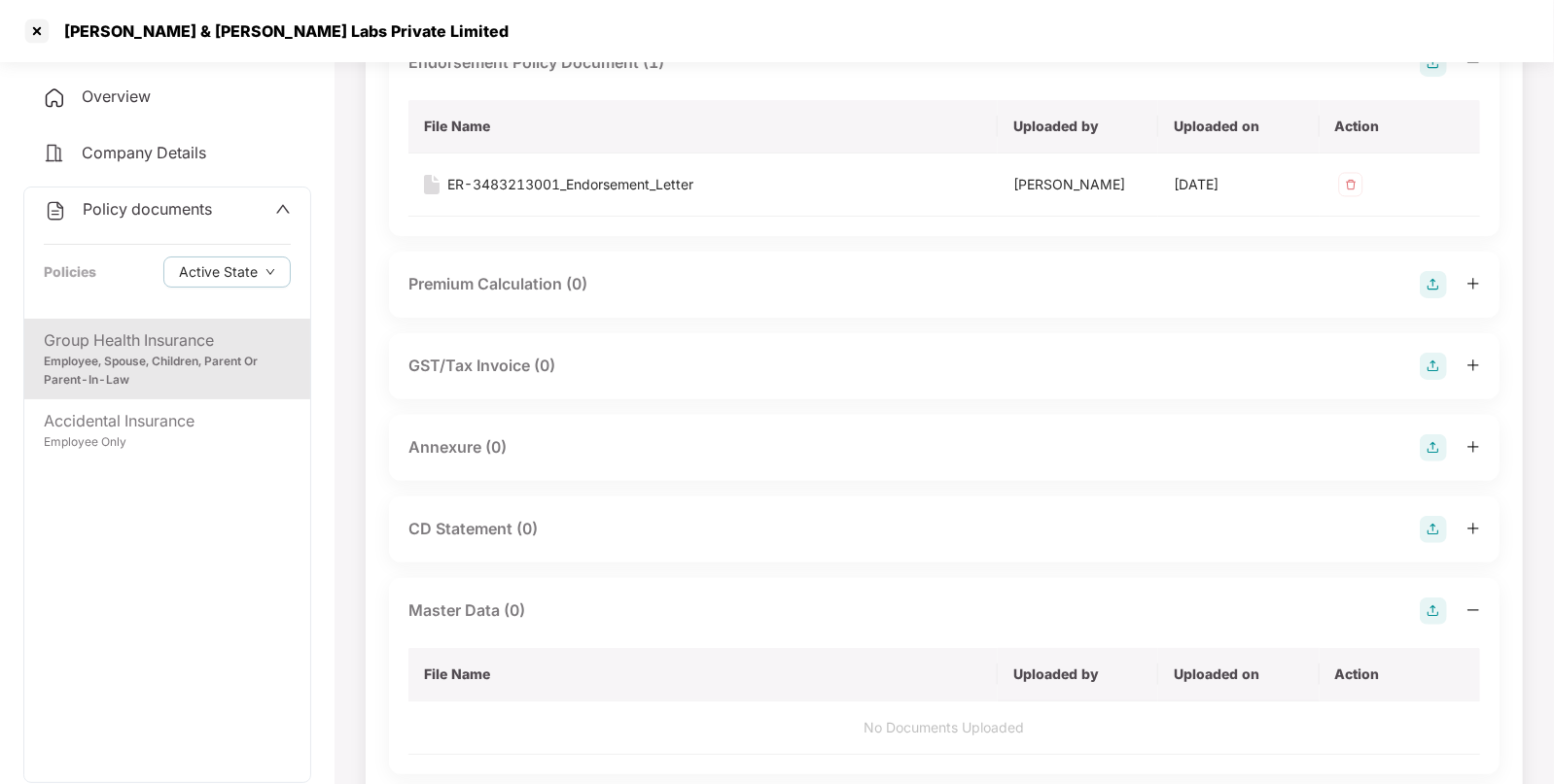
scroll to position [0, 0]
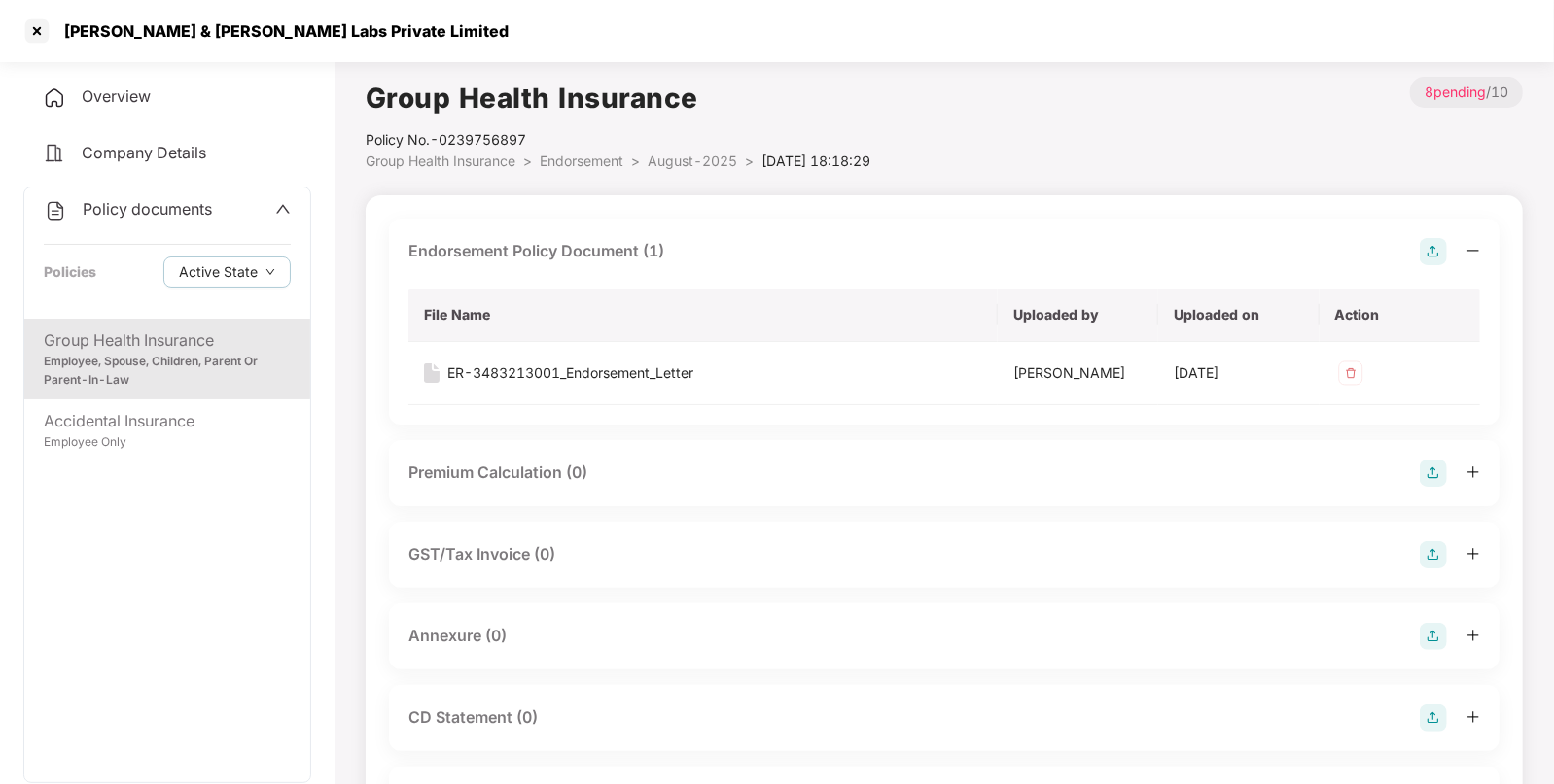
click at [591, 159] on span "Endorsement" at bounding box center [581, 161] width 84 height 17
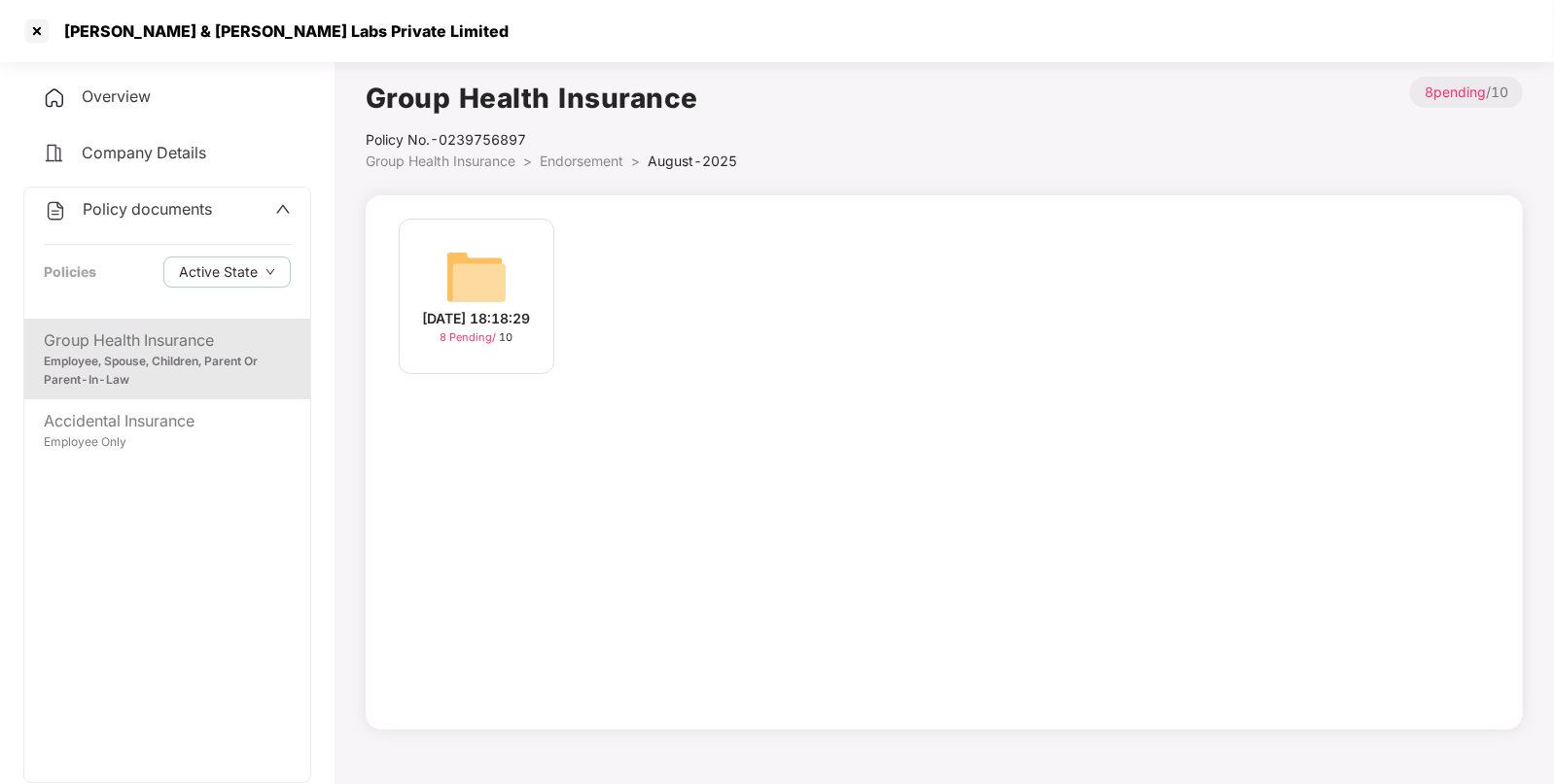
click at [583, 167] on span "Endorsement" at bounding box center [581, 161] width 84 height 17
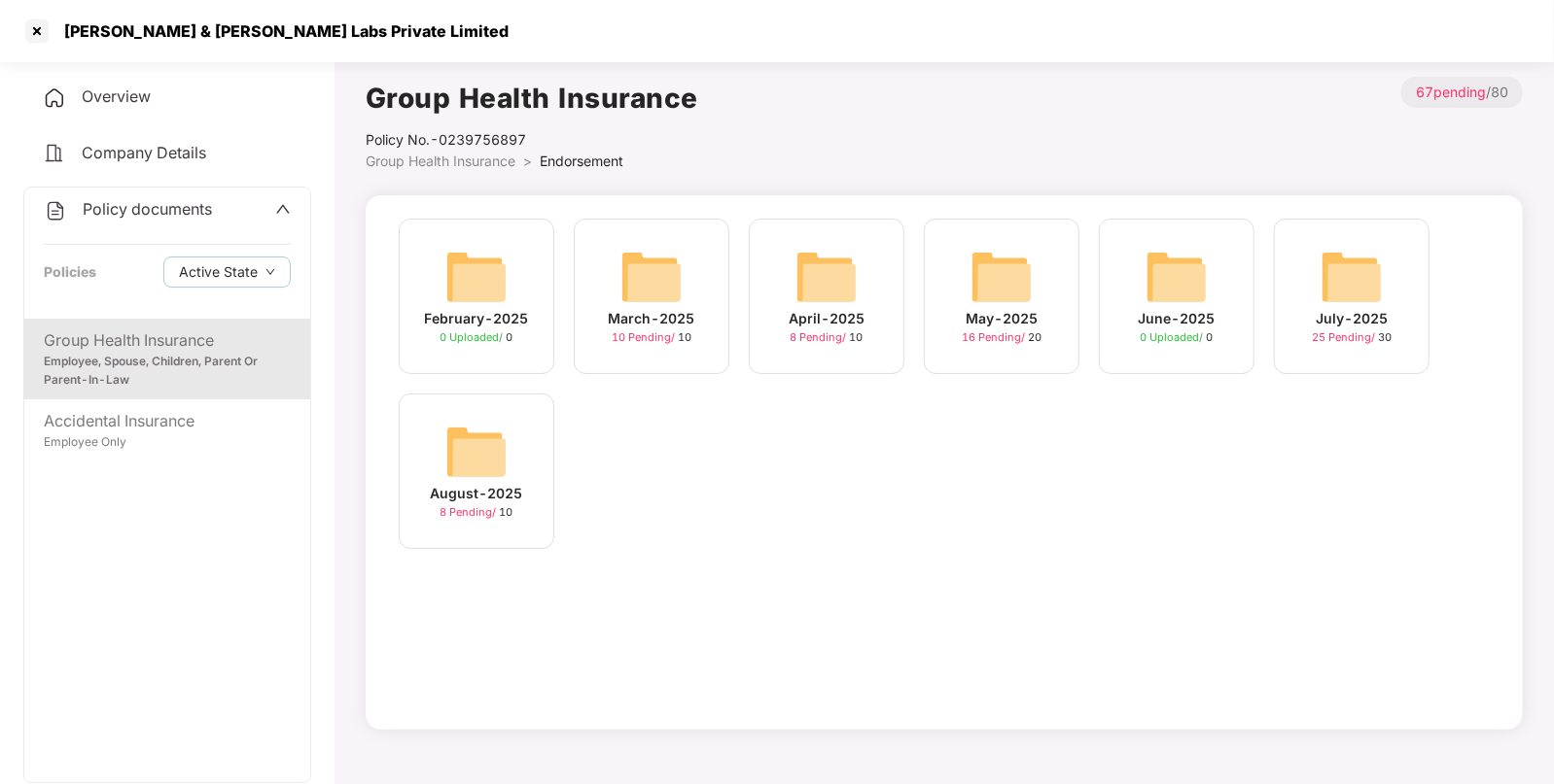
click at [1363, 306] on img at bounding box center [1351, 276] width 62 height 62
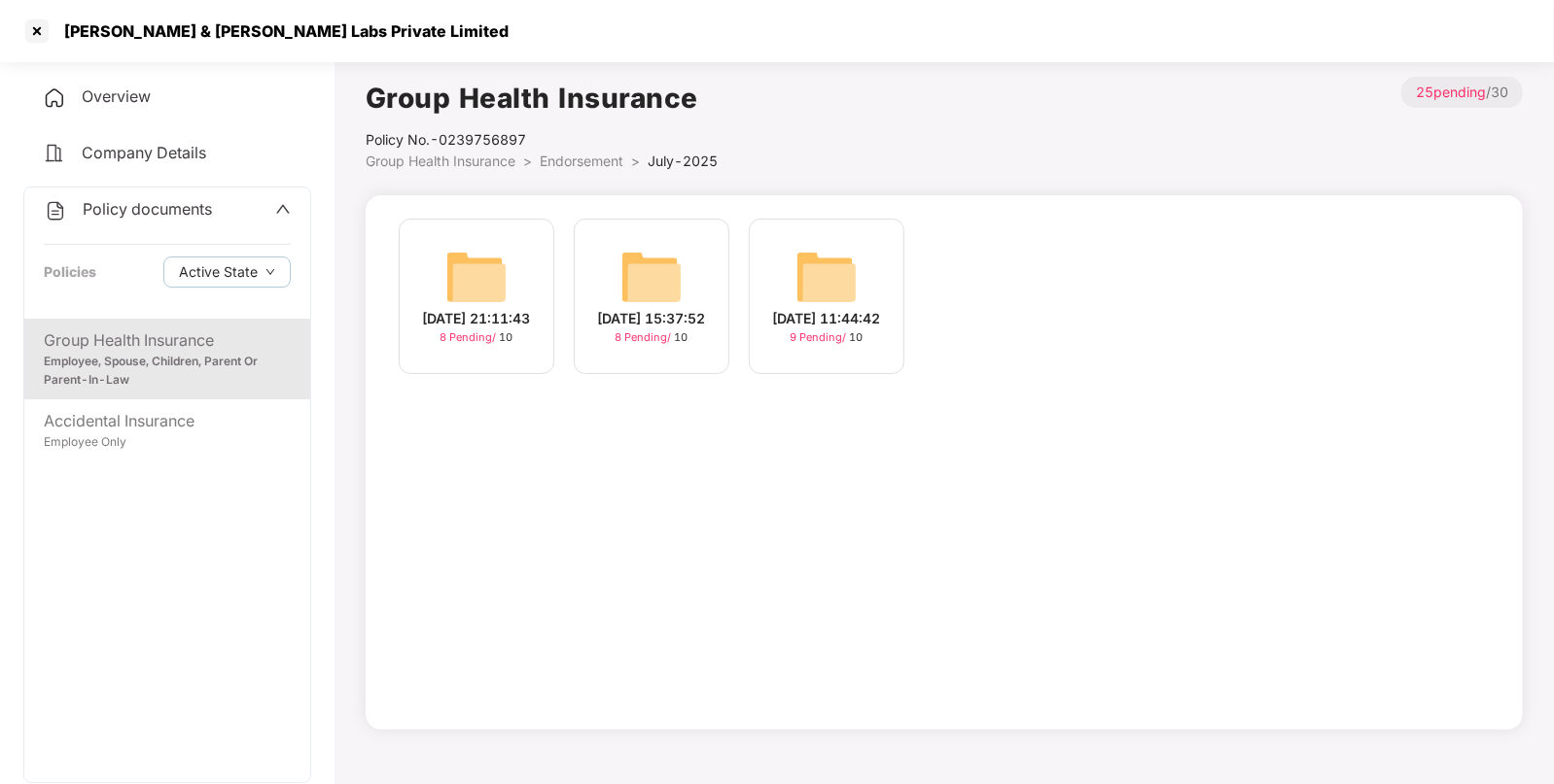
click at [628, 164] on li "Endorsement >" at bounding box center [593, 162] width 108 height 22
click at [573, 157] on span "Endorsement" at bounding box center [581, 161] width 84 height 17
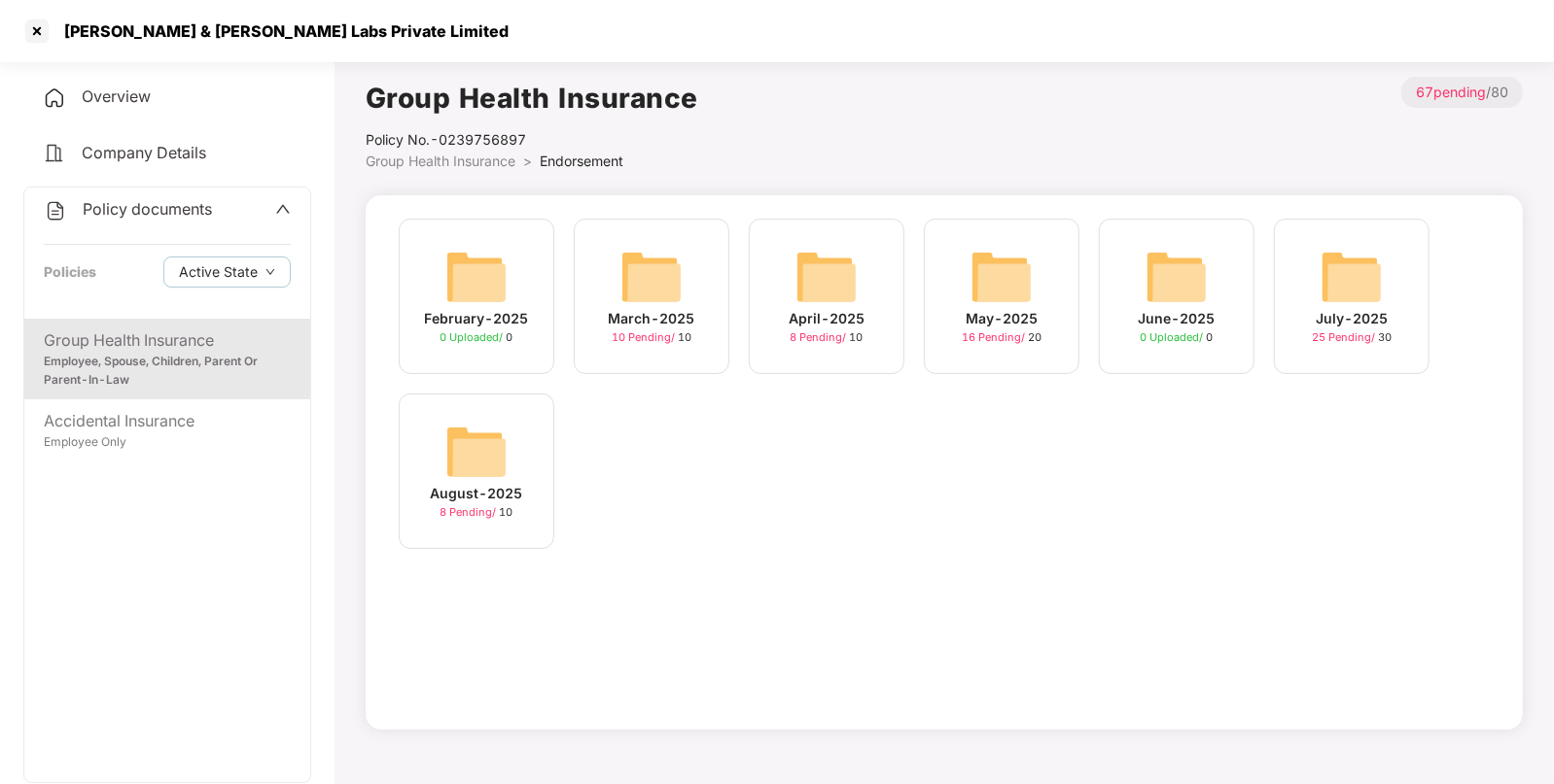
click at [22, 423] on aside "Overview Company Details Policy documents Policies Active State Group Health In…" at bounding box center [167, 418] width 334 height 731
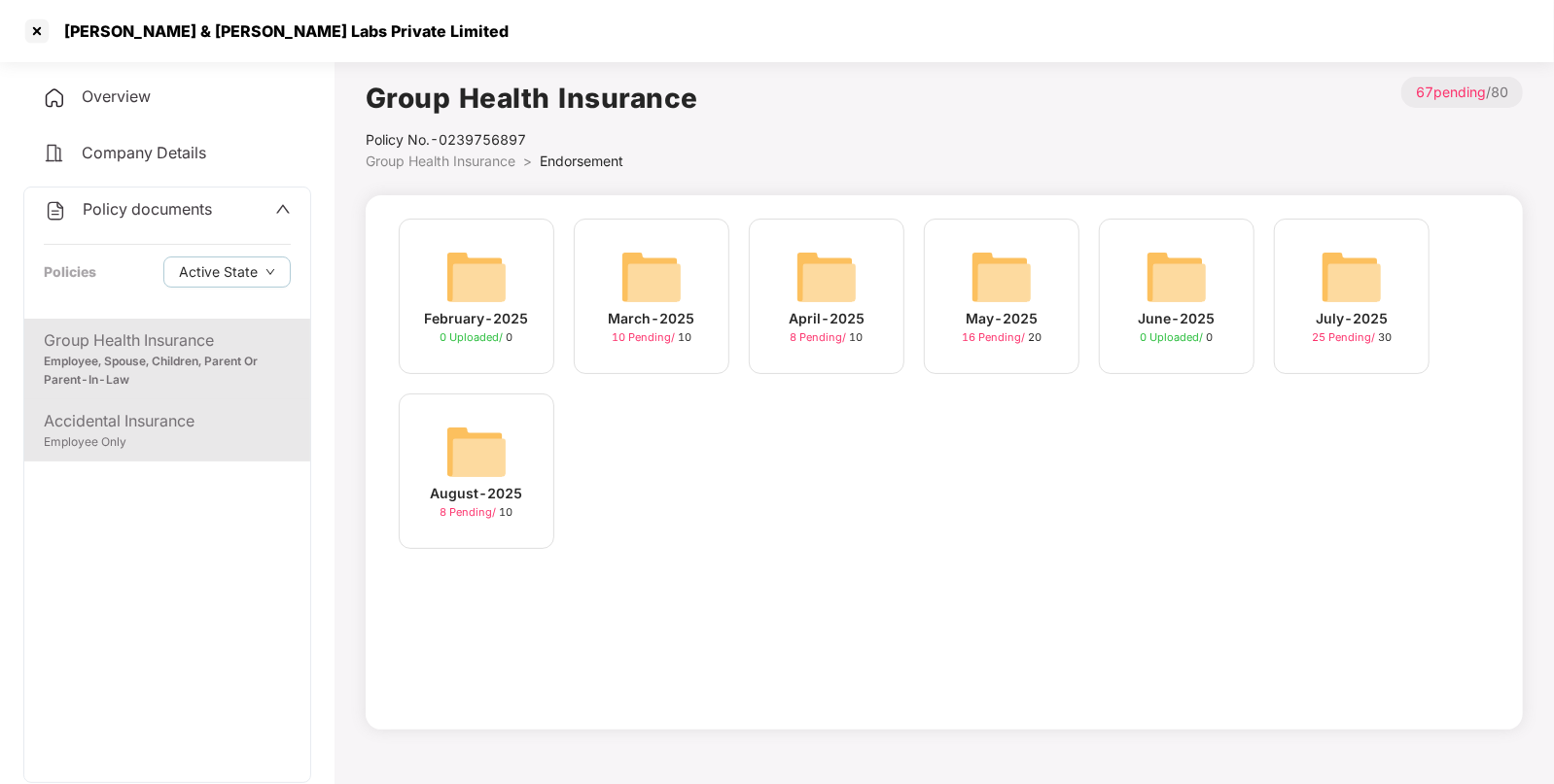
click at [124, 454] on div "Accidental Insurance Employee Only" at bounding box center [168, 430] width 286 height 62
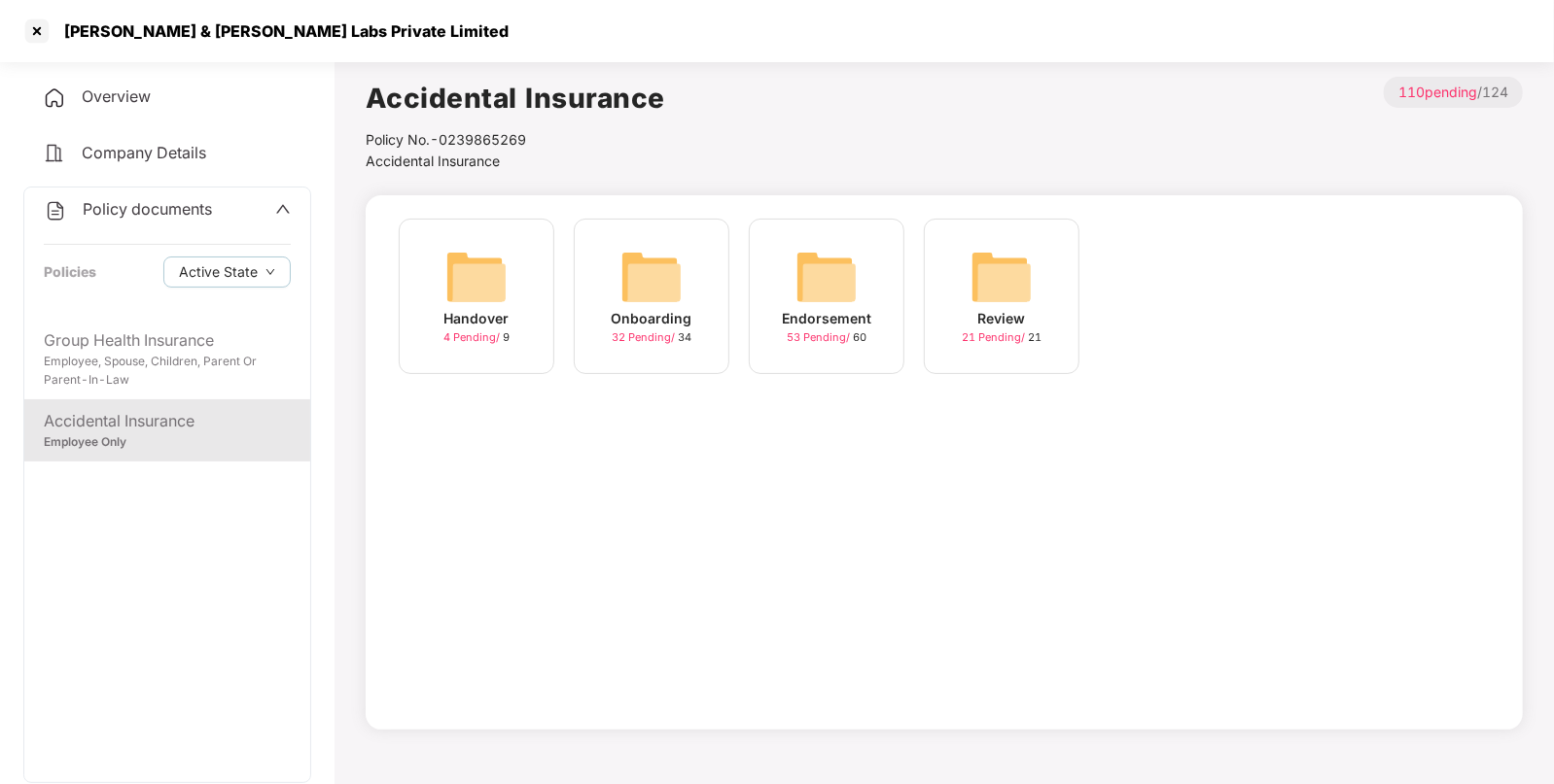
click at [819, 304] on img at bounding box center [826, 276] width 62 height 62
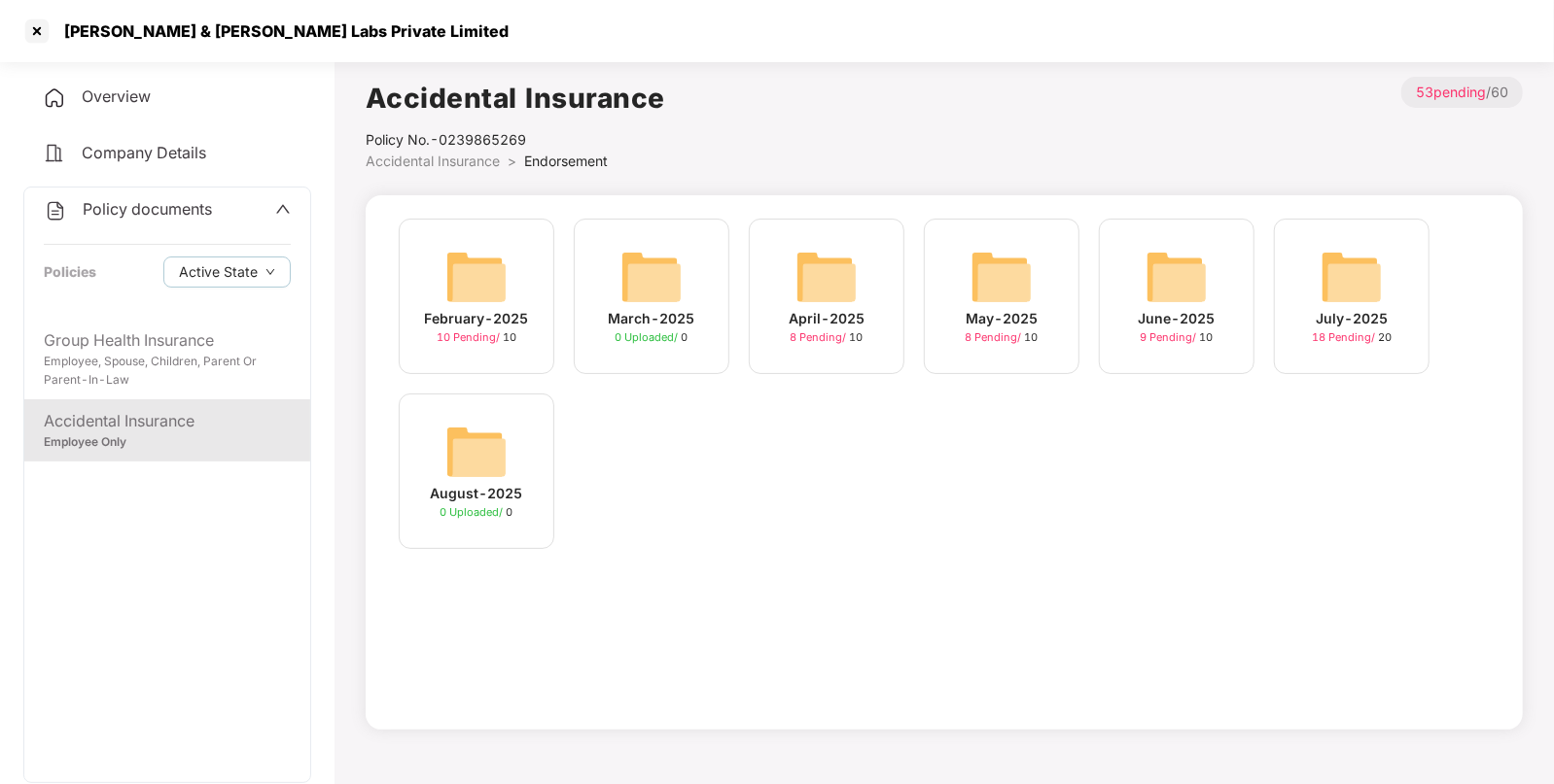
click at [1355, 262] on img at bounding box center [1351, 276] width 62 height 62
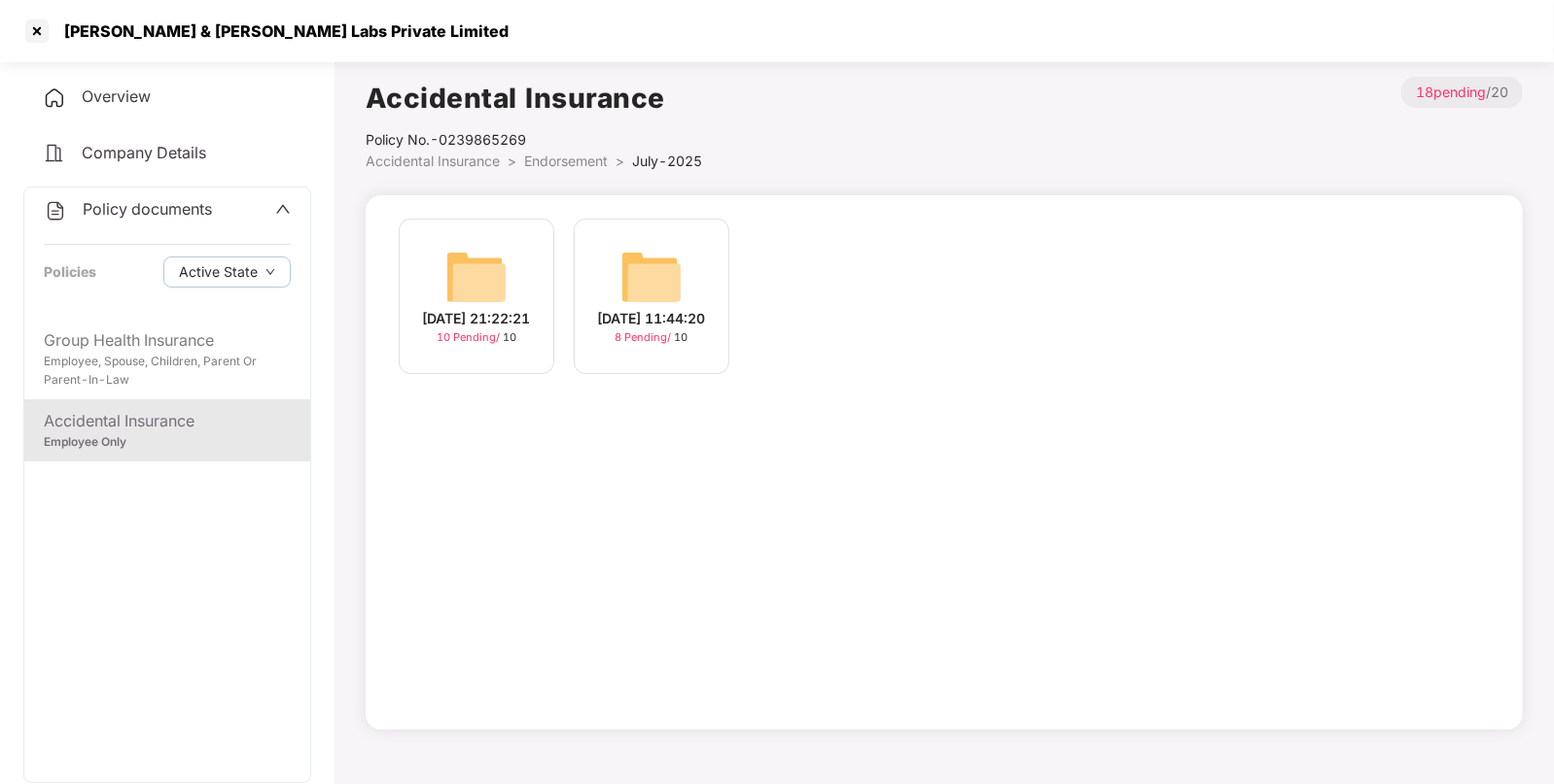
click at [573, 164] on span "Endorsement" at bounding box center [565, 161] width 84 height 17
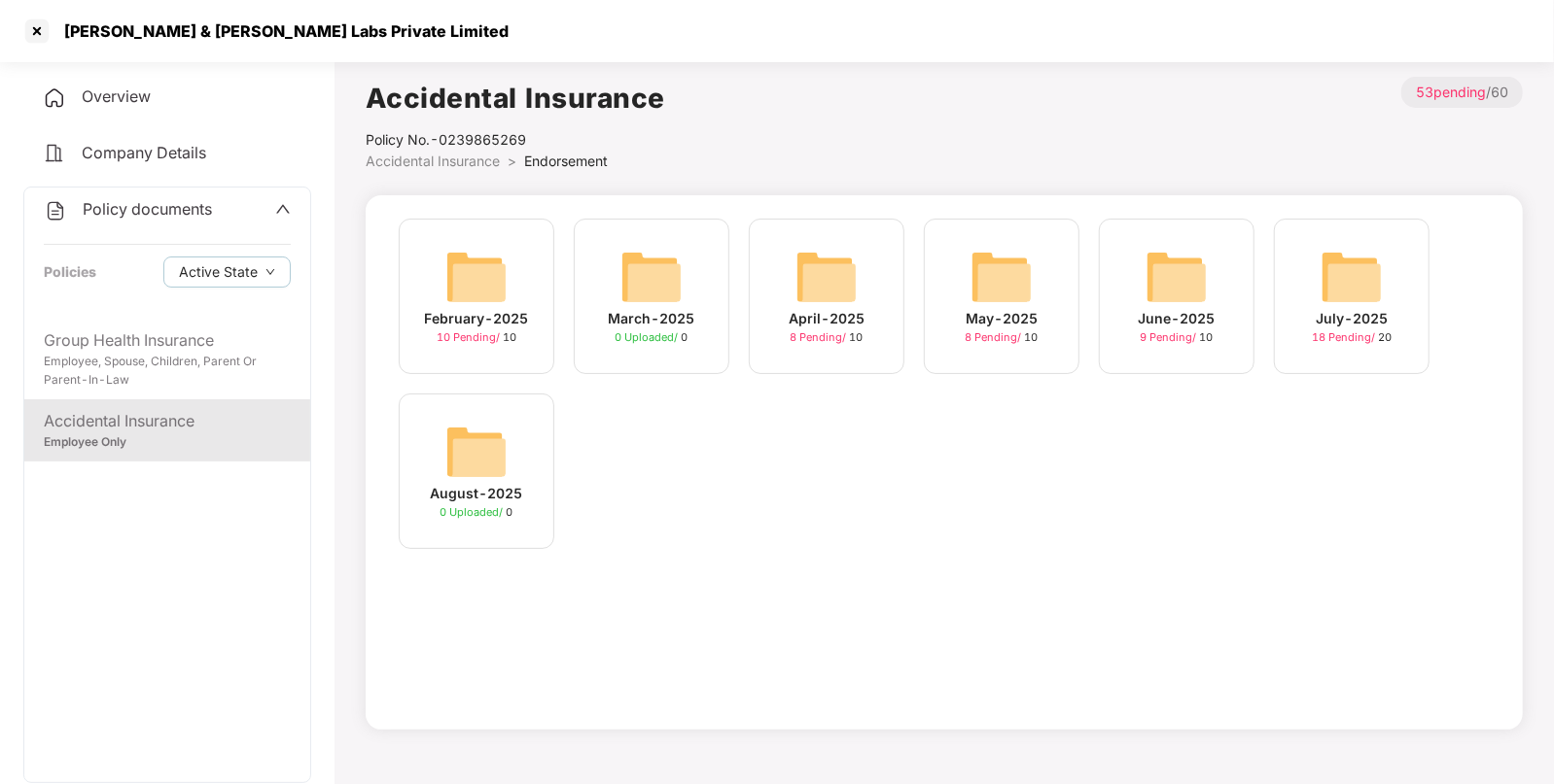
click at [1367, 284] on img at bounding box center [1351, 276] width 62 height 62
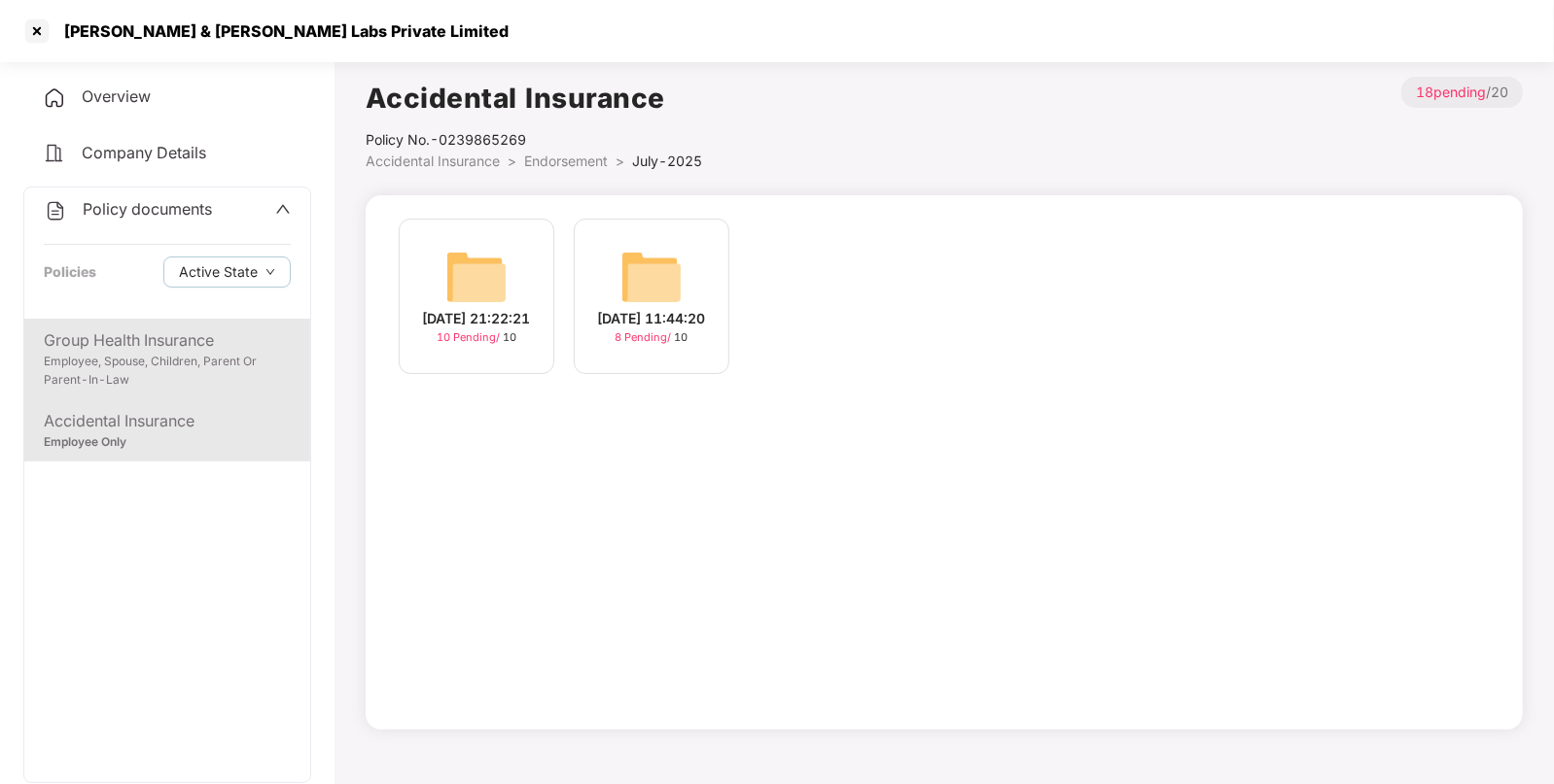
click at [146, 363] on div "Employee, Spouse, Children, Parent Or Parent-In-Law" at bounding box center [167, 371] width 247 height 36
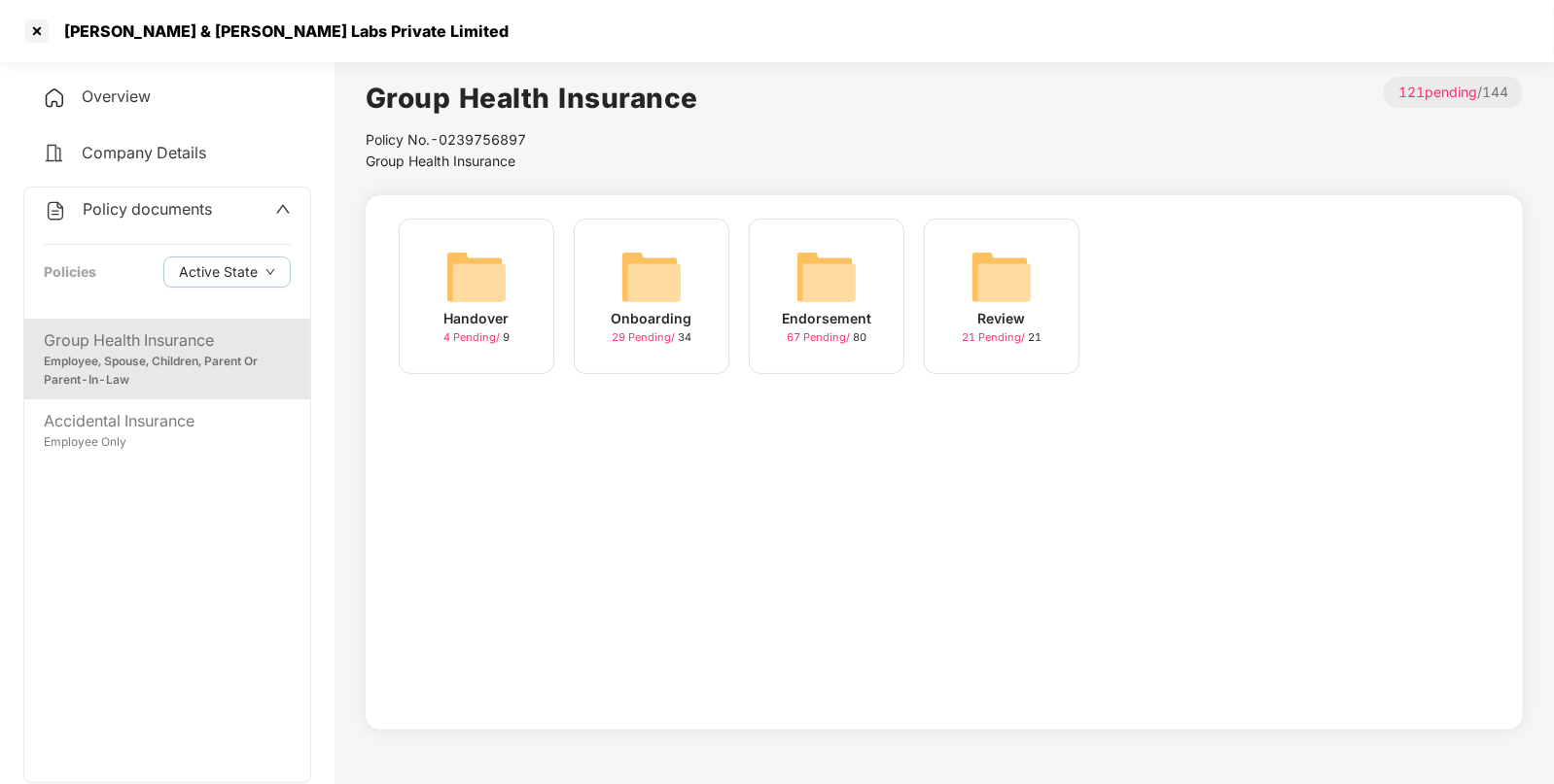
click at [830, 292] on img at bounding box center [826, 276] width 62 height 62
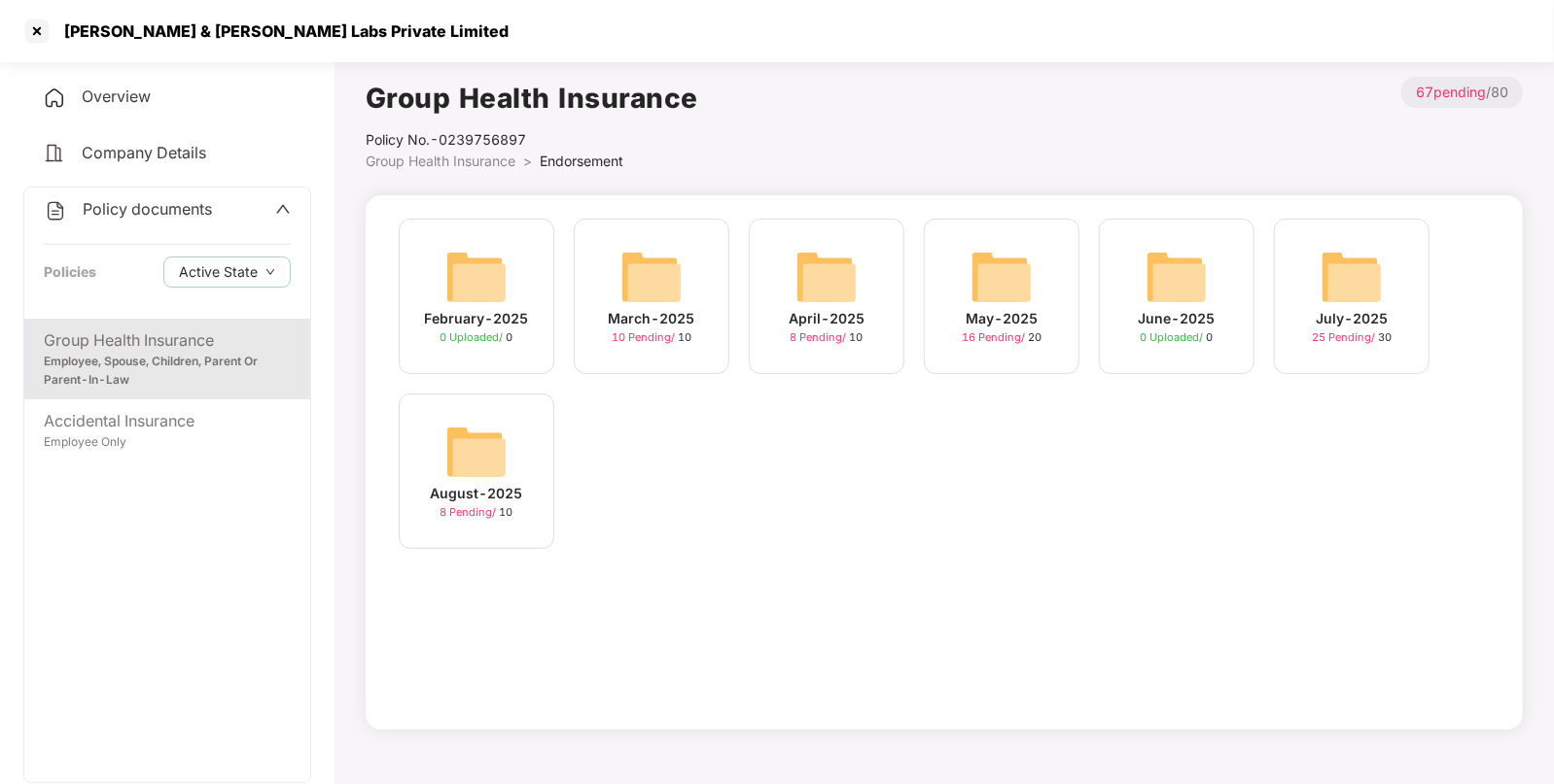
click at [1322, 283] on img at bounding box center [1351, 276] width 62 height 62
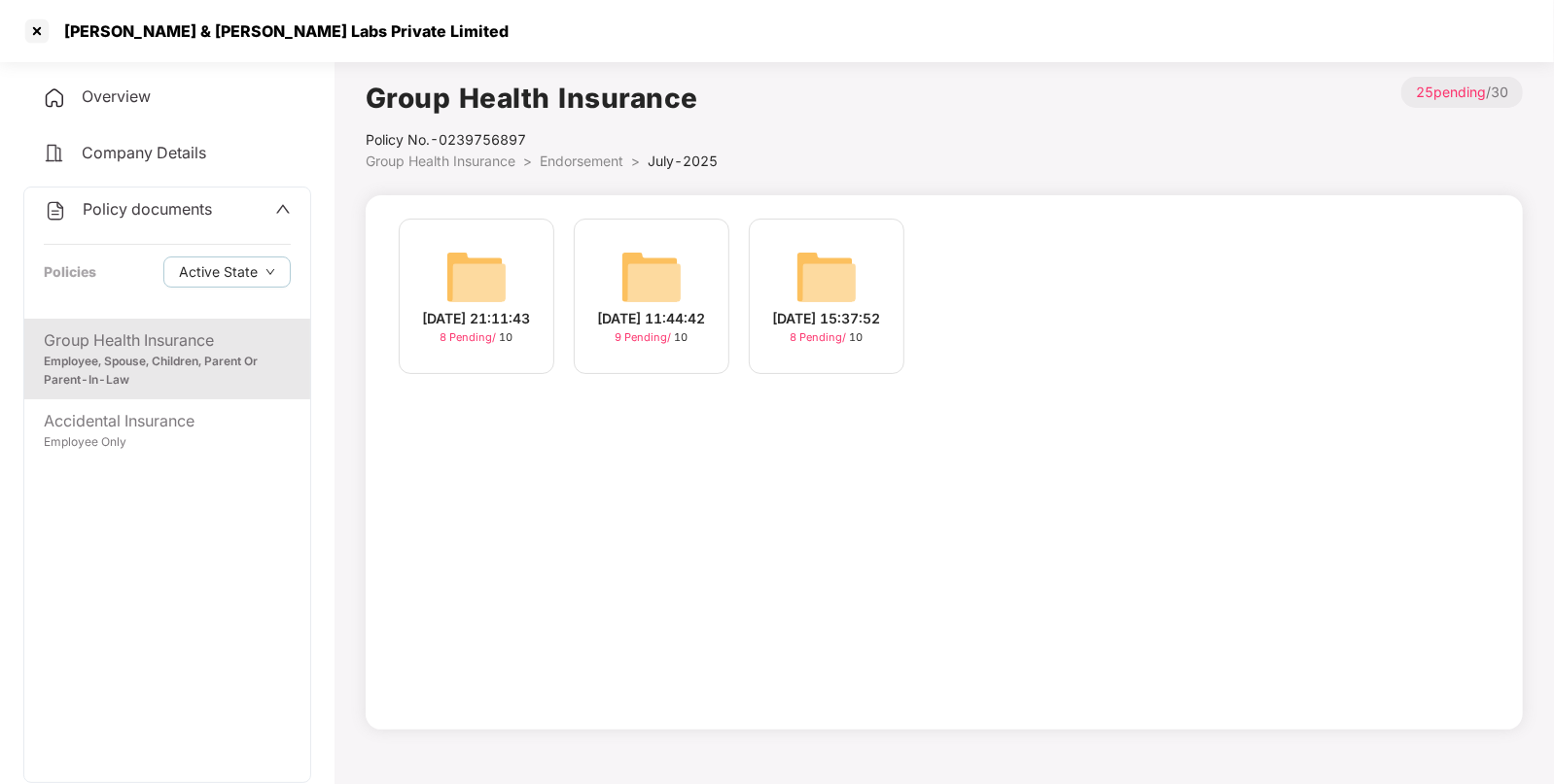
click at [472, 263] on img at bounding box center [476, 276] width 62 height 62
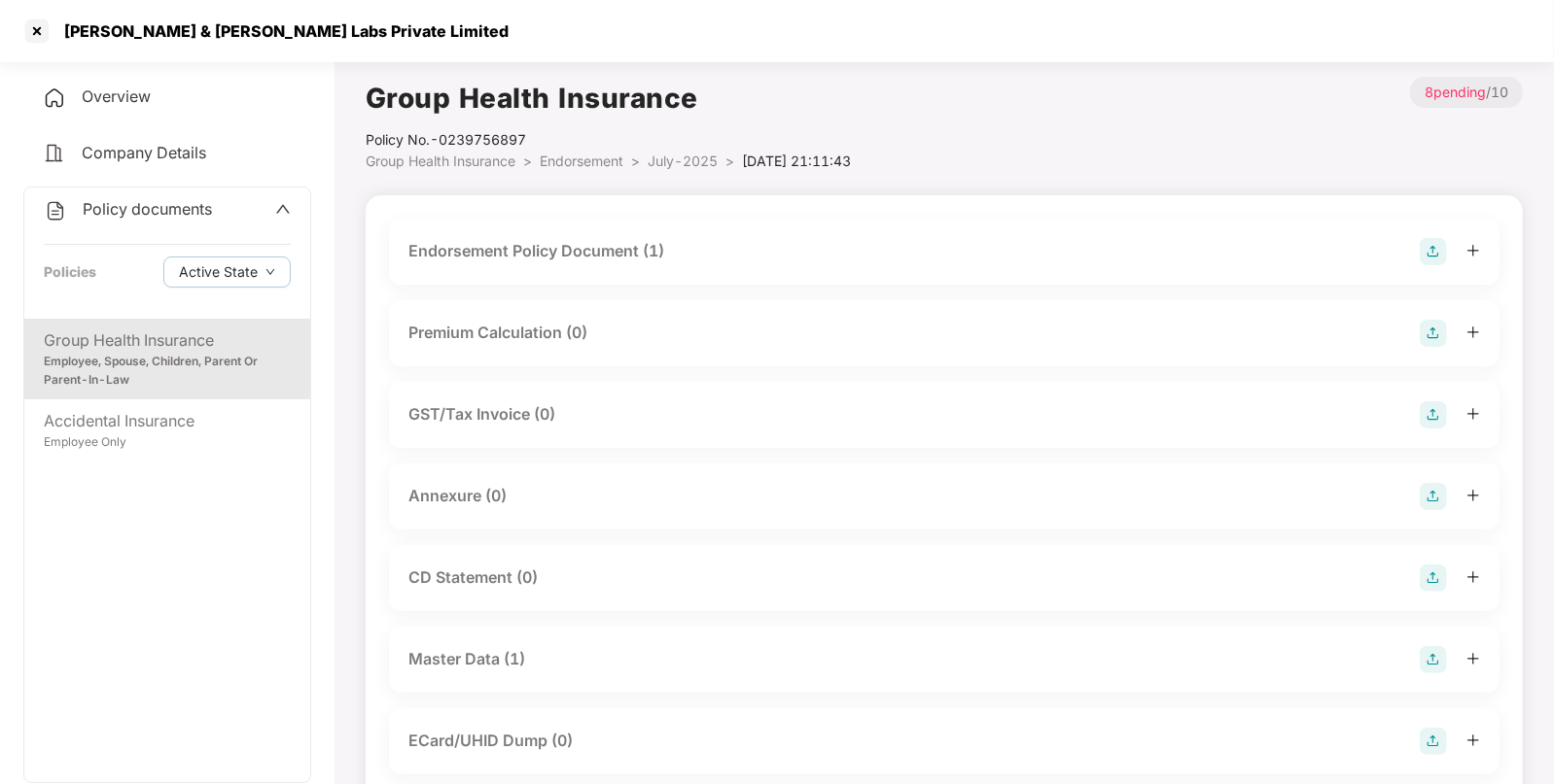
click at [547, 628] on div "Master Data (1)" at bounding box center [943, 660] width 1110 height 66
click at [547, 643] on div "Master Data (1)" at bounding box center [943, 660] width 1110 height 66
click at [632, 676] on div "Master Data (1)" at bounding box center [943, 660] width 1110 height 66
click at [486, 665] on div "Master Data (1)" at bounding box center [467, 659] width 116 height 25
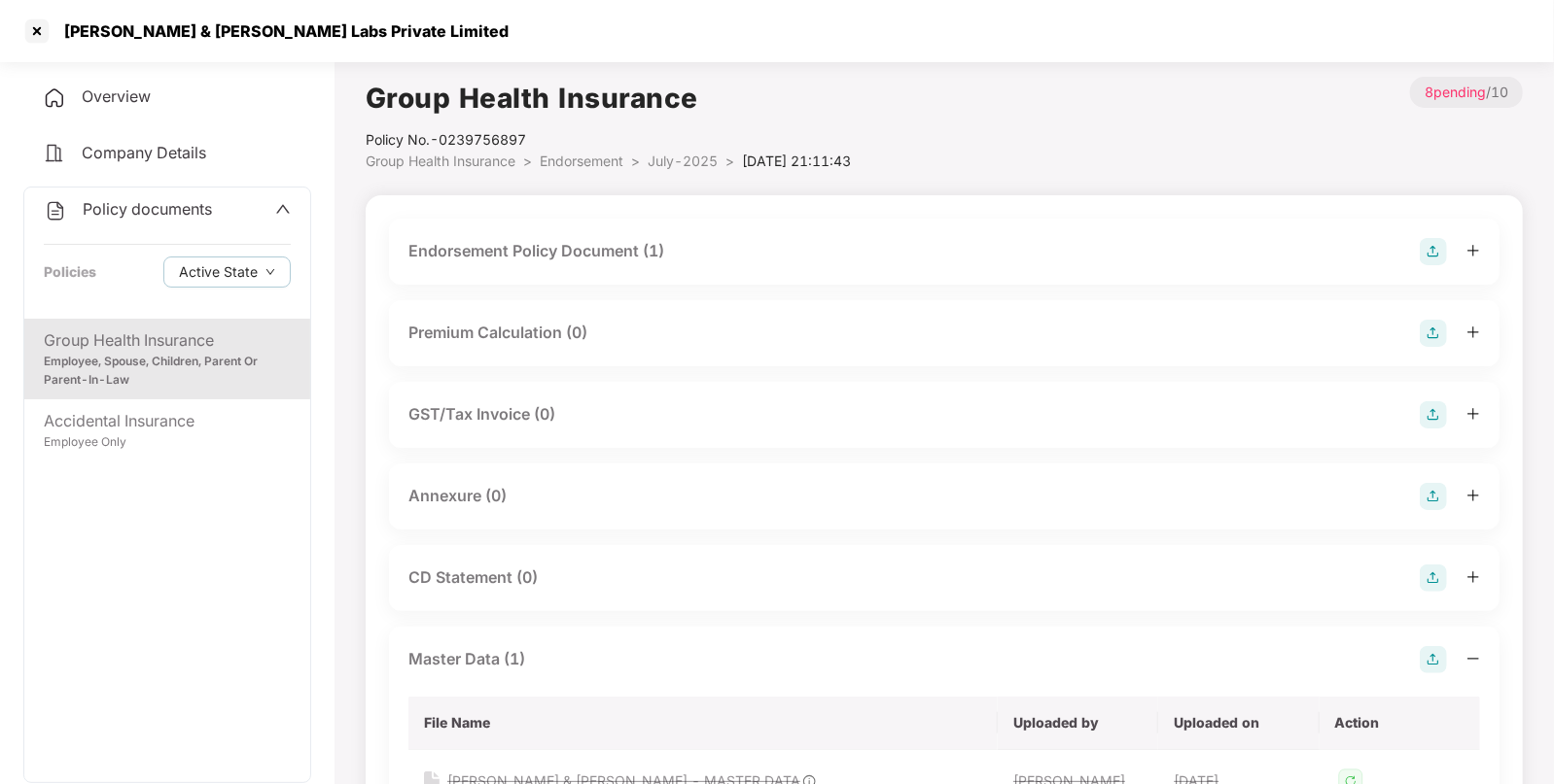
click at [787, 162] on span "21-Jul-2025 21:11:43" at bounding box center [796, 161] width 109 height 17
click at [675, 158] on span "July-2025" at bounding box center [682, 161] width 70 height 17
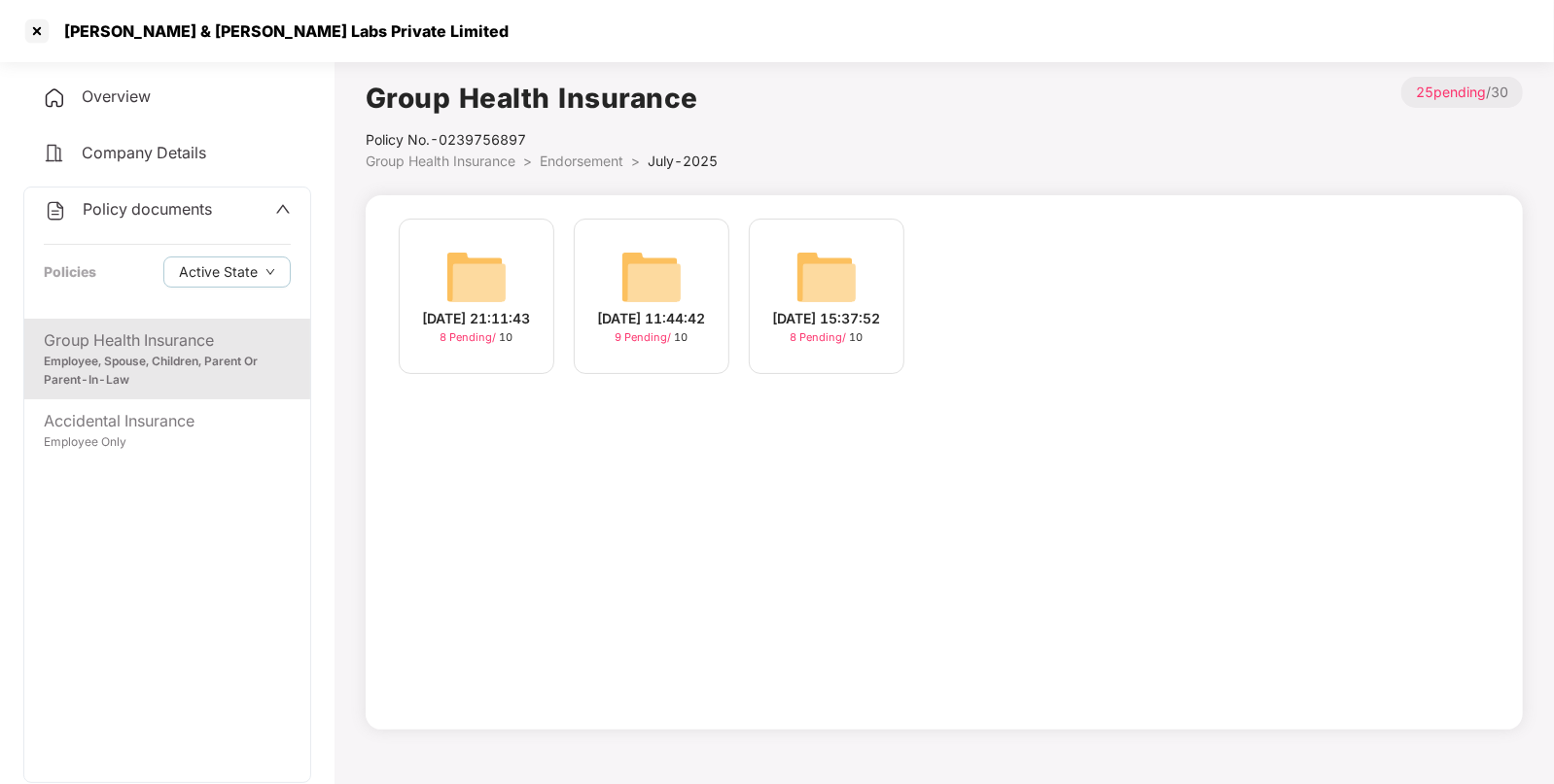
click at [565, 156] on span "Endorsement" at bounding box center [581, 161] width 84 height 17
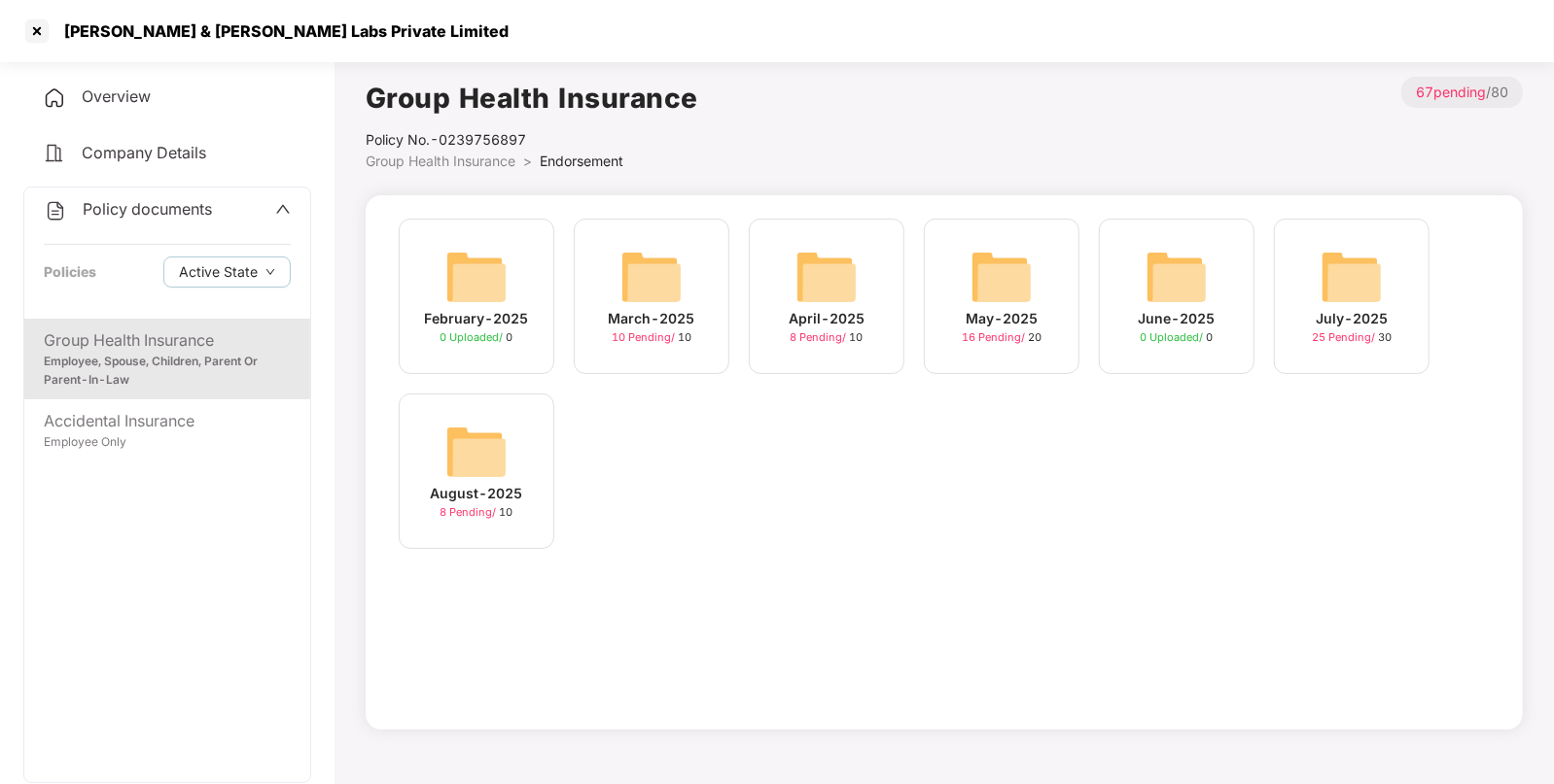
click at [432, 461] on div "August-2025 8 Pending / 10" at bounding box center [477, 471] width 156 height 156
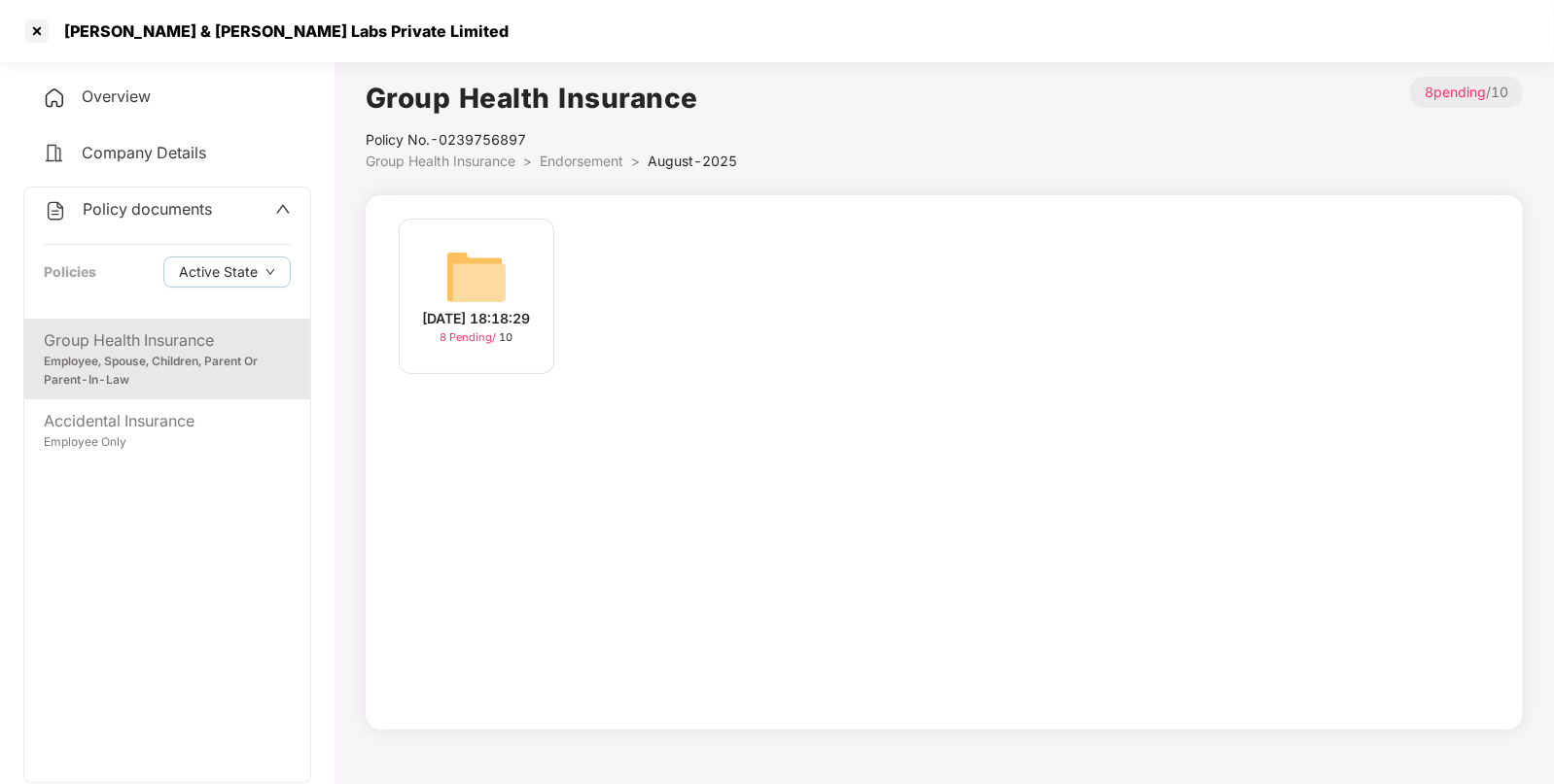
click at [469, 287] on img at bounding box center [476, 276] width 62 height 62
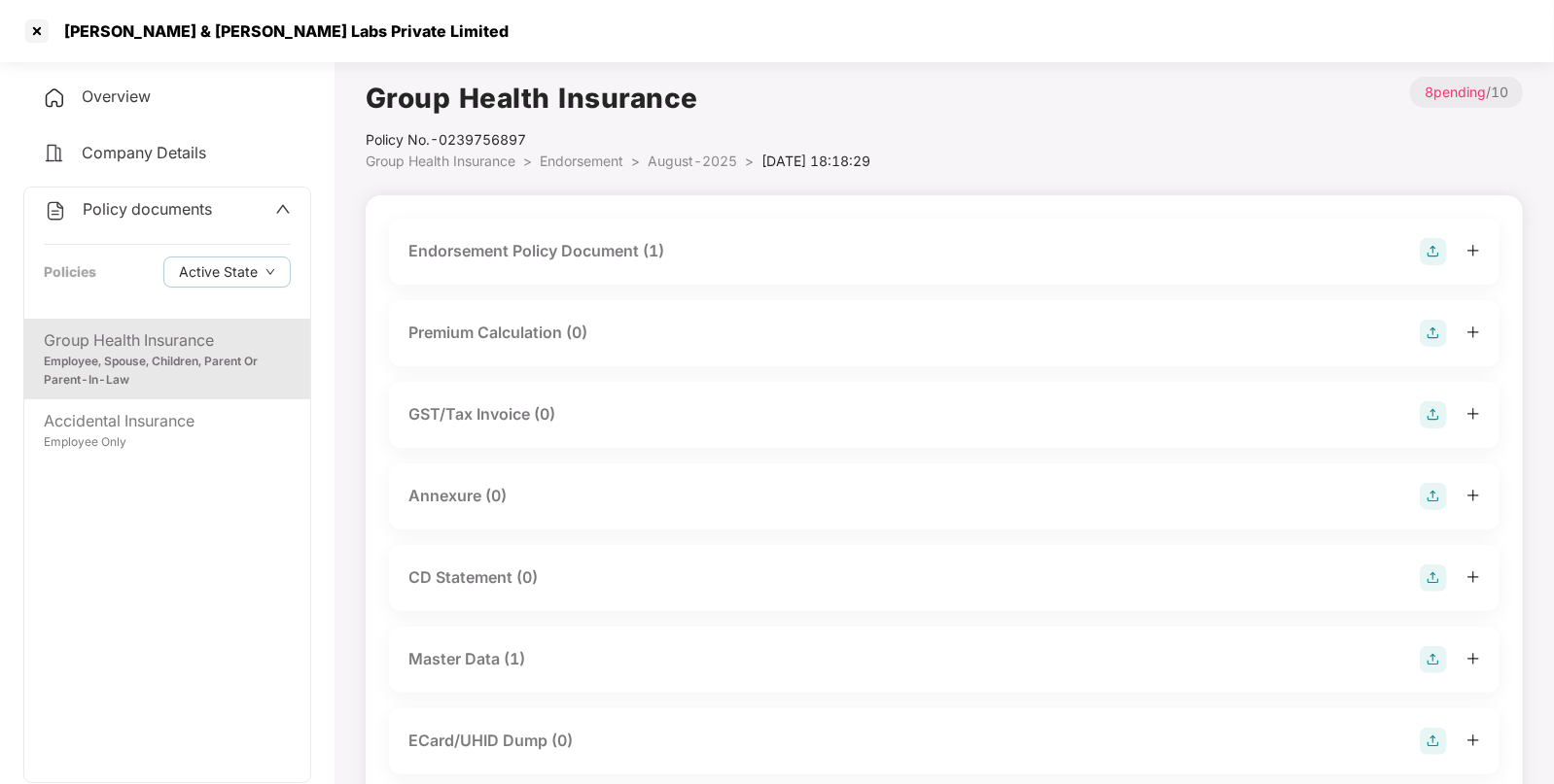
click at [646, 633] on div "Master Data (1)" at bounding box center [943, 660] width 1110 height 66
click at [596, 664] on div "Master Data (1)" at bounding box center [944, 660] width 1072 height 28
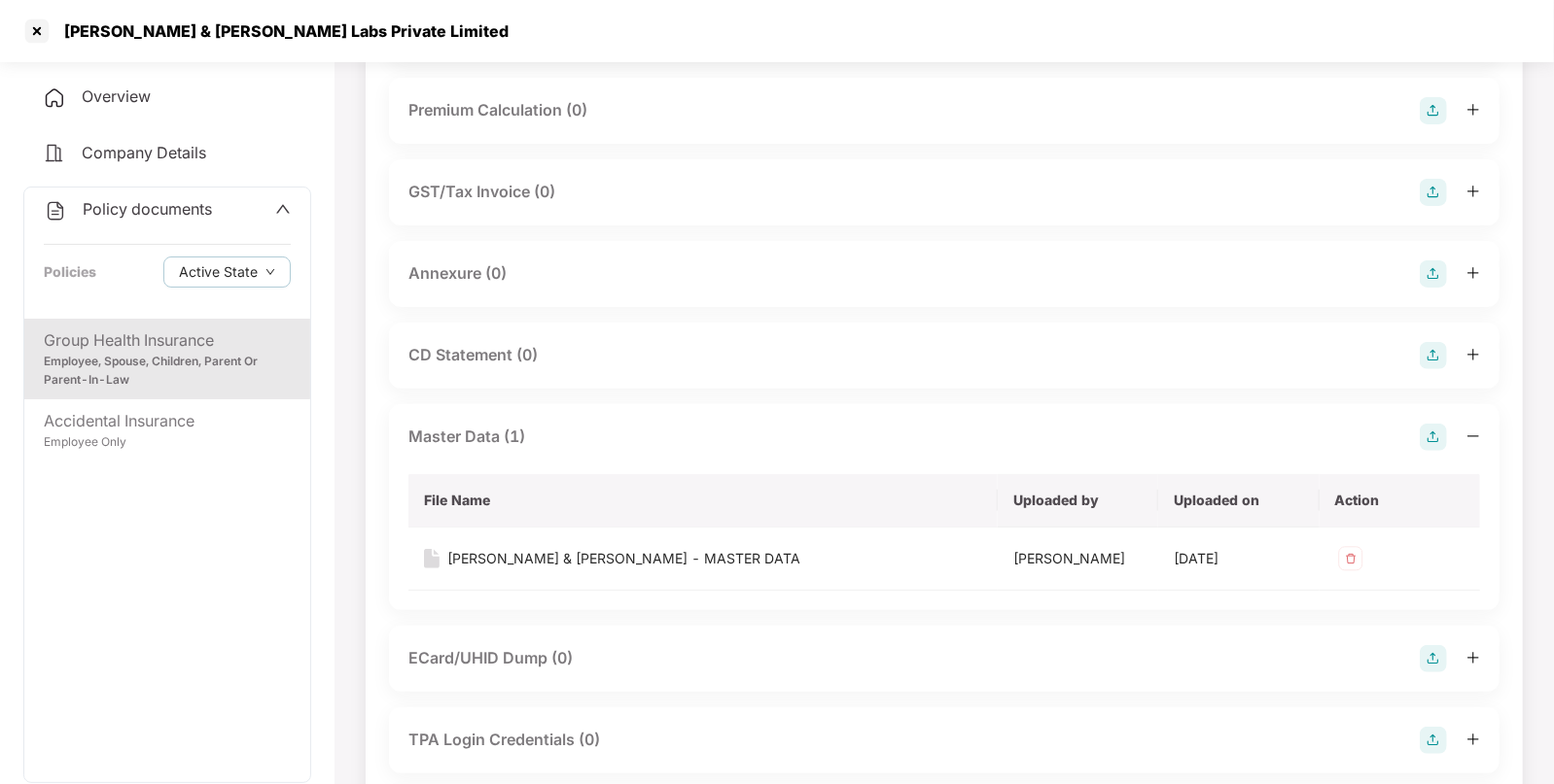
scroll to position [223, 0]
click at [35, 36] on div at bounding box center [37, 32] width 32 height 32
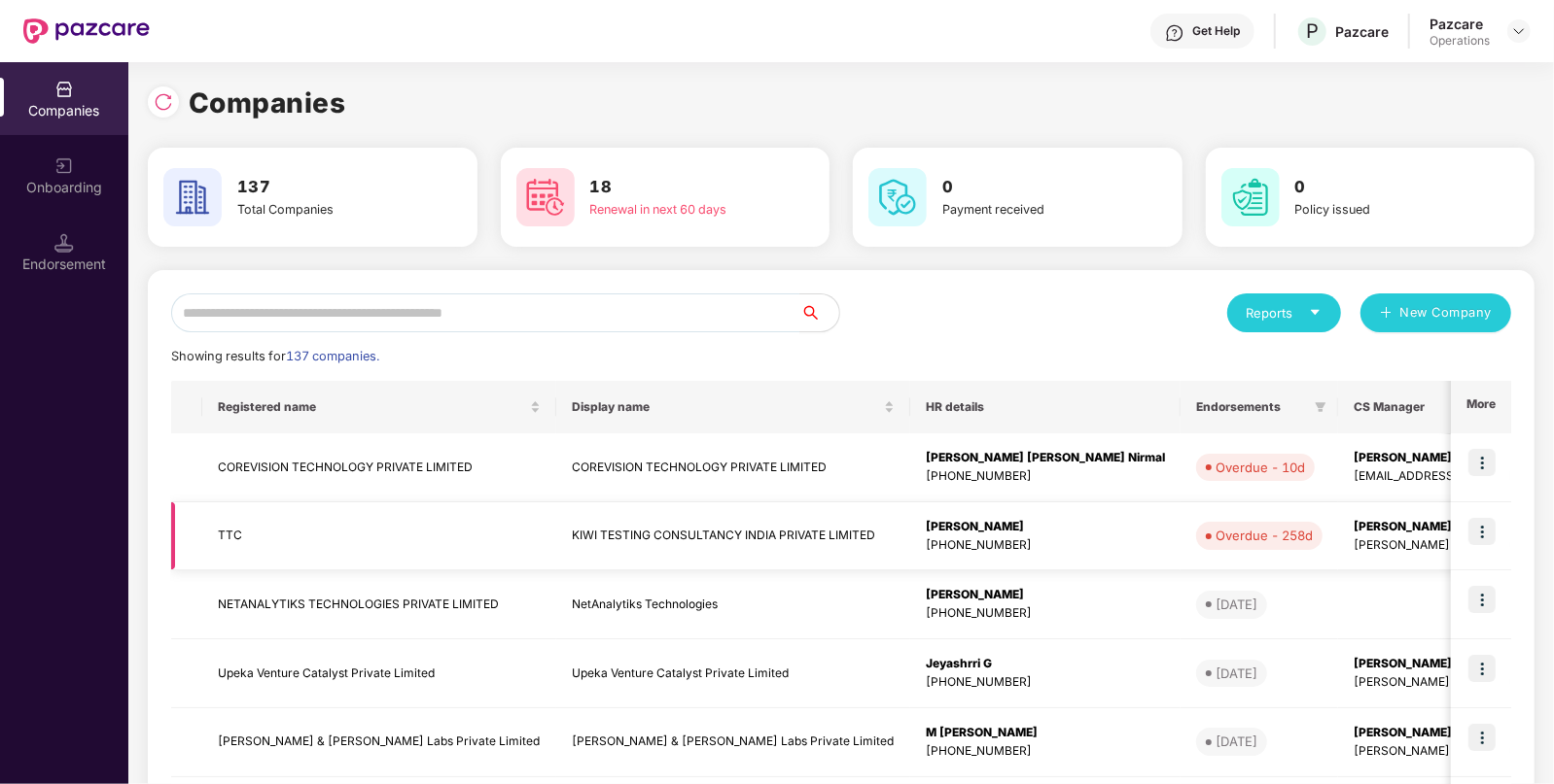
scroll to position [0, 0]
click at [529, 301] on input "text" at bounding box center [485, 313] width 629 height 38
type input "*"
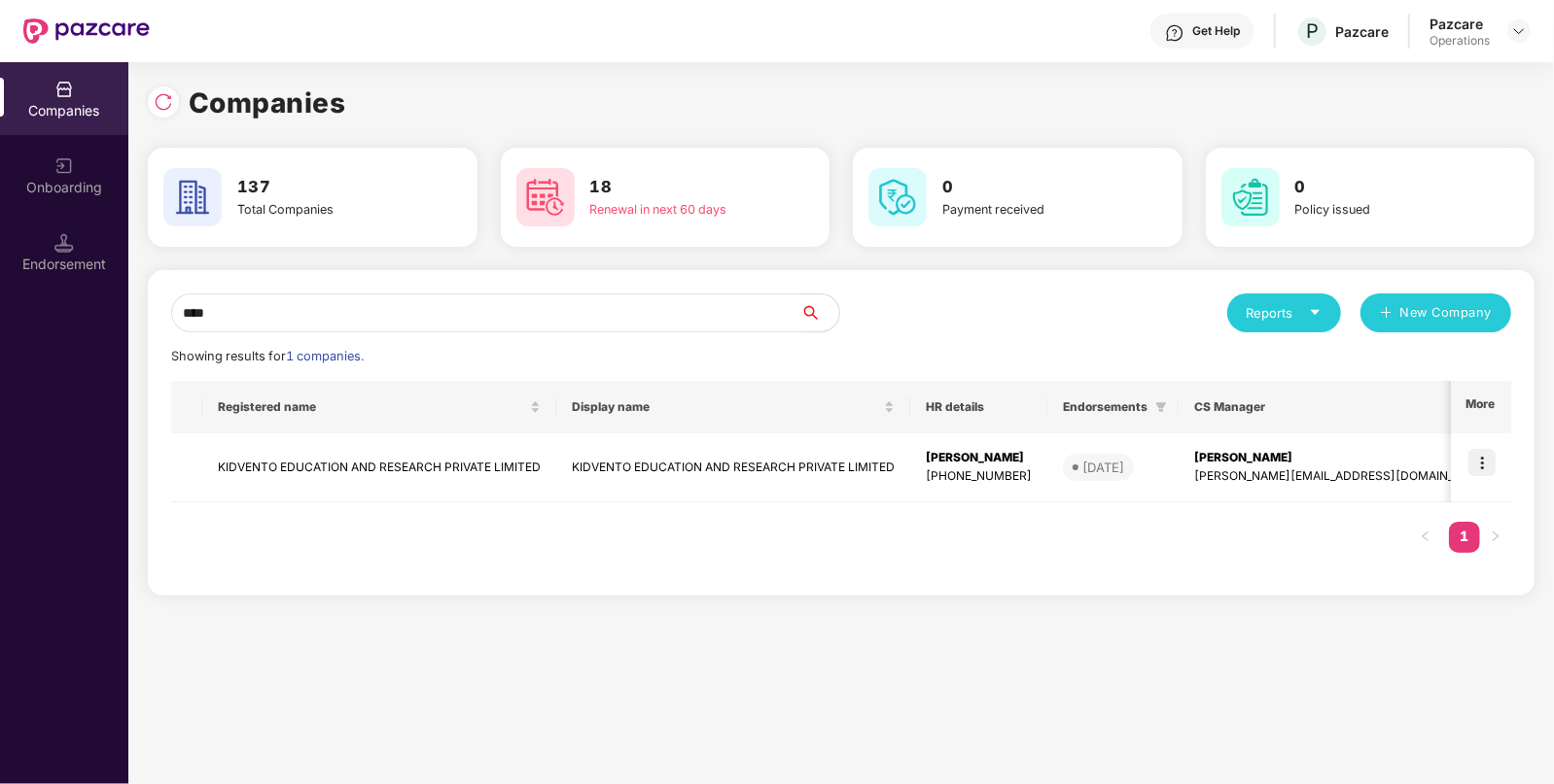
click at [389, 321] on input "****" at bounding box center [485, 313] width 629 height 38
type input "*"
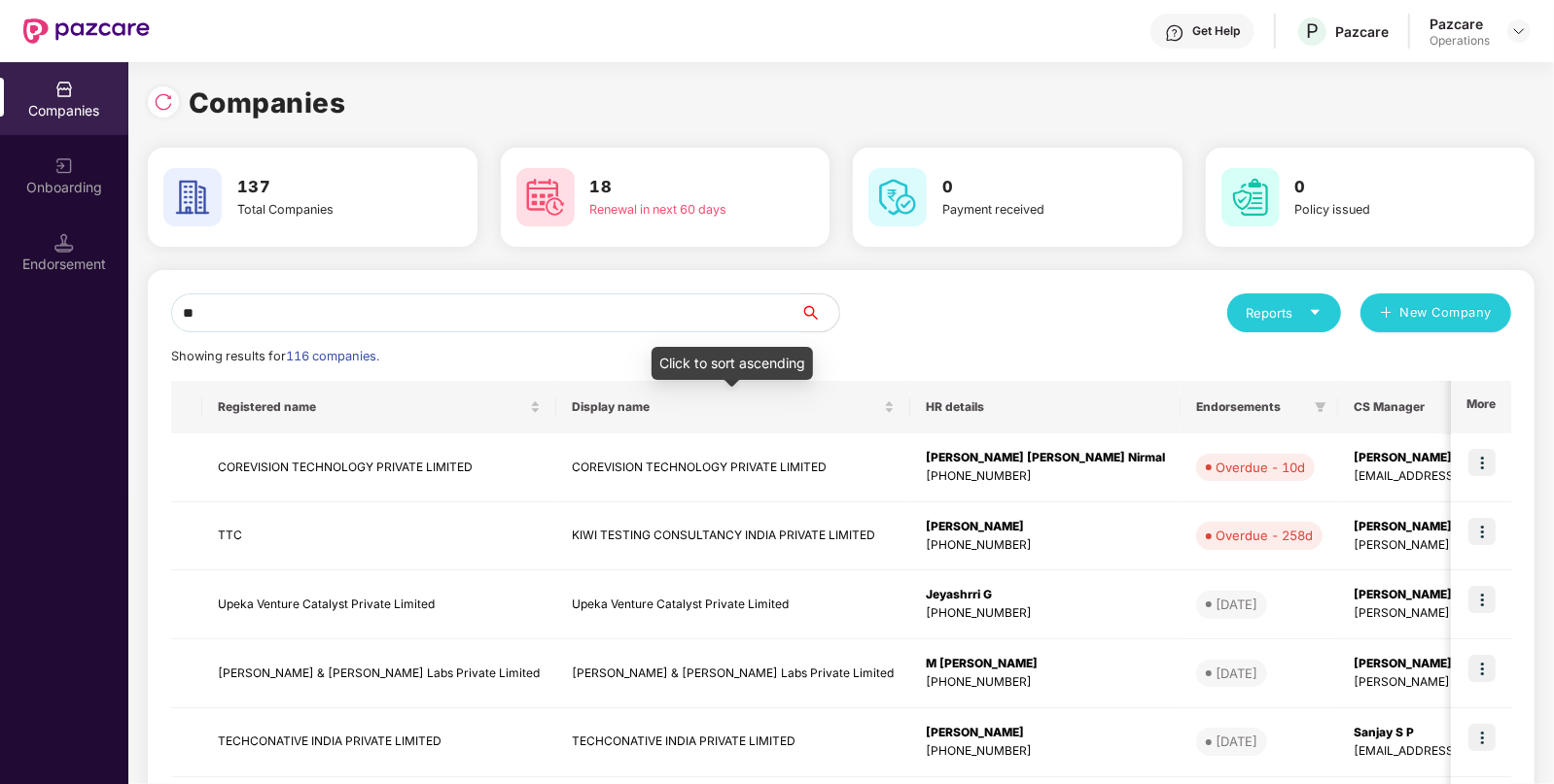
type input "*"
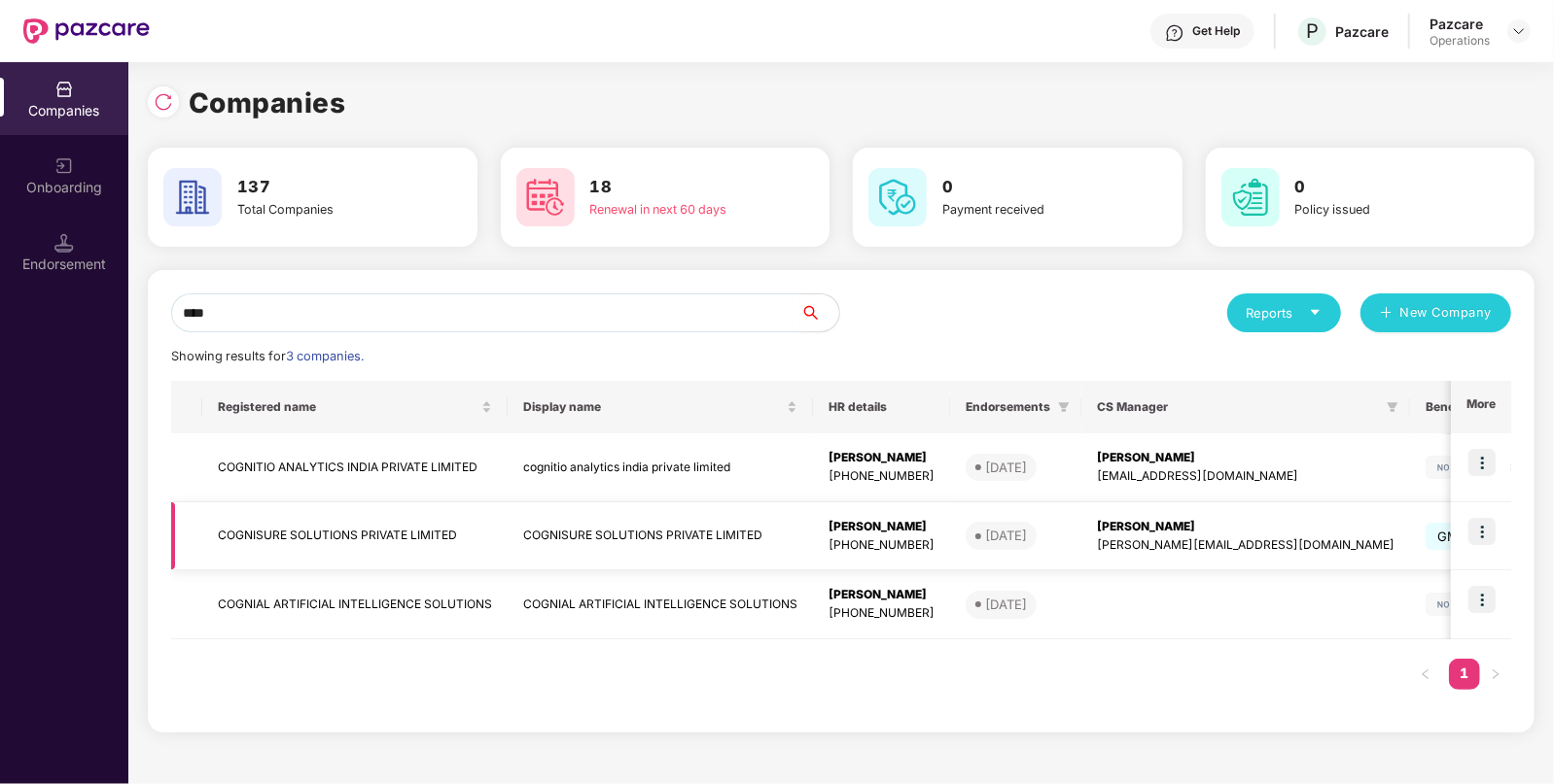
type input "****"
click at [978, 558] on td "12 Sep 2025" at bounding box center [1015, 536] width 131 height 69
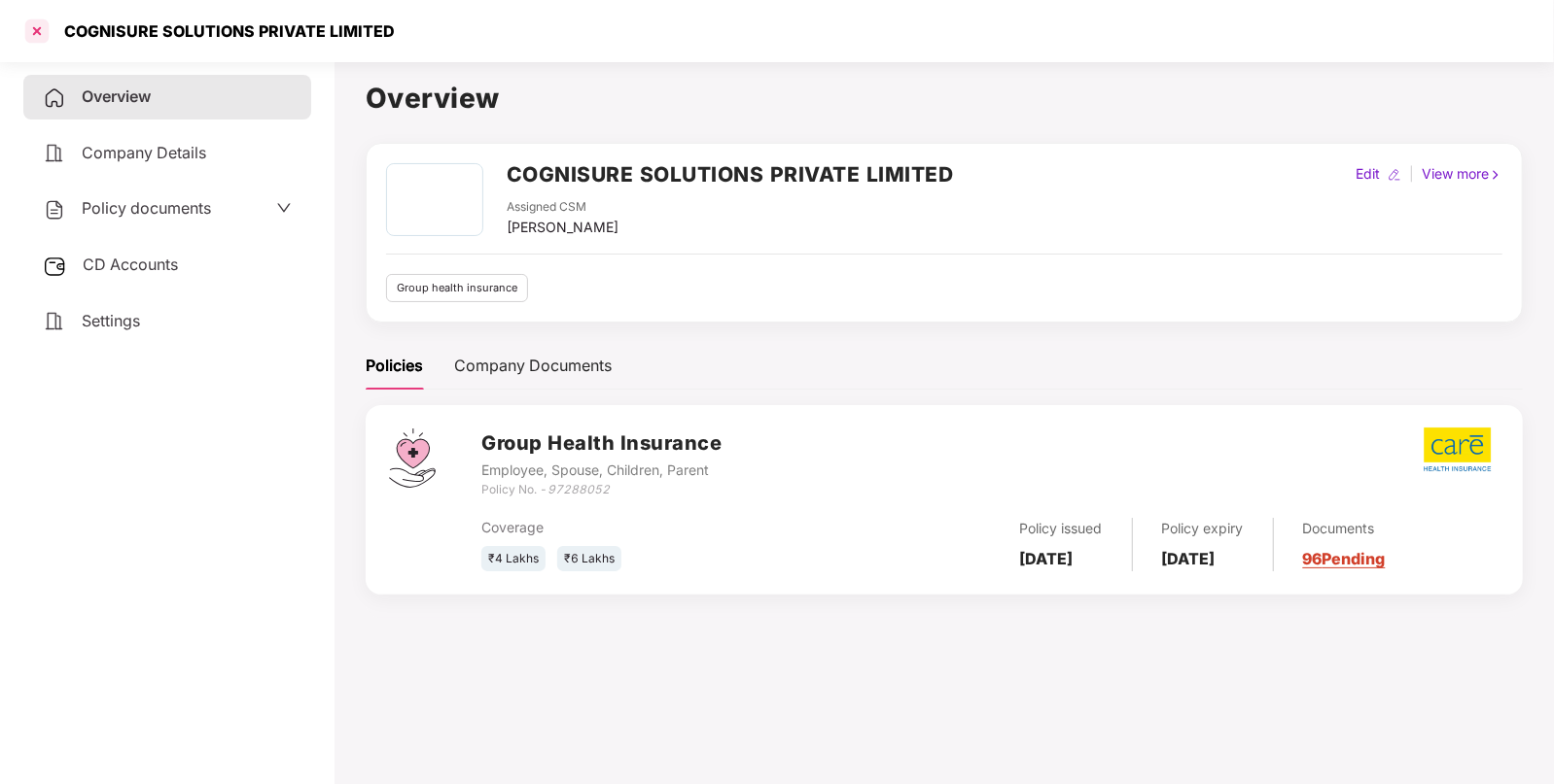
click at [48, 23] on div at bounding box center [37, 32] width 32 height 32
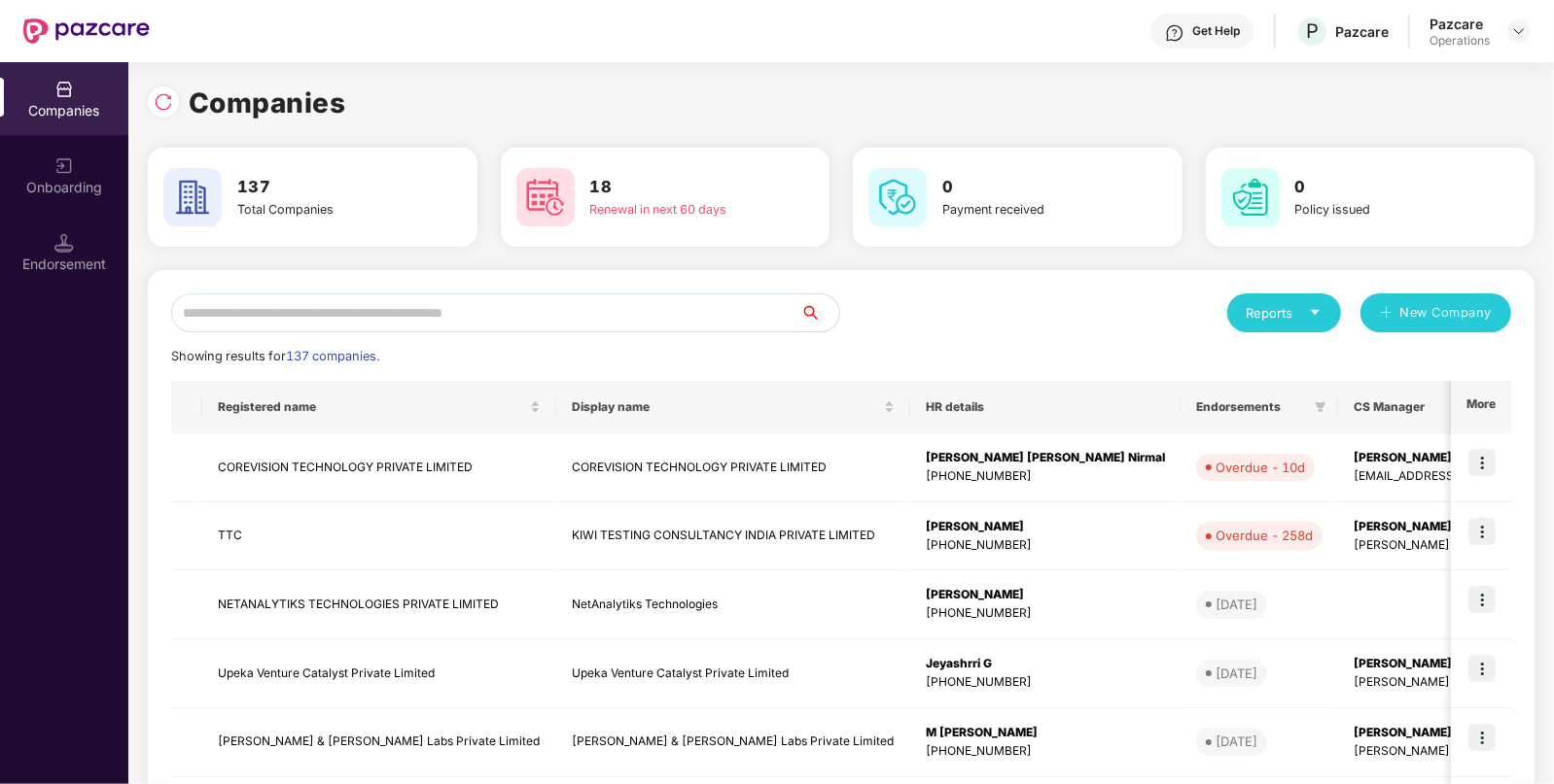
click at [632, 311] on input "text" at bounding box center [485, 313] width 629 height 38
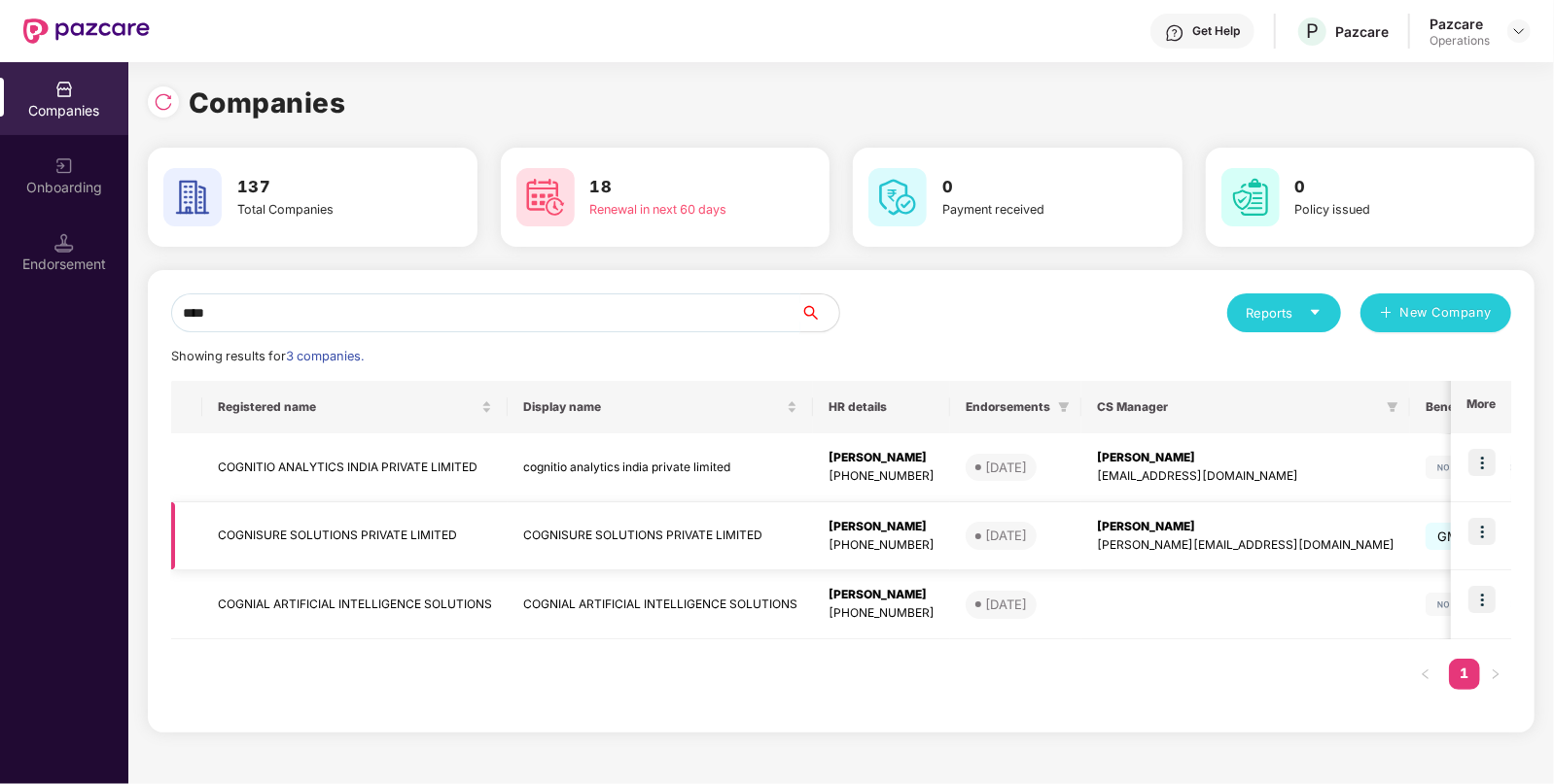
type input "****"
click at [1485, 529] on img at bounding box center [1482, 532] width 28 height 28
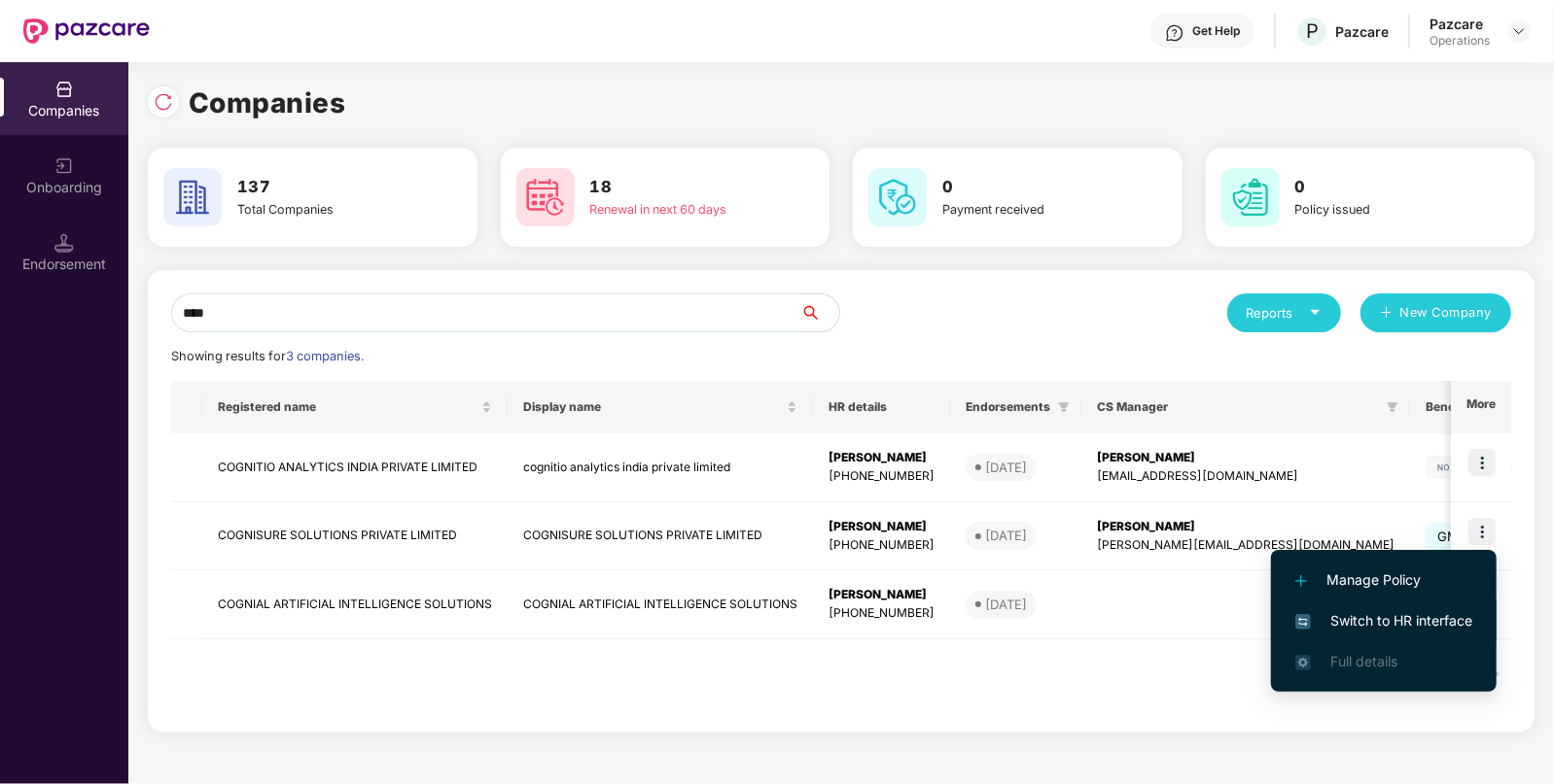
click at [1359, 637] on li "Switch to HR interface" at bounding box center [1383, 620] width 226 height 40
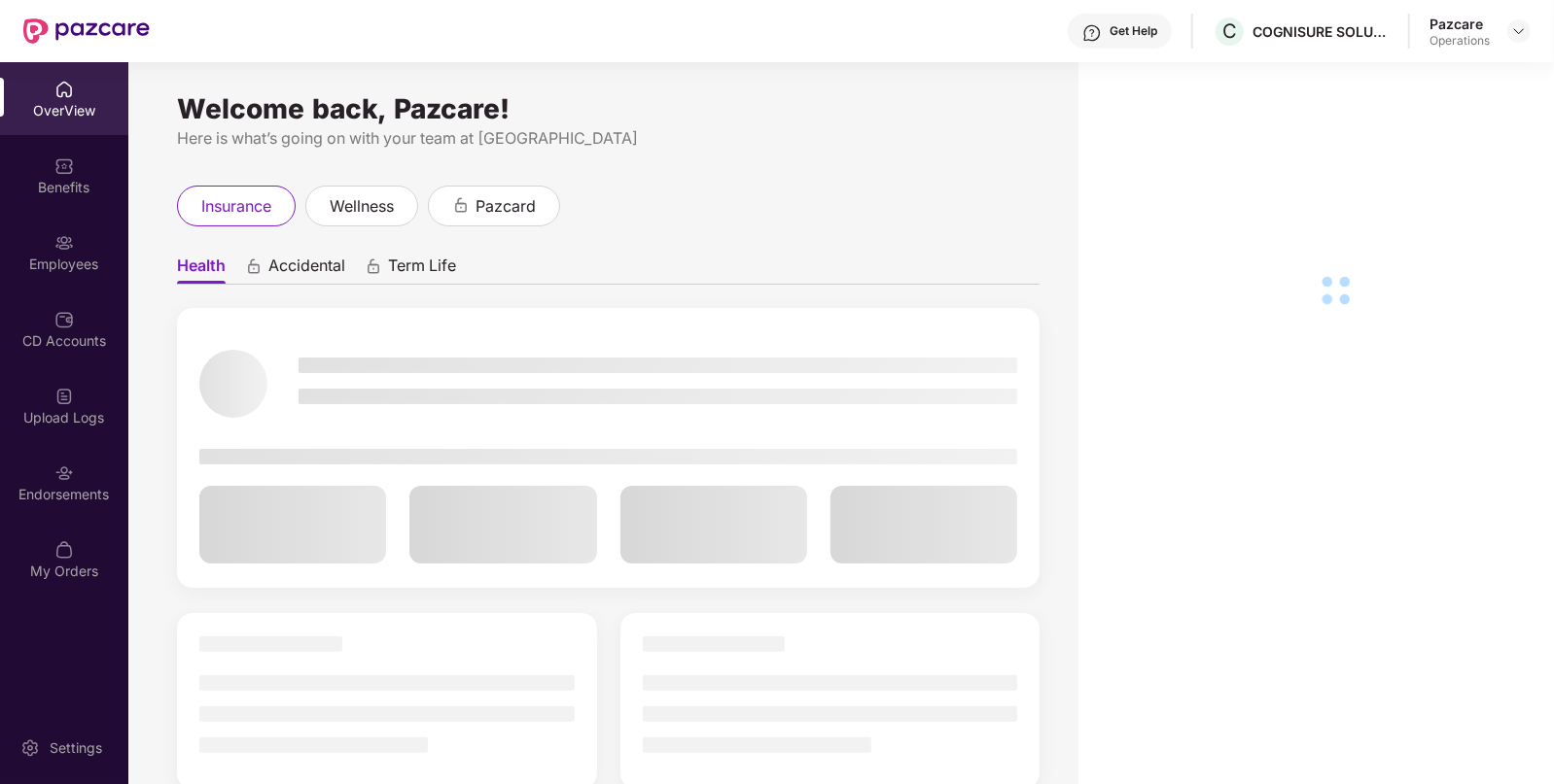
click at [25, 483] on div "Endorsements" at bounding box center [64, 482] width 128 height 73
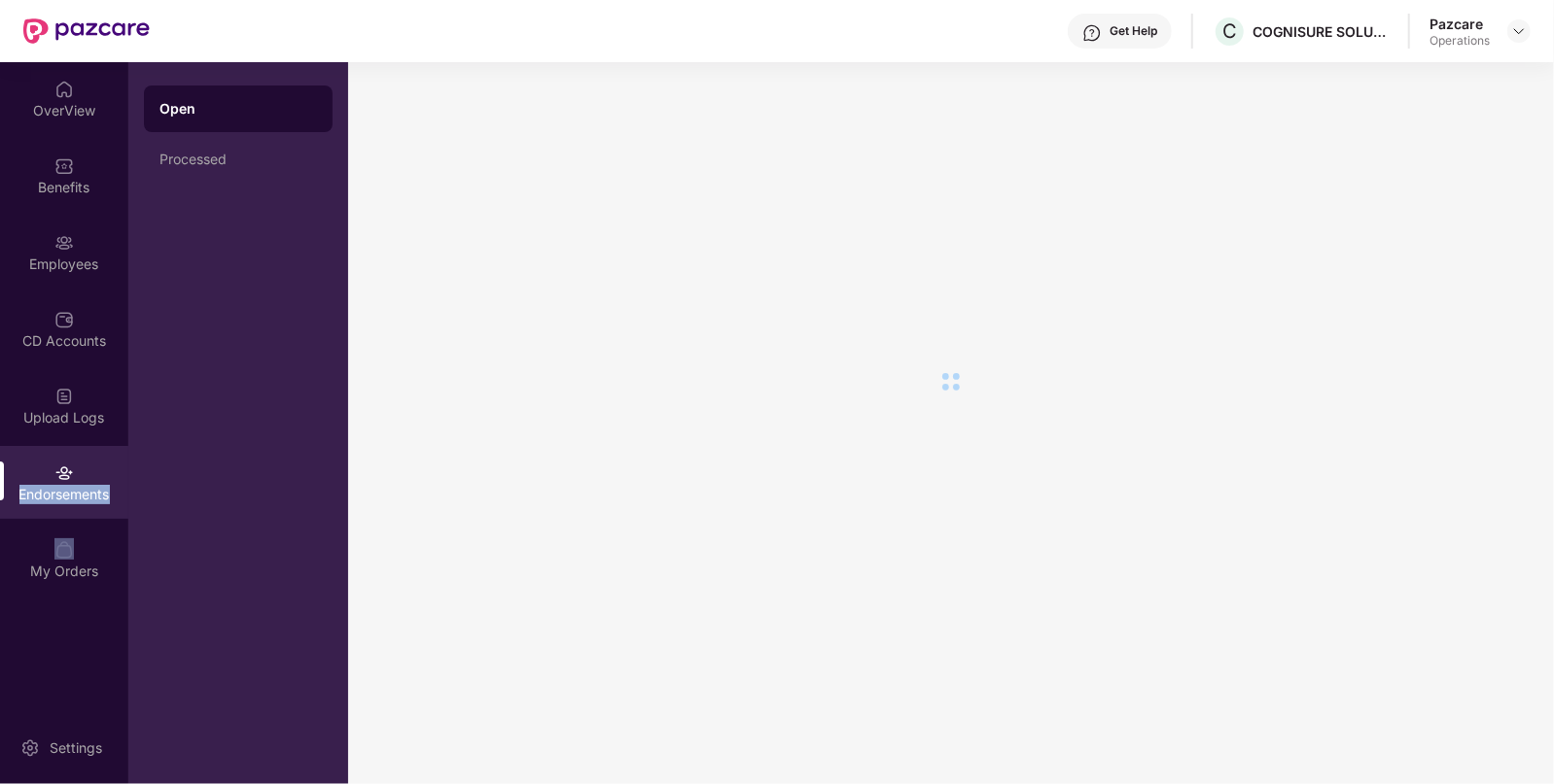
click at [25, 483] on div "Endorsements" at bounding box center [64, 482] width 128 height 73
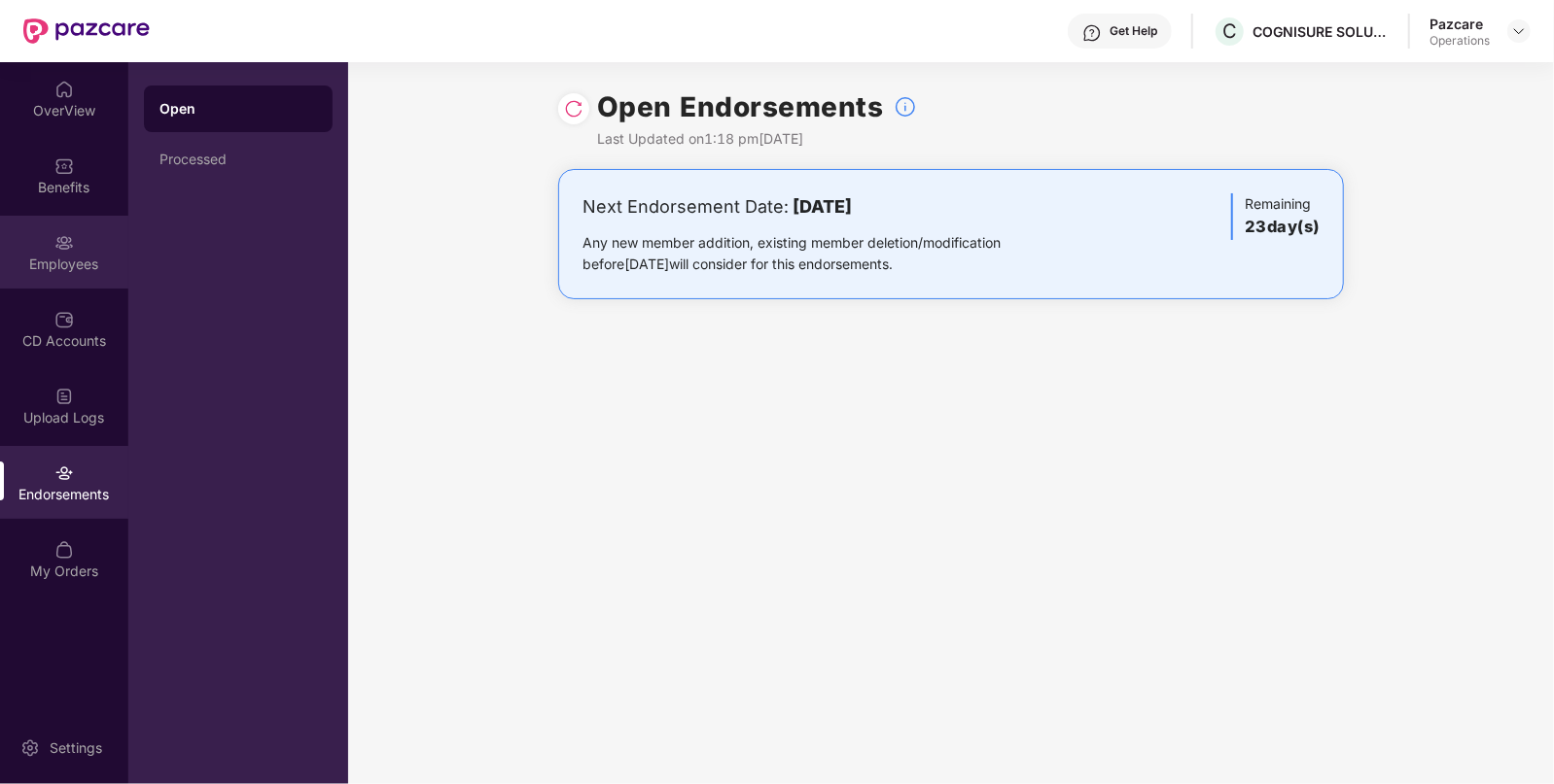
click at [59, 241] on img at bounding box center [64, 244] width 20 height 20
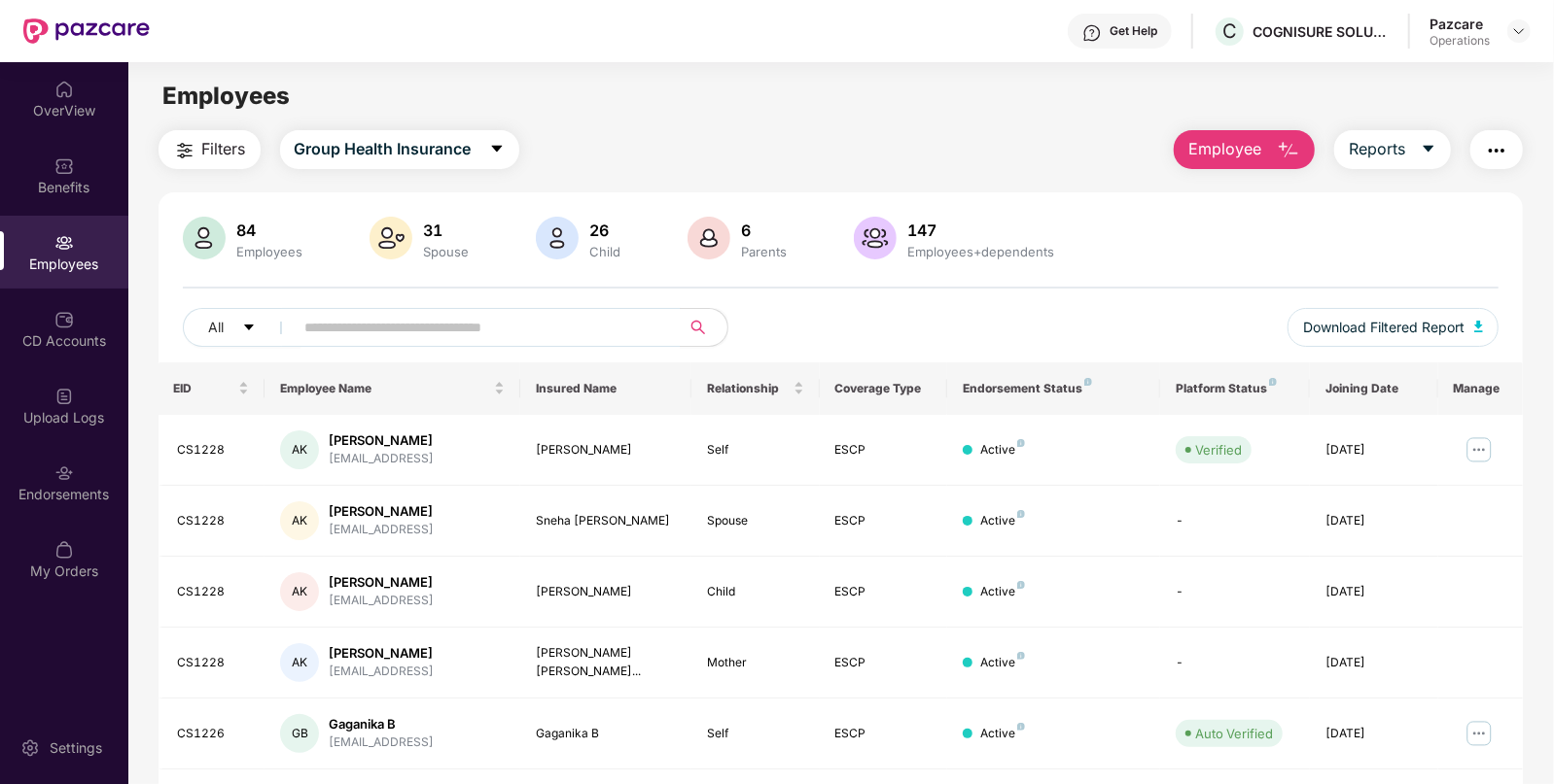
click at [208, 133] on button "Filters" at bounding box center [209, 149] width 102 height 38
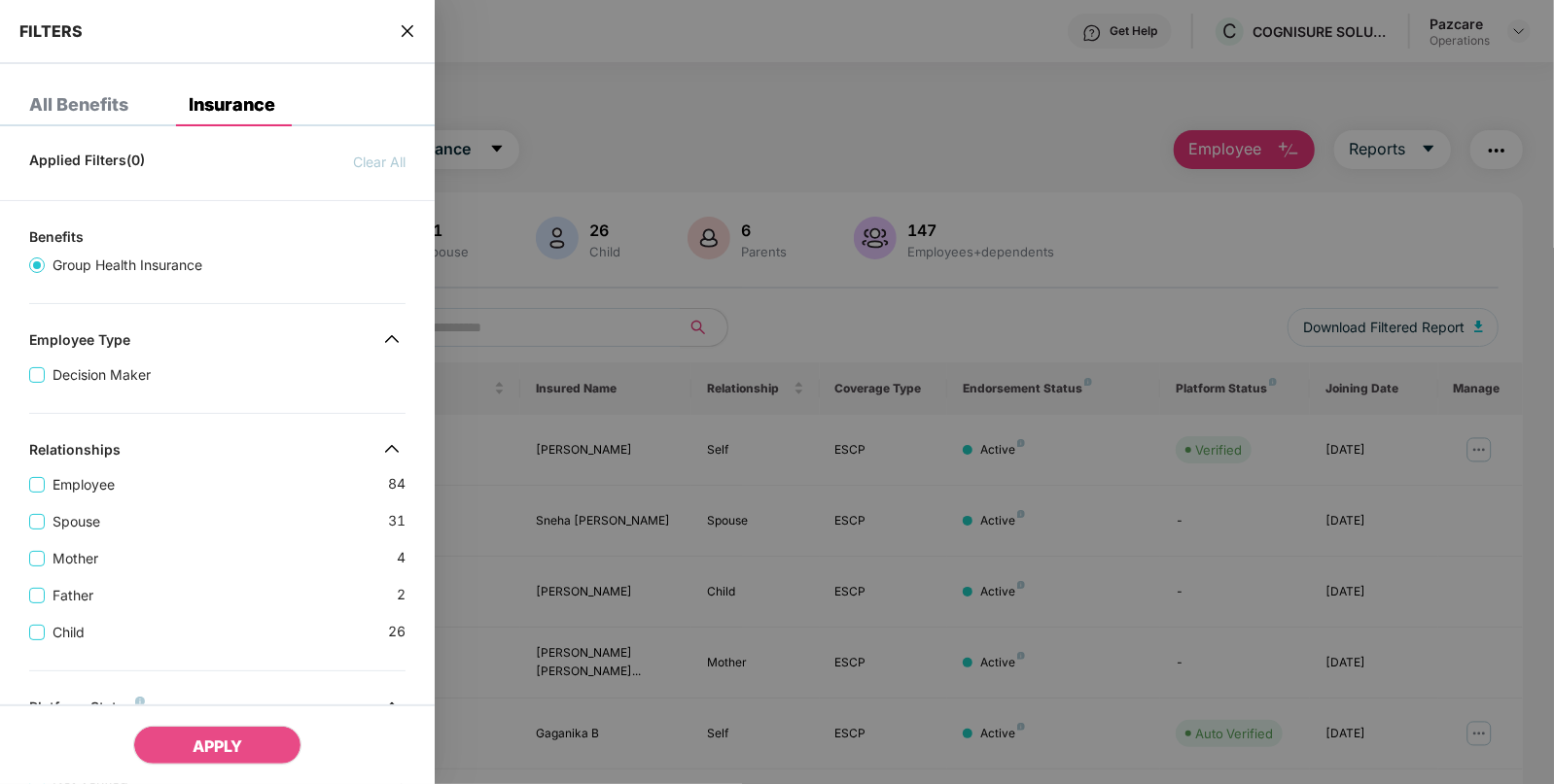
scroll to position [520, 0]
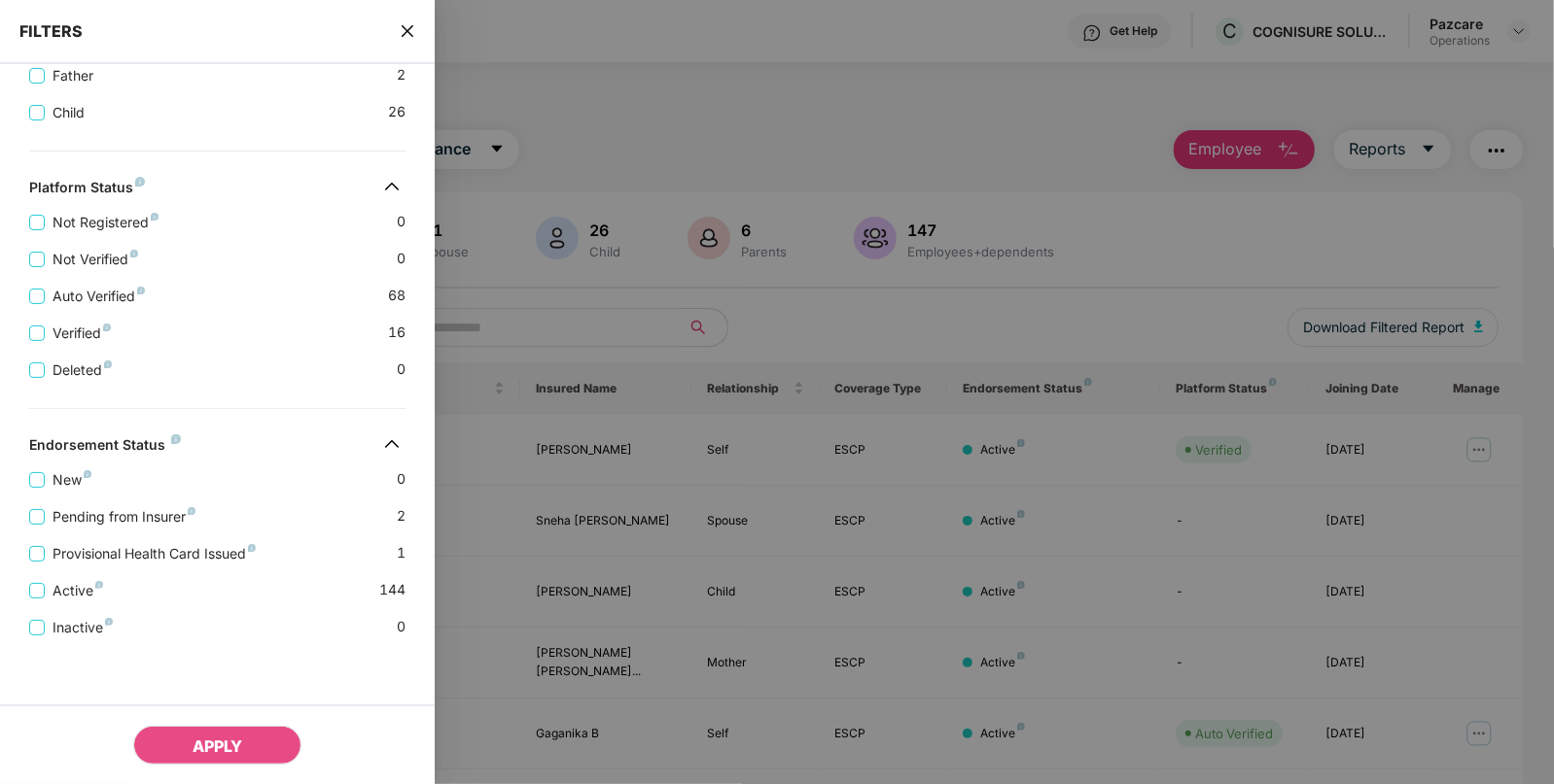
click at [407, 27] on icon "close" at bounding box center [407, 32] width 16 height 16
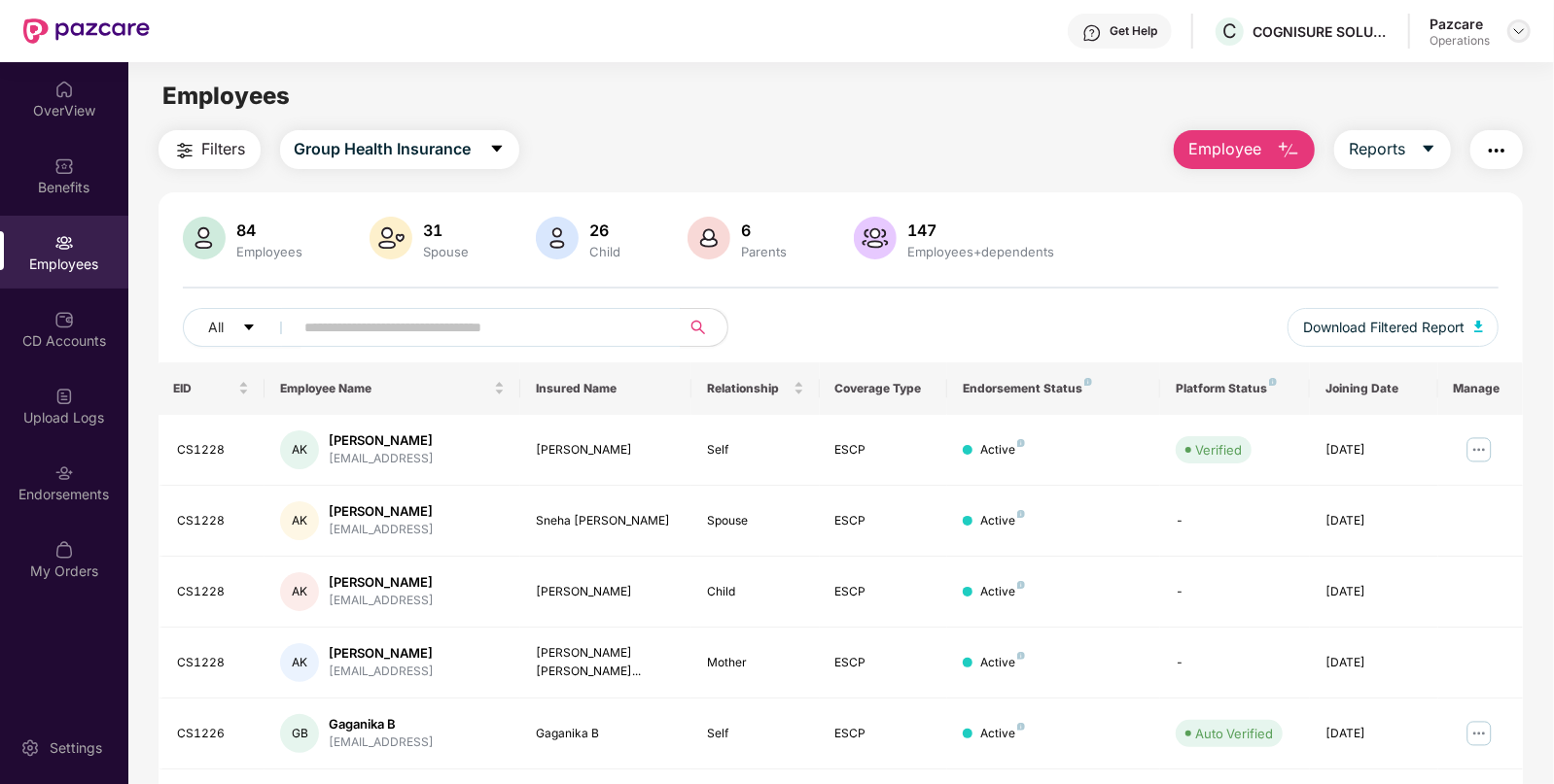
click at [1517, 34] on img at bounding box center [1518, 32] width 16 height 16
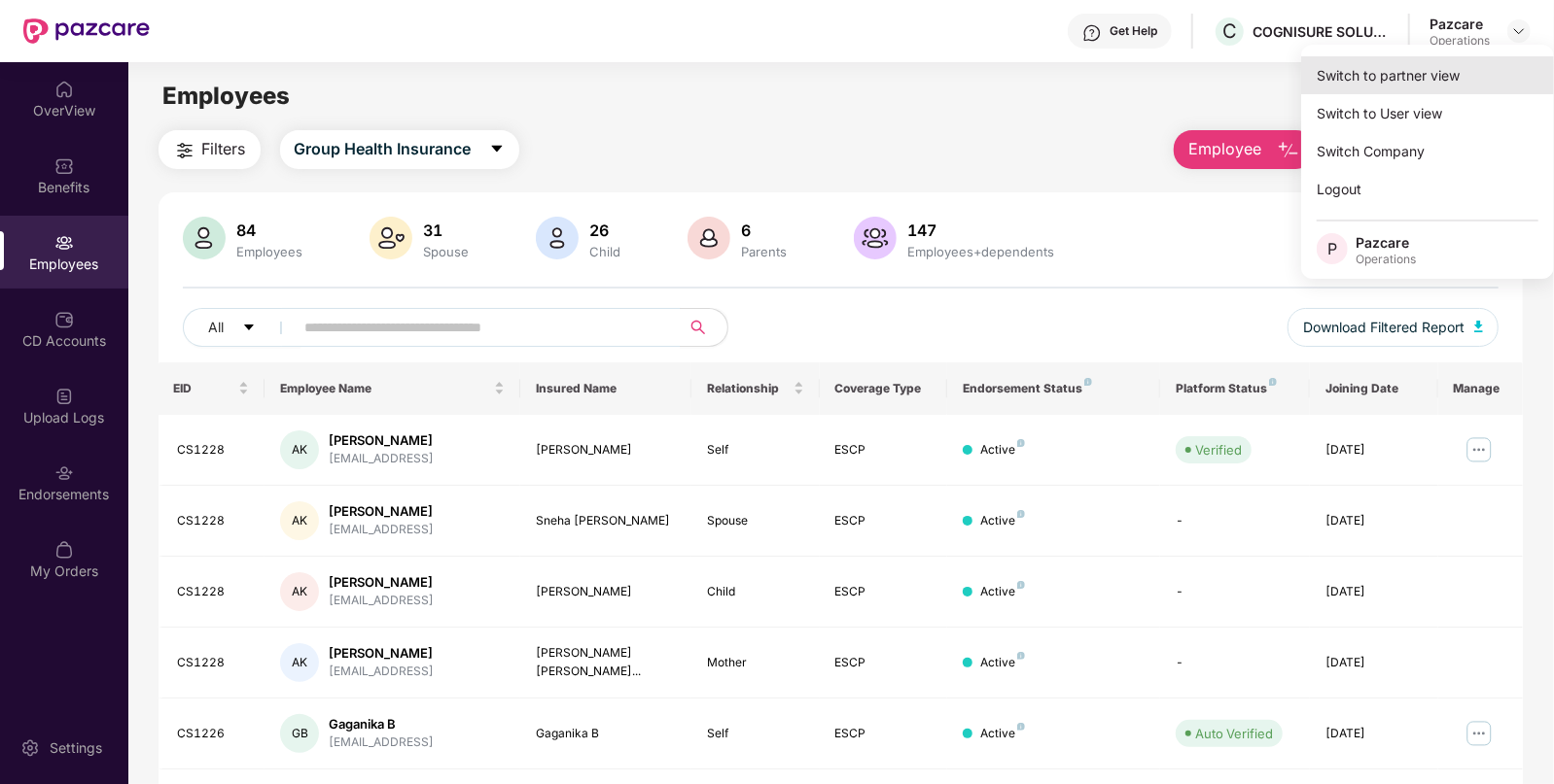
click at [1423, 83] on div "Switch to partner view" at bounding box center [1428, 75] width 253 height 37
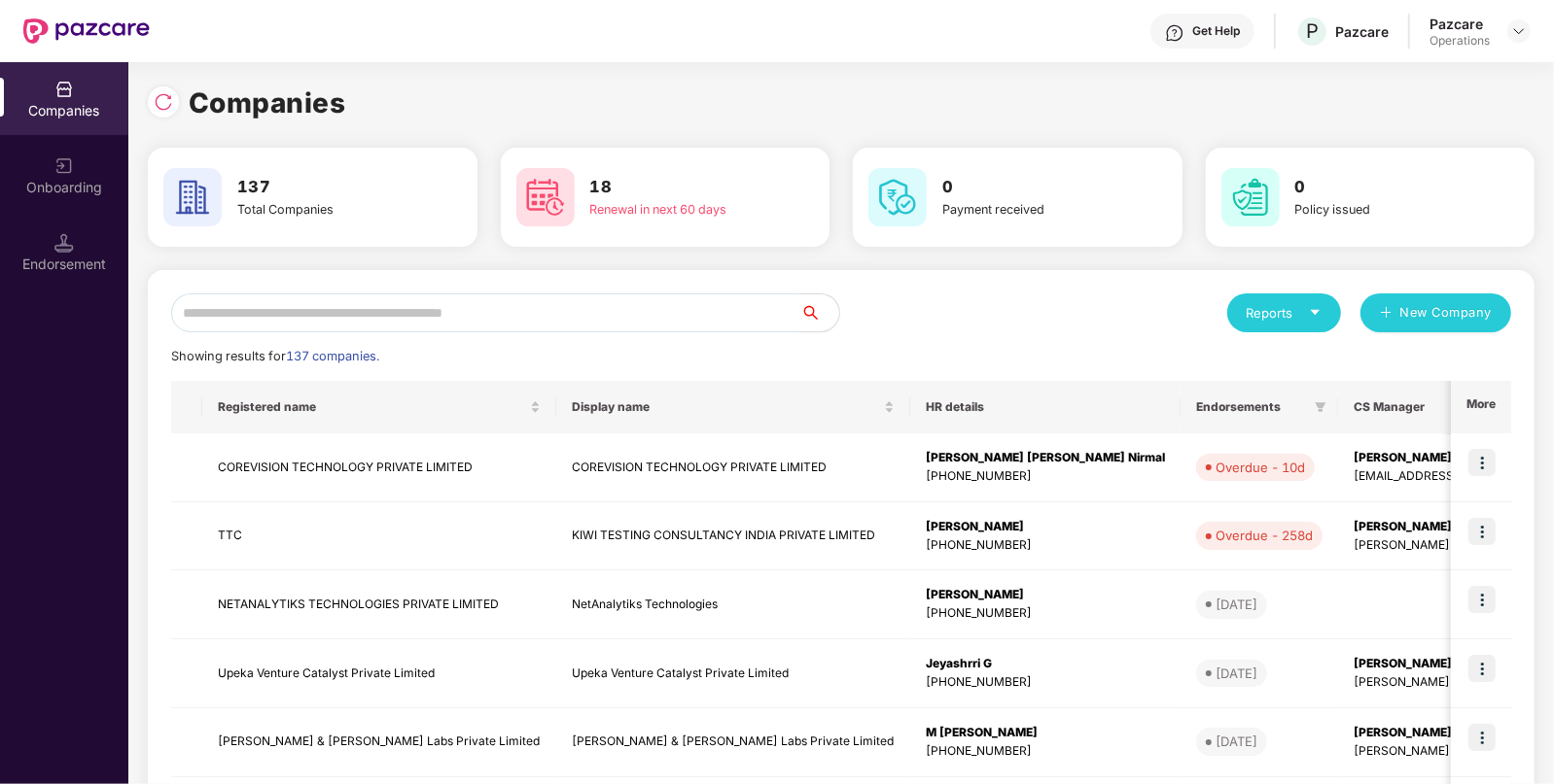
click at [365, 306] on input "text" at bounding box center [485, 313] width 629 height 38
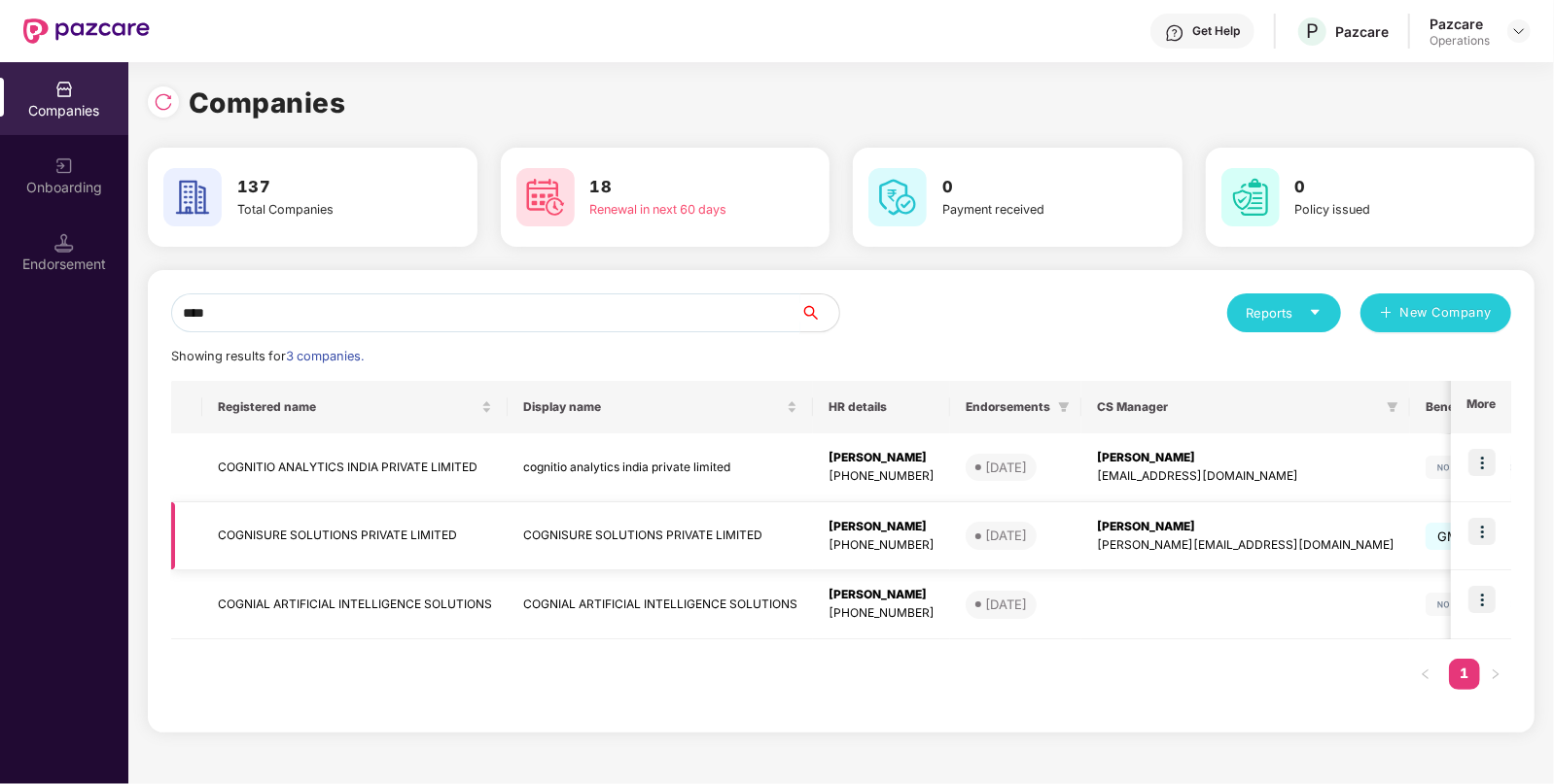
type input "****"
click at [418, 544] on td "COGNISURE SOLUTIONS PRIVATE LIMITED" at bounding box center [354, 536] width 305 height 69
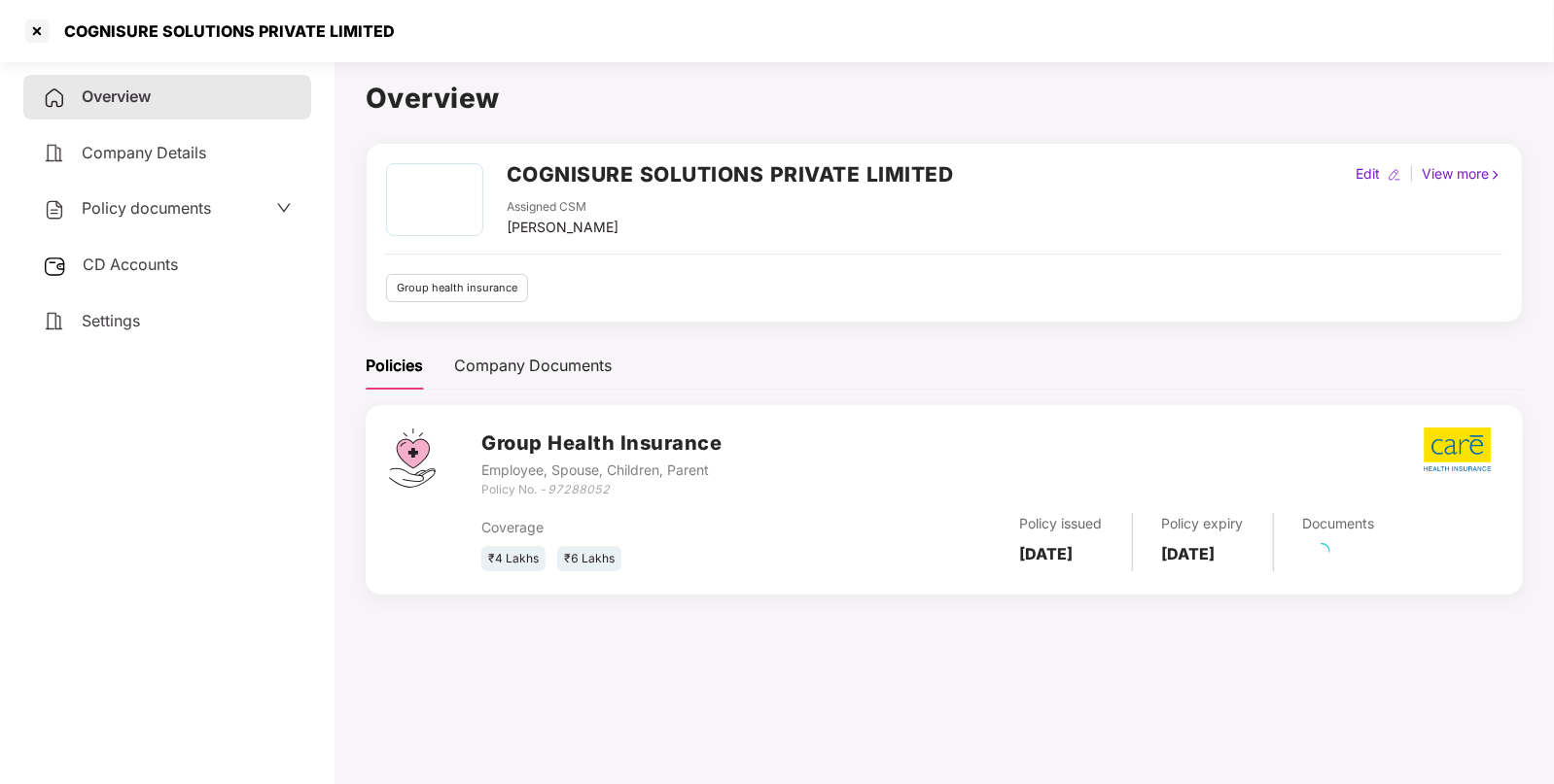
click at [160, 204] on span "Policy documents" at bounding box center [146, 208] width 129 height 20
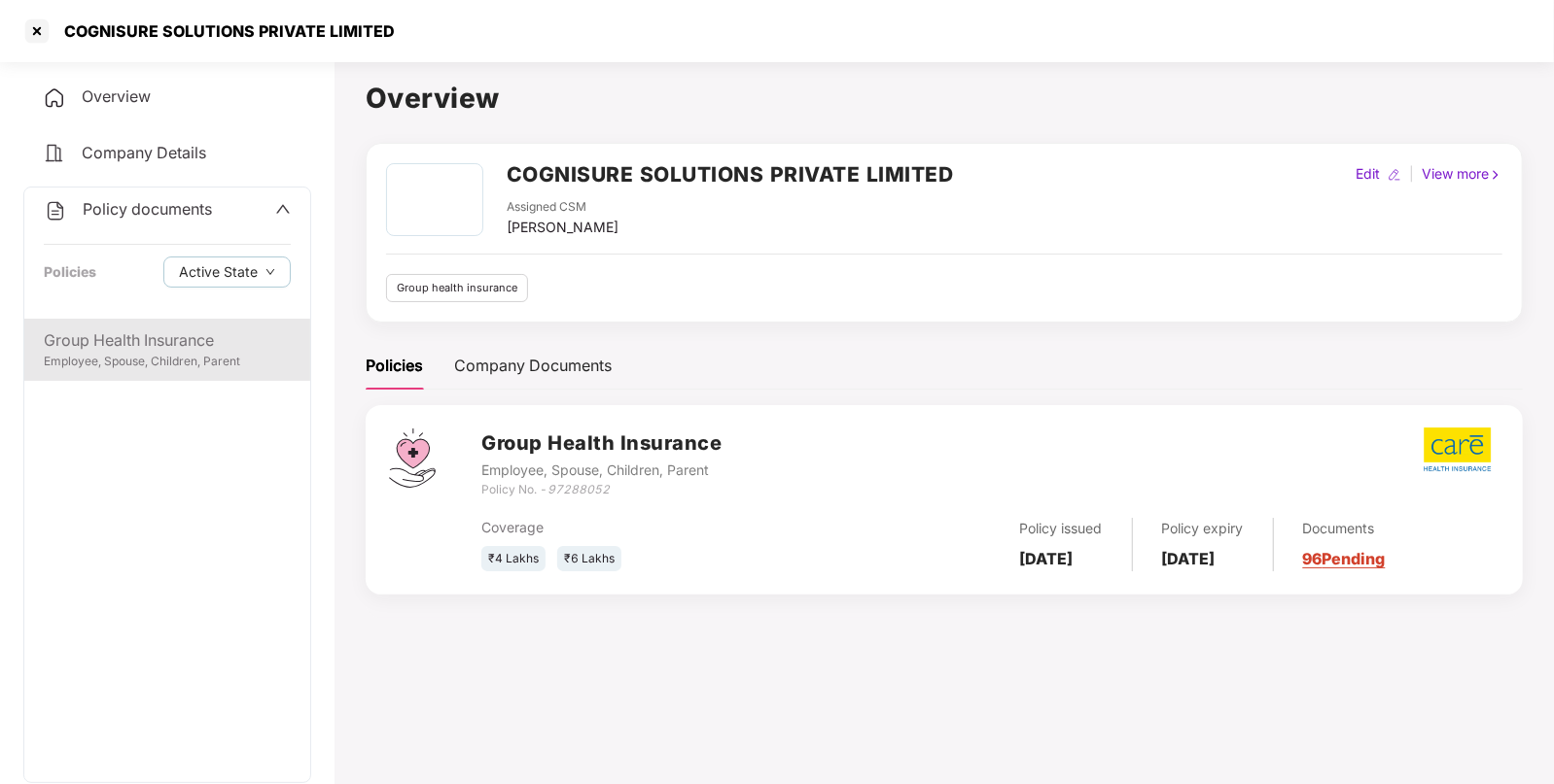
click at [144, 352] on div "Group Health Insurance" at bounding box center [167, 340] width 247 height 25
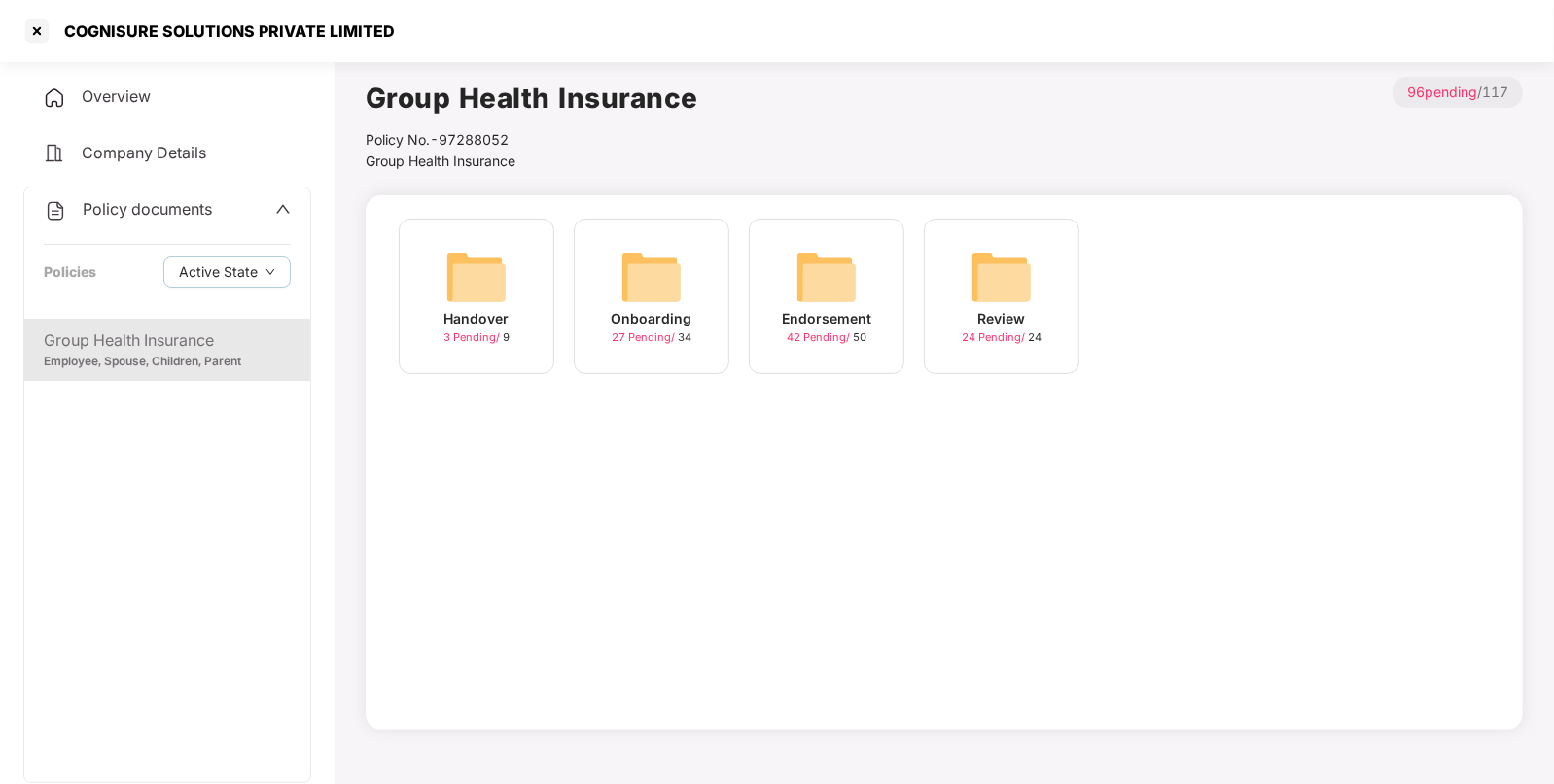
click at [822, 282] on img at bounding box center [826, 276] width 62 height 62
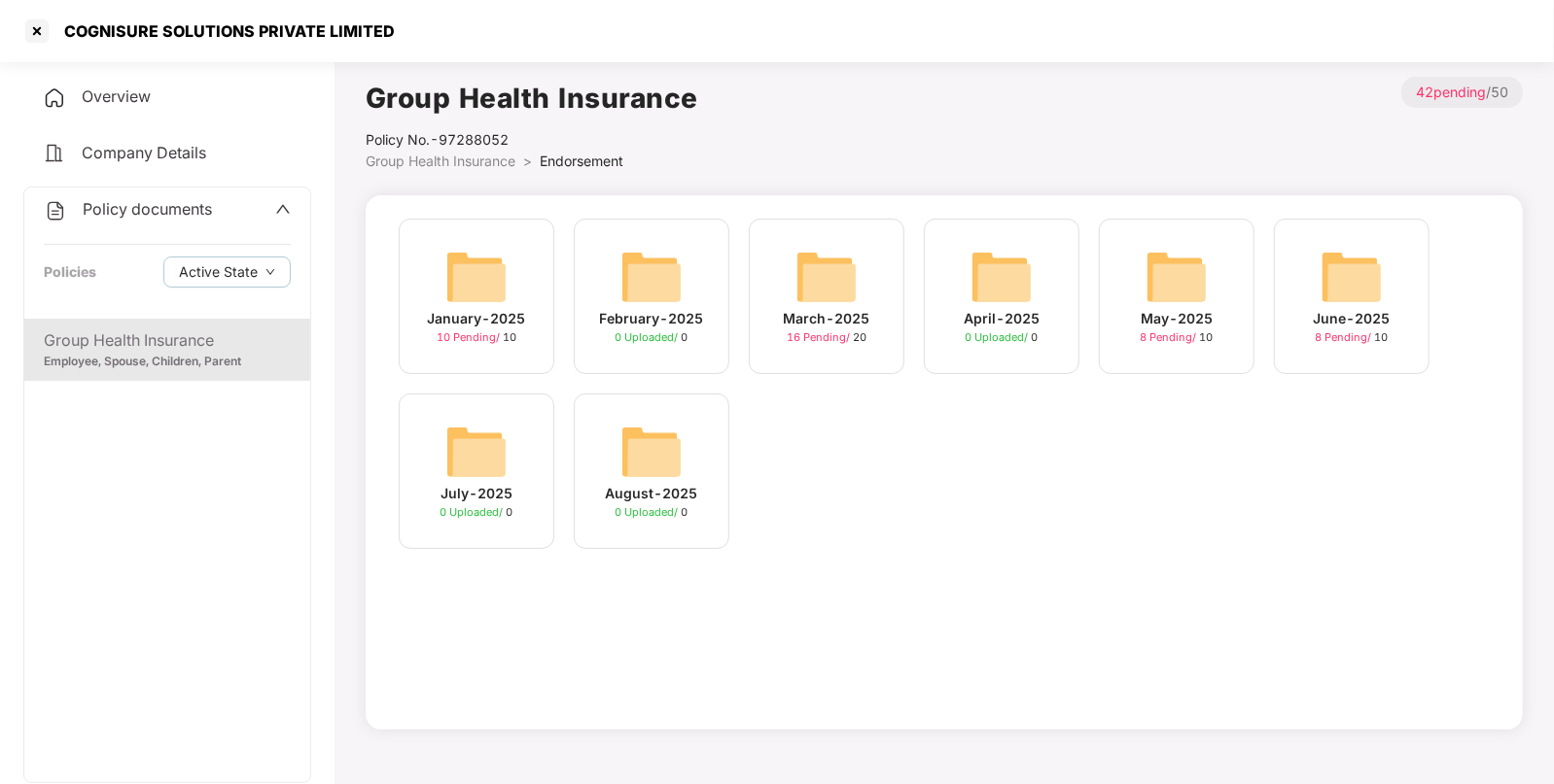
click at [791, 277] on div "March-2025 16 Pending / 20" at bounding box center [827, 297] width 156 height 156
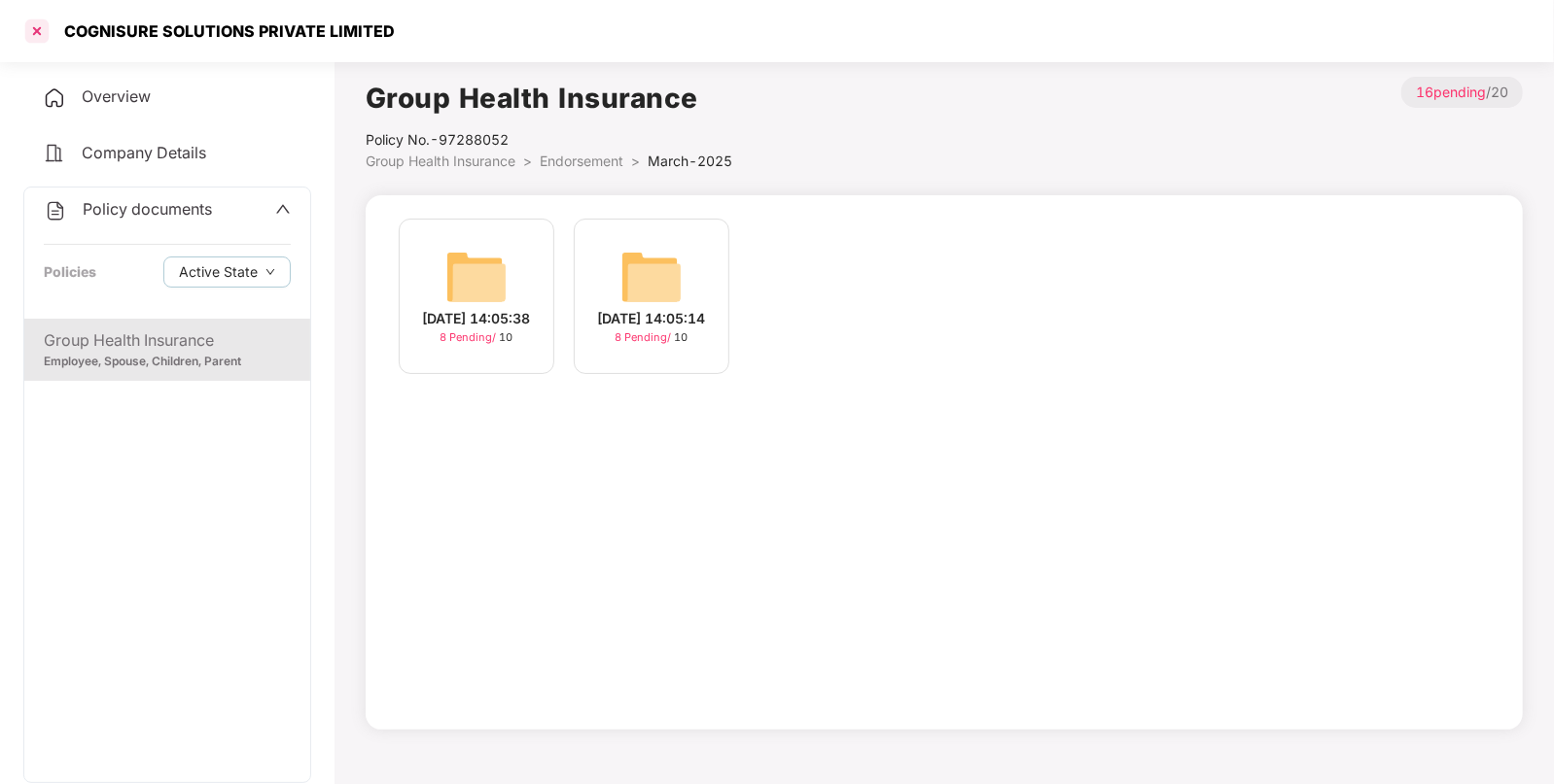
click at [34, 31] on div at bounding box center [37, 32] width 32 height 32
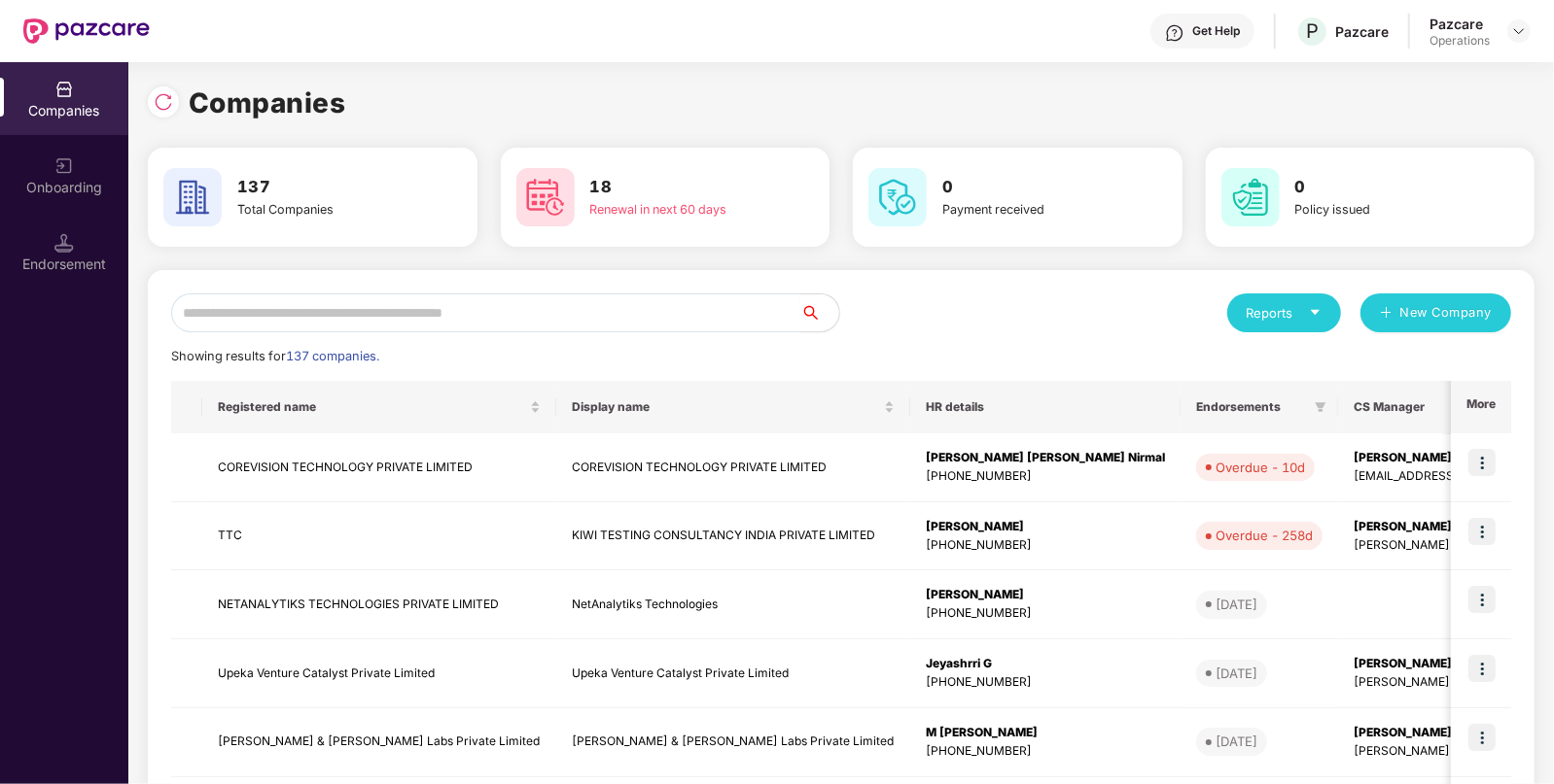
click at [504, 307] on input "text" at bounding box center [485, 313] width 629 height 38
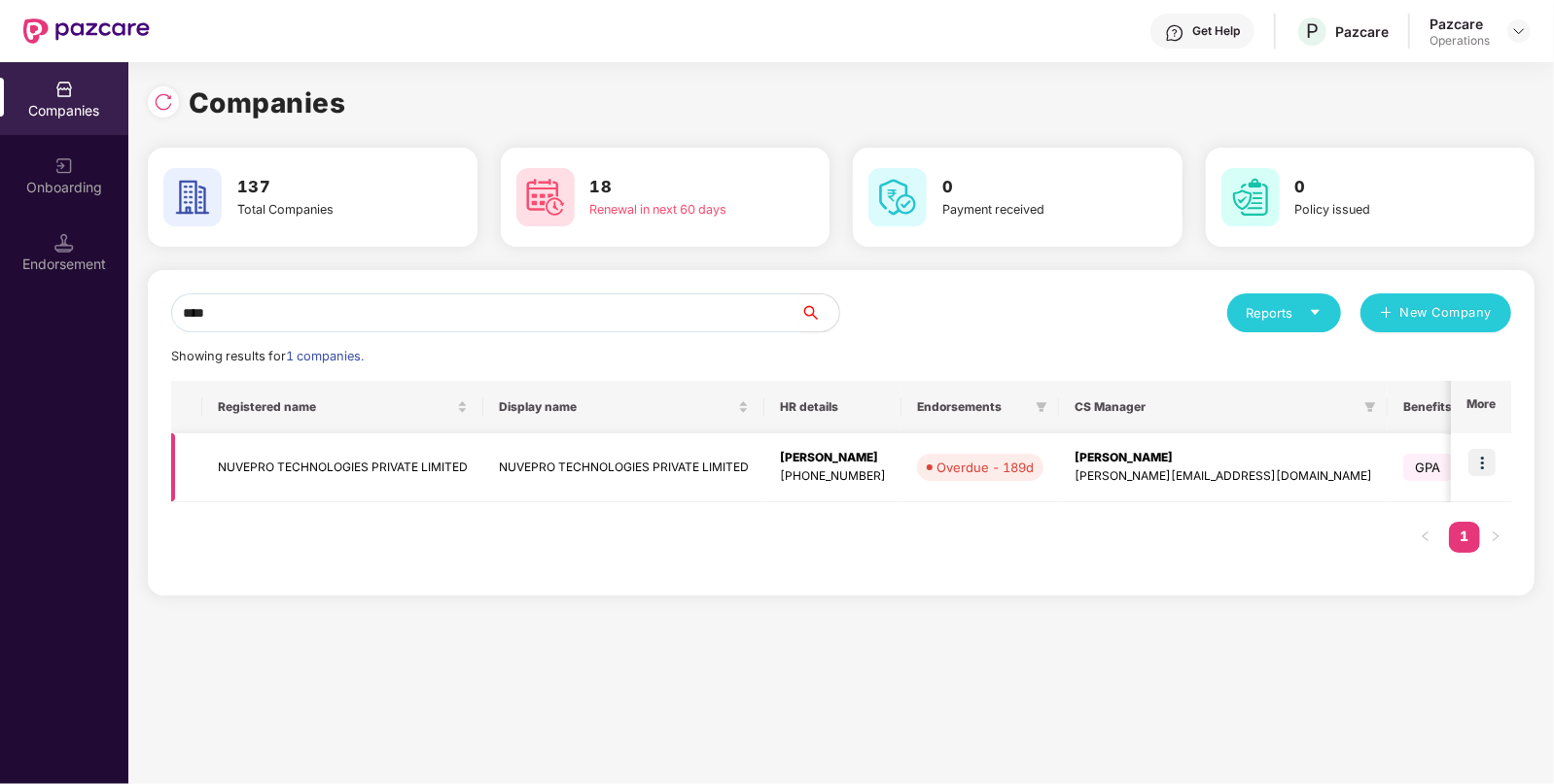
type input "****"
click at [1483, 457] on img at bounding box center [1482, 463] width 28 height 28
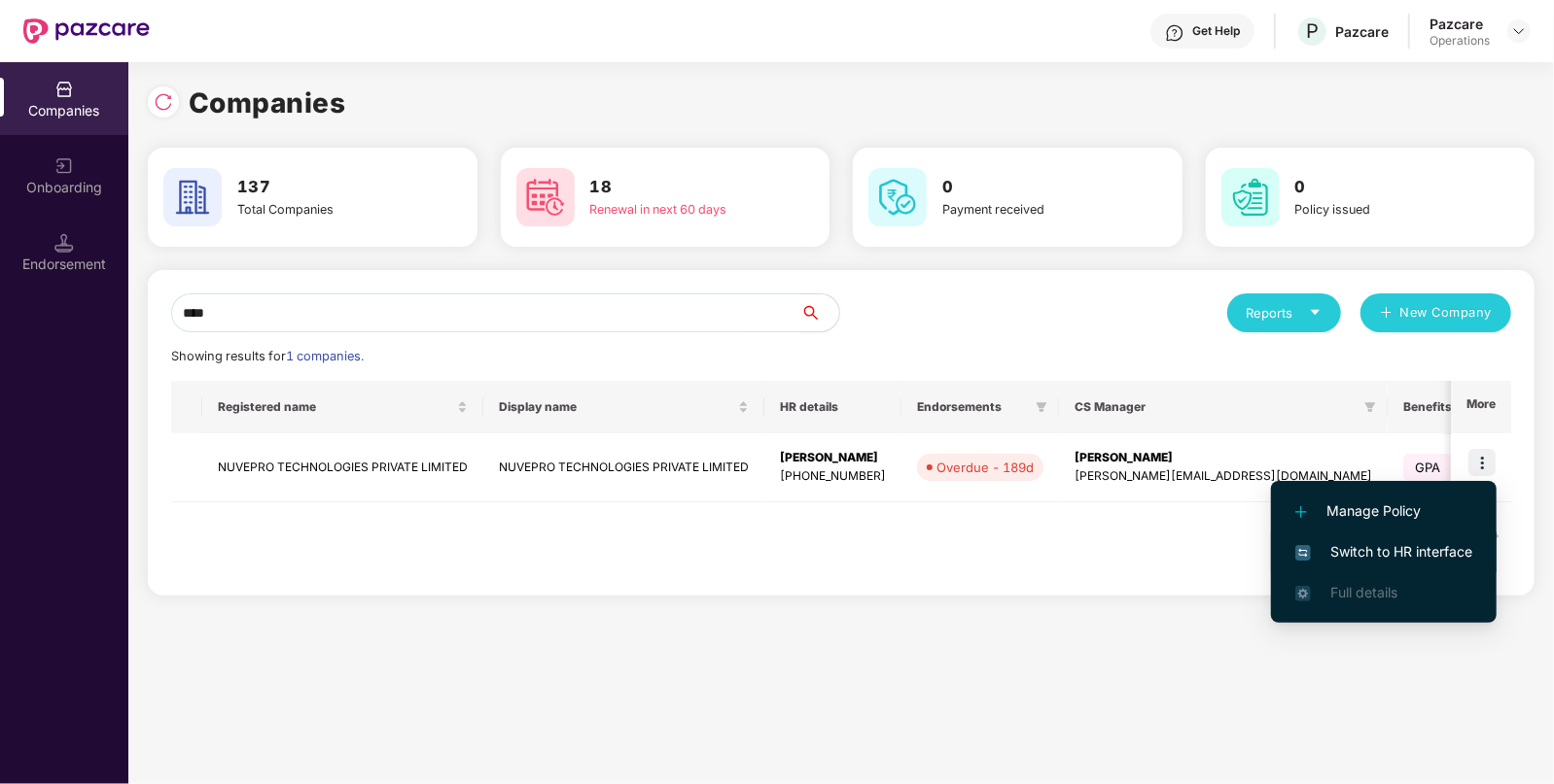
click at [1343, 548] on span "Switch to HR interface" at bounding box center [1383, 552] width 177 height 22
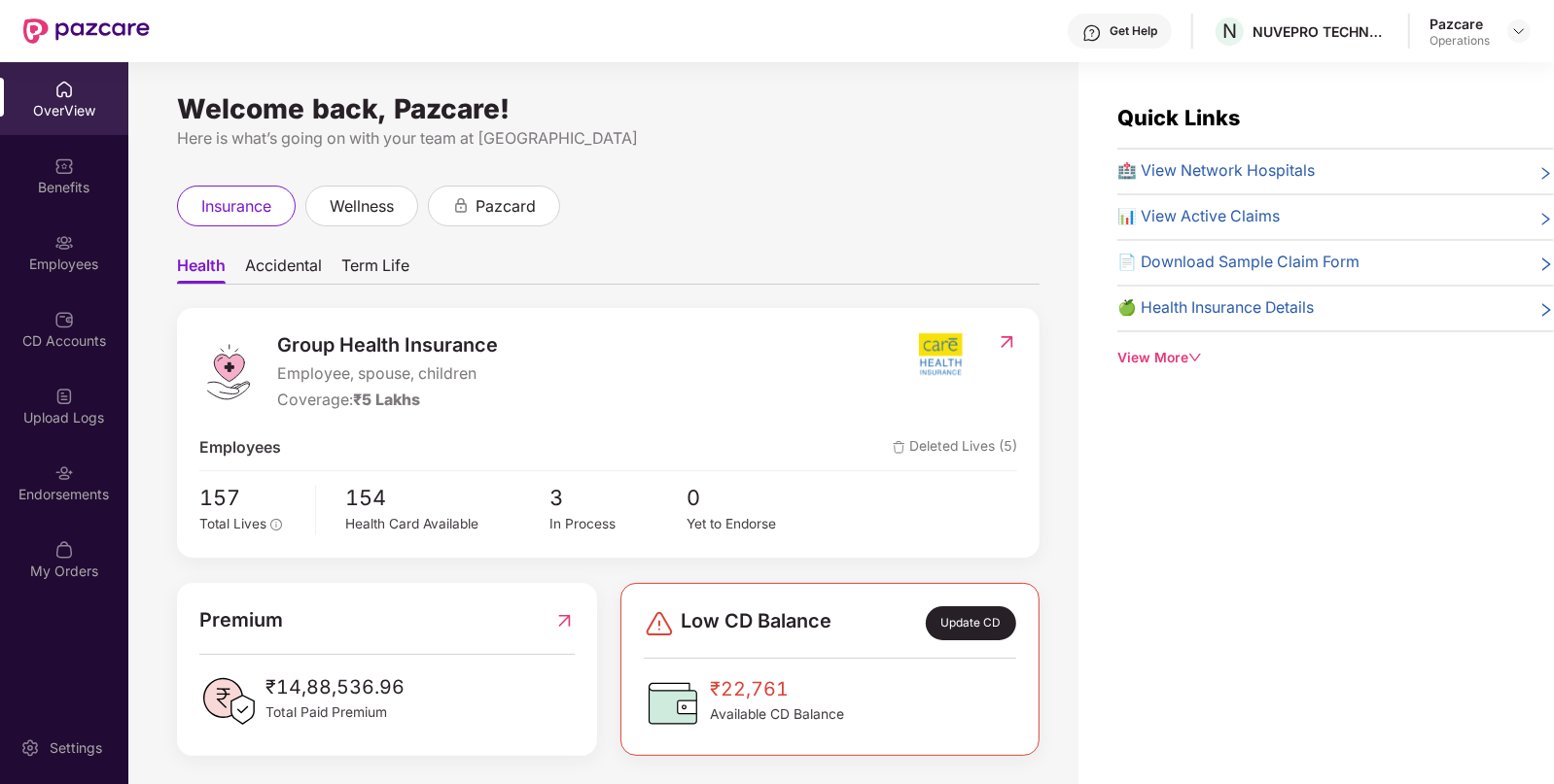
click at [82, 476] on div "Endorsements" at bounding box center [64, 482] width 128 height 73
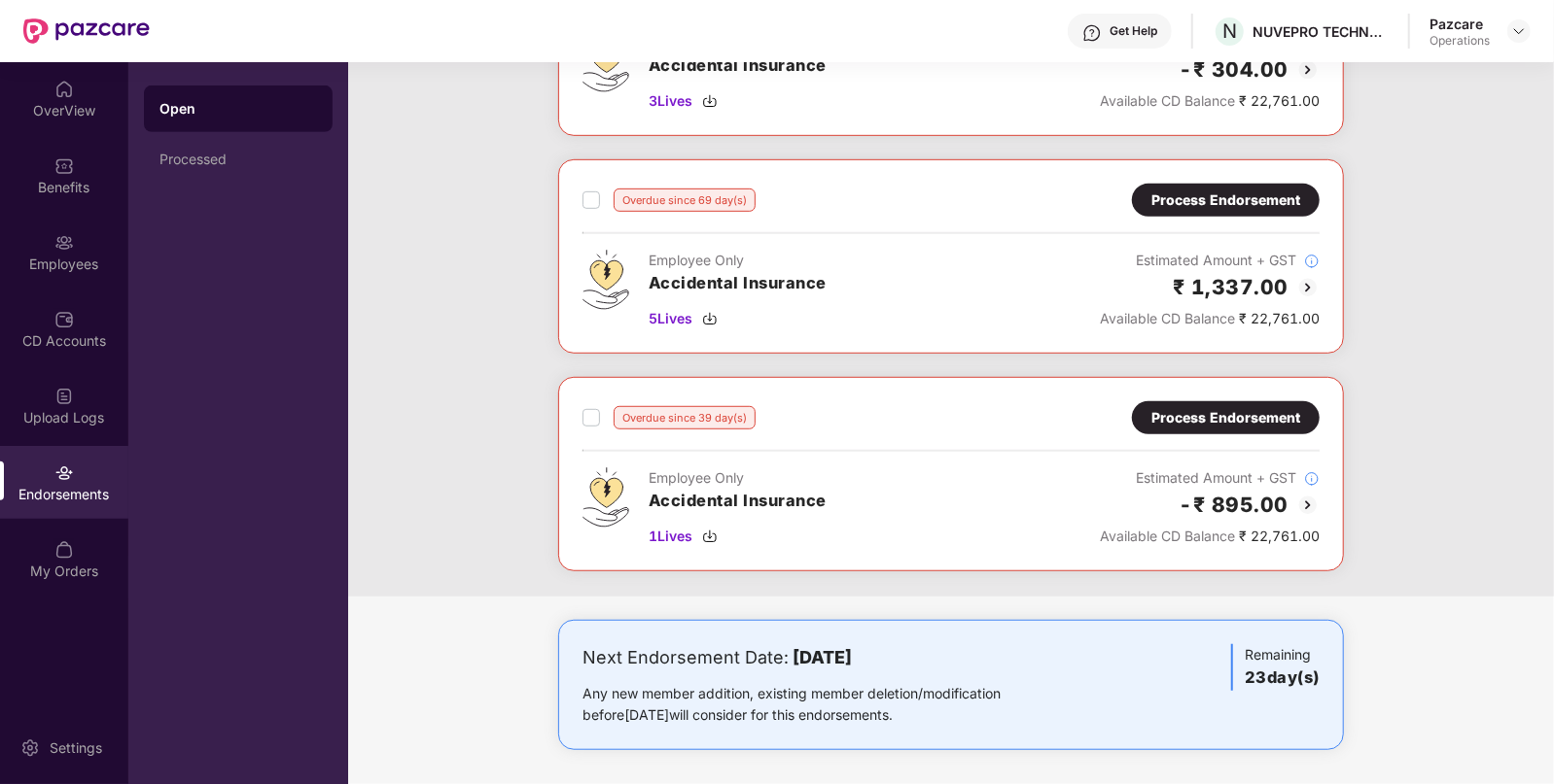
scroll to position [104, 0]
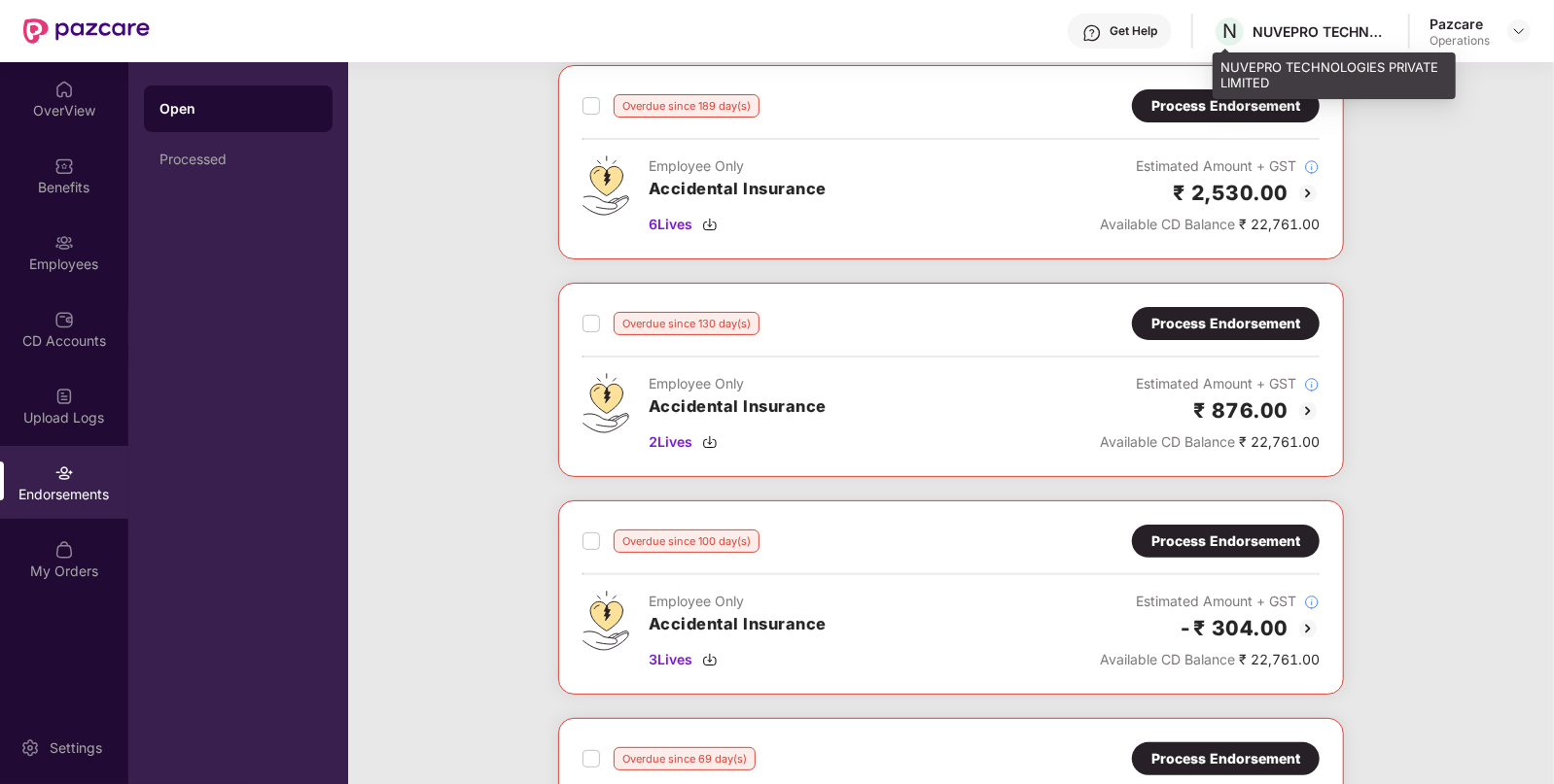
click at [1308, 20] on div "N NUVEPRO TECHNOLOGIES PRIVATE LIMITED" at bounding box center [1300, 32] width 176 height 34
copy div "NUVEPRO TECHNOLOGIES PRIVATE LIMITED"
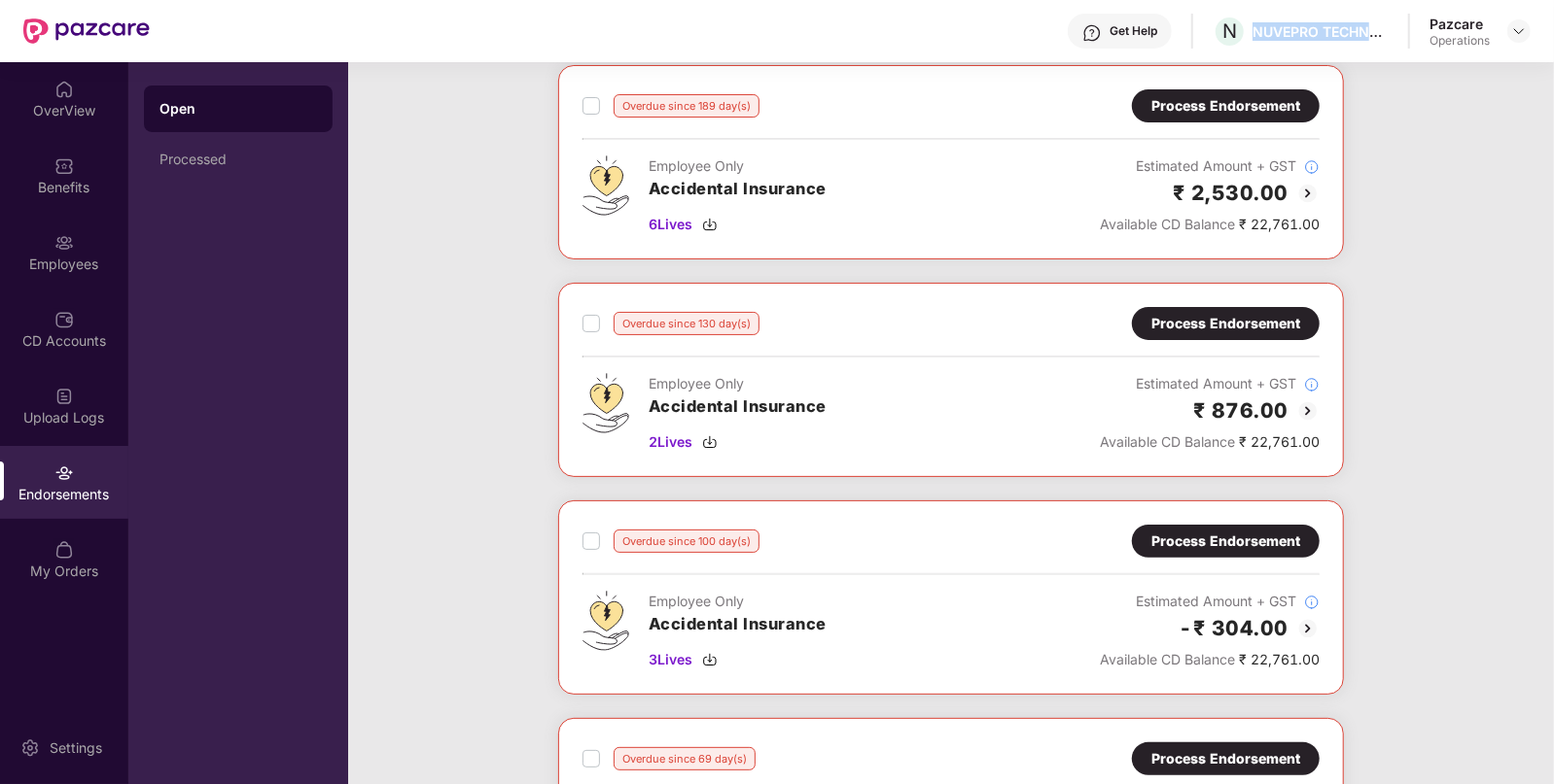
scroll to position [0, 0]
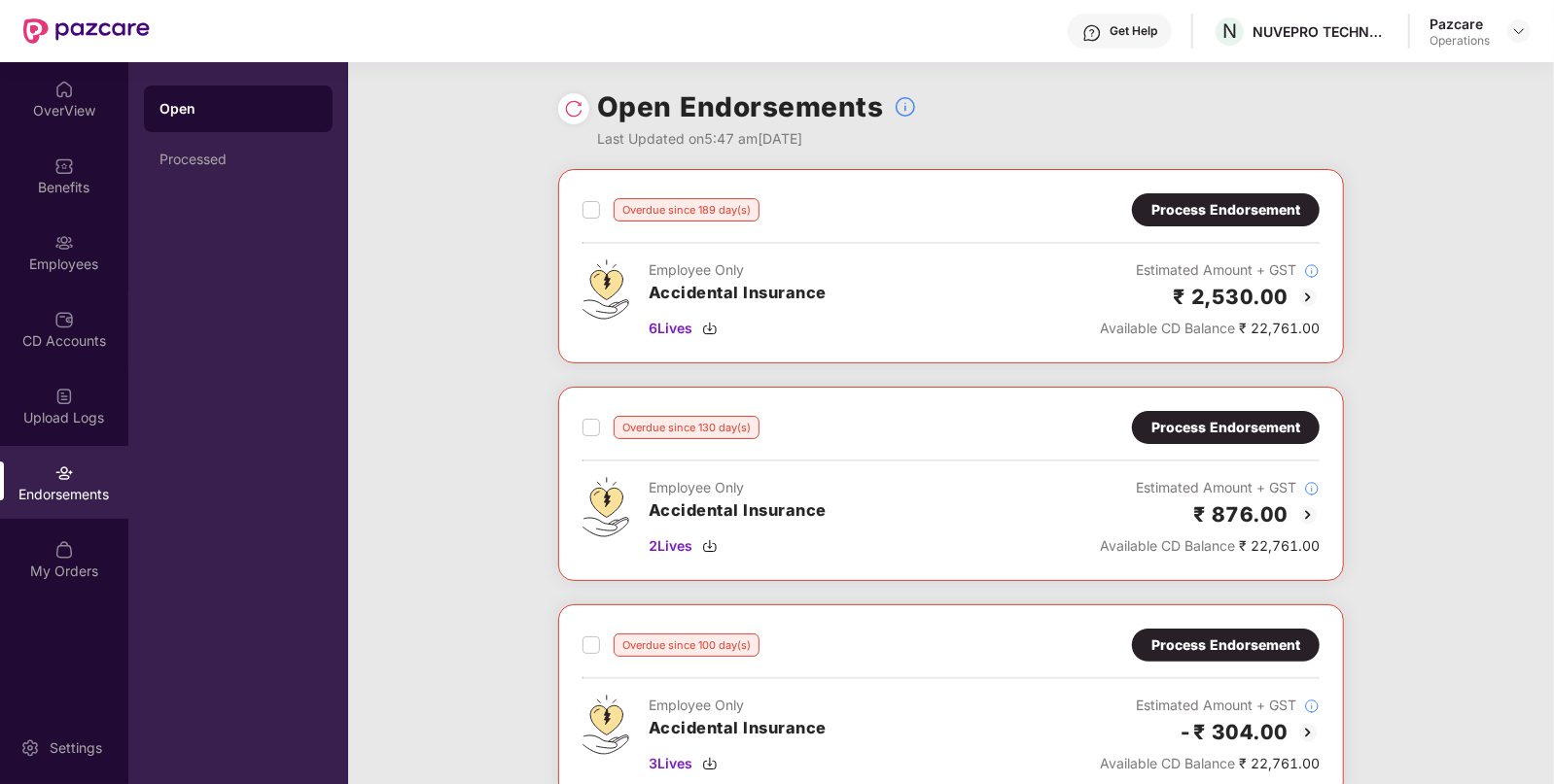
click at [1551, 405] on div "Overdue since 189 day(s) Process Endorsement Employee Only Accidental Insurance…" at bounding box center [951, 714] width 1206 height 1091
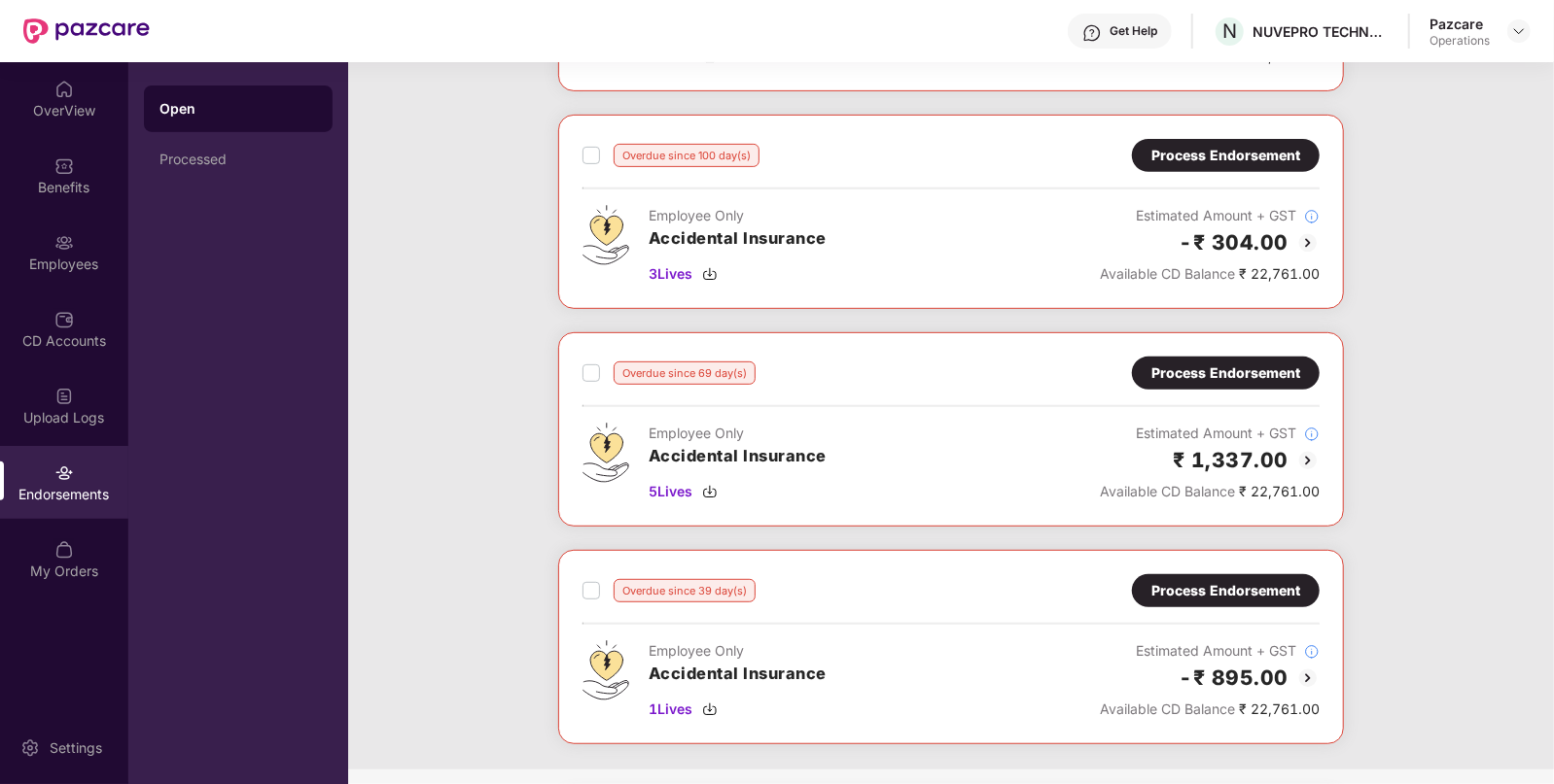
scroll to position [663, 0]
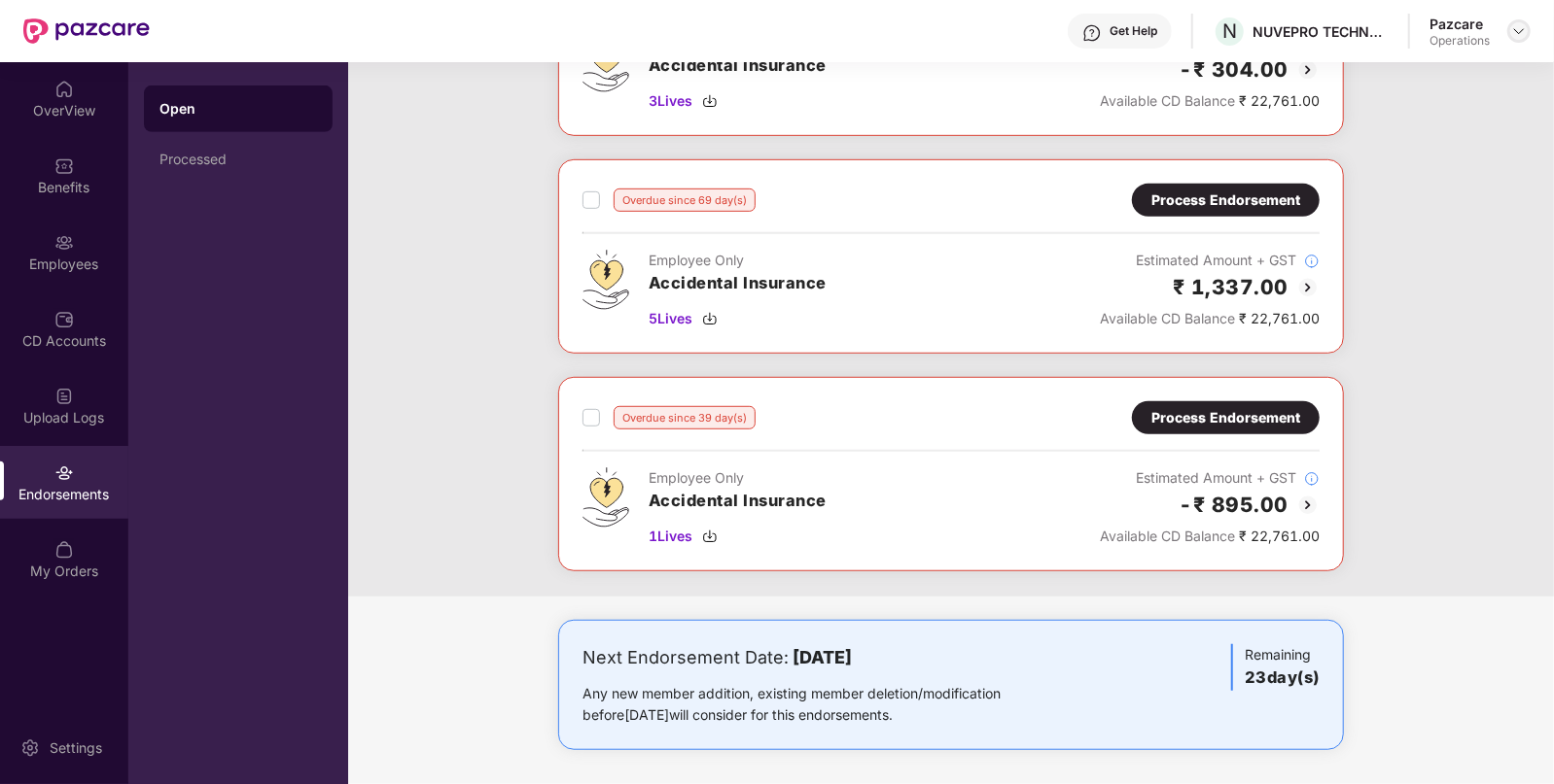
click at [1513, 34] on img at bounding box center [1518, 32] width 16 height 16
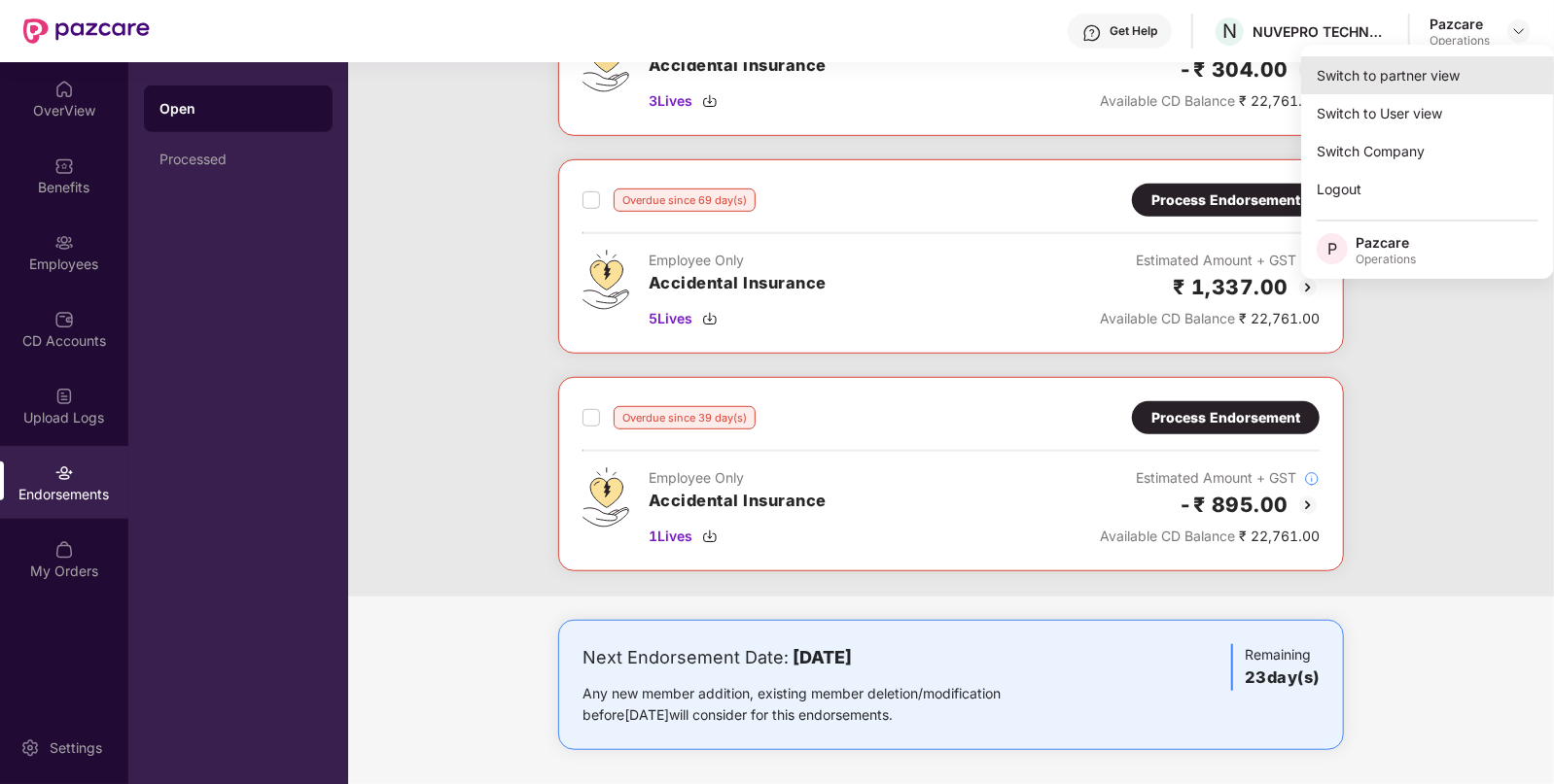
click at [1424, 85] on div "Switch to partner view" at bounding box center [1428, 75] width 253 height 37
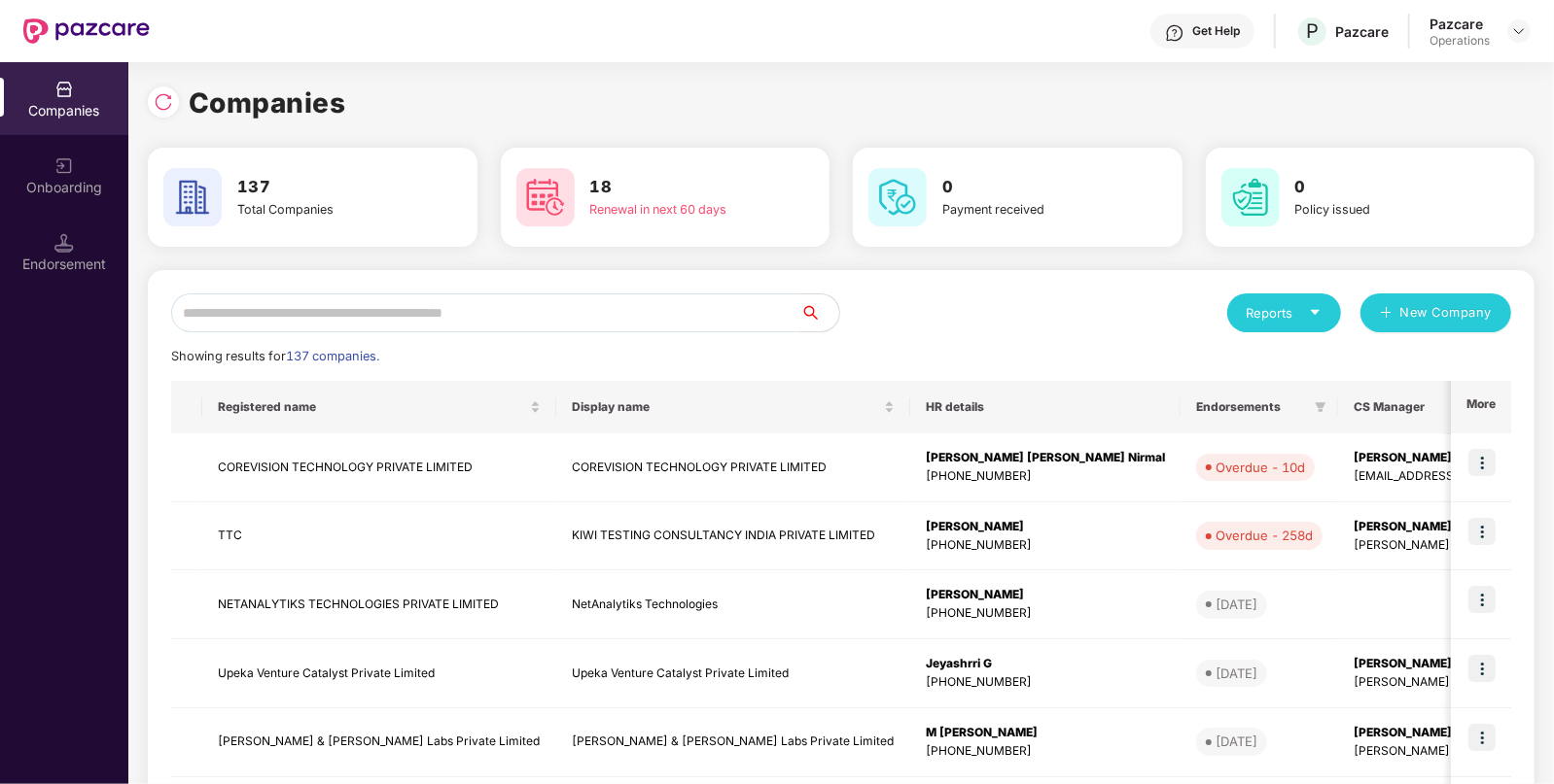
click at [519, 300] on input "text" at bounding box center [485, 313] width 629 height 38
paste input "***"
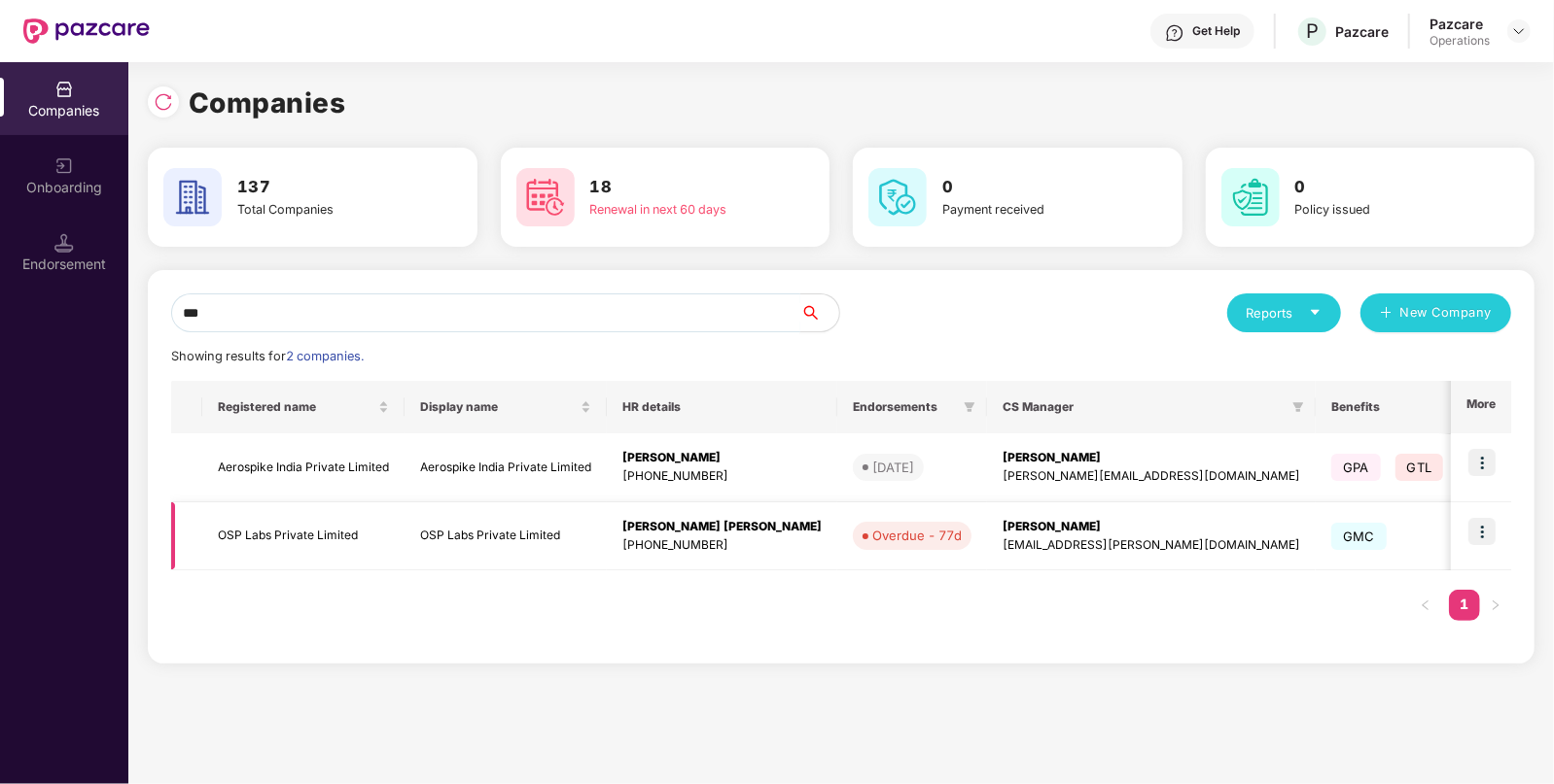
type input "***"
click at [1478, 530] on img at bounding box center [1482, 532] width 28 height 28
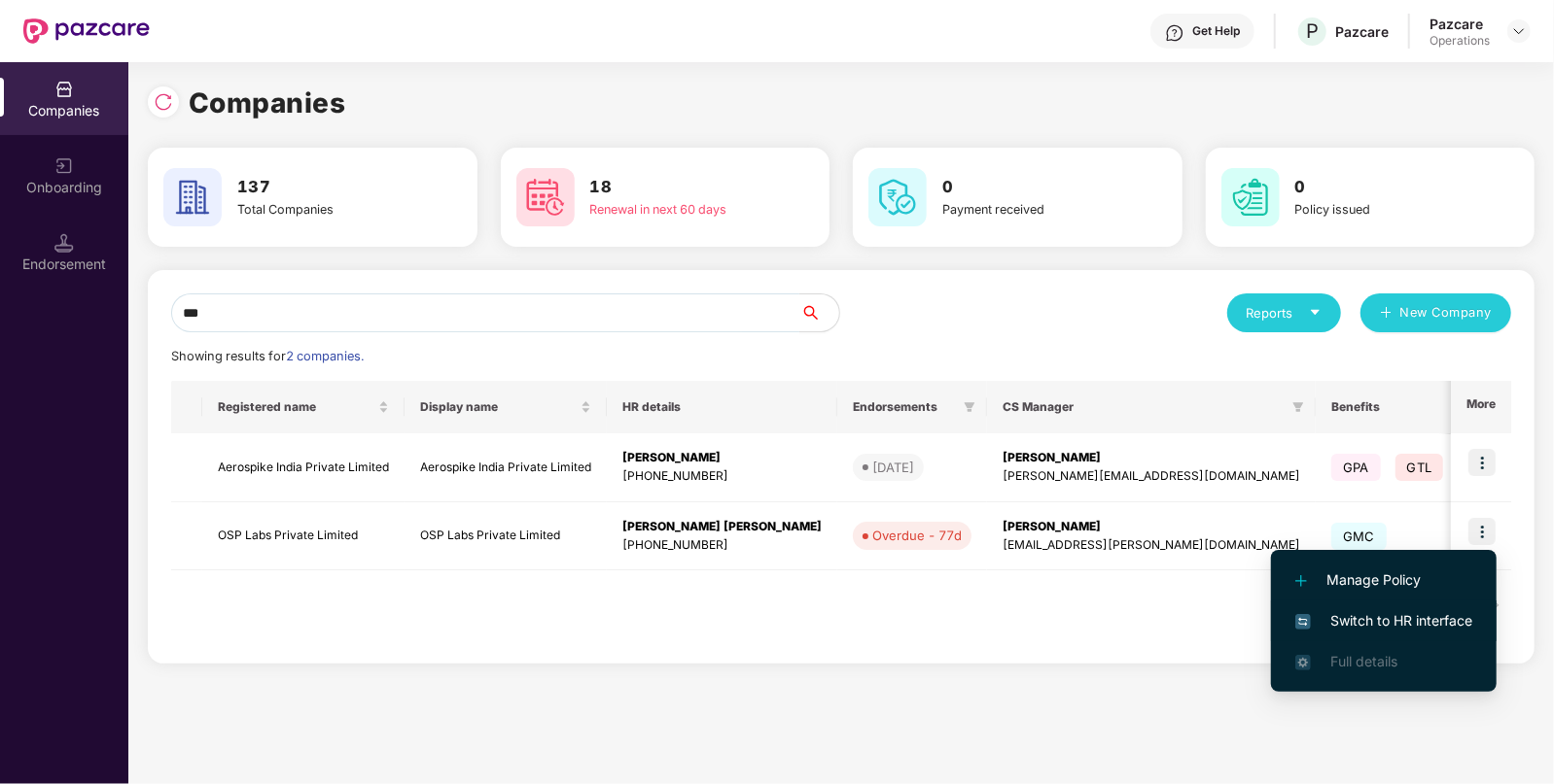
click at [1358, 627] on span "Switch to HR interface" at bounding box center [1383, 621] width 177 height 22
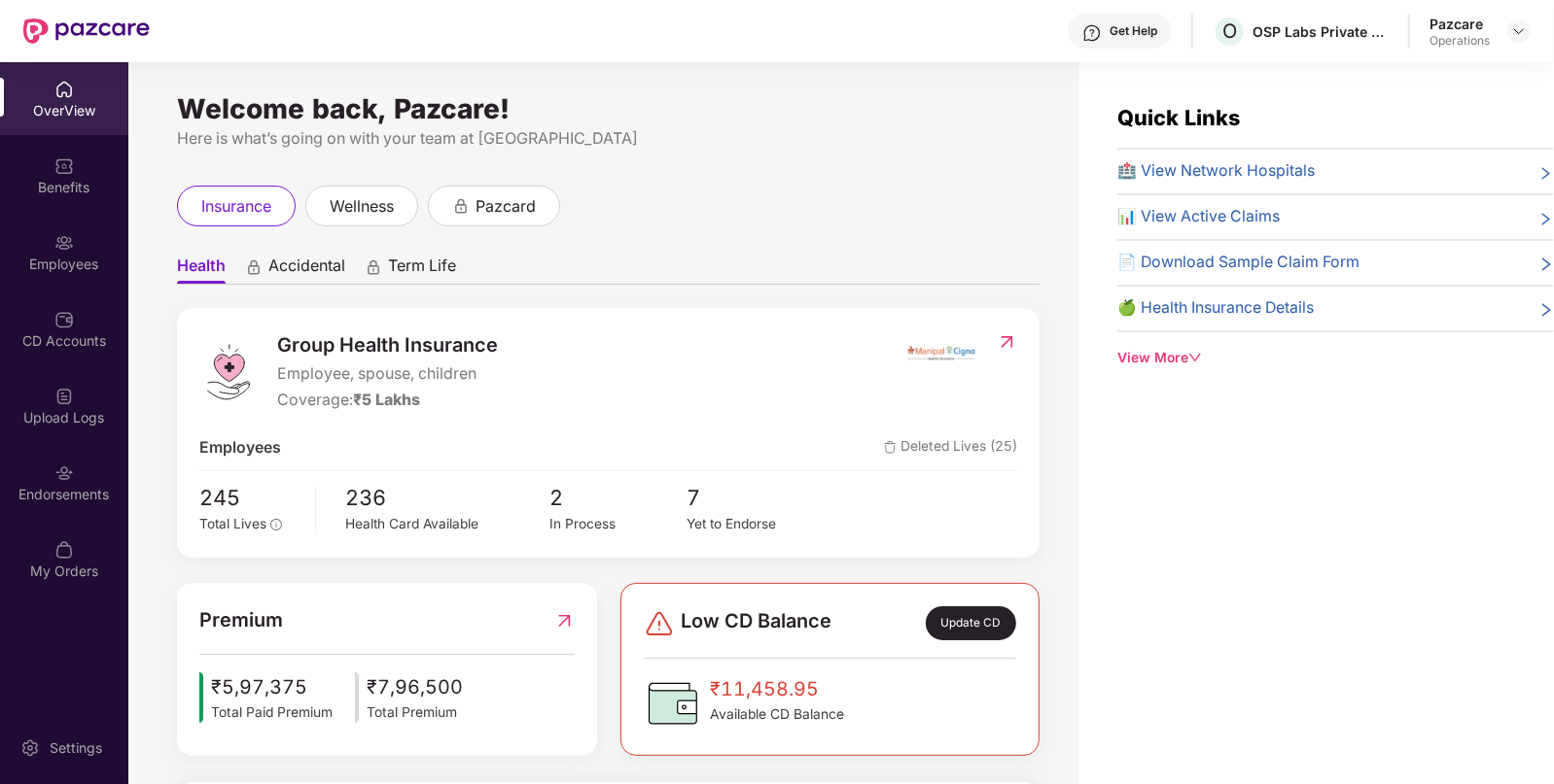
click at [30, 505] on div "Endorsements" at bounding box center [64, 482] width 128 height 73
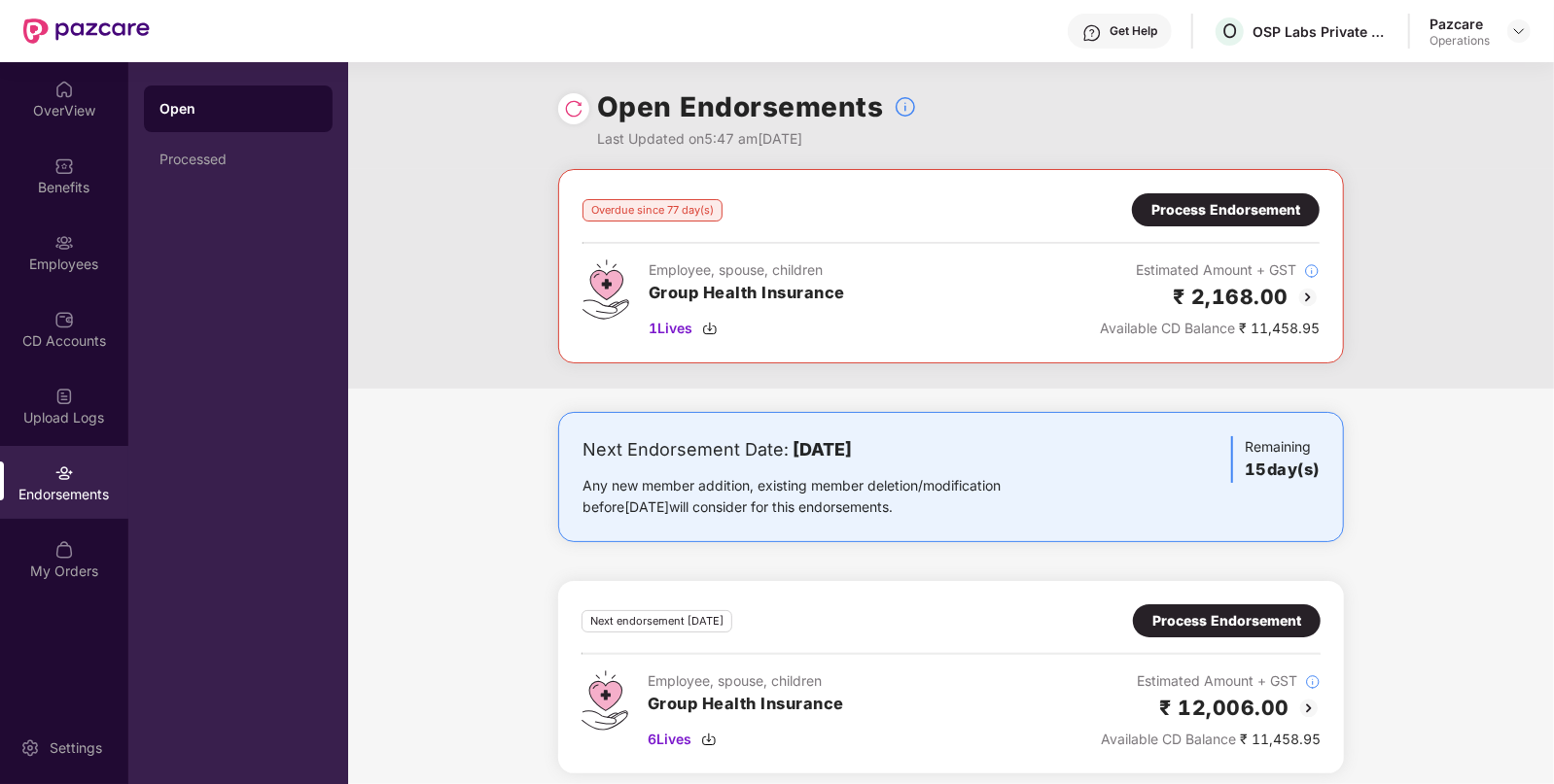
click at [1253, 215] on div "Process Endorsement" at bounding box center [1225, 210] width 149 height 22
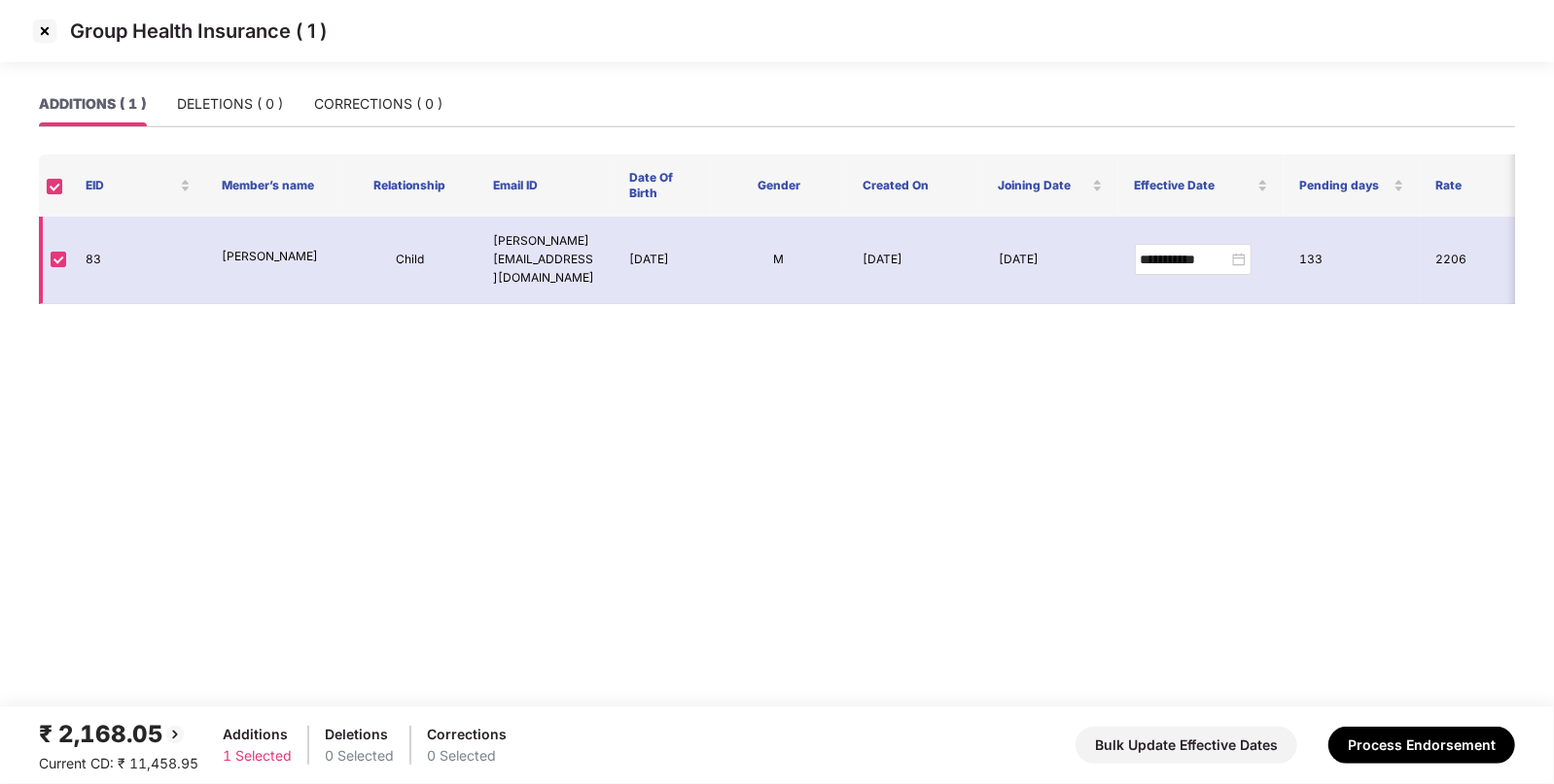
click at [298, 229] on td "Ayan Amey Patil" at bounding box center [274, 260] width 136 height 88
copy p "Ayan Amey Patil"
click at [253, 248] on p "Ayan Amey Patil" at bounding box center [274, 256] width 105 height 19
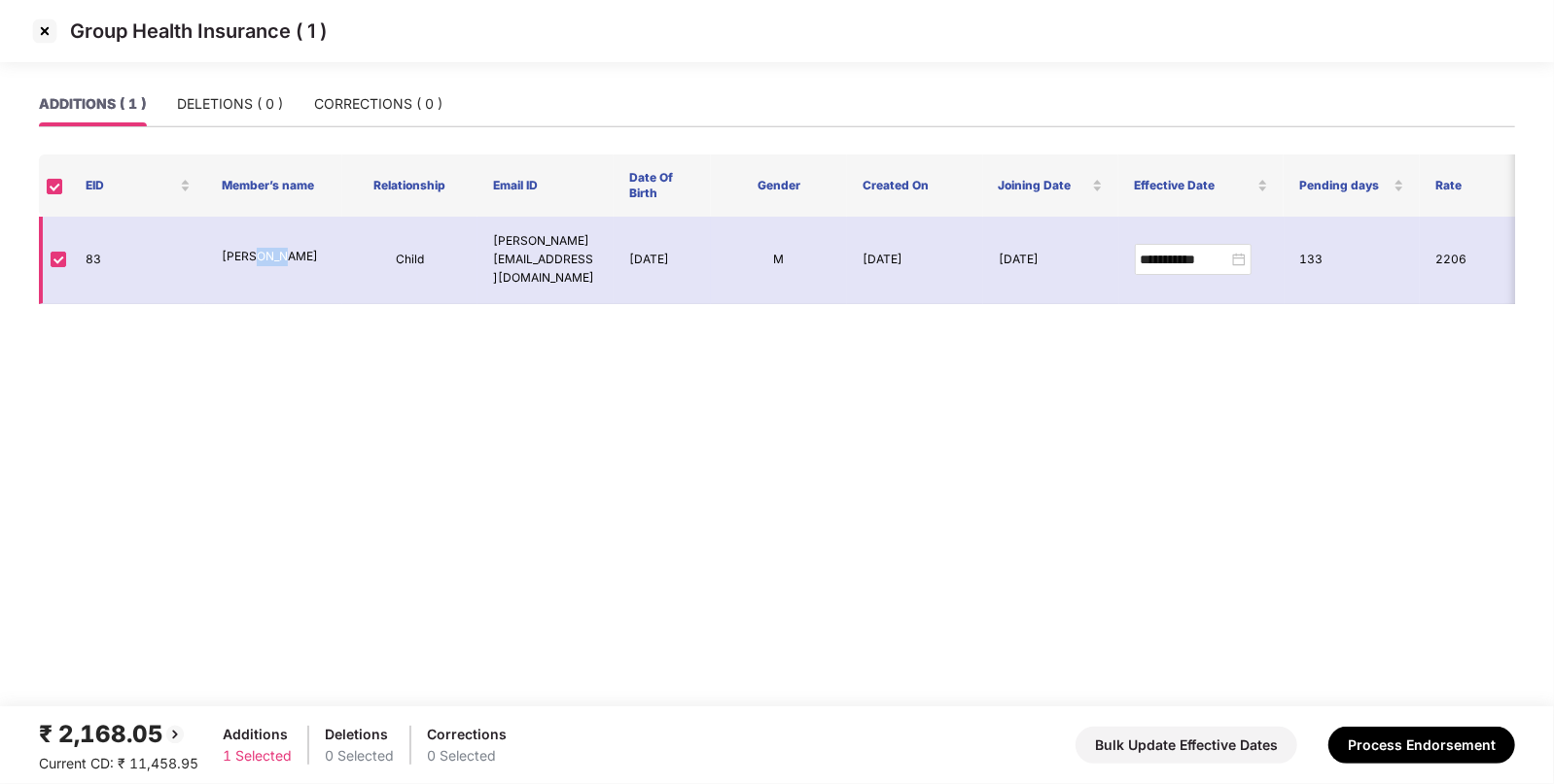
click at [253, 248] on p "Ayan Amey Patil" at bounding box center [274, 256] width 105 height 19
click at [40, 28] on img at bounding box center [45, 32] width 32 height 32
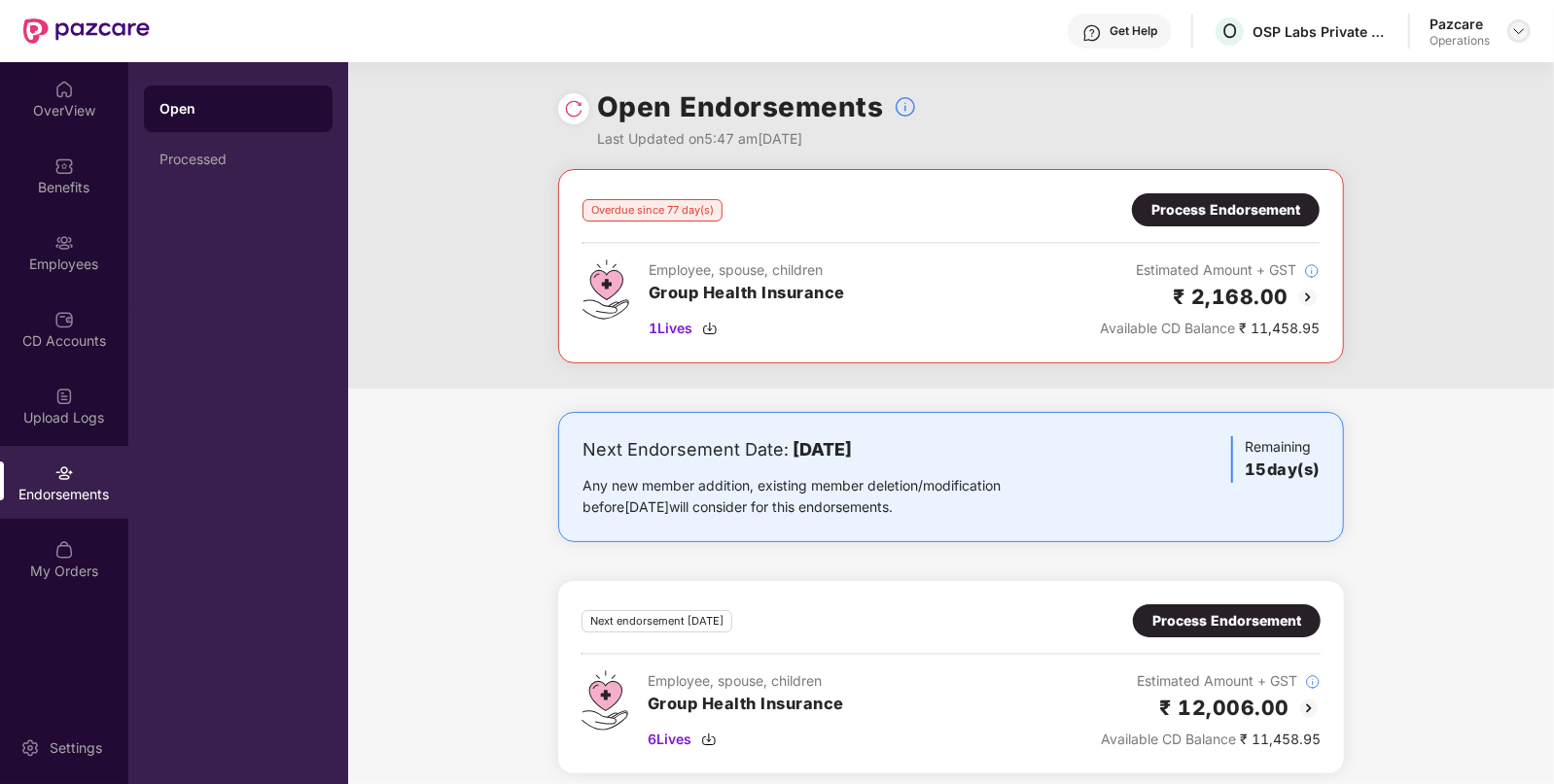
click at [1519, 33] on img at bounding box center [1518, 32] width 16 height 16
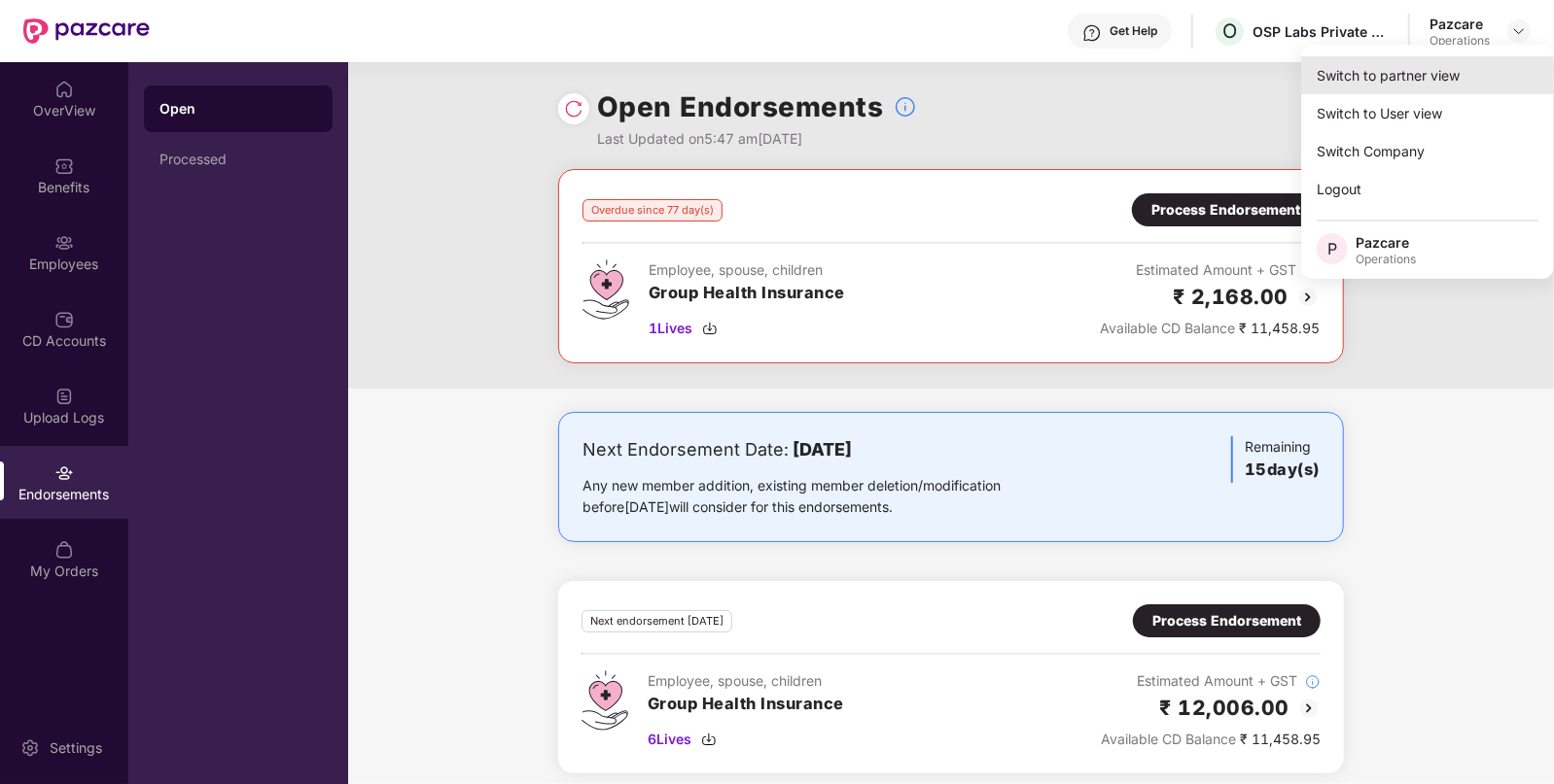
click at [1434, 77] on div "Switch to partner view" at bounding box center [1428, 75] width 253 height 37
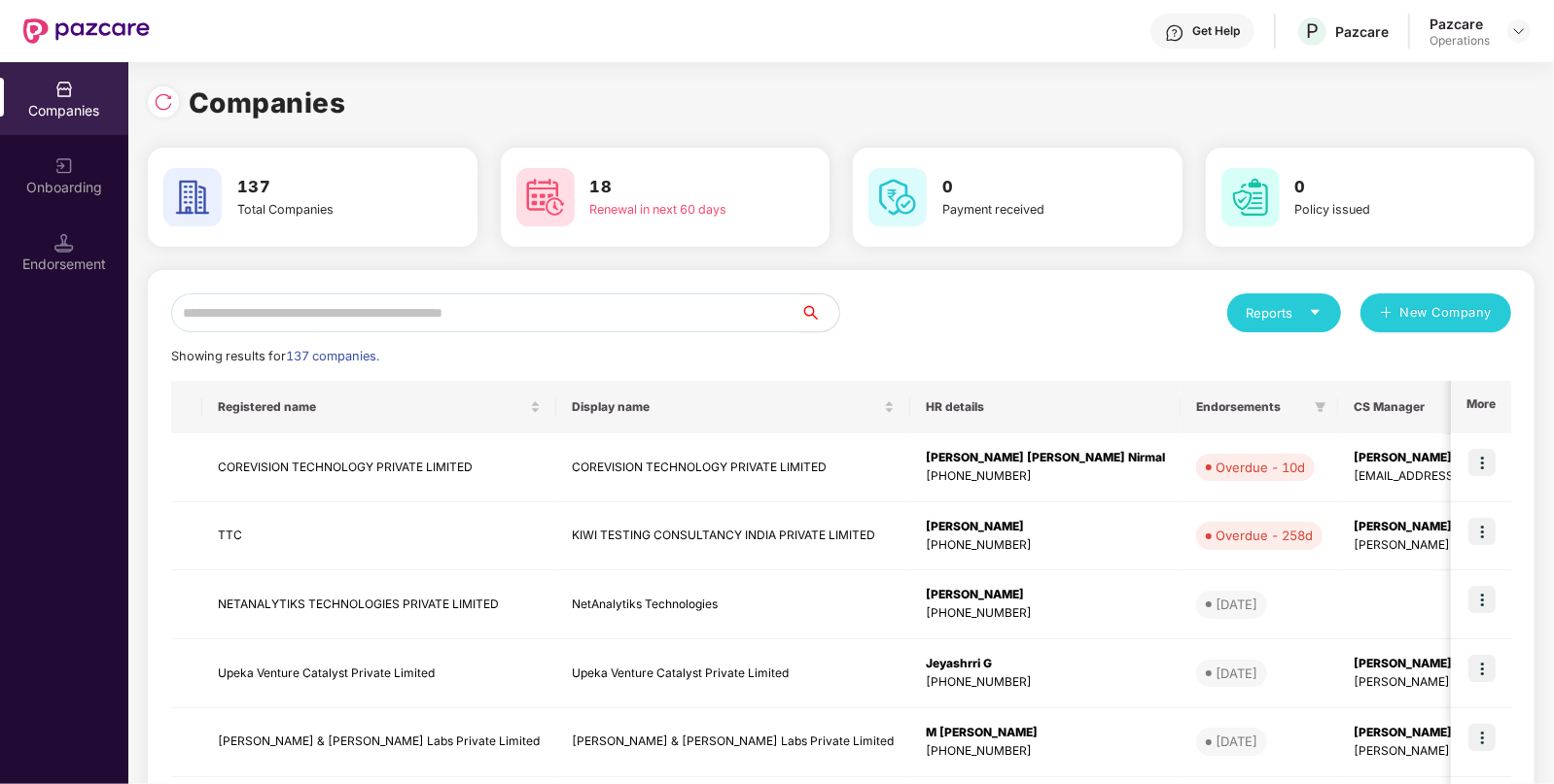
click at [568, 311] on input "text" at bounding box center [485, 313] width 629 height 38
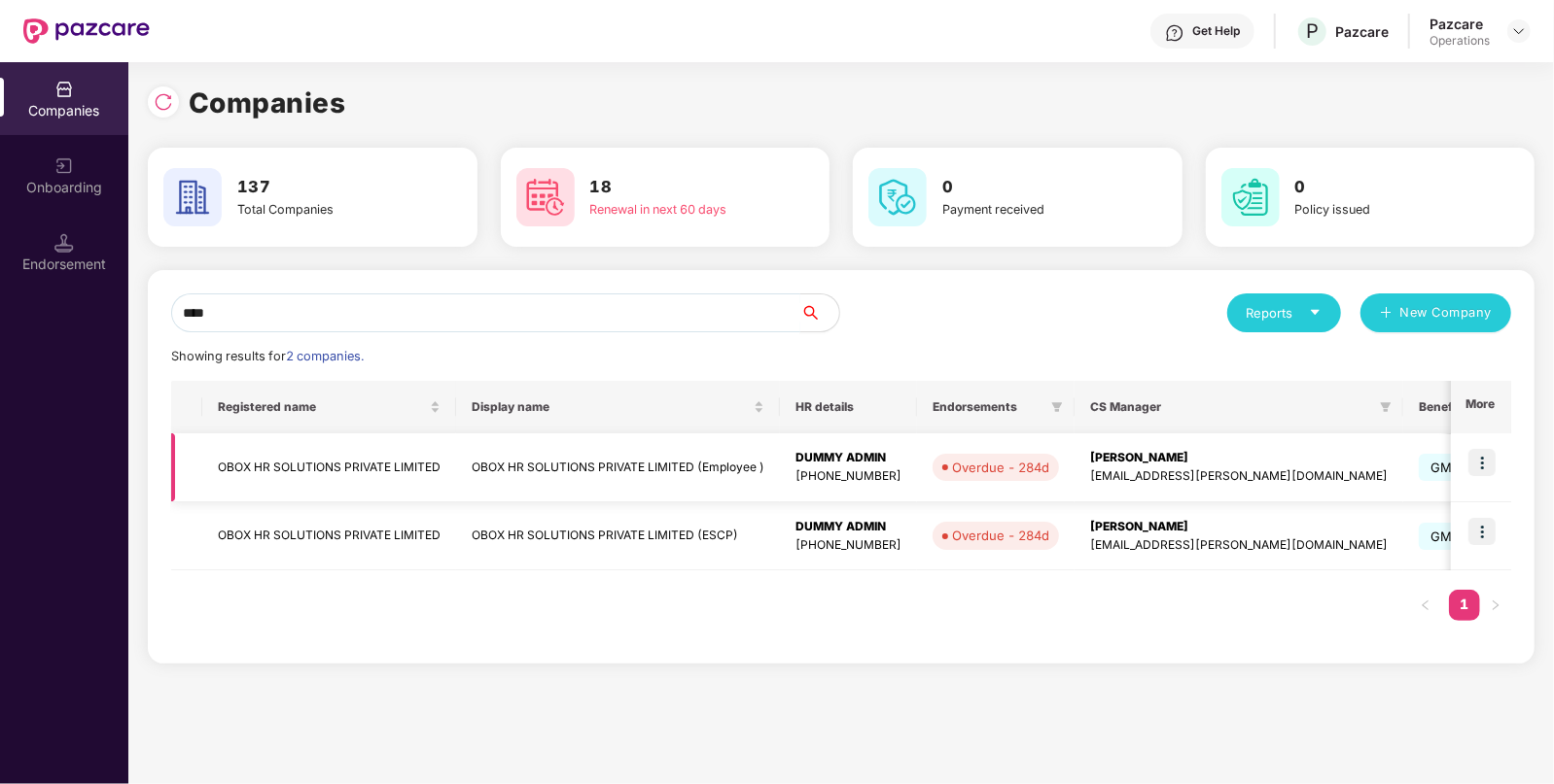
type input "****"
click at [1482, 466] on img at bounding box center [1482, 463] width 28 height 28
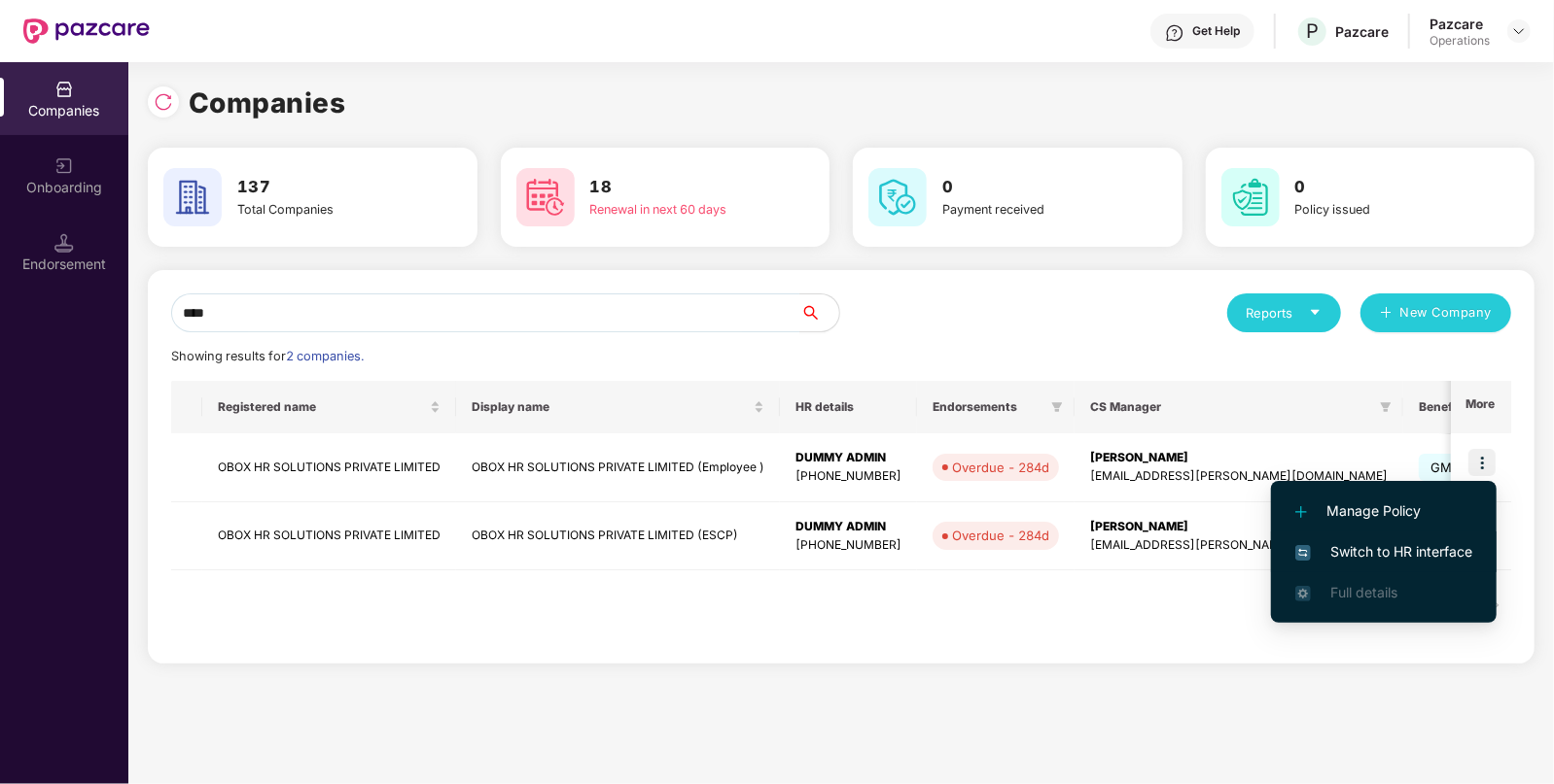
click at [1372, 556] on span "Switch to HR interface" at bounding box center [1383, 552] width 177 height 22
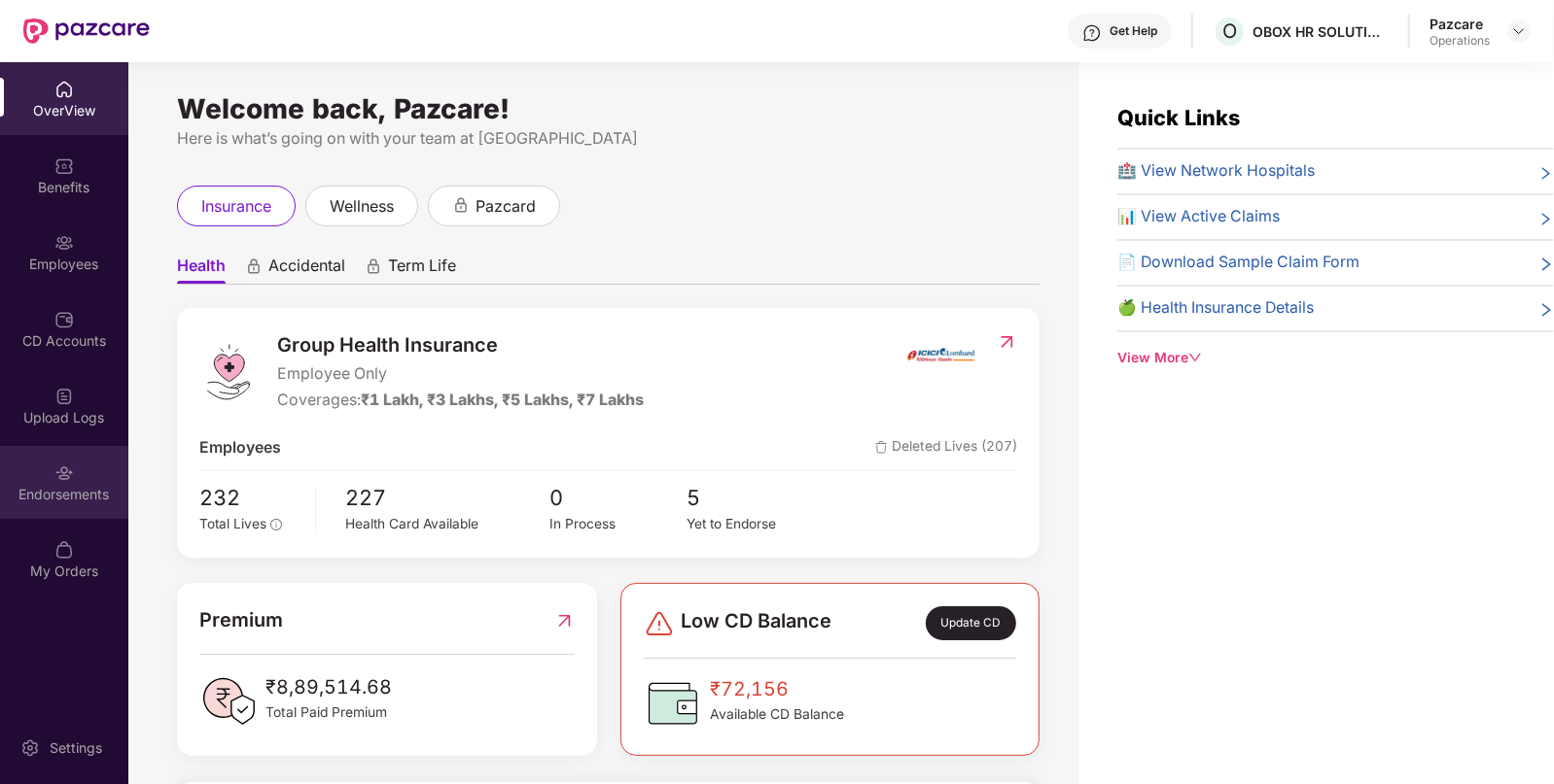
click at [78, 494] on div "Endorsements" at bounding box center [64, 495] width 128 height 20
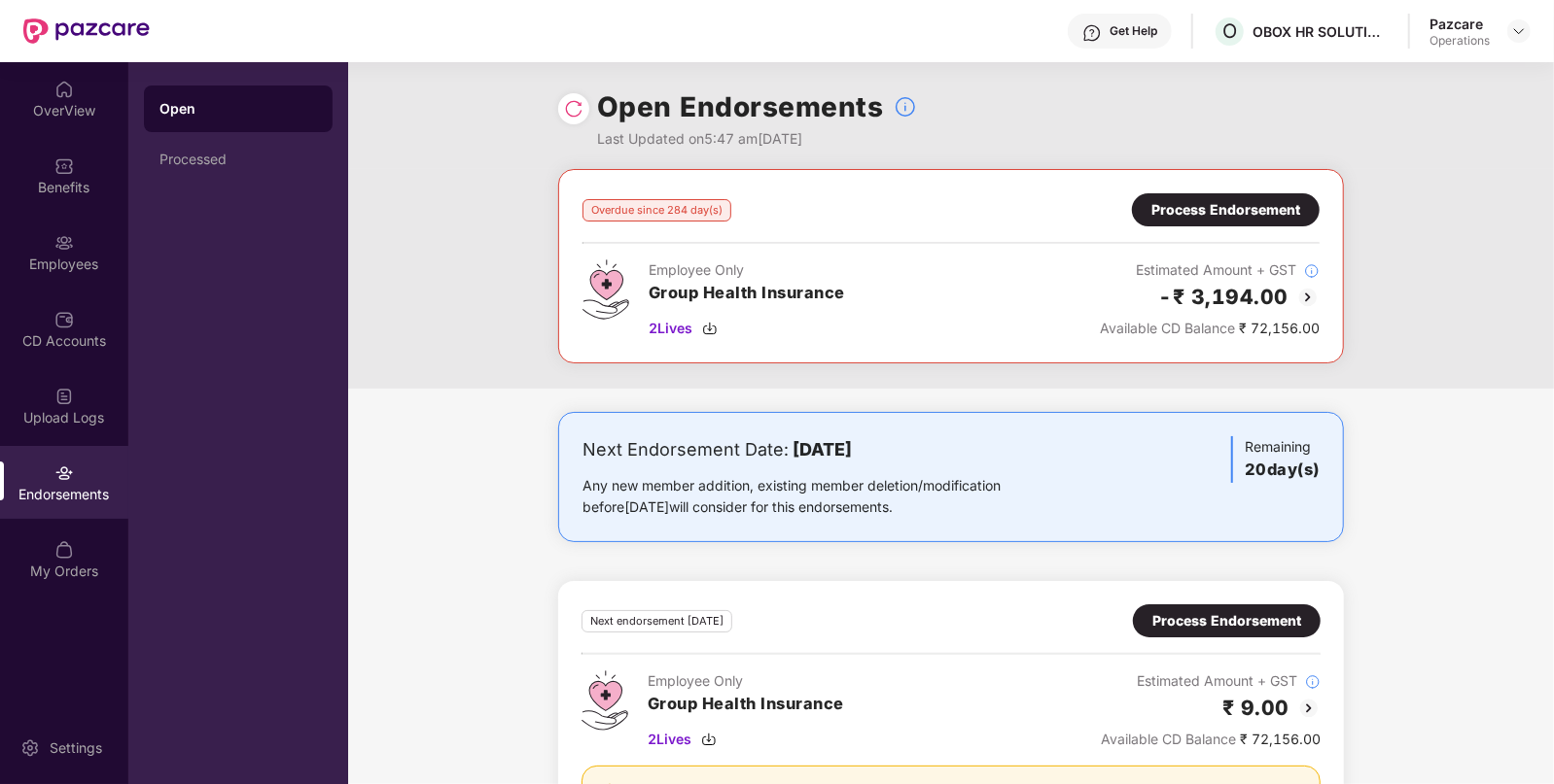
click at [1238, 209] on div "Process Endorsement" at bounding box center [1225, 210] width 149 height 22
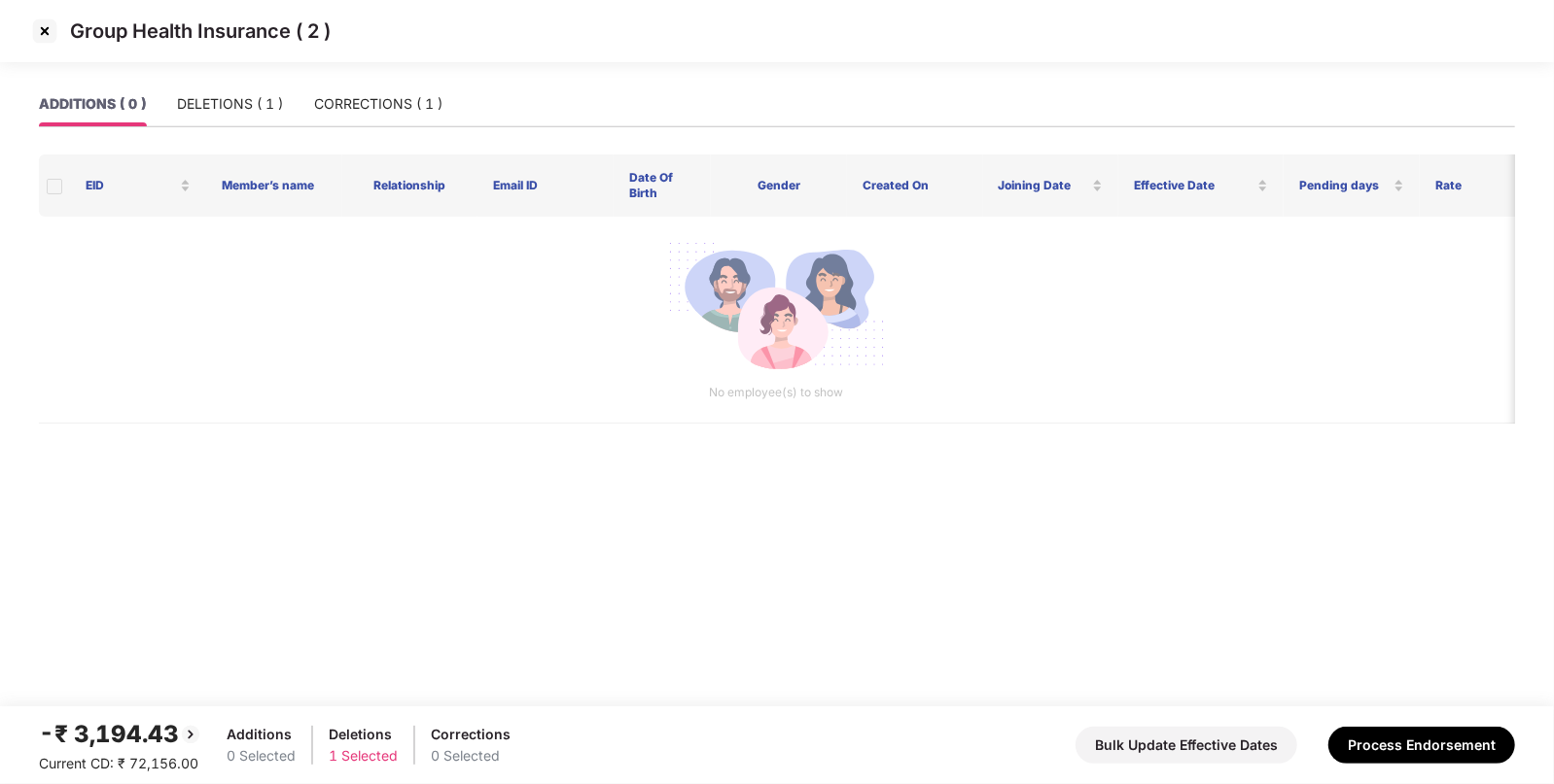
click at [244, 126] on div "ADDITIONS ( 0 ) DELETIONS ( 1 ) CORRECTIONS ( 1 )" at bounding box center [777, 112] width 1476 height 61
click at [244, 104] on div "DELETIONS ( 1 )" at bounding box center [229, 105] width 106 height 22
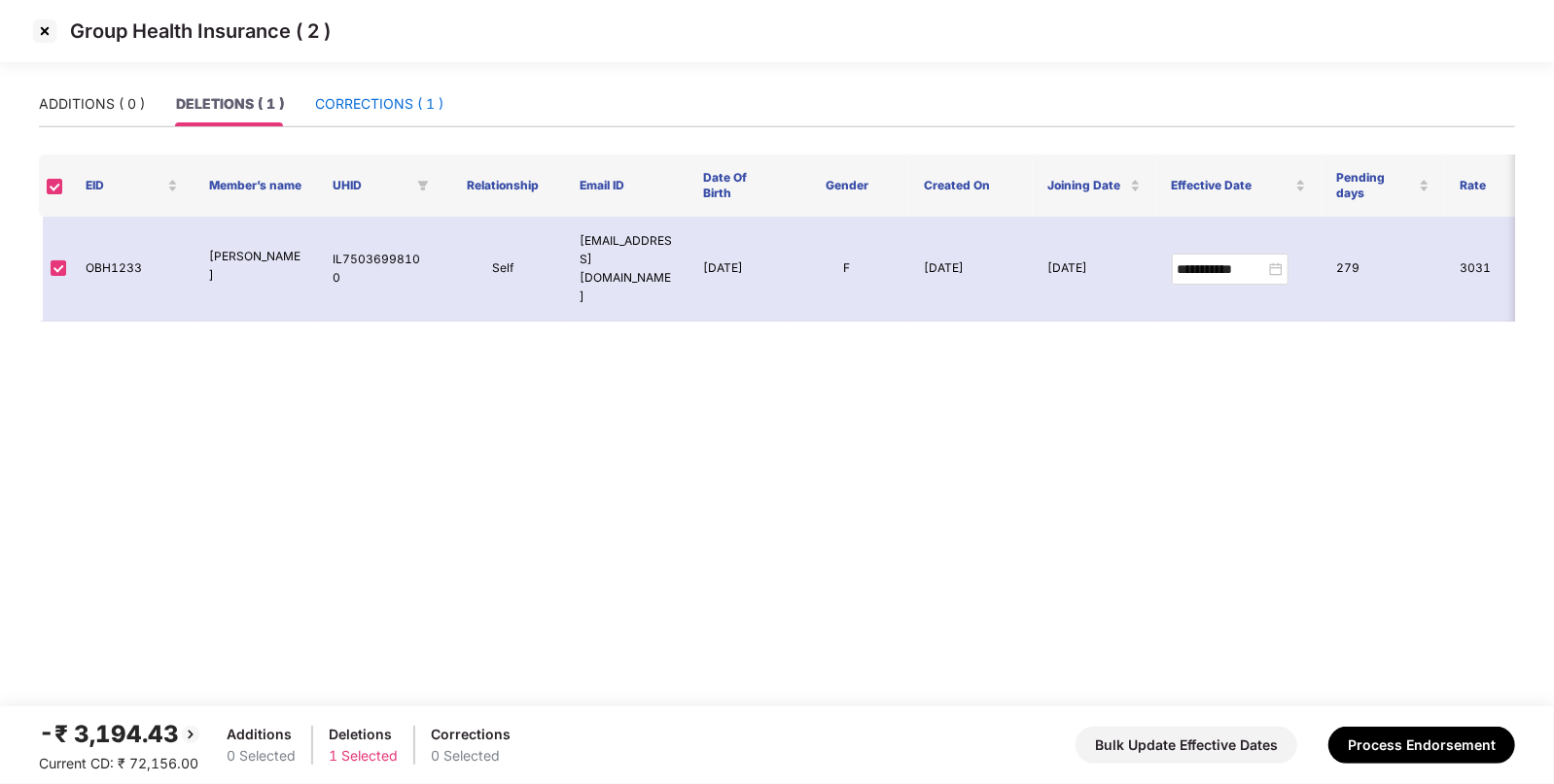
click at [365, 94] on div "CORRECTIONS ( 1 )" at bounding box center [379, 105] width 128 height 22
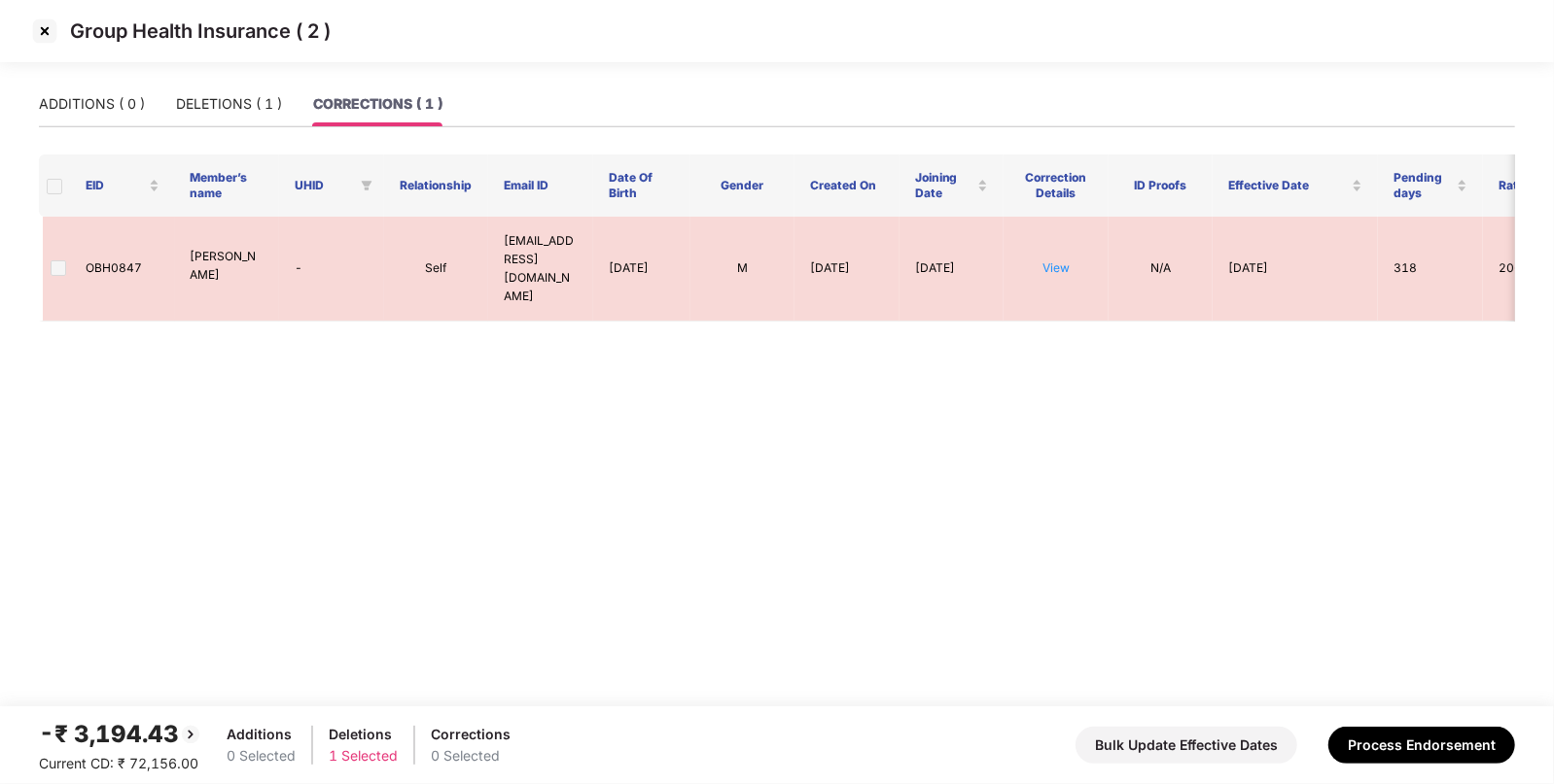
click at [44, 26] on img at bounding box center [45, 32] width 32 height 32
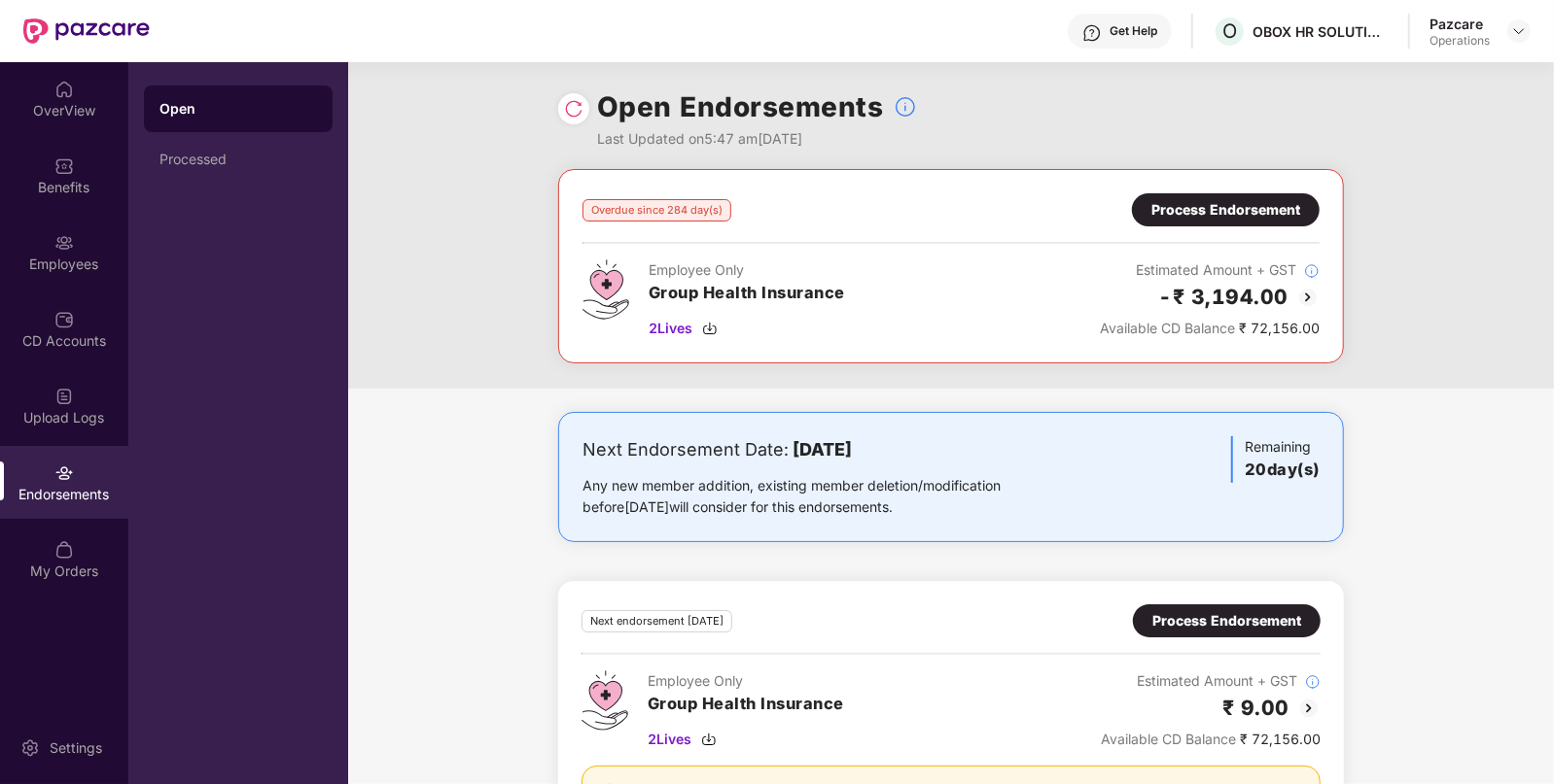
scroll to position [50, 0]
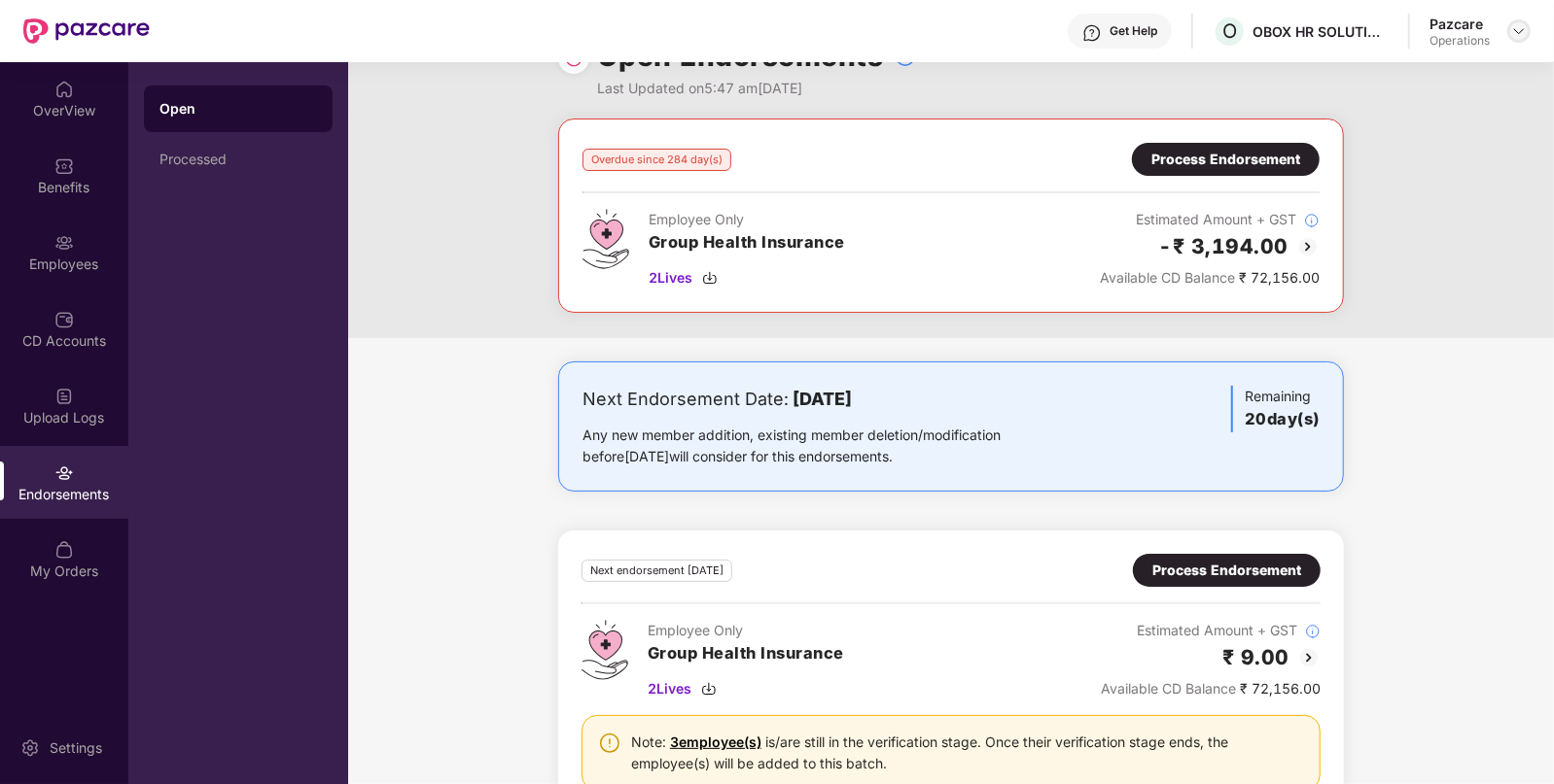
click at [1517, 26] on img at bounding box center [1518, 32] width 16 height 16
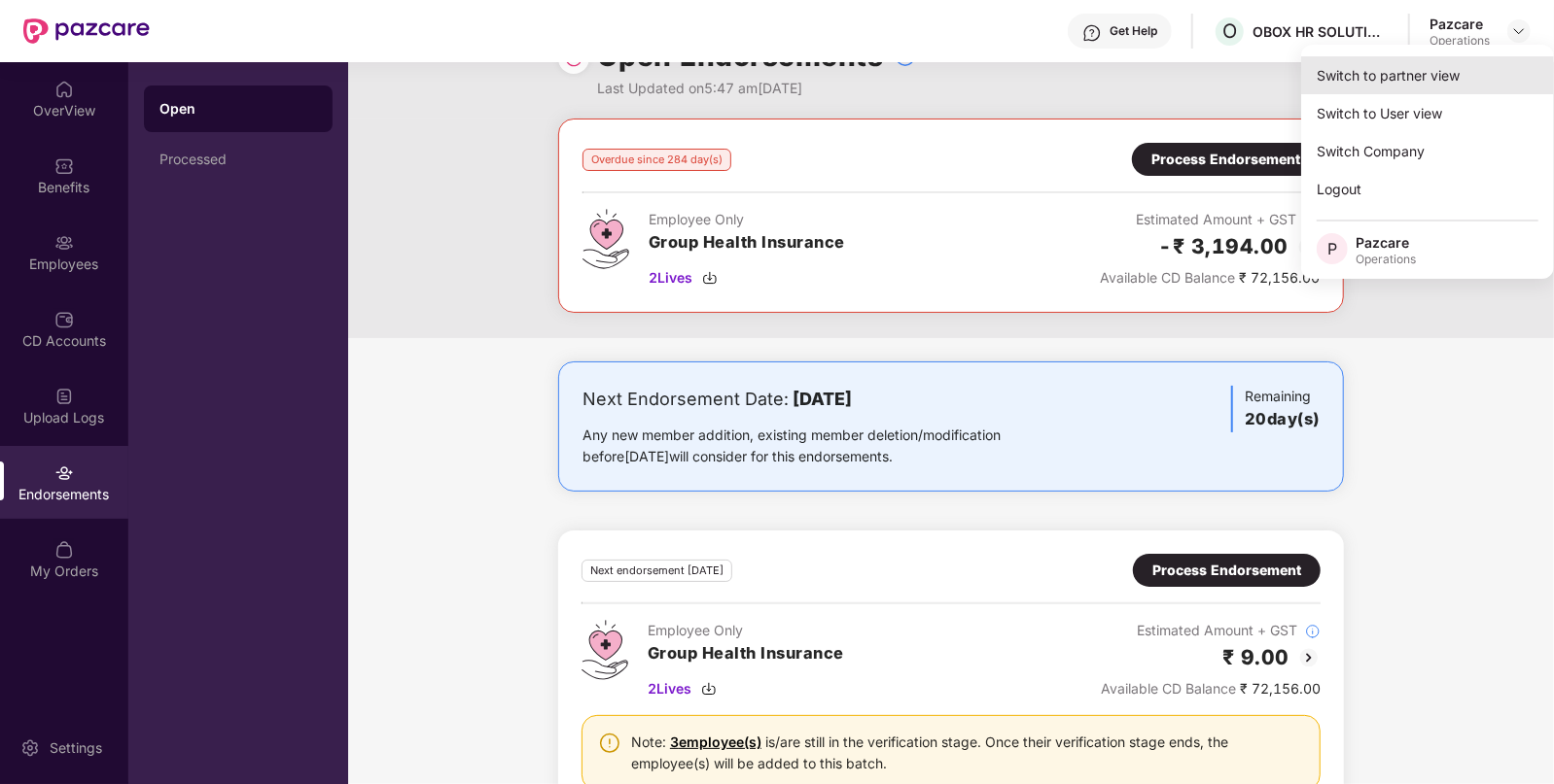
click at [1330, 65] on div "Switch to partner view" at bounding box center [1428, 75] width 253 height 37
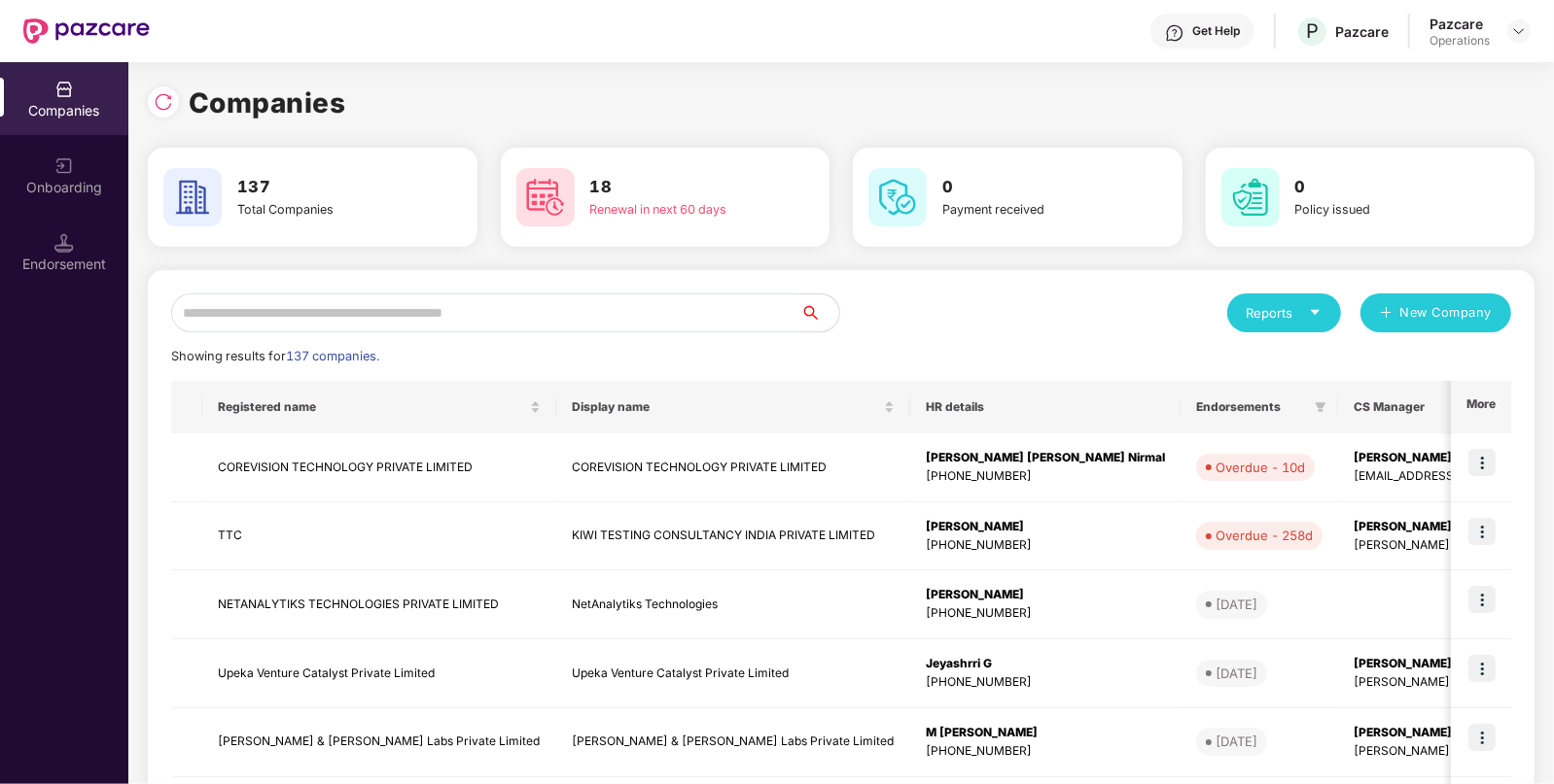
click at [394, 344] on div "Reports New Company Showing results for 137 companies. Registered name Display …" at bounding box center [841, 743] width 1340 height 897
click at [467, 311] on input "text" at bounding box center [485, 313] width 629 height 38
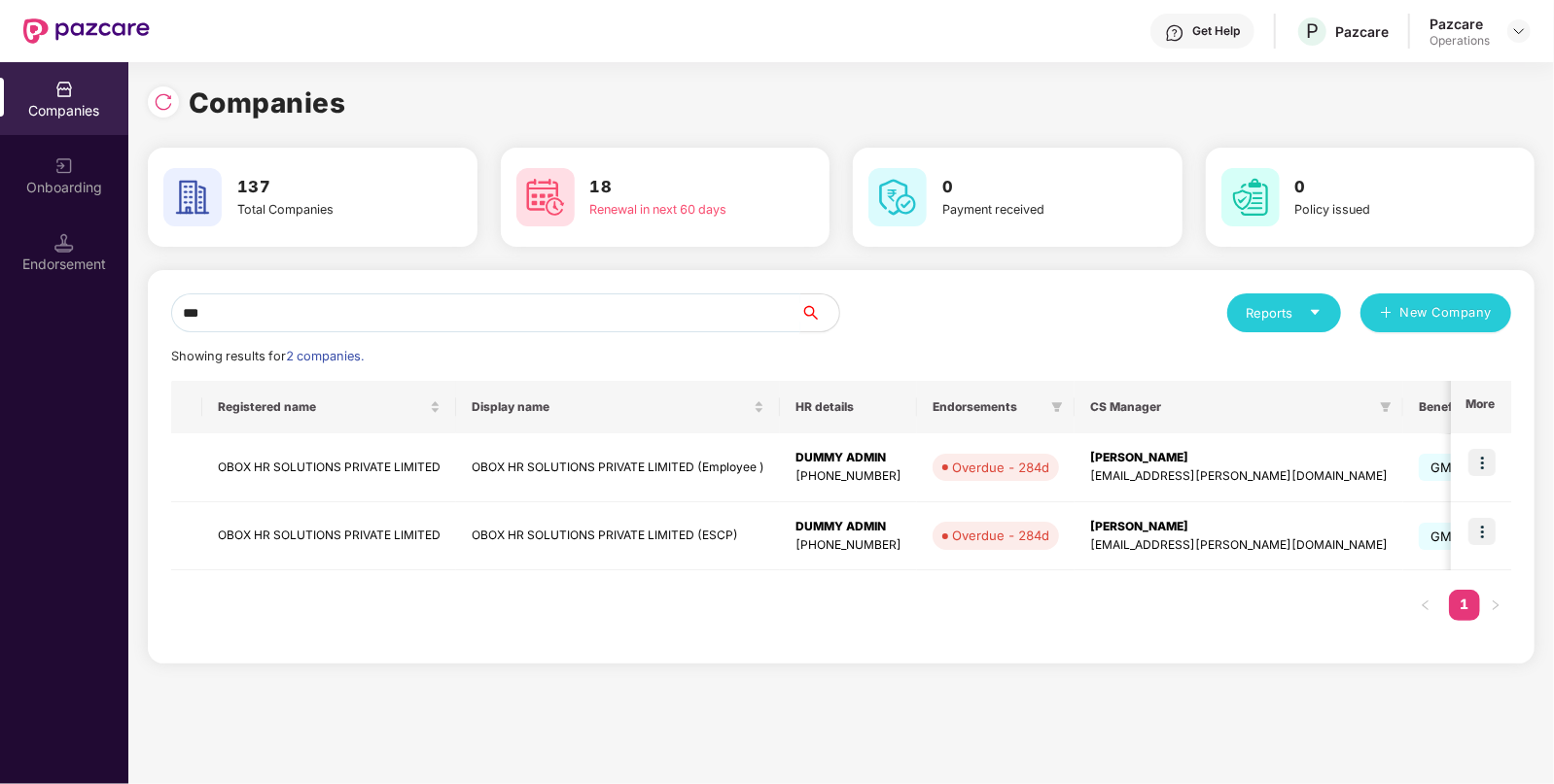
type input "***"
click at [1489, 534] on img at bounding box center [1482, 532] width 28 height 28
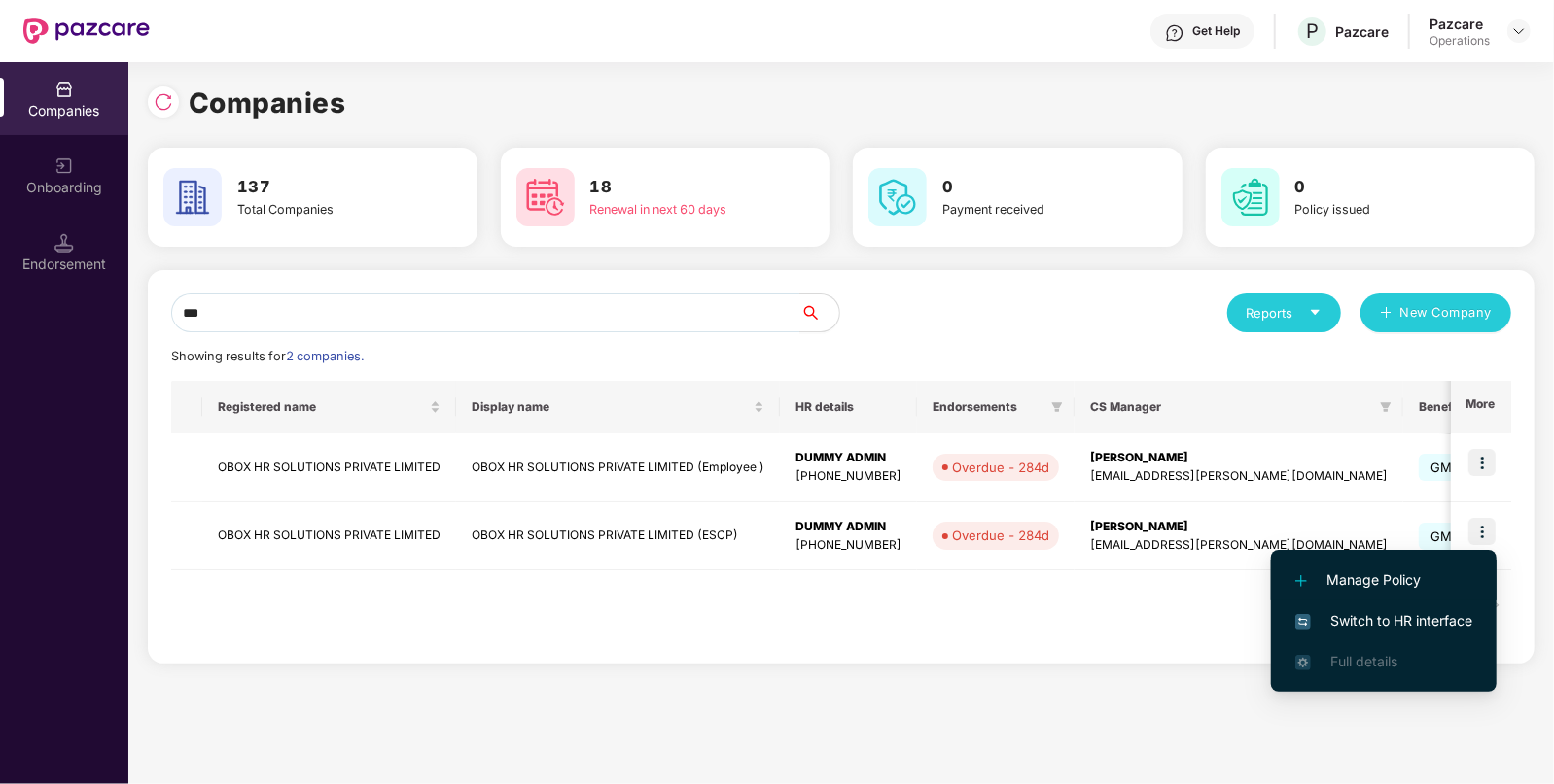
click at [1378, 587] on span "Manage Policy" at bounding box center [1383, 580] width 177 height 22
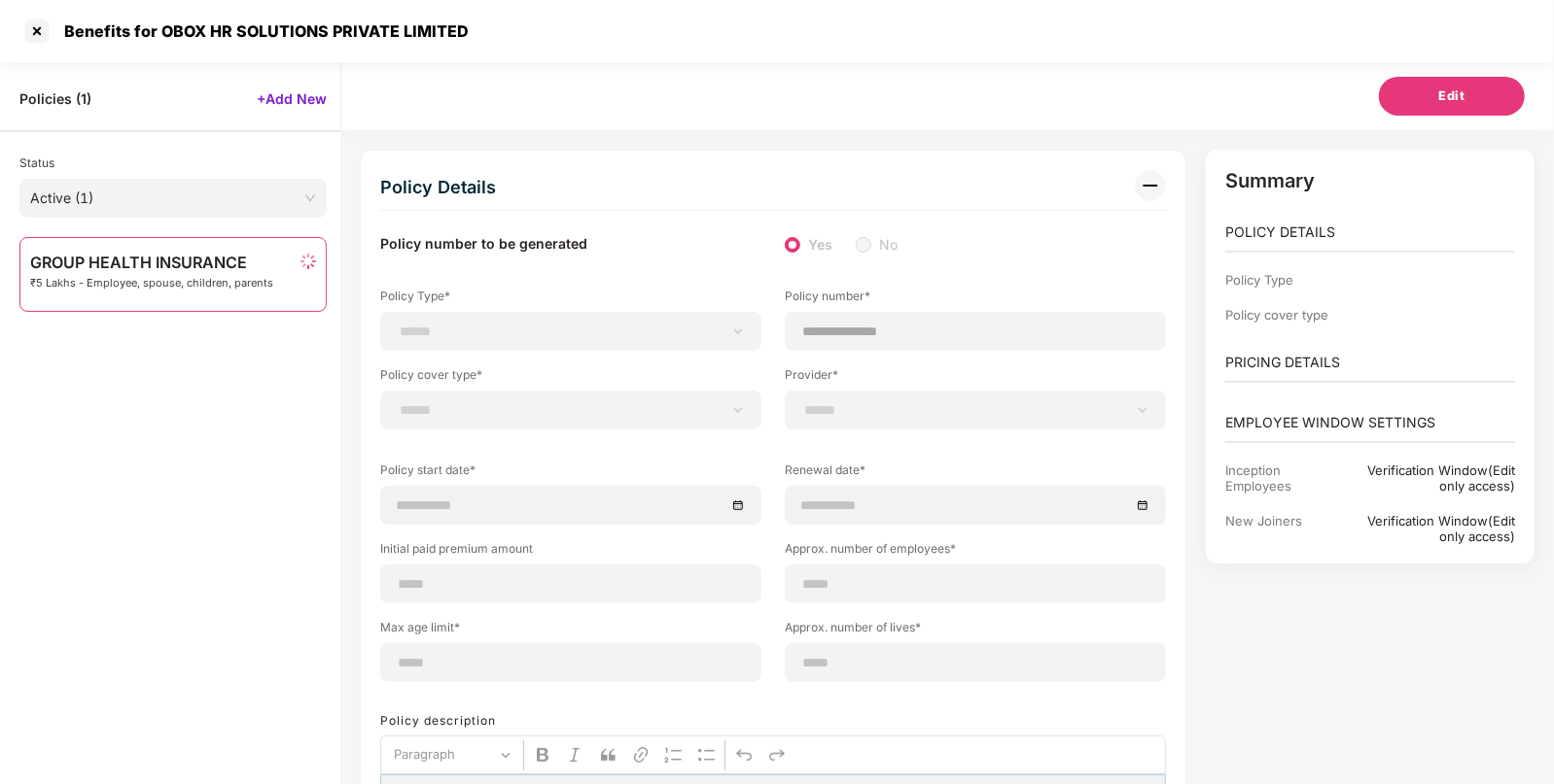
select select "**********"
select select "*"
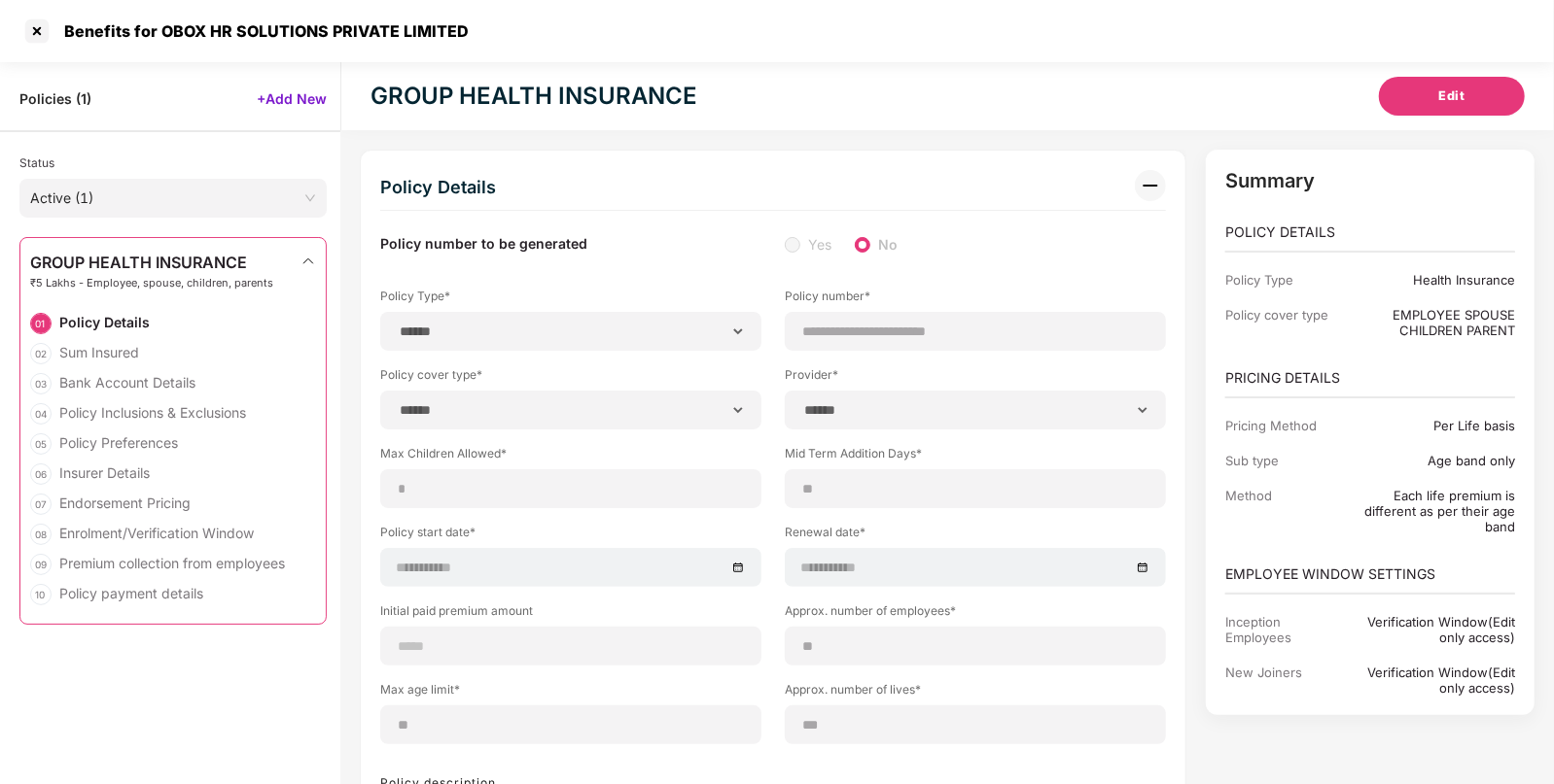
type input "**********"
type input "**"
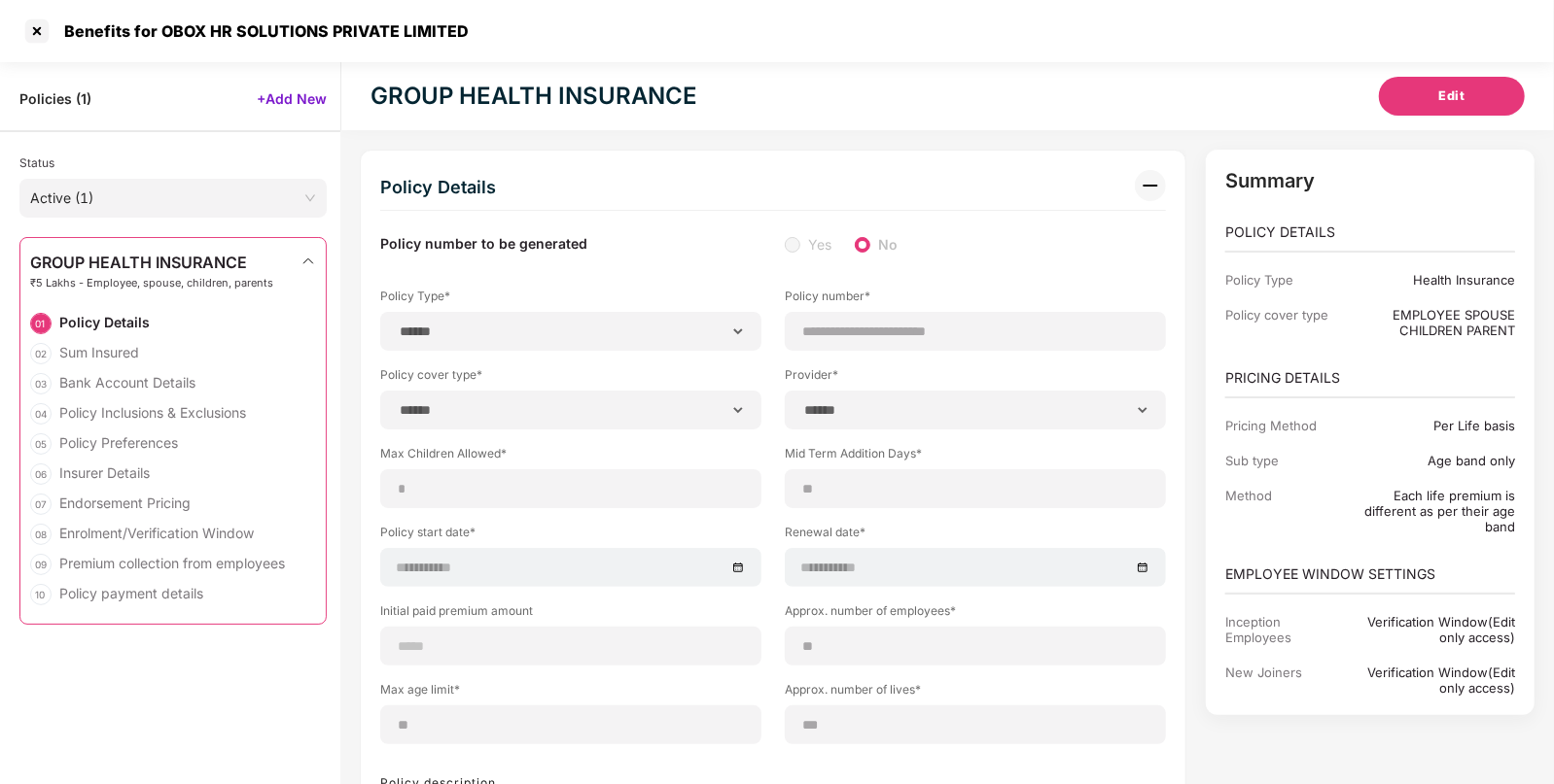
type input "***"
type input "*"
type input "**"
type input "******"
type input "**********"
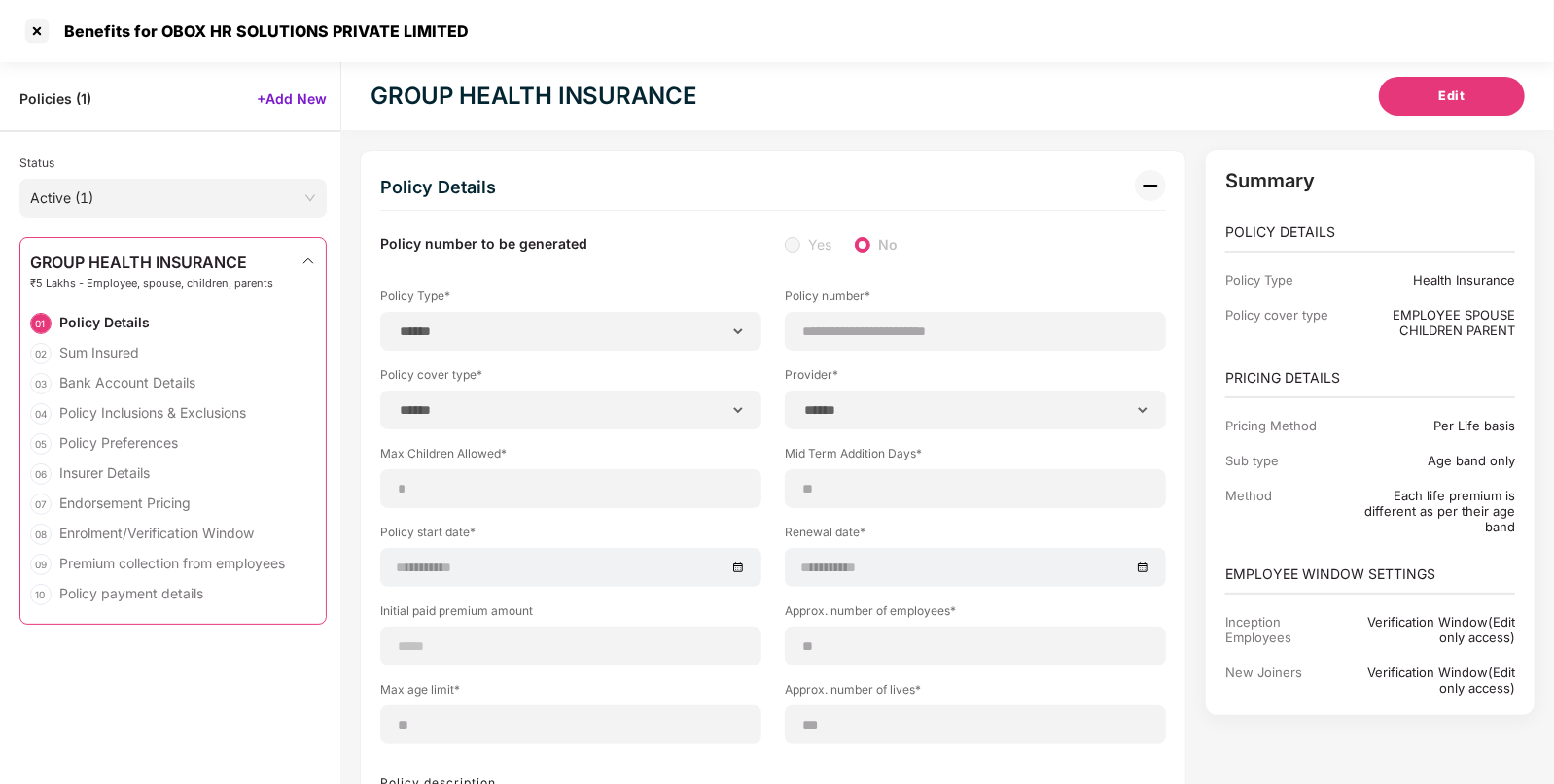
type input "*********"
type input "**********"
type input "*****"
click at [36, 25] on div at bounding box center [37, 32] width 32 height 32
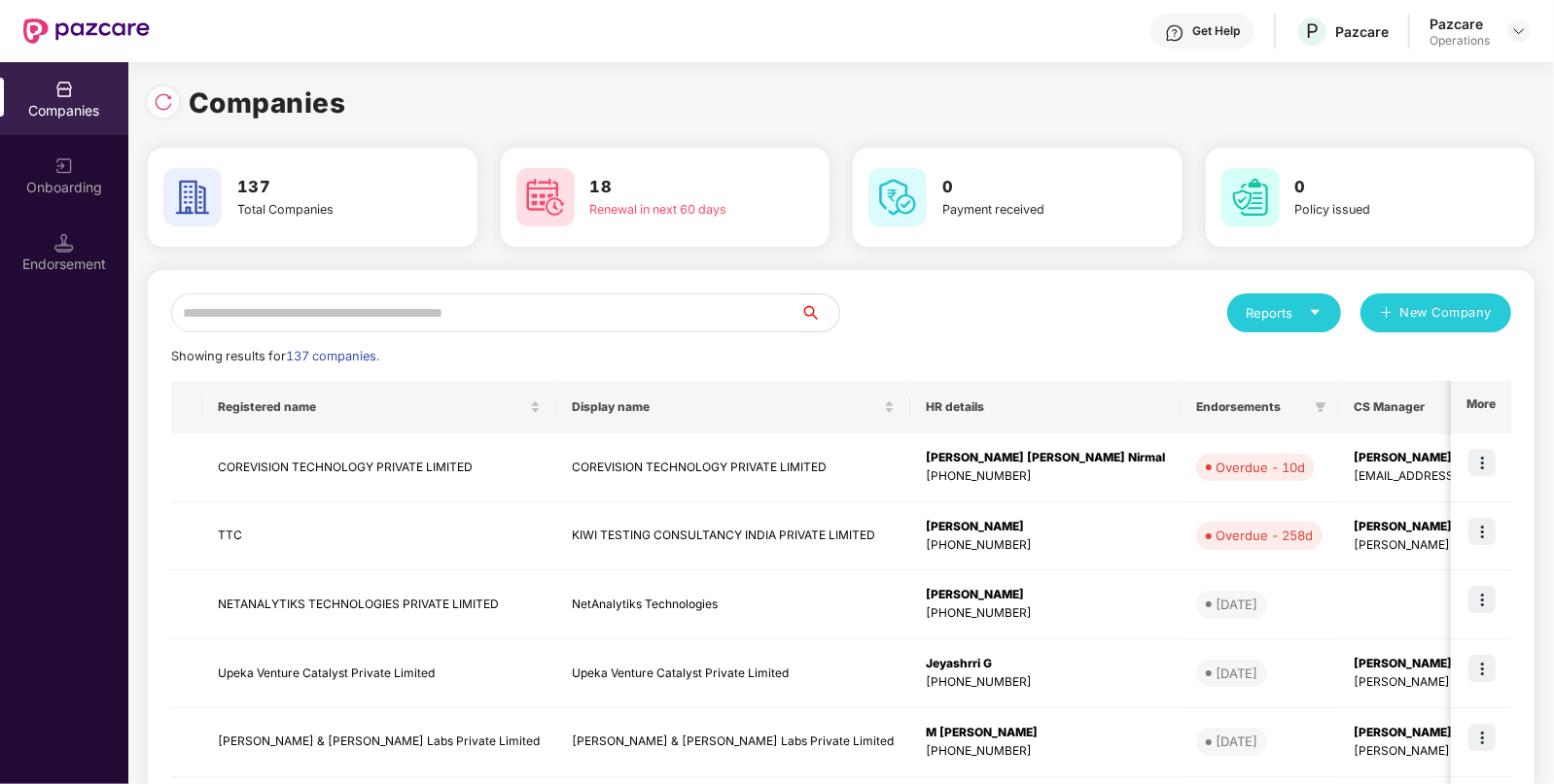
click at [515, 325] on input "text" at bounding box center [485, 313] width 629 height 38
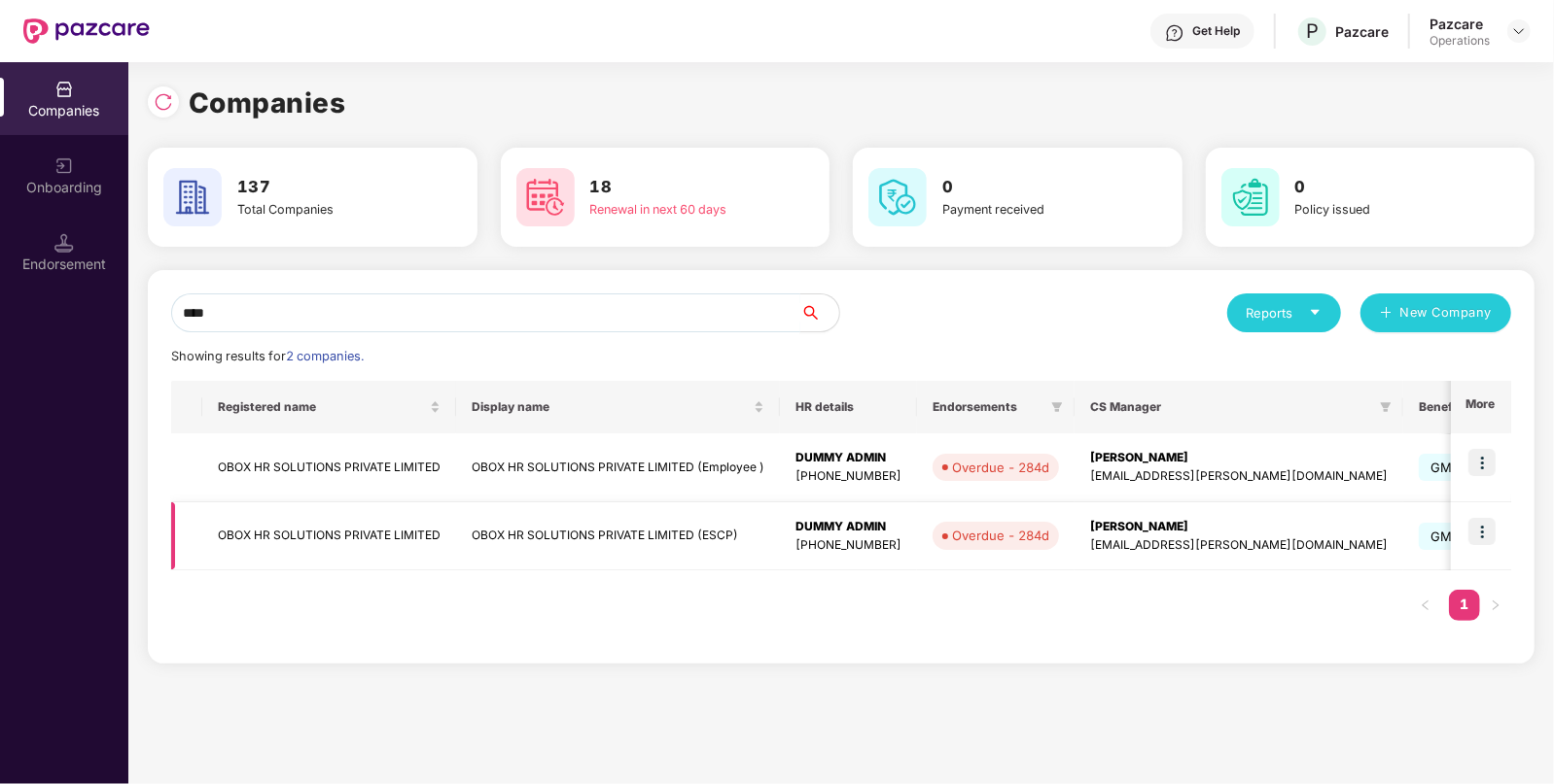
type input "****"
click at [1478, 520] on img at bounding box center [1482, 532] width 28 height 28
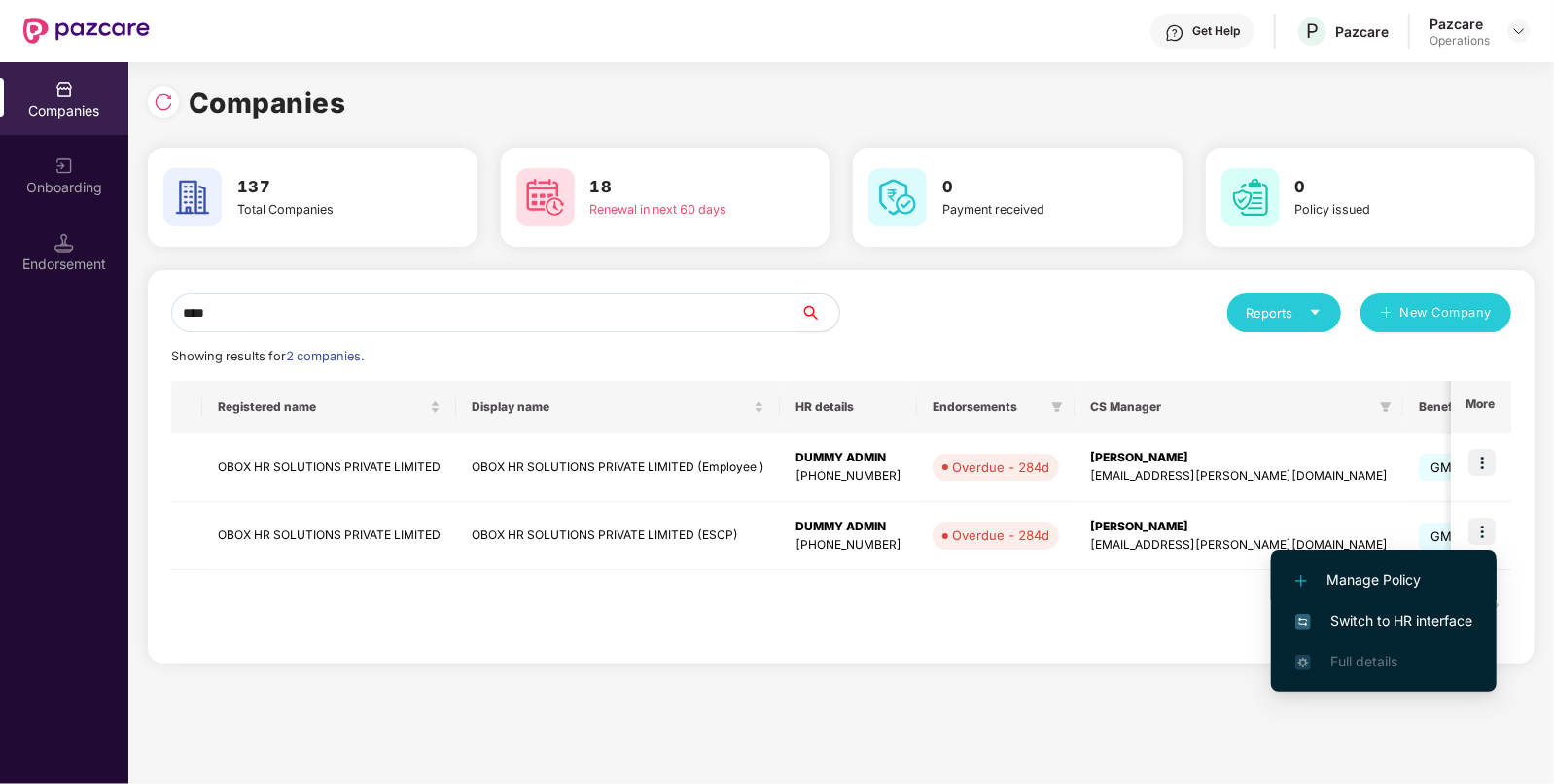
click at [1369, 575] on span "Manage Policy" at bounding box center [1383, 580] width 177 height 22
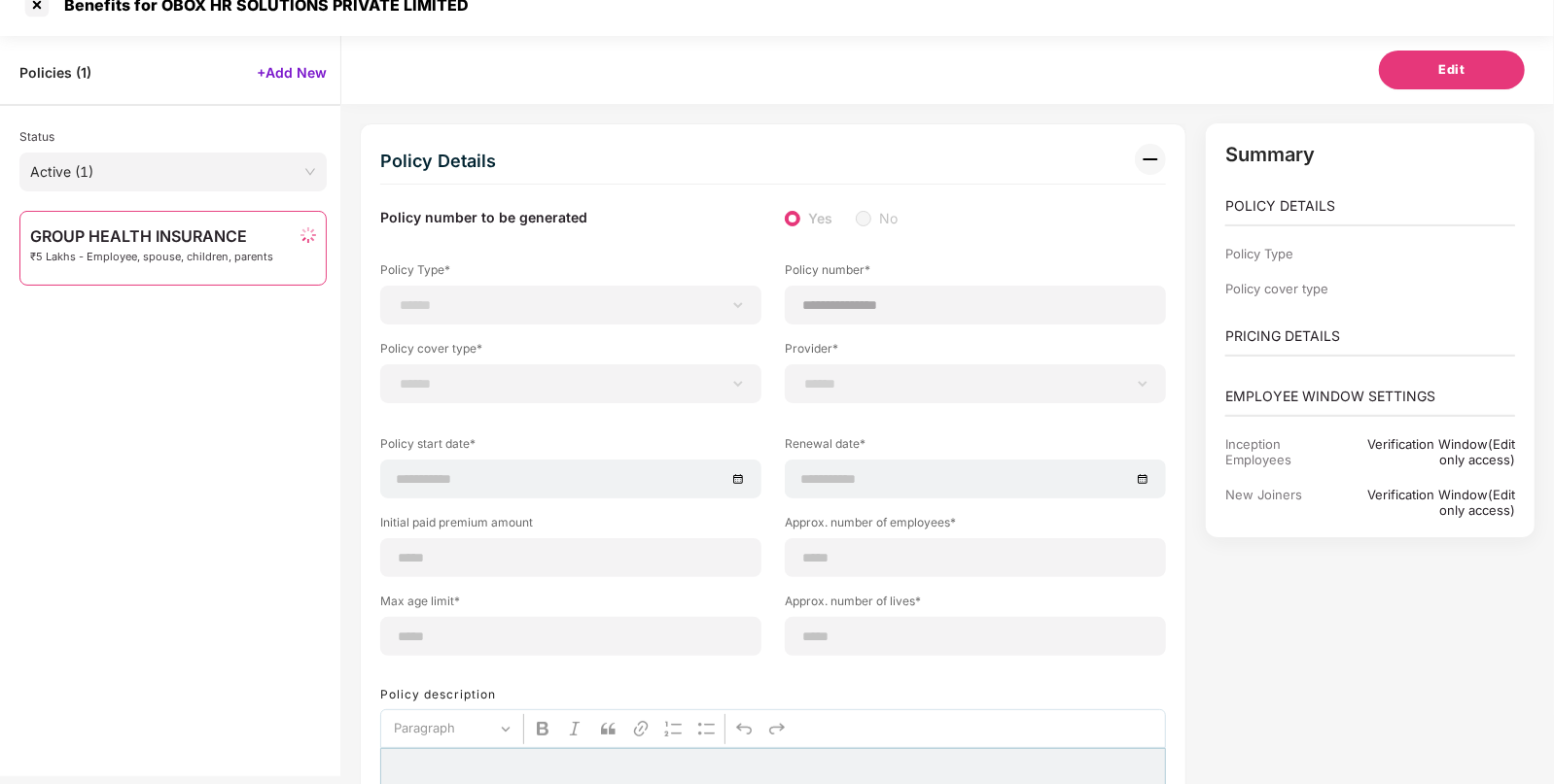
scroll to position [62, 0]
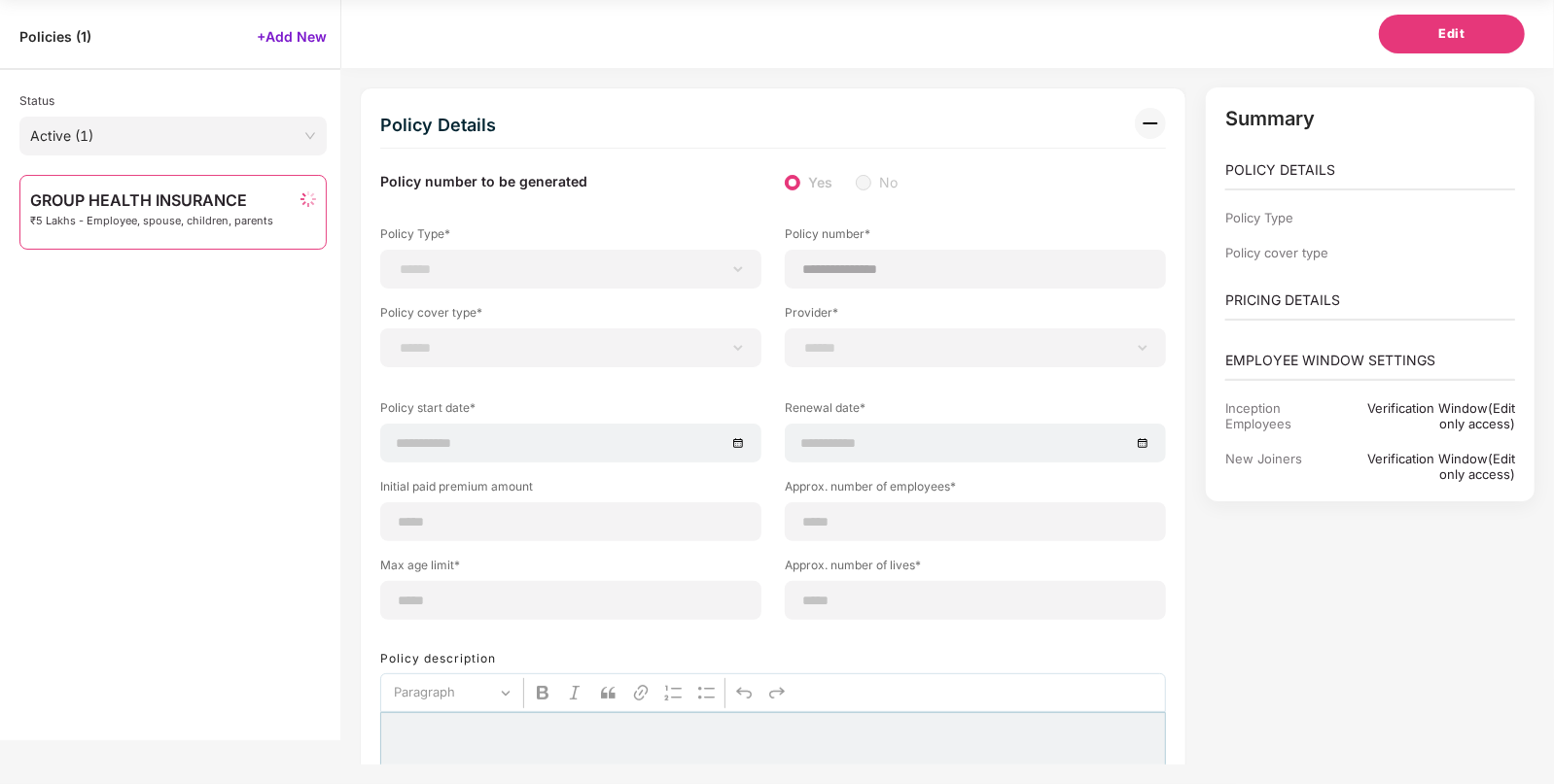
select select "**********"
select select "*"
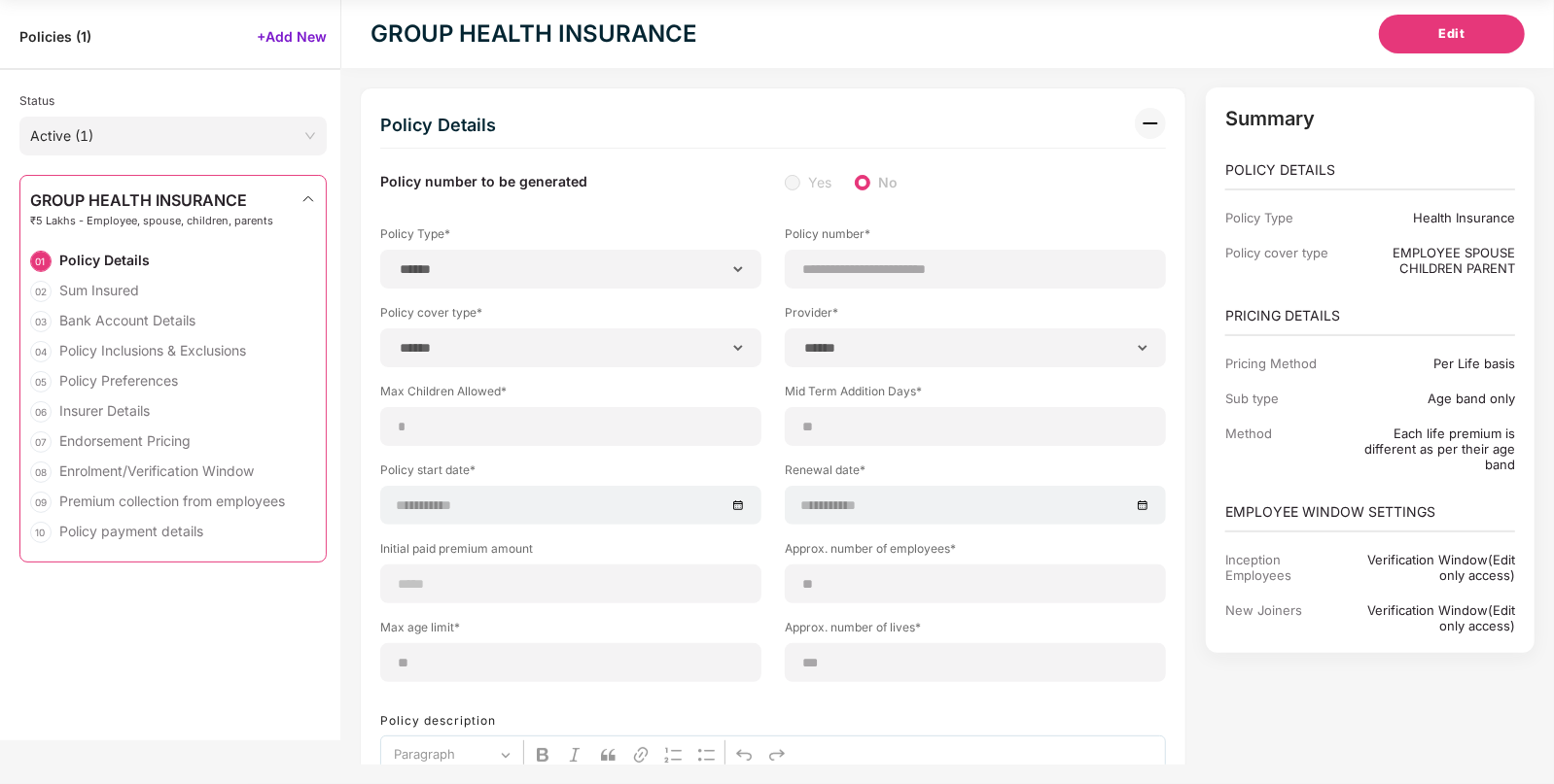
type input "**********"
type input "**"
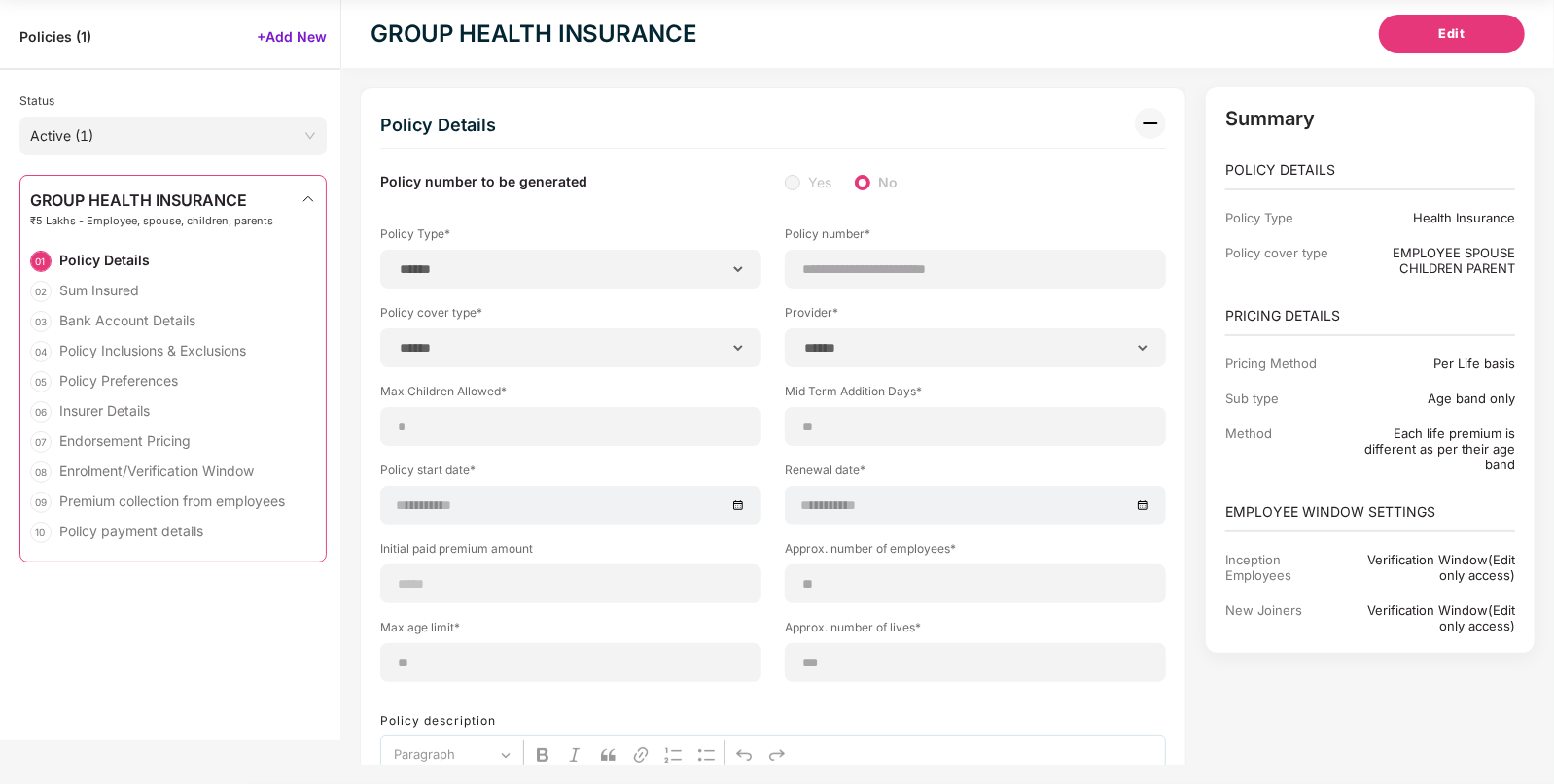
type input "***"
type input "*"
type input "**"
type input "******"
type input "**********"
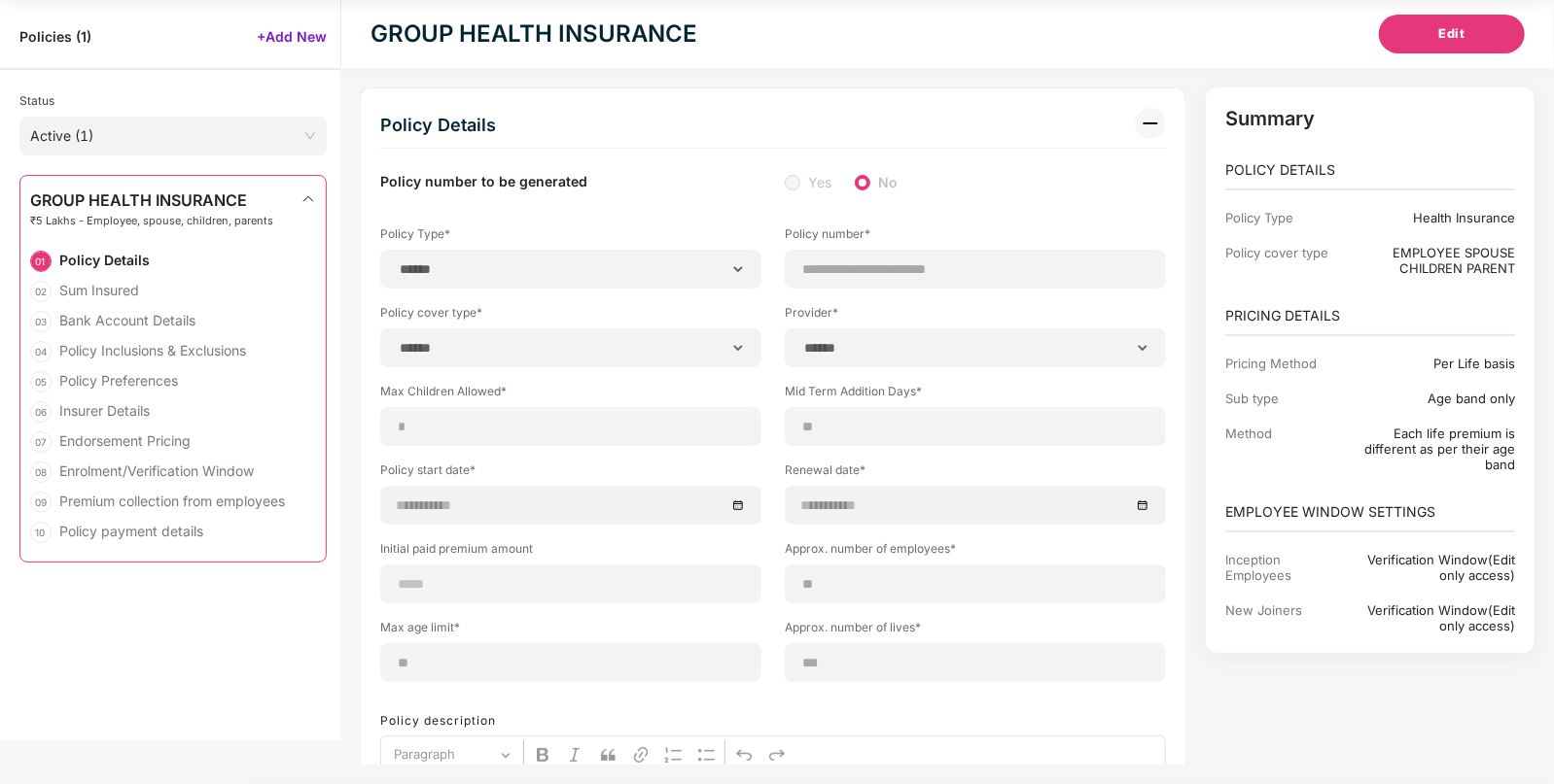
type input "*********"
type input "**********"
type input "*****"
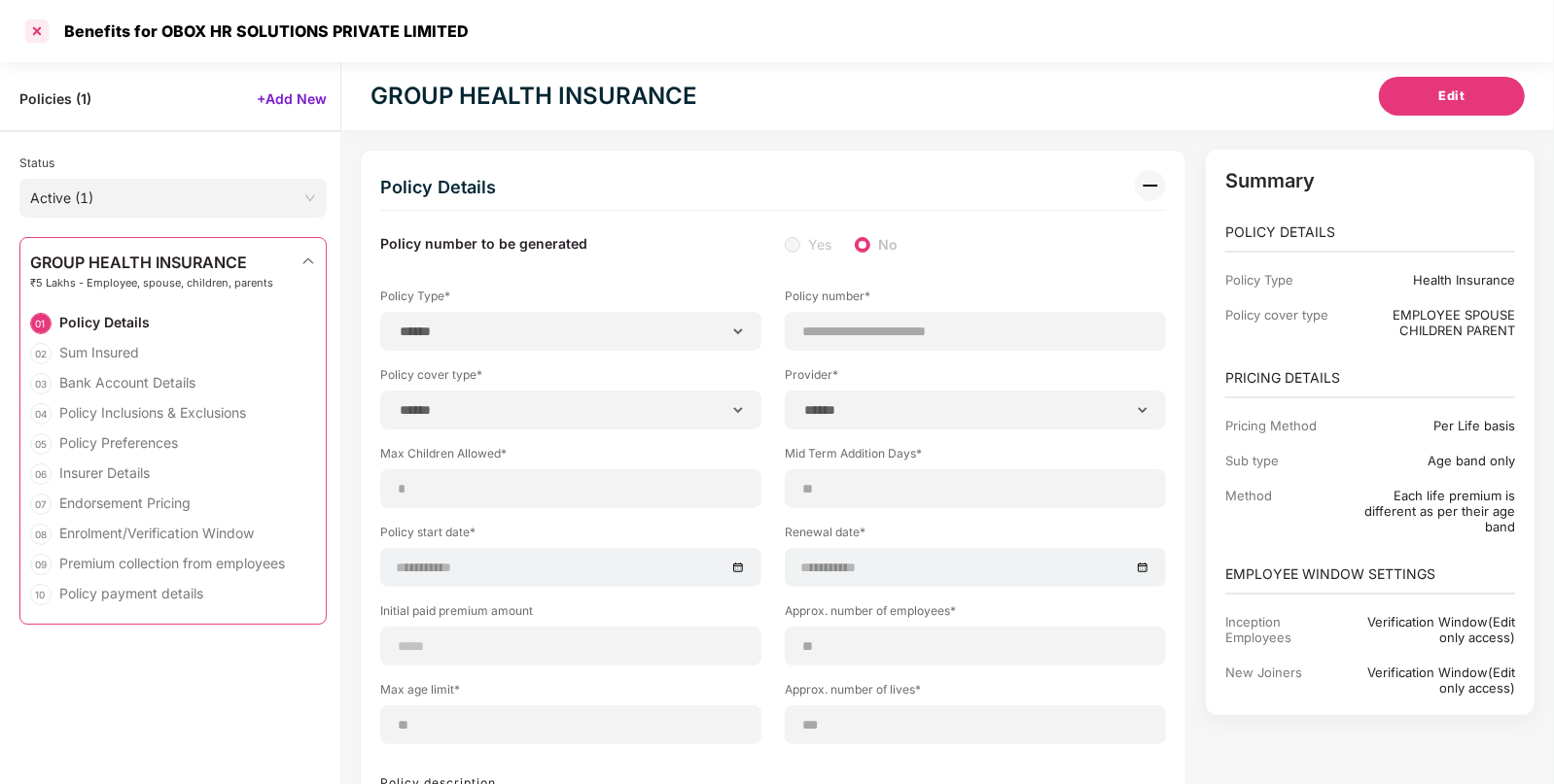
click at [34, 22] on div at bounding box center [37, 32] width 32 height 32
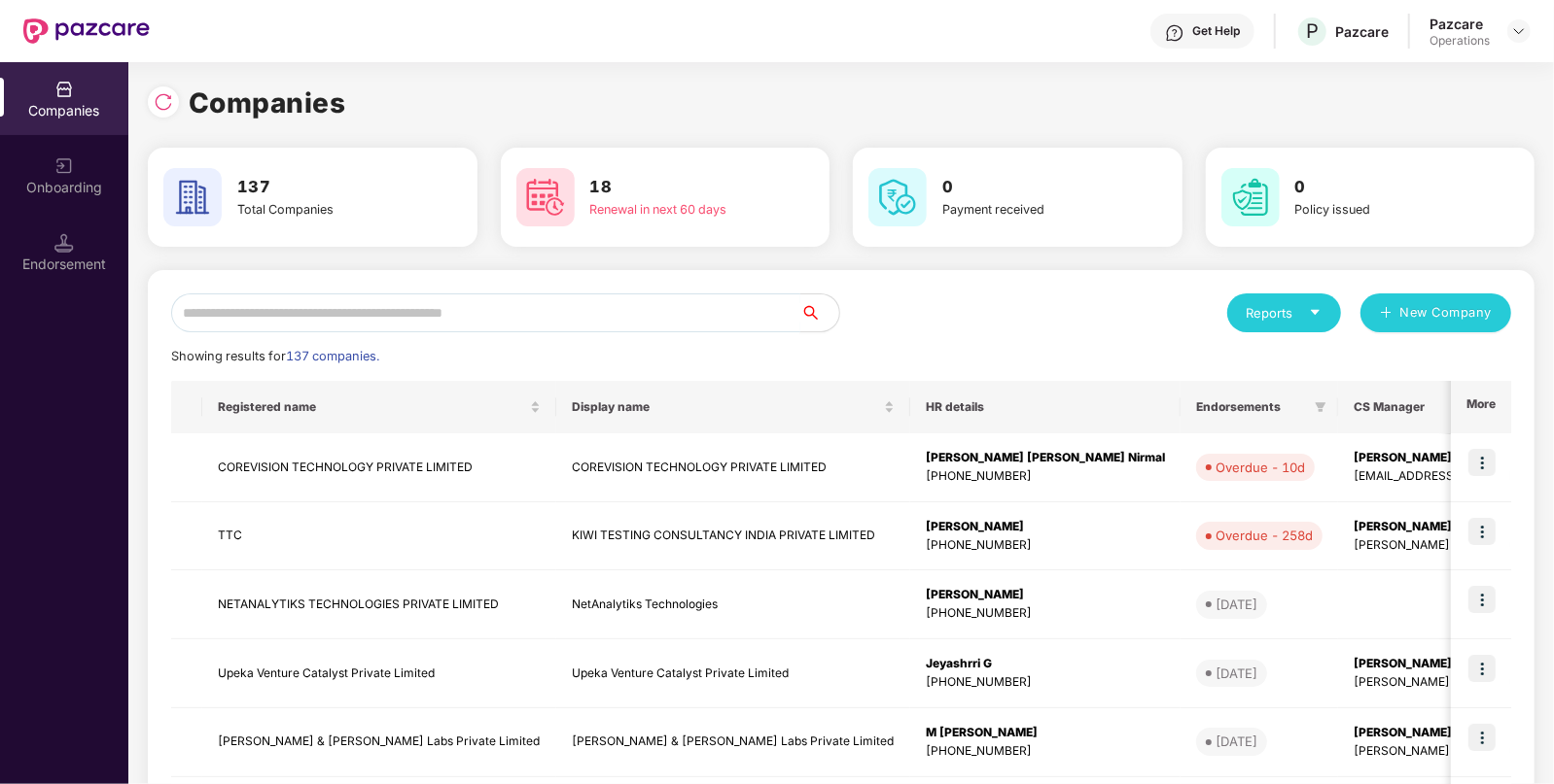
click at [500, 299] on input "text" at bounding box center [485, 313] width 629 height 38
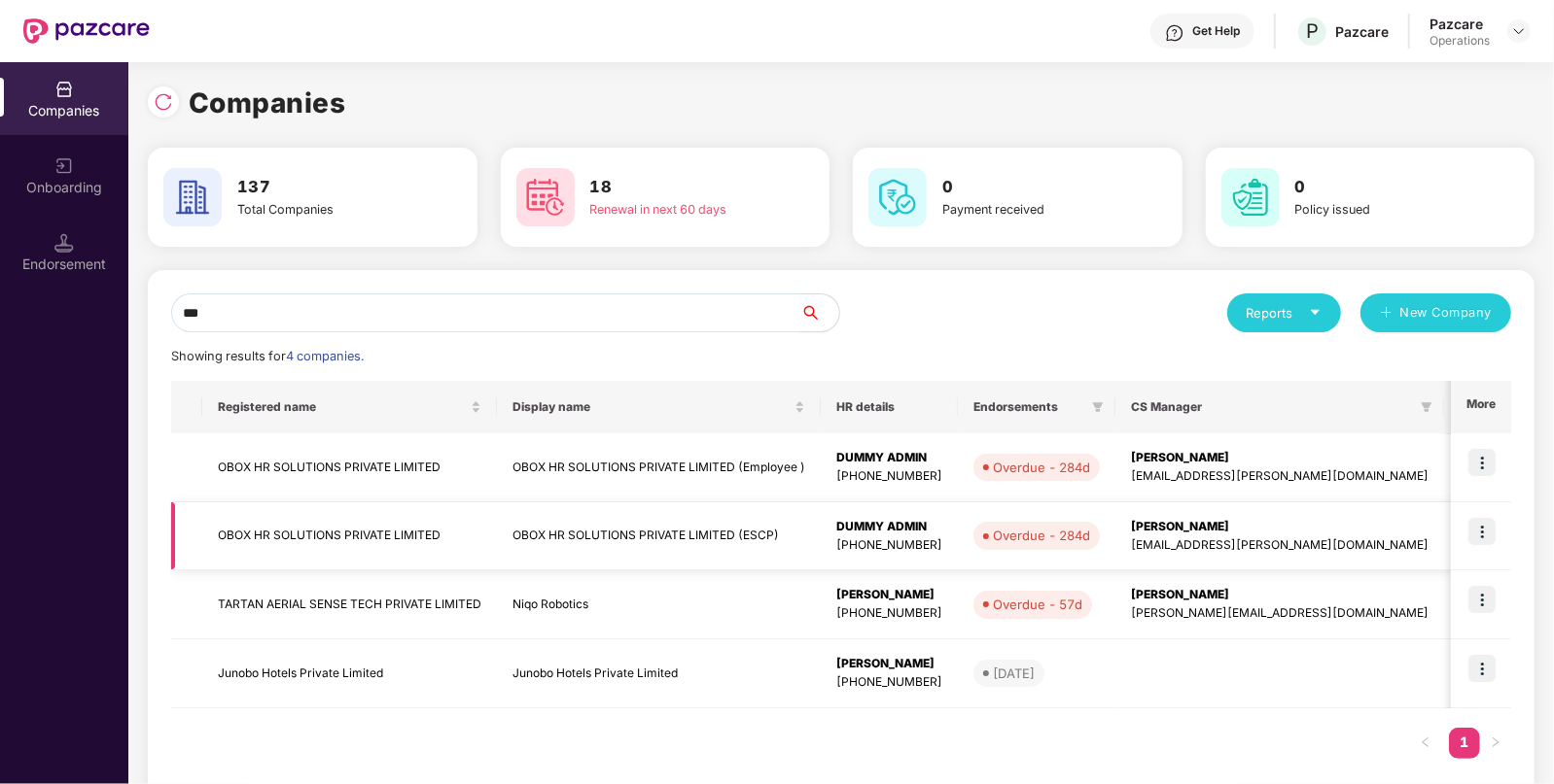
type input "***"
click at [1481, 520] on img at bounding box center [1482, 532] width 28 height 28
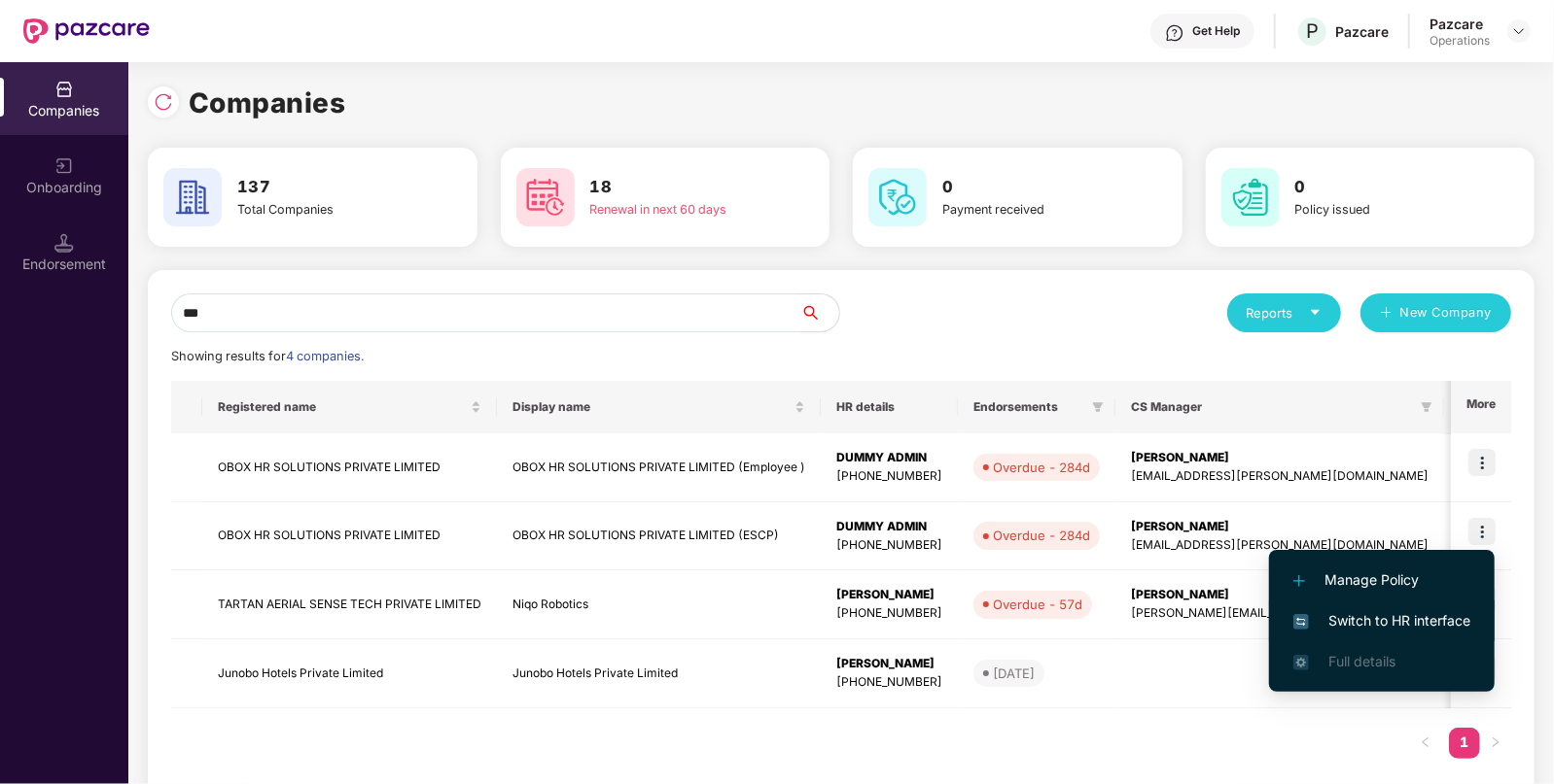
click at [1394, 627] on span "Switch to HR interface" at bounding box center [1381, 621] width 177 height 22
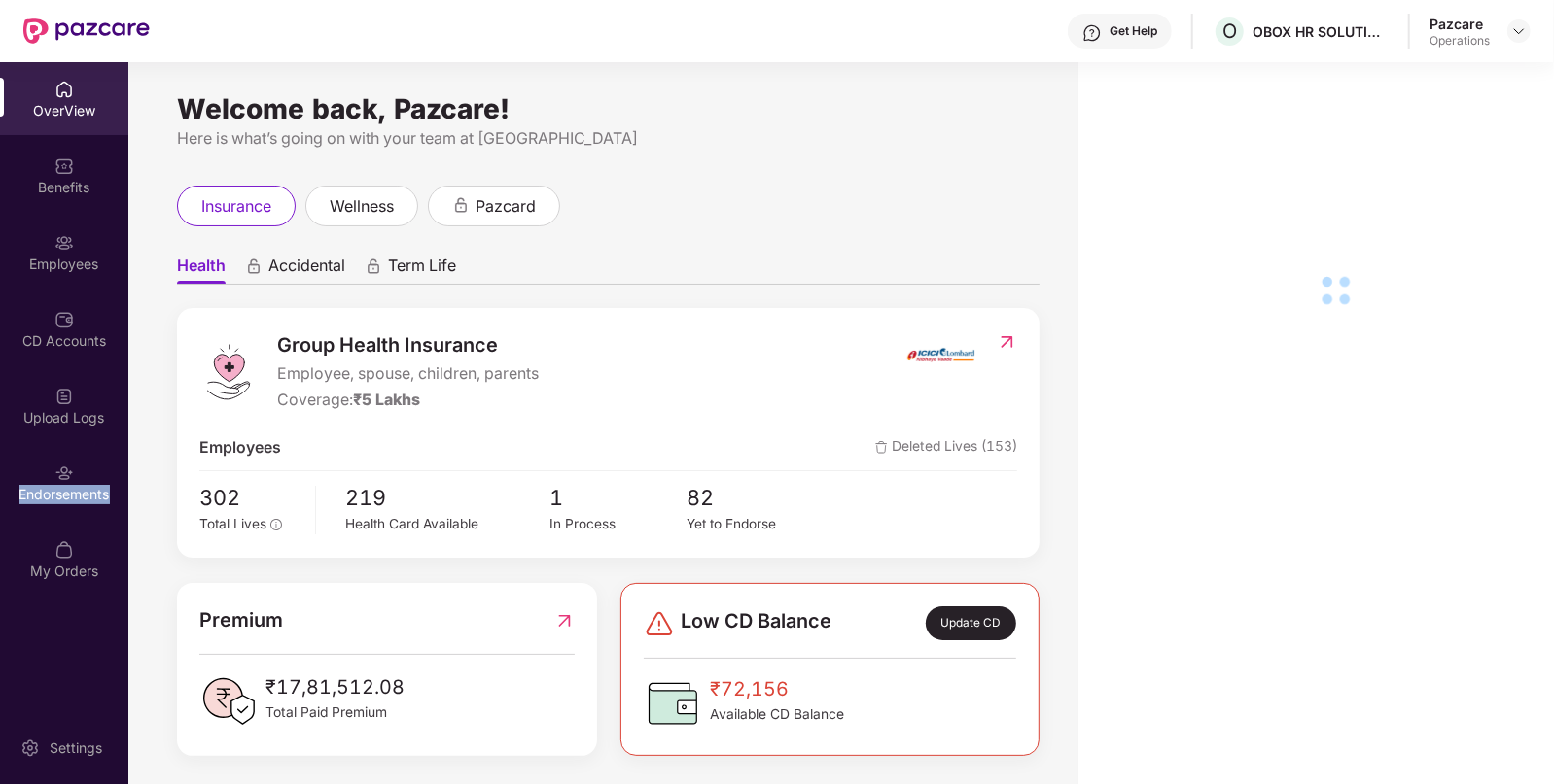
click at [75, 493] on div "Endorsements" at bounding box center [64, 495] width 128 height 20
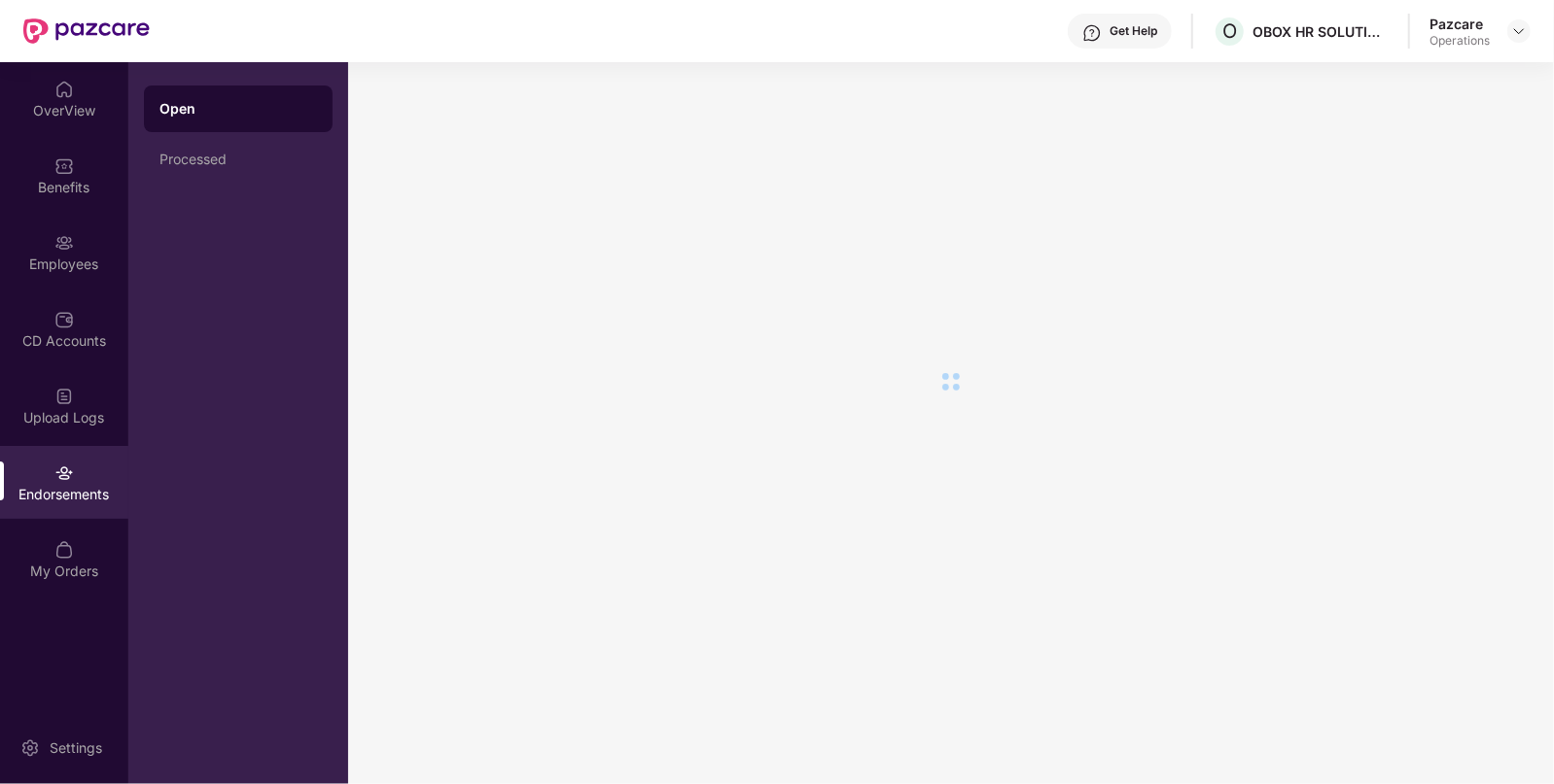
click at [75, 493] on div "Endorsements" at bounding box center [64, 495] width 128 height 20
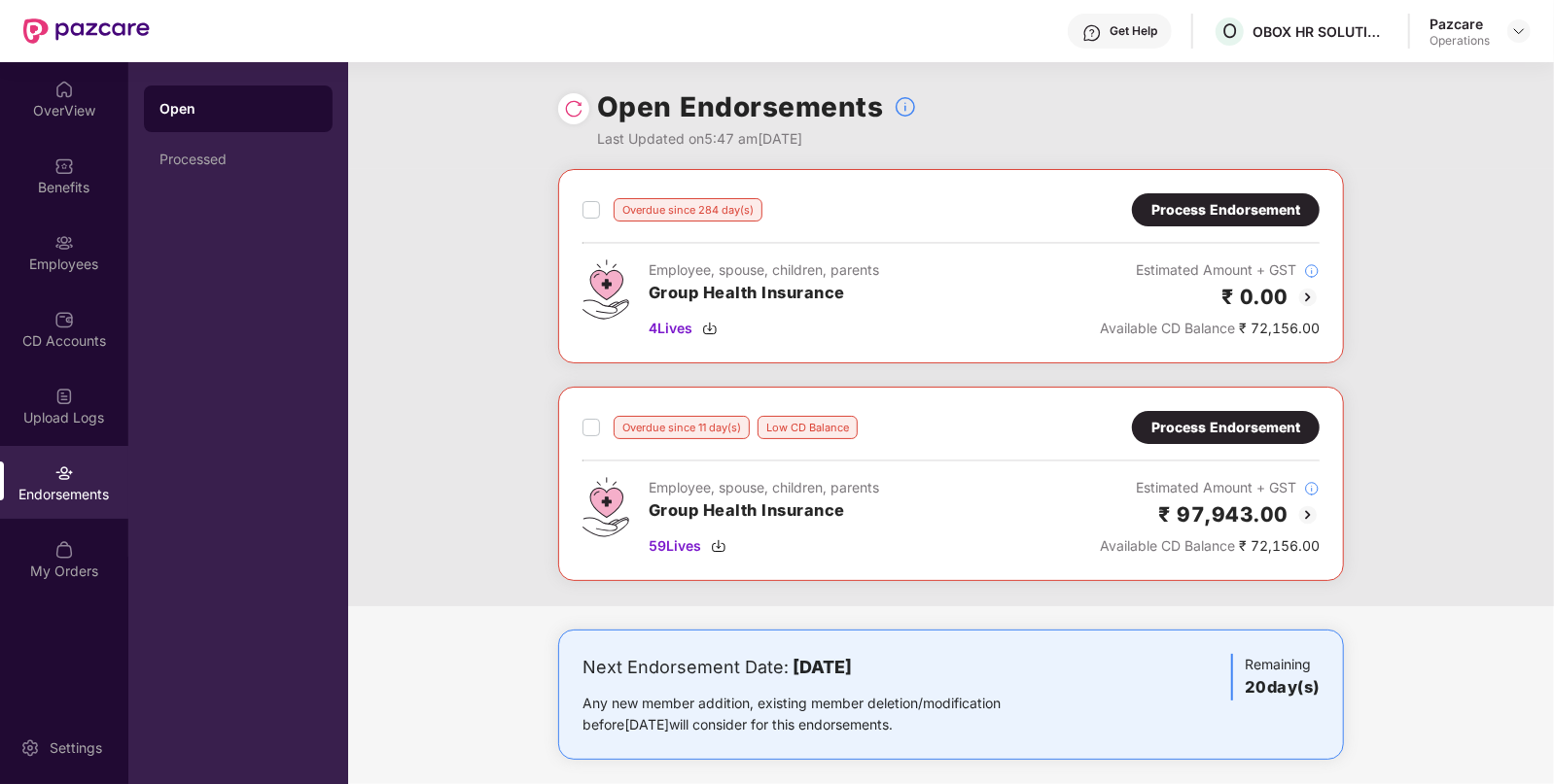
click at [1259, 195] on div "Process Endorsement" at bounding box center [1225, 210] width 187 height 34
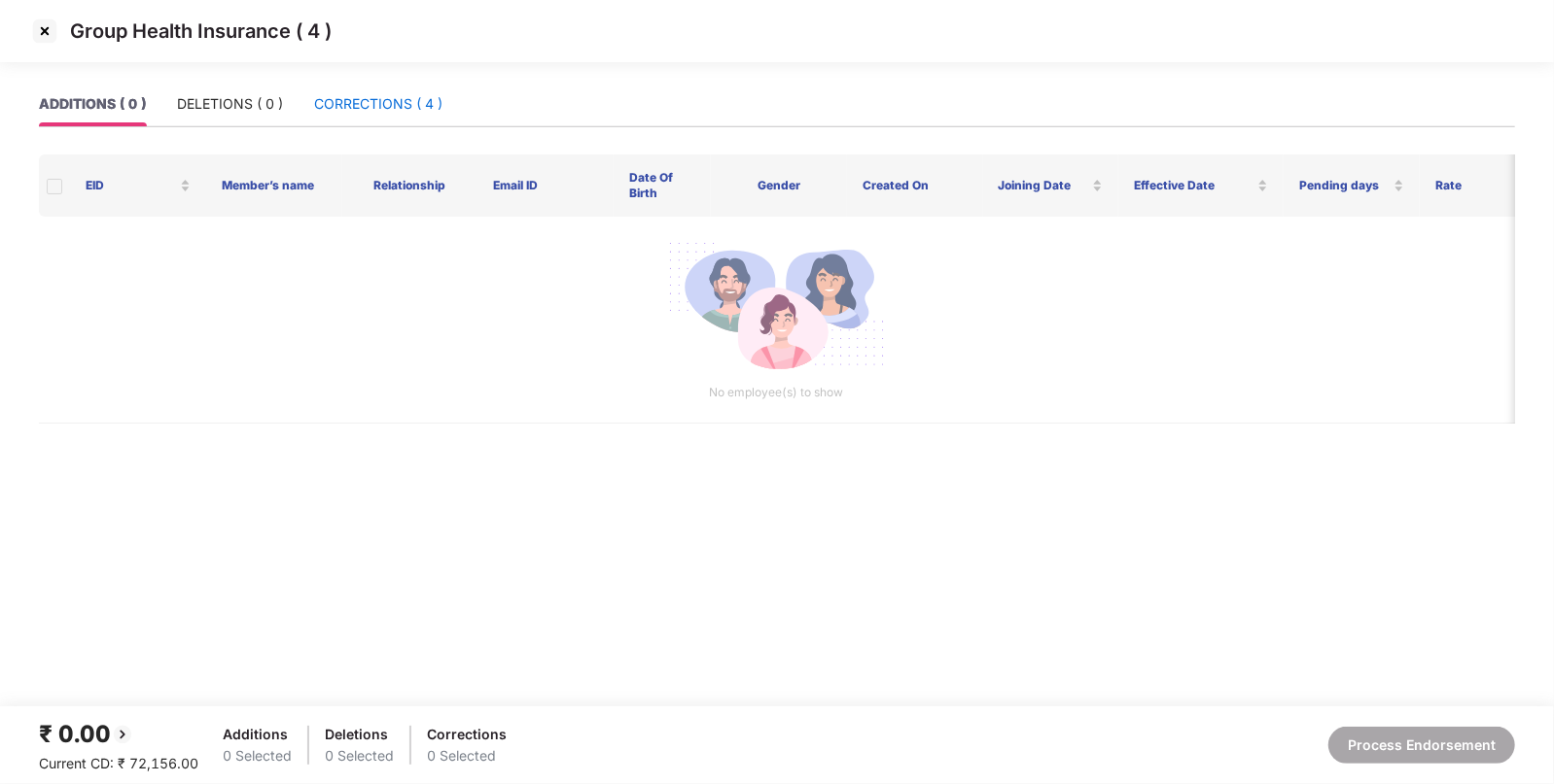
click at [425, 102] on div "CORRECTIONS ( 4 )" at bounding box center [378, 105] width 128 height 22
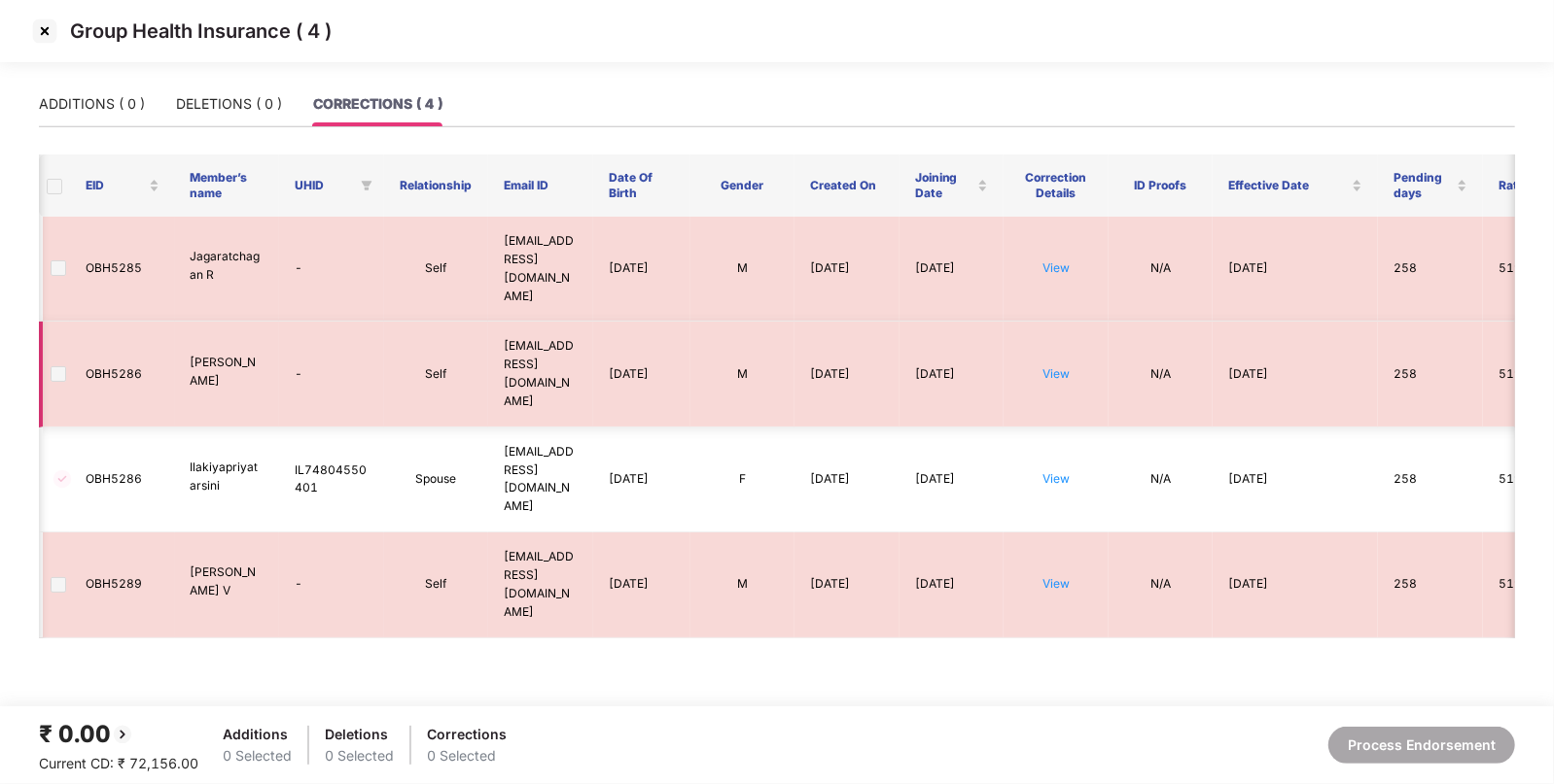
scroll to position [0, 178]
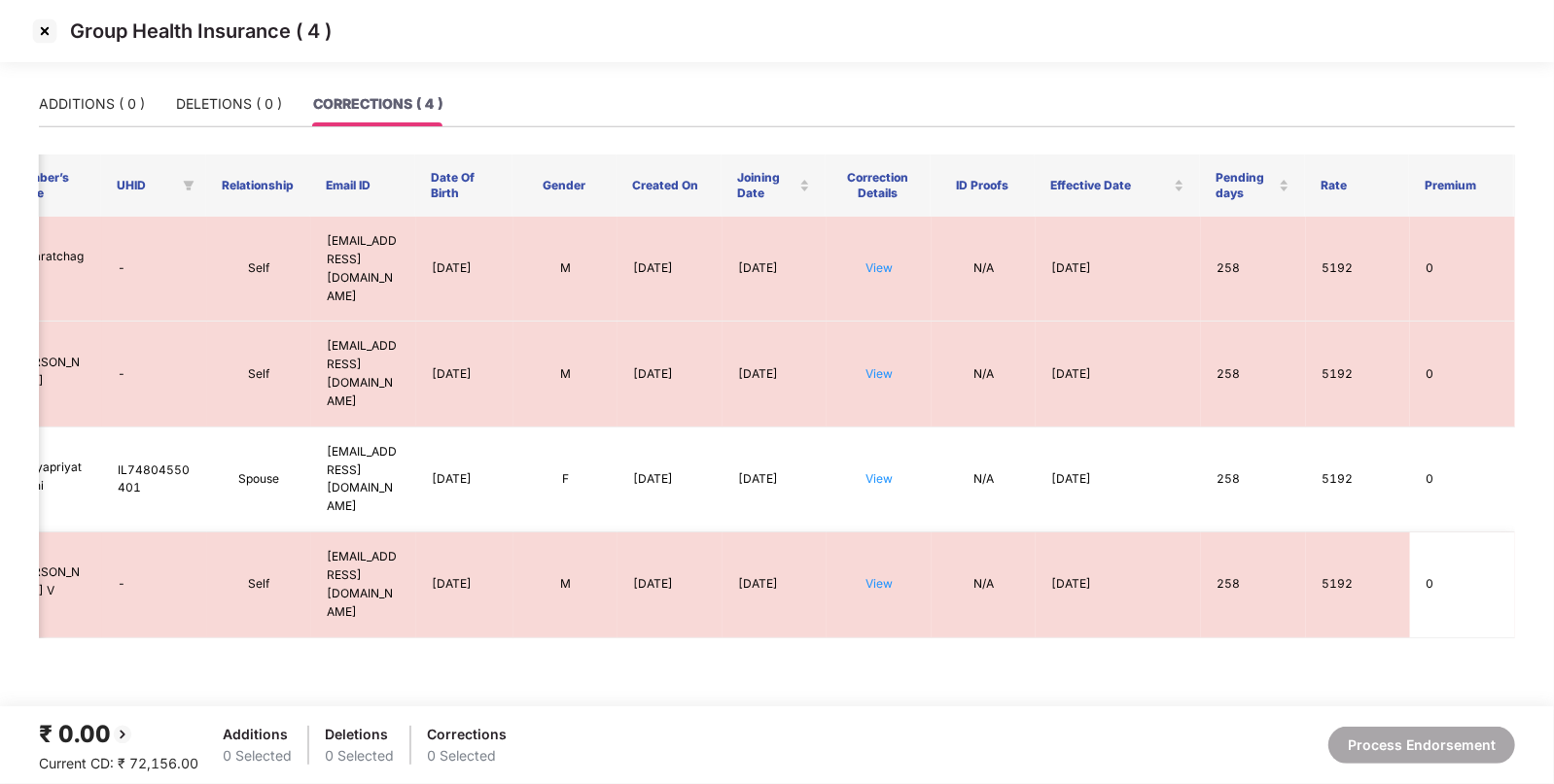
click at [997, 533] on td "N/A" at bounding box center [984, 585] width 105 height 105
click at [48, 31] on img at bounding box center [45, 32] width 32 height 32
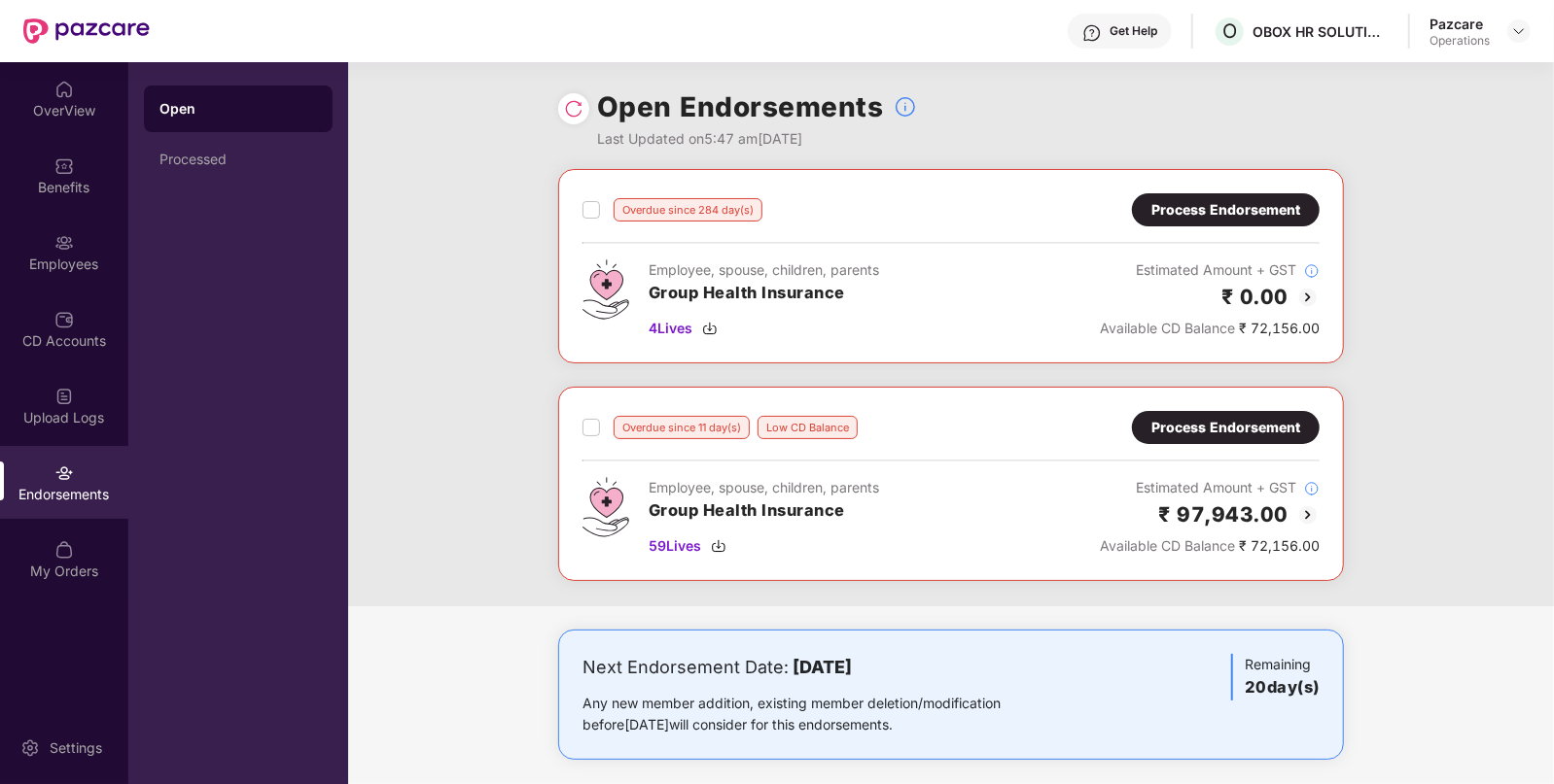
click at [1234, 182] on div "Overdue since 284 day(s) Process Endorsement Employee, spouse, children, parent…" at bounding box center [951, 265] width 785 height 194
click at [1224, 202] on div "Process Endorsement" at bounding box center [1225, 210] width 149 height 22
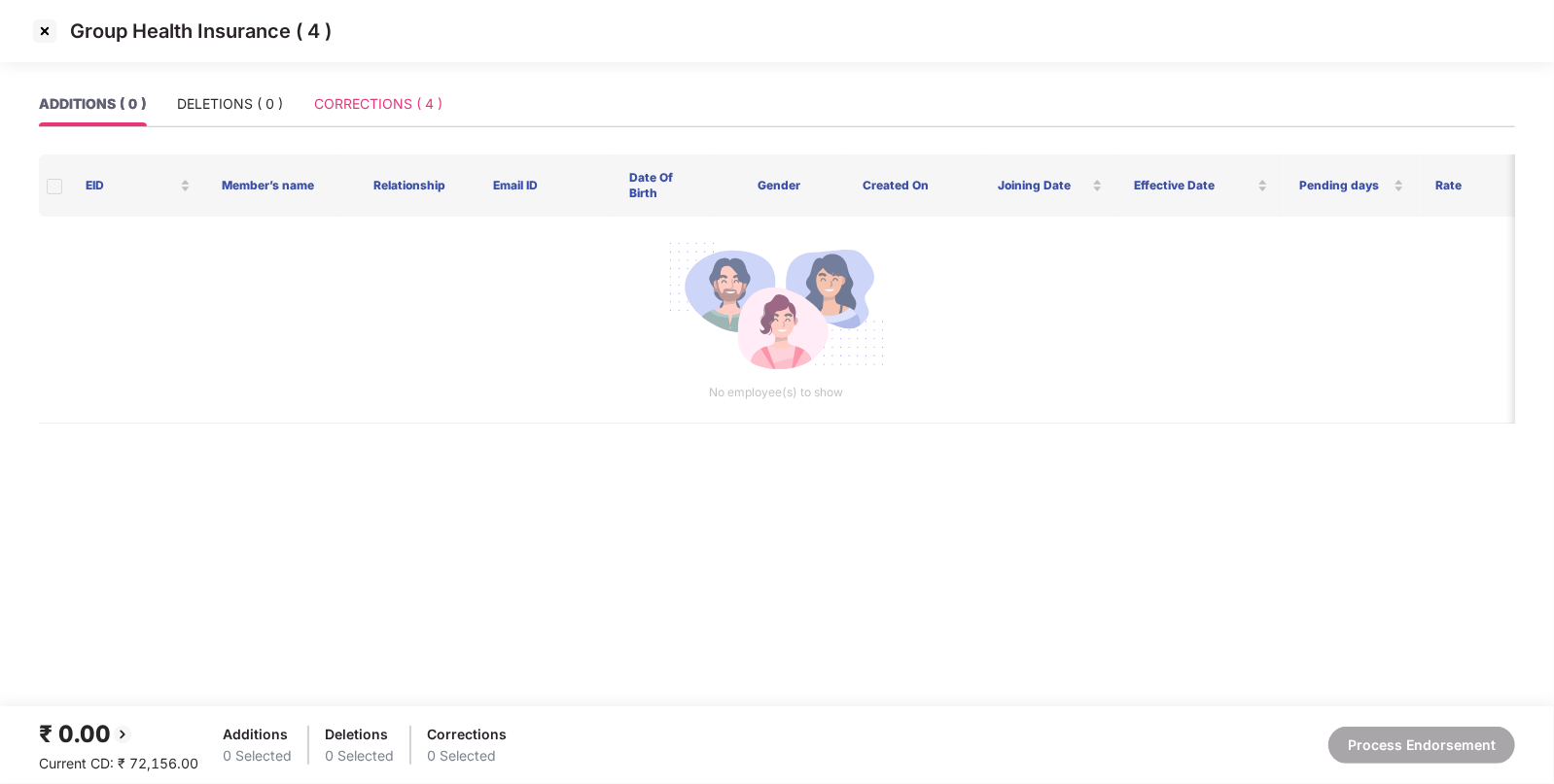
click at [377, 123] on div "CORRECTIONS ( 4 )" at bounding box center [378, 104] width 128 height 44
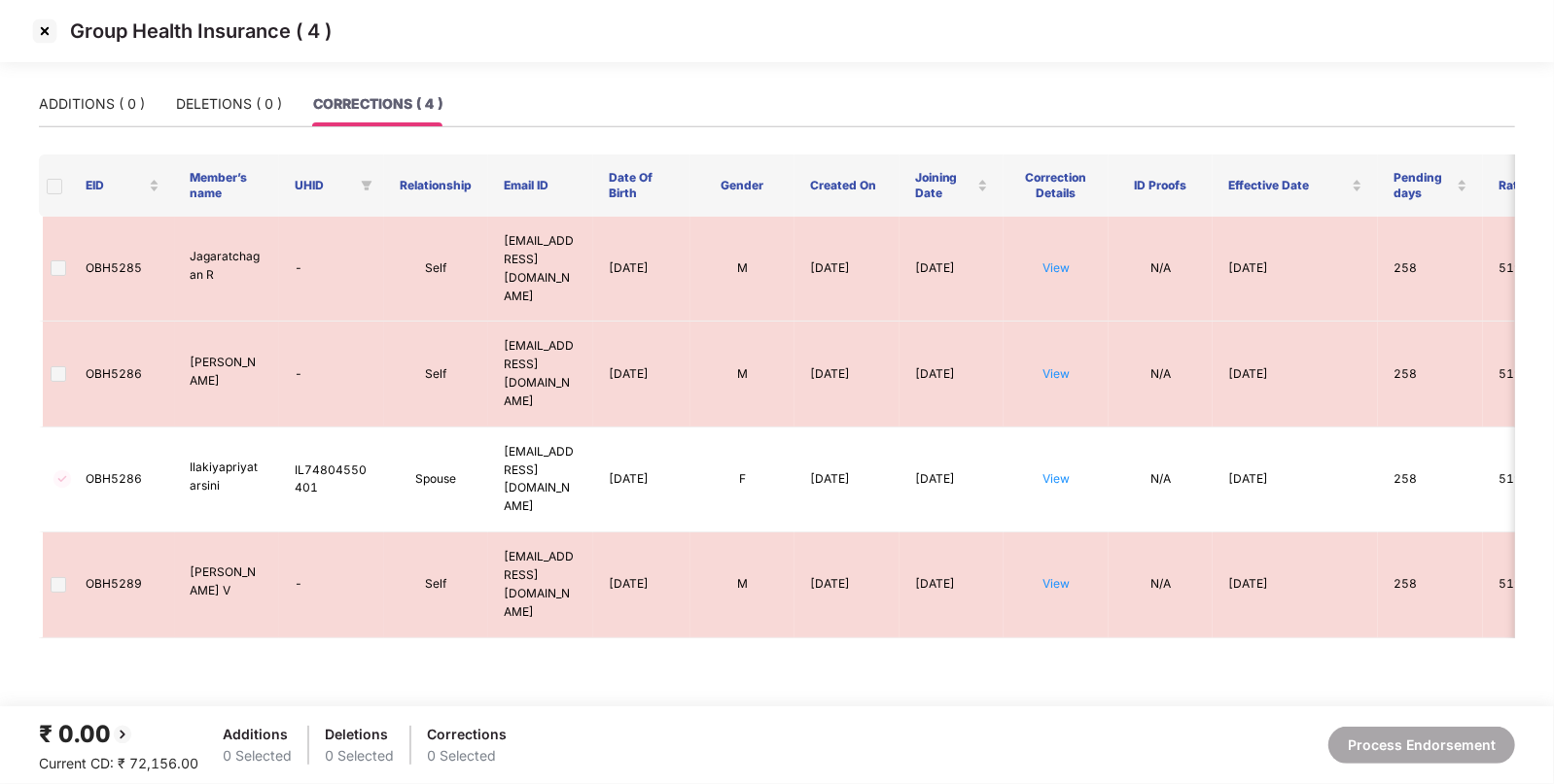
click at [41, 43] on img at bounding box center [45, 32] width 32 height 32
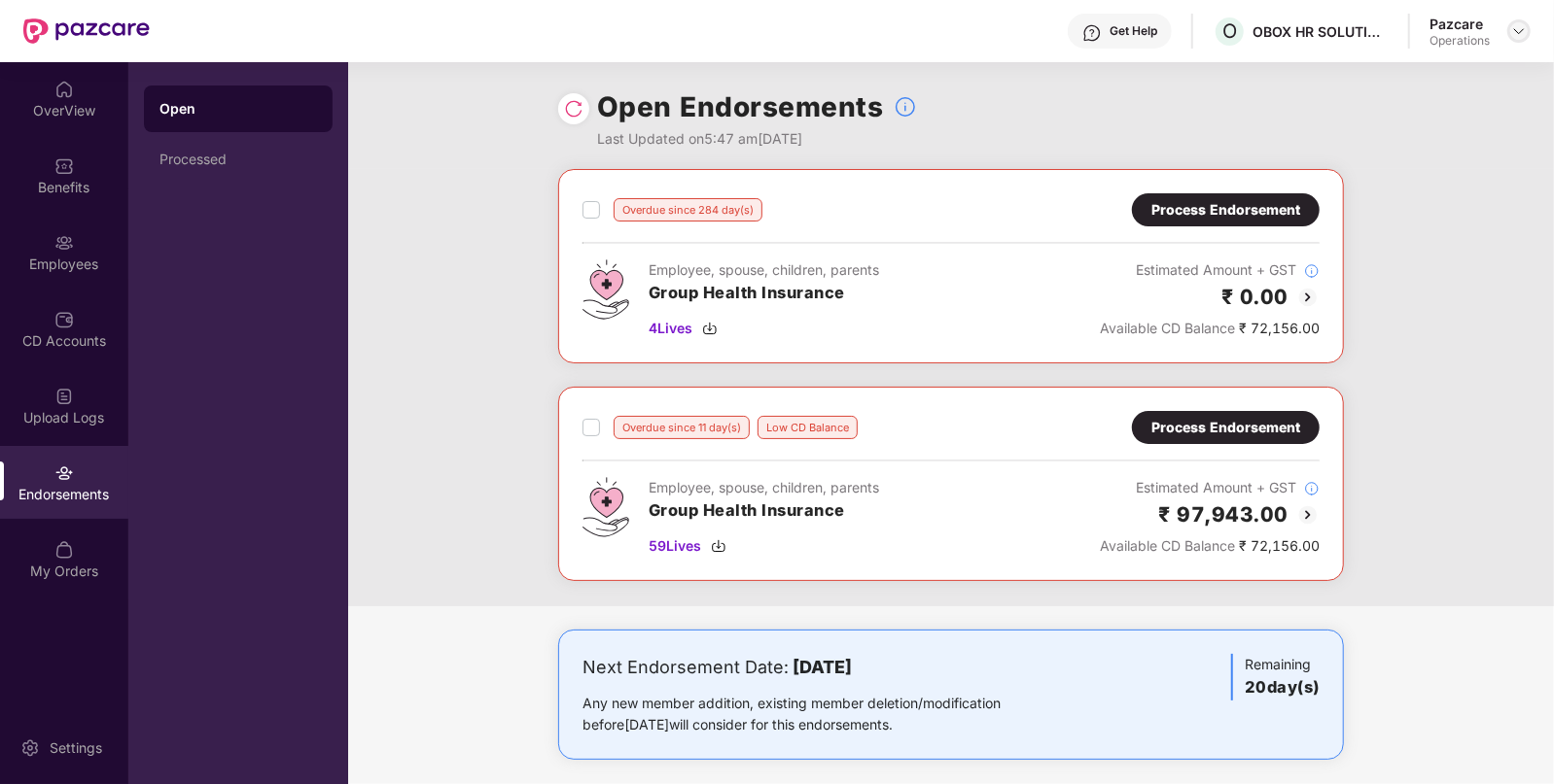
click at [1518, 34] on img at bounding box center [1518, 32] width 16 height 16
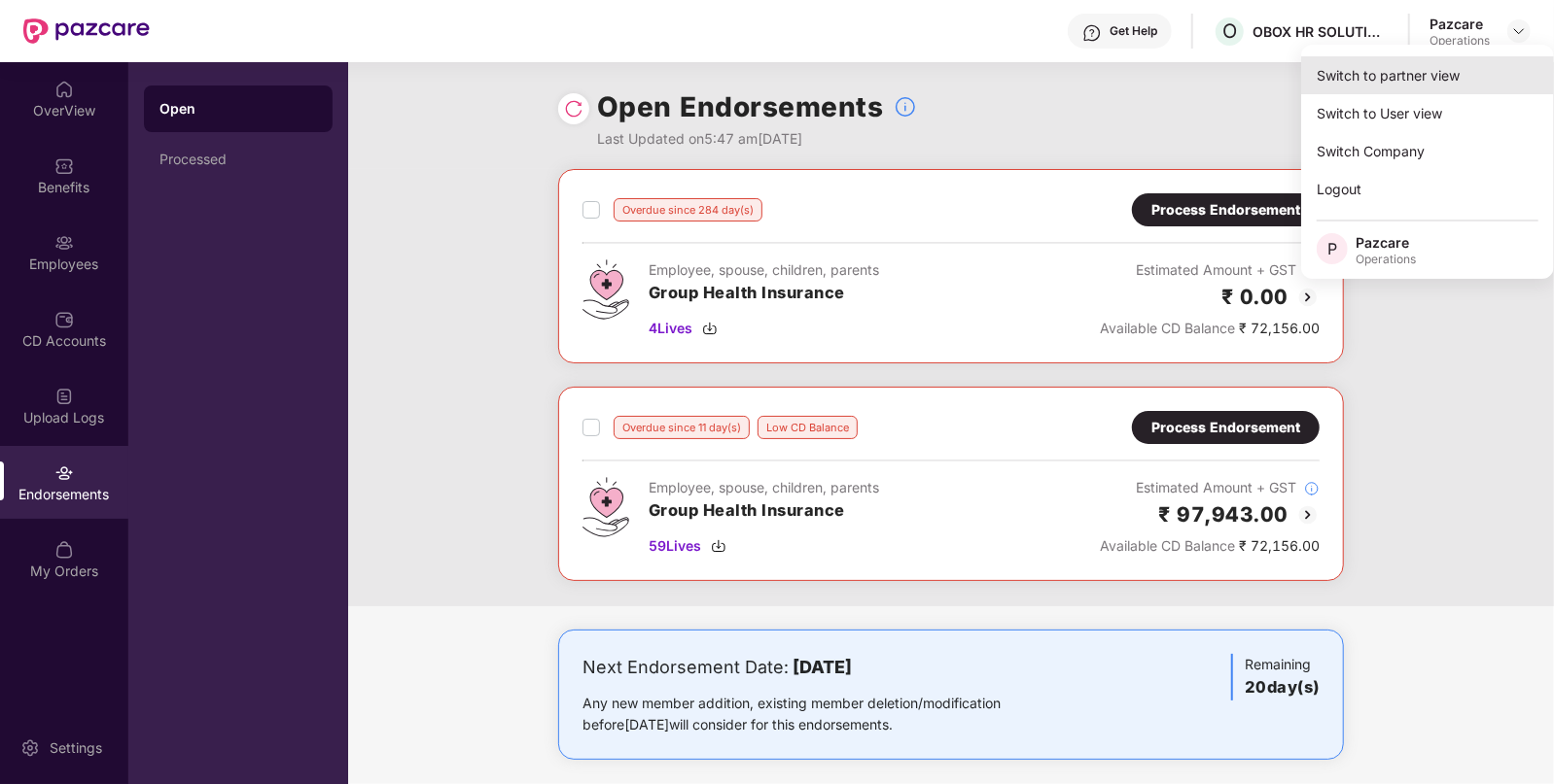
click at [1420, 72] on div "Switch to partner view" at bounding box center [1428, 75] width 253 height 37
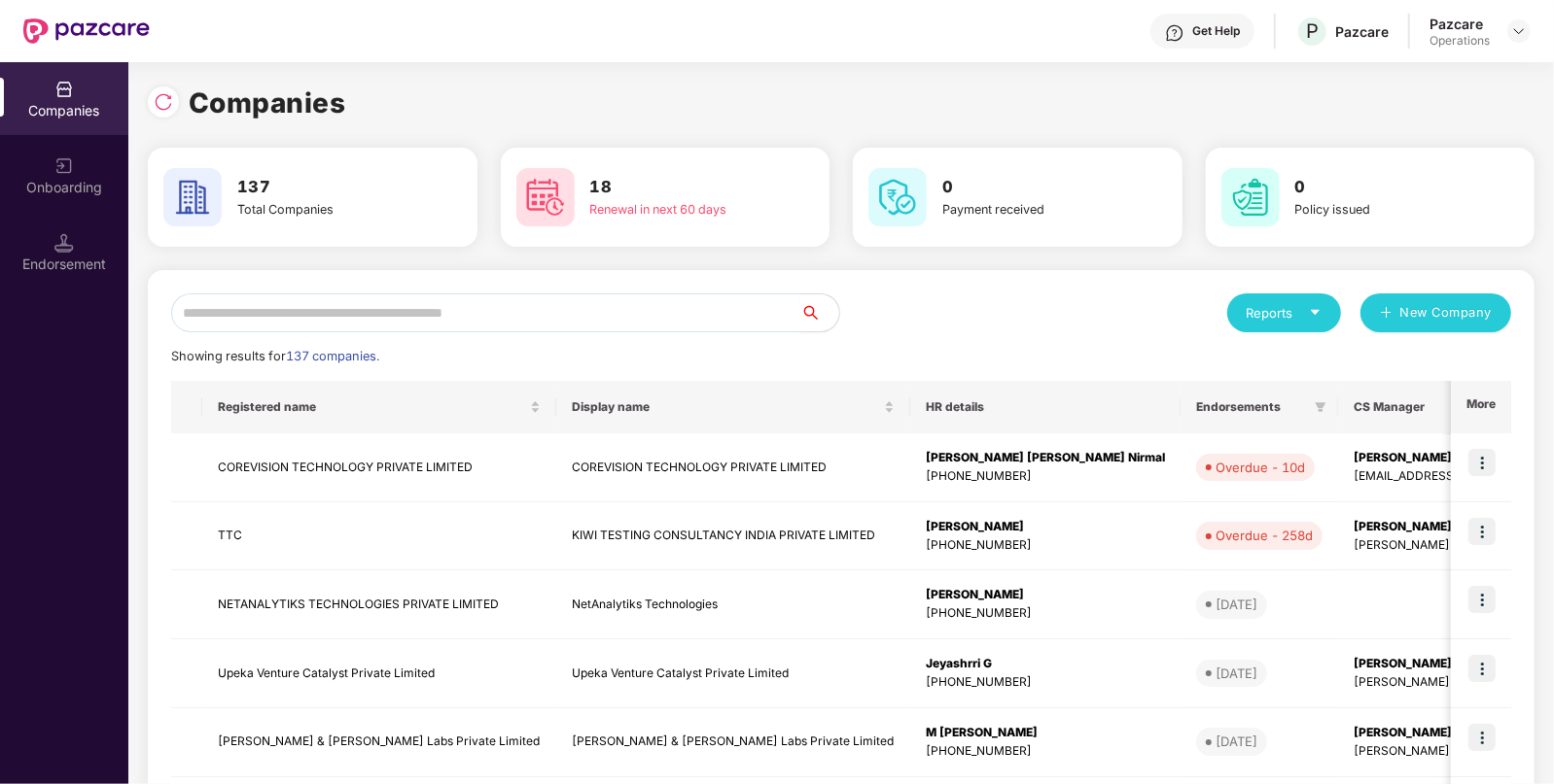
click at [473, 298] on input "text" at bounding box center [485, 313] width 629 height 38
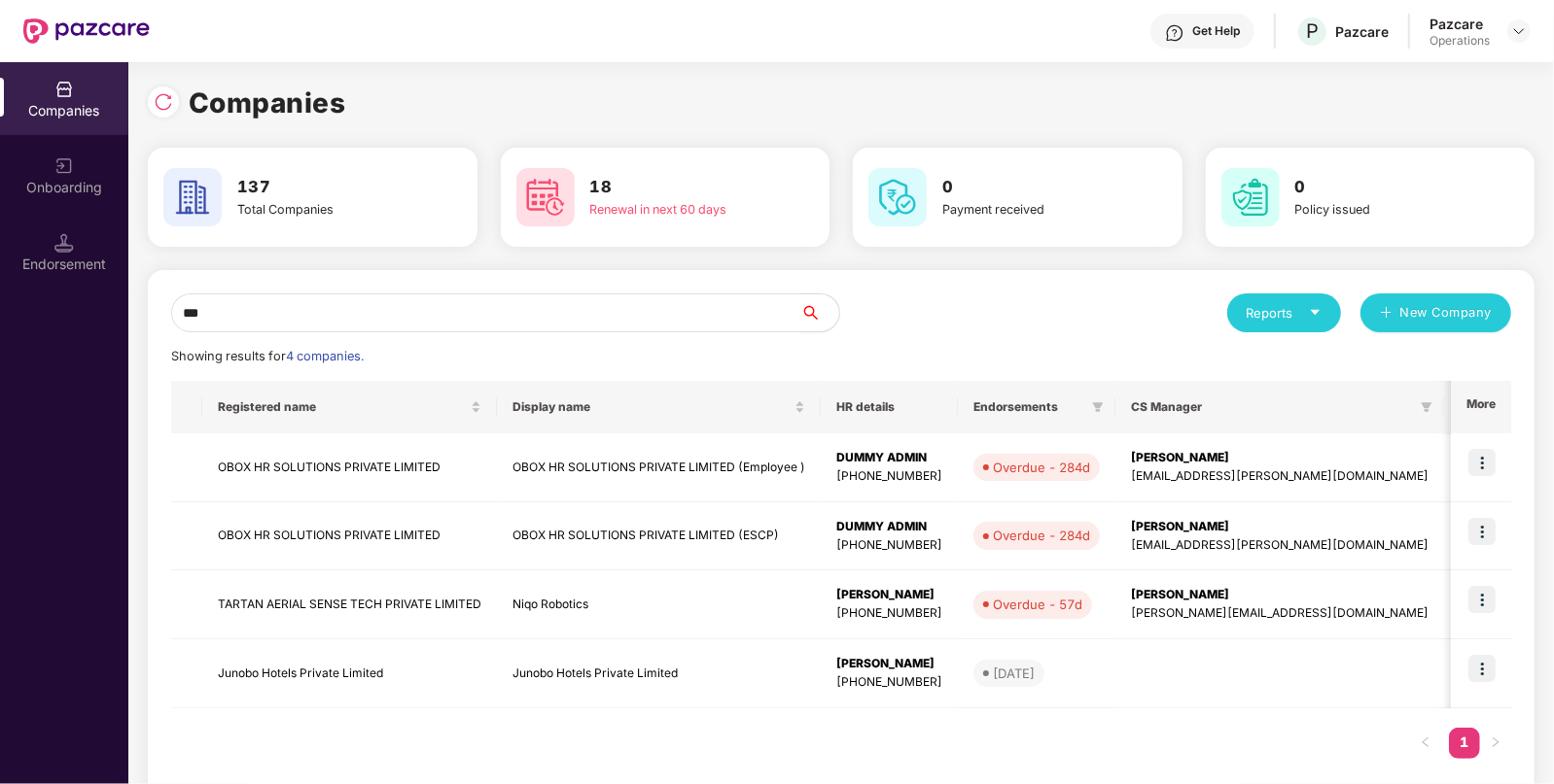
type input "***"
click at [1482, 531] on img at bounding box center [1482, 532] width 28 height 28
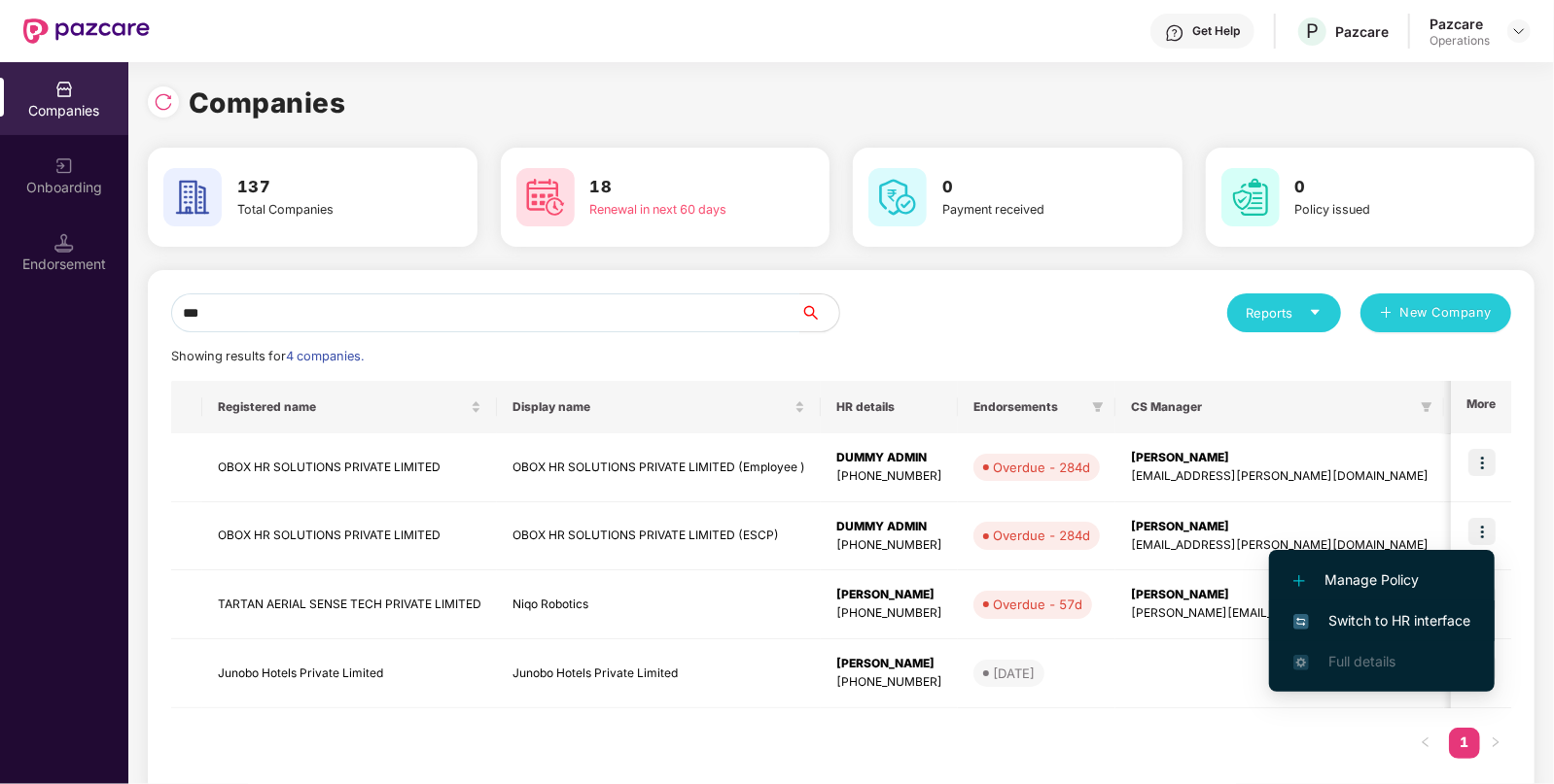
click at [1388, 632] on li "Switch to HR interface" at bounding box center [1381, 620] width 226 height 40
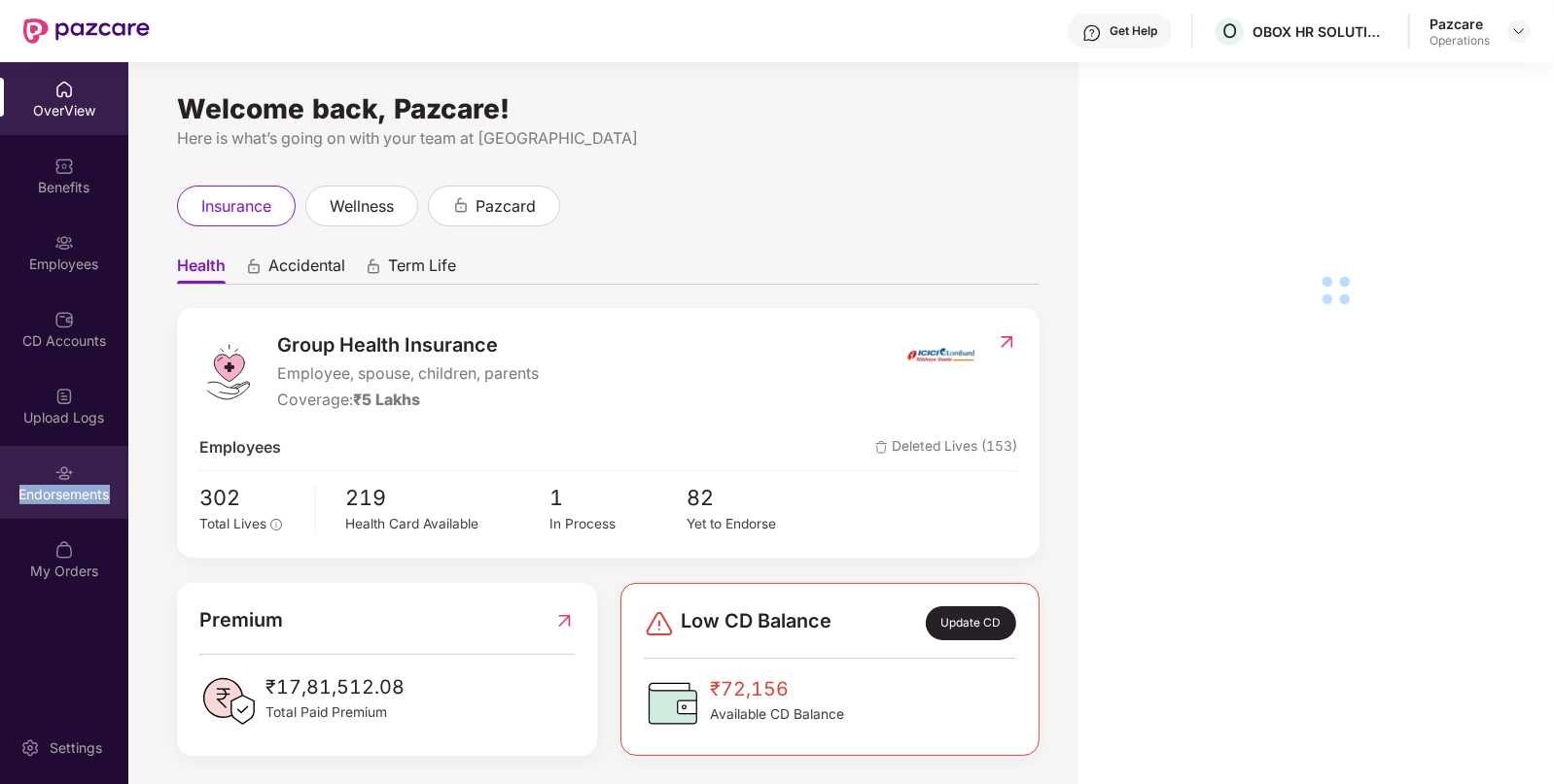
click at [95, 471] on div "Endorsements" at bounding box center [64, 482] width 128 height 73
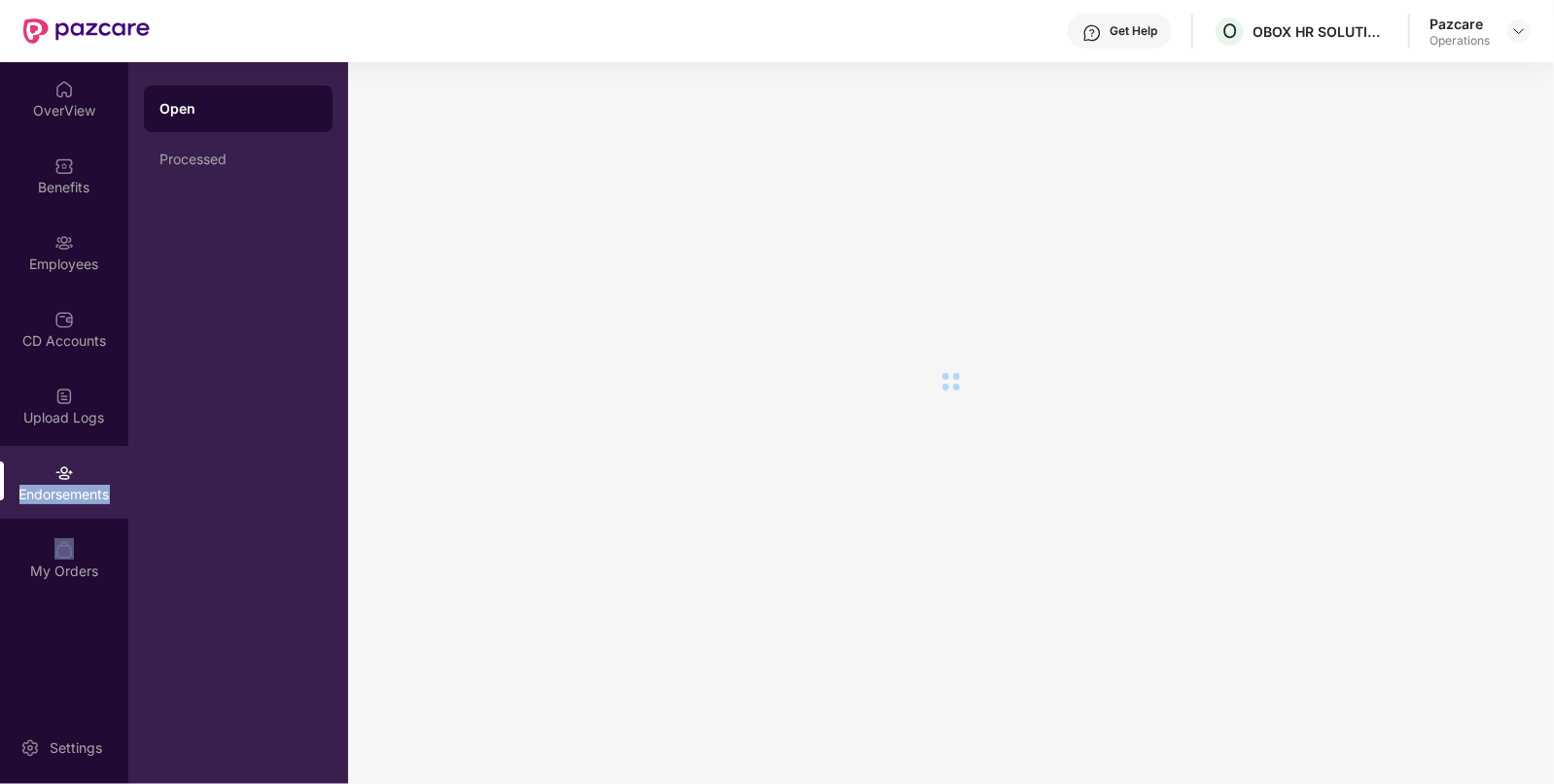
click at [95, 471] on div "Endorsements" at bounding box center [64, 482] width 128 height 73
